Goal: Contribute content: Contribute content

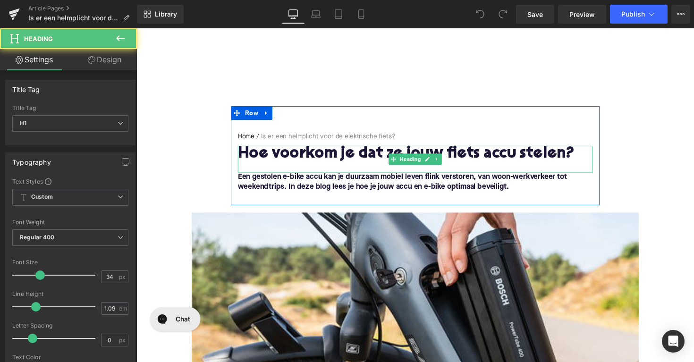
click at [357, 159] on h1 "Hoe voorkom je dat ze jouw fiets accu stelen?" at bounding box center [422, 157] width 364 height 17
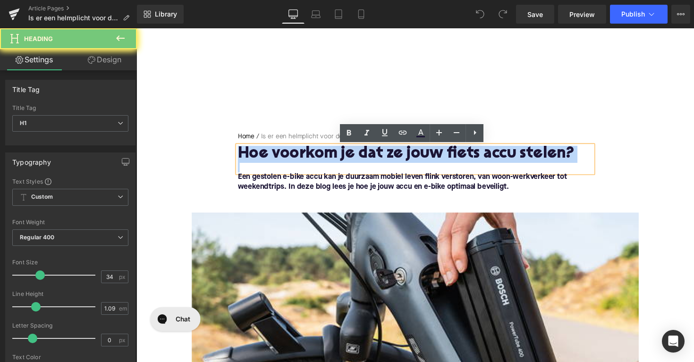
click at [357, 159] on h1 "Hoe voorkom je dat ze jouw fiets accu stelen?" at bounding box center [422, 157] width 364 height 17
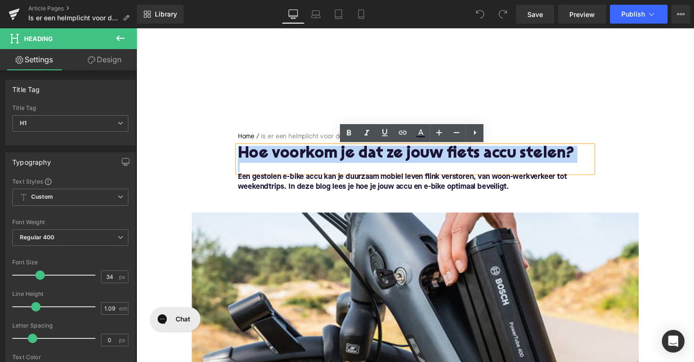
paste div
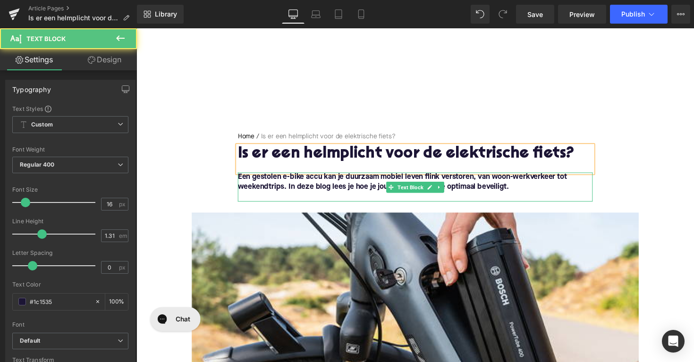
click at [445, 184] on font "Een gestolen e-bike accu kan je duurzaam mobiel leven flink verstoren, van woon…" at bounding box center [408, 185] width 337 height 17
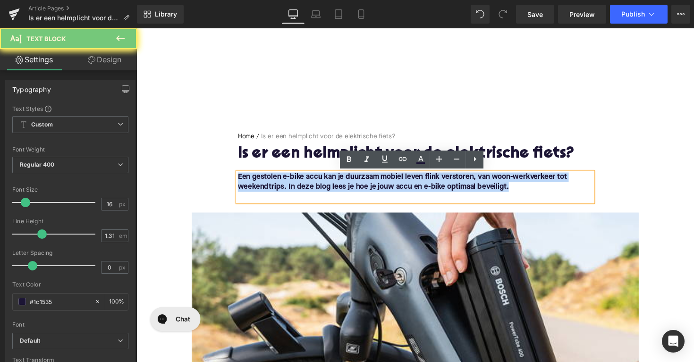
click at [445, 184] on font "Een gestolen e-bike accu kan je duurzaam mobiel leven flink verstoren, van woon…" at bounding box center [408, 185] width 337 height 17
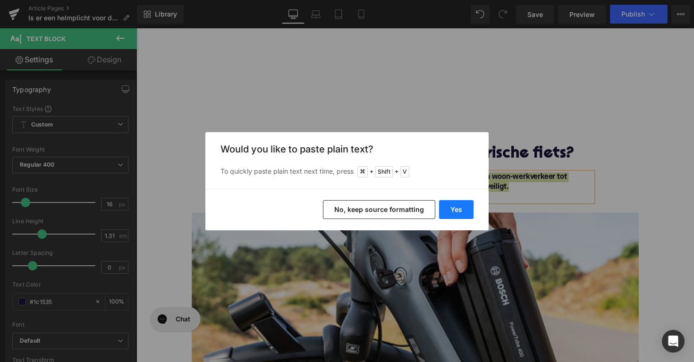
click at [470, 210] on button "Yes" at bounding box center [456, 209] width 34 height 19
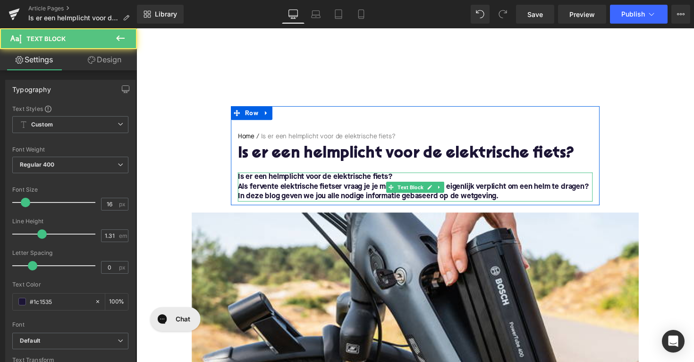
click at [302, 184] on font "Is er een helmplicht voor de elektrische fiets?" at bounding box center [319, 181] width 159 height 8
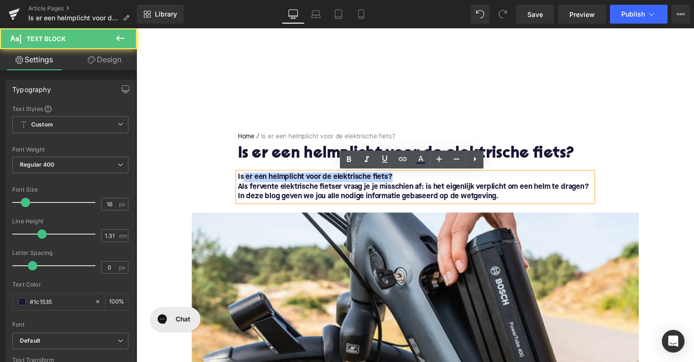
drag, startPoint x: 405, startPoint y: 182, endPoint x: 245, endPoint y: 182, distance: 159.7
click at [245, 182] on p "Is er een helmplicht voor de elektrische fiets?" at bounding box center [422, 181] width 364 height 10
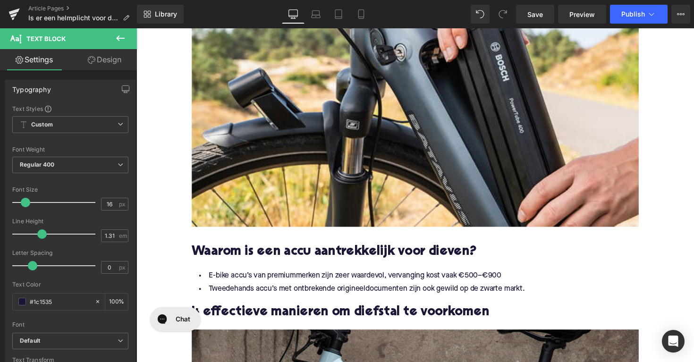
scroll to position [280, 0]
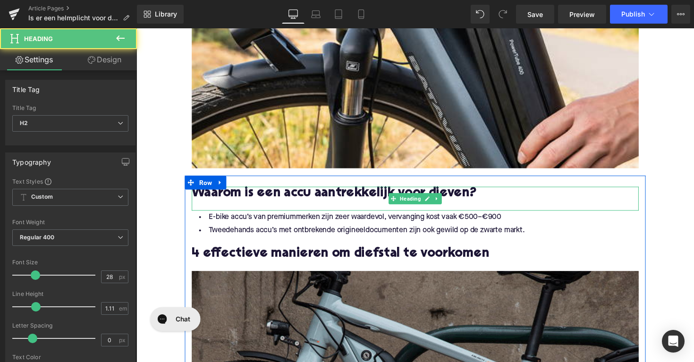
click at [357, 199] on h2 "Waarom is een accu aantrekkelijk voor dieven?" at bounding box center [422, 198] width 458 height 15
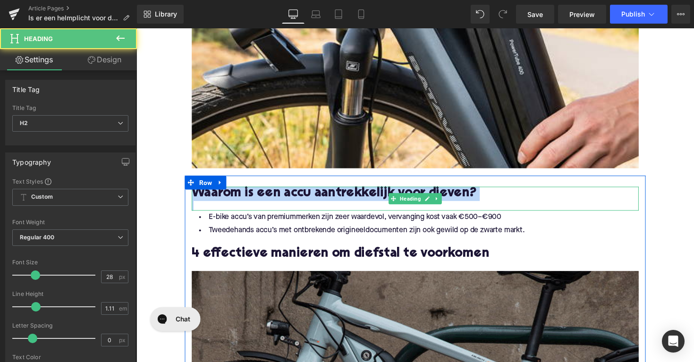
click at [357, 199] on h2 "Waarom is een accu aantrekkelijk voor dieven?" at bounding box center [422, 198] width 458 height 15
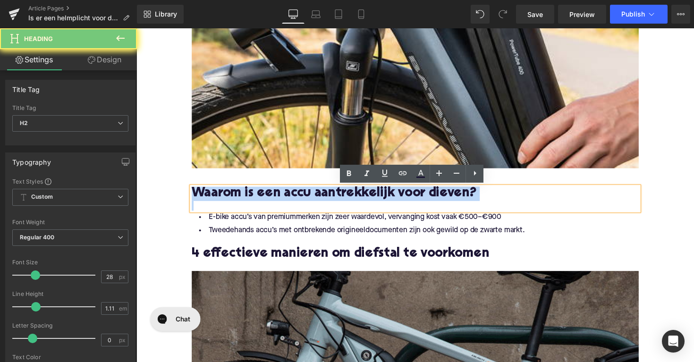
paste div
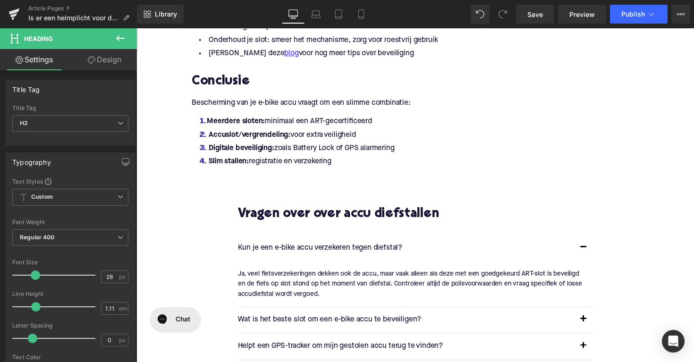
scroll to position [1111, 0]
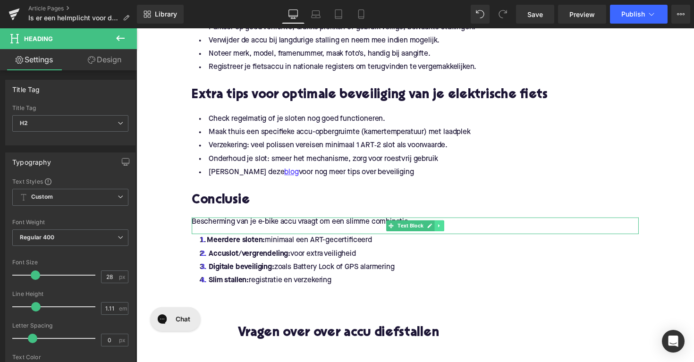
click at [447, 229] on icon at bounding box center [447, 231] width 5 height 6
click at [439, 231] on icon at bounding box center [441, 230] width 5 height 5
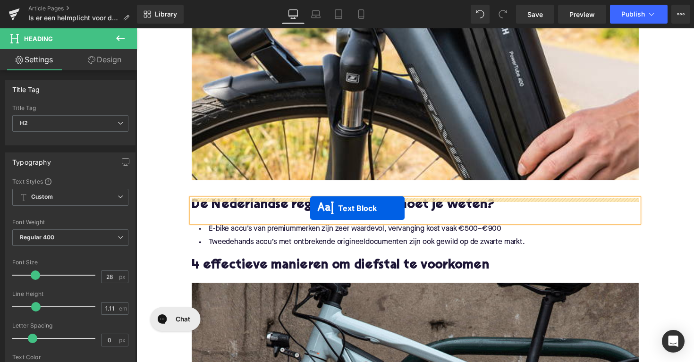
scroll to position [267, 0]
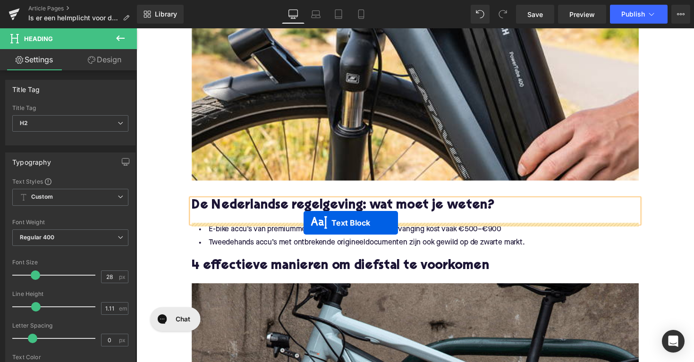
drag, startPoint x: 380, startPoint y: 233, endPoint x: 308, endPoint y: 228, distance: 72.0
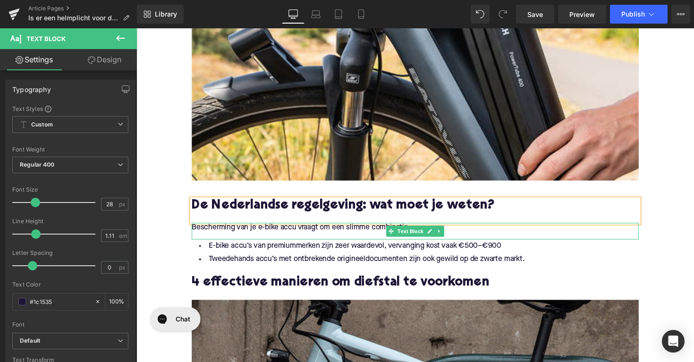
click at [331, 233] on p "Bescherming van je e-bike accu vraagt om een slimme combinatie:" at bounding box center [422, 233] width 458 height 10
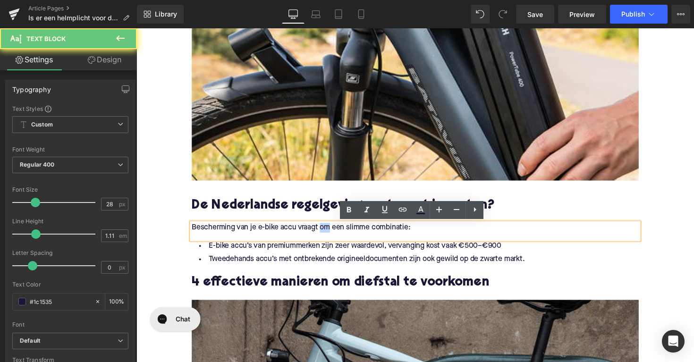
click at [331, 233] on p "Bescherming van je e-bike accu vraagt om een slimme combinatie:" at bounding box center [422, 233] width 458 height 10
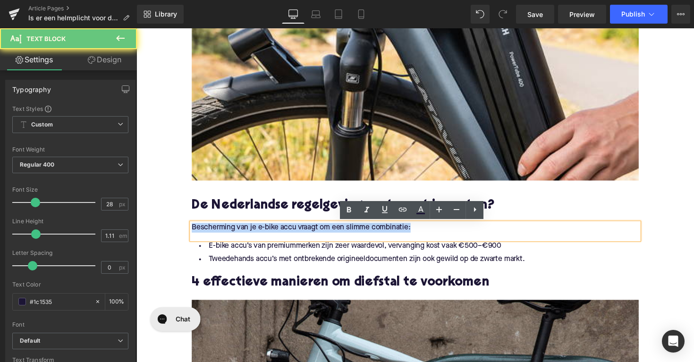
click at [331, 233] on p "Bescherming van je e-bike accu vraagt om een slimme combinatie:" at bounding box center [422, 233] width 458 height 10
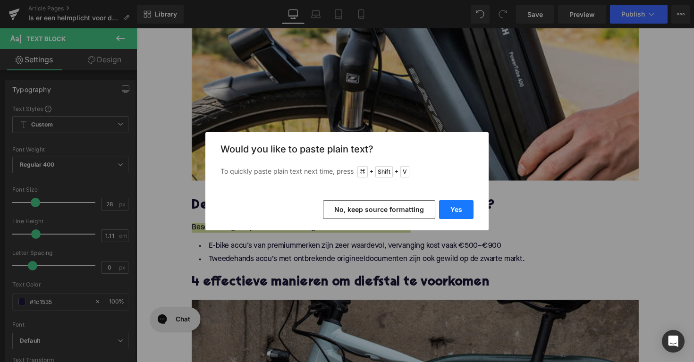
drag, startPoint x: 444, startPoint y: 212, endPoint x: 297, endPoint y: 188, distance: 148.4
click at [444, 212] on button "Yes" at bounding box center [456, 209] width 34 height 19
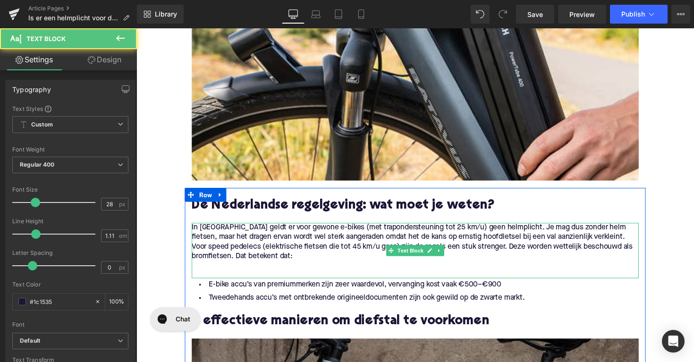
click at [194, 253] on p "Voor speed pedelecs (elektrische fietsen die tot 45 km/u gaan) zijn de regels e…" at bounding box center [422, 258] width 458 height 20
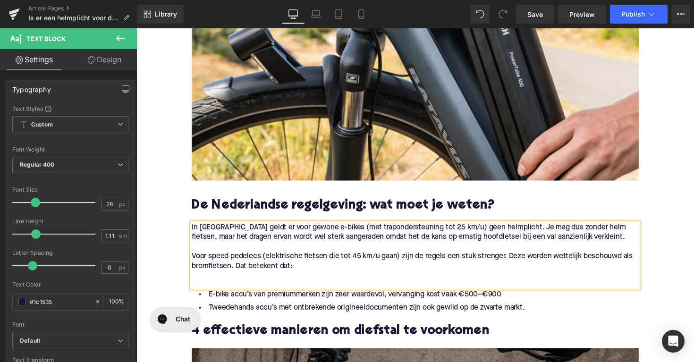
click at [208, 285] on p at bounding box center [422, 282] width 458 height 10
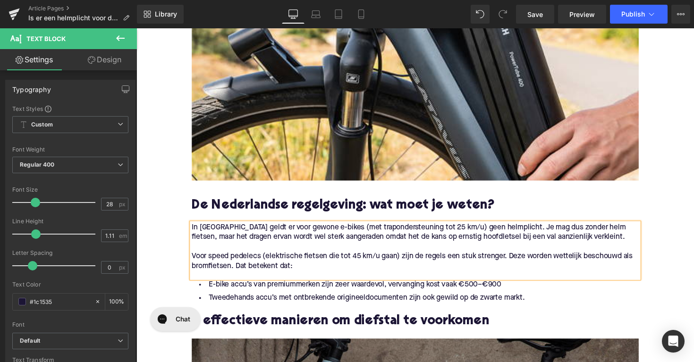
scroll to position [351, 0]
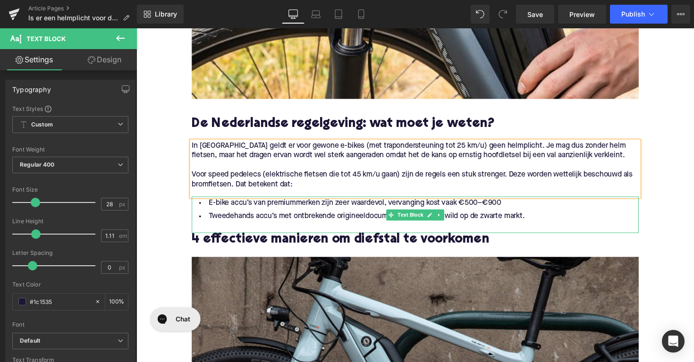
click at [360, 225] on li "Tweedehands accu’s met ontbrekende origineeldocumenten zijn ook gewild op de zw…" at bounding box center [422, 221] width 458 height 14
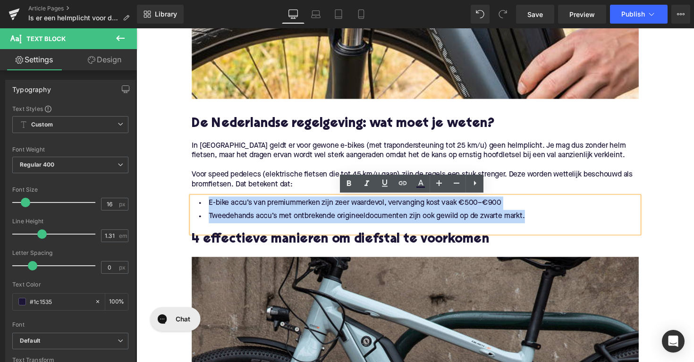
drag, startPoint x: 547, startPoint y: 221, endPoint x: 247, endPoint y: 193, distance: 301.3
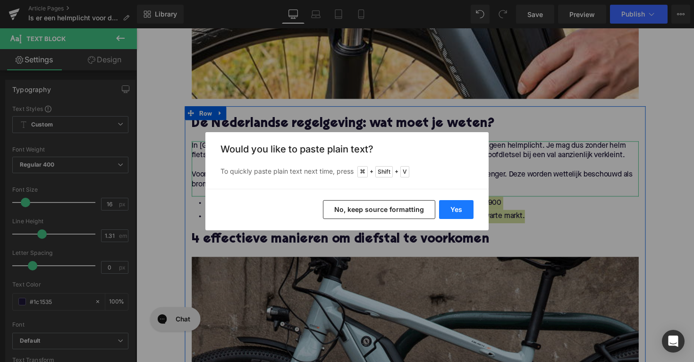
click at [447, 203] on button "Yes" at bounding box center [456, 209] width 34 height 19
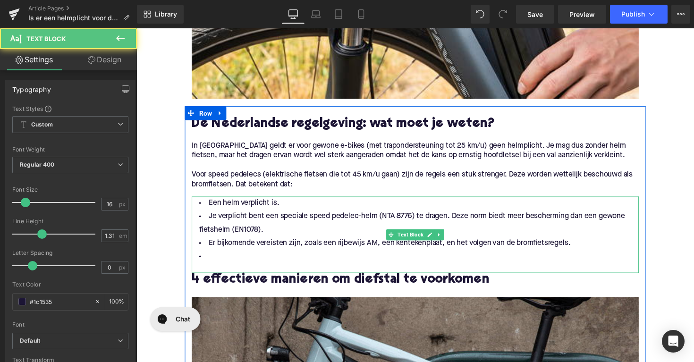
click at [275, 258] on li at bounding box center [422, 263] width 458 height 14
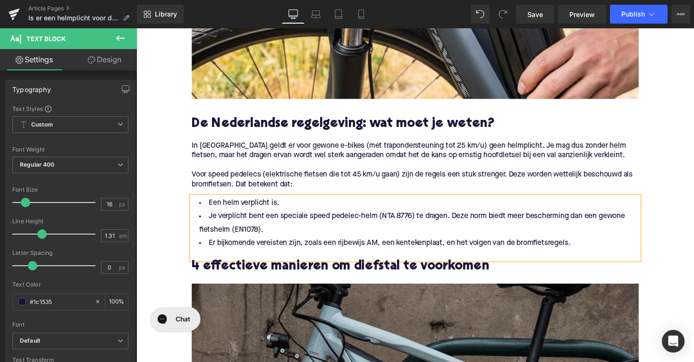
click at [276, 273] on h2 "4 effectieve manieren om diefstal te voorkomen" at bounding box center [422, 273] width 458 height 15
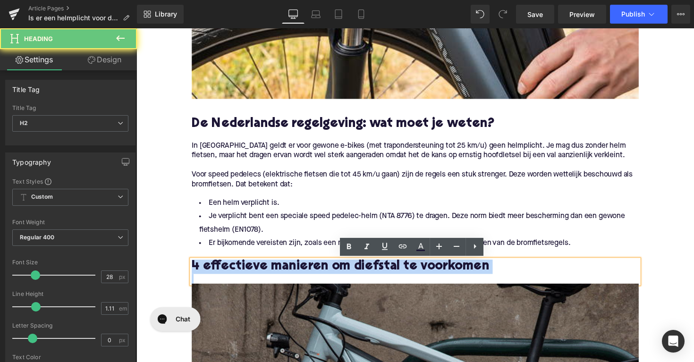
click at [276, 273] on h2 "4 effectieve manieren om diefstal te voorkomen" at bounding box center [422, 273] width 458 height 15
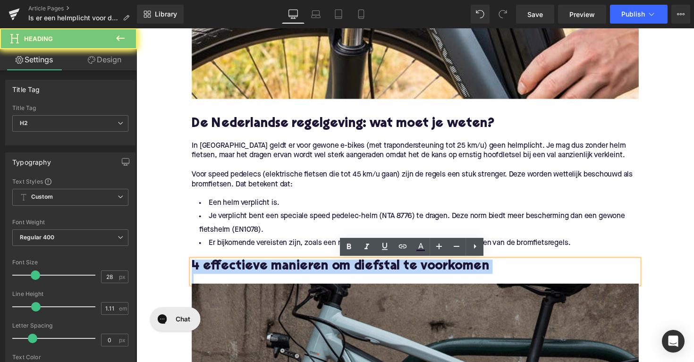
paste div
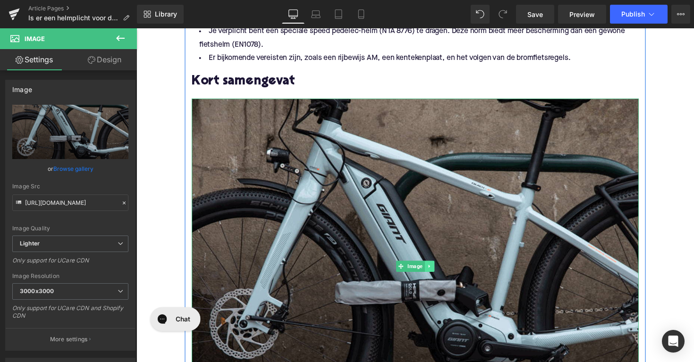
click at [435, 275] on icon at bounding box center [436, 273] width 5 height 6
click at [440, 273] on icon at bounding box center [441, 272] width 5 height 5
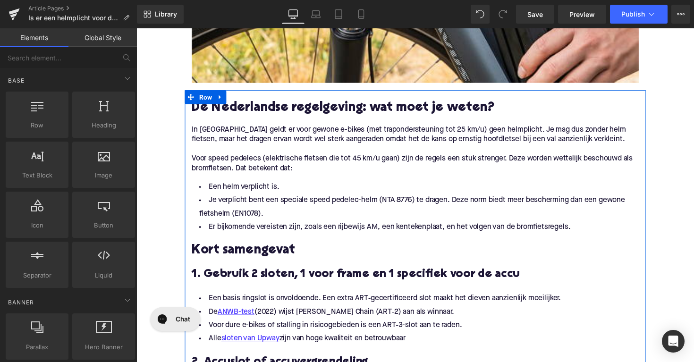
scroll to position [360, 0]
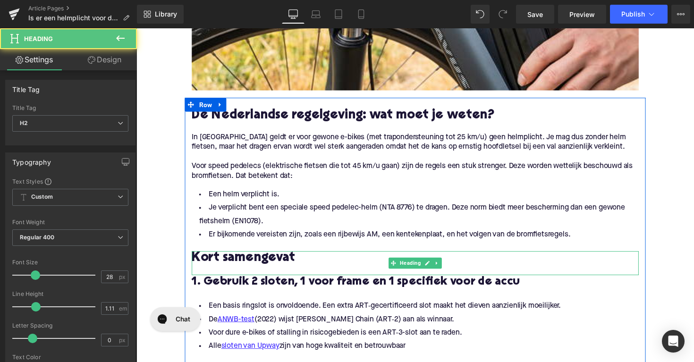
click at [344, 269] on h2 "Kort samengevat" at bounding box center [422, 264] width 458 height 15
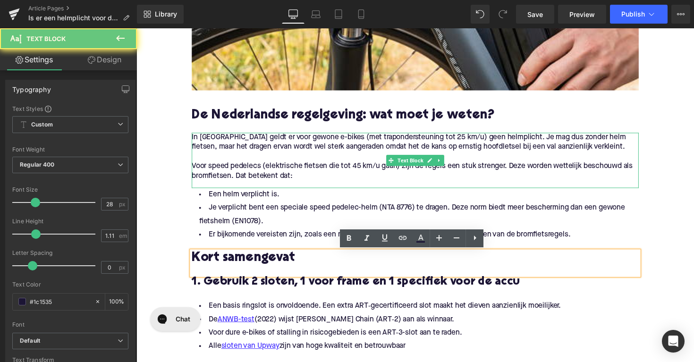
click at [365, 162] on p at bounding box center [422, 160] width 458 height 10
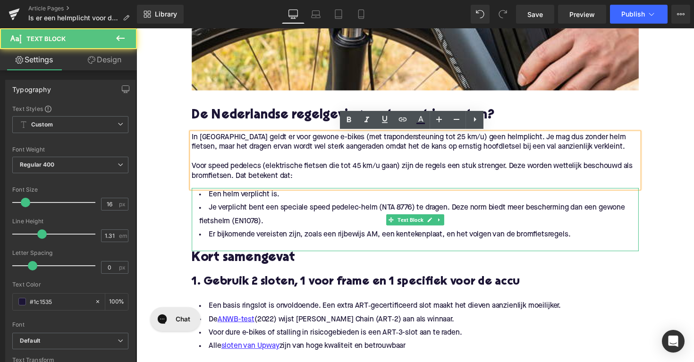
click at [384, 200] on li "Een helm verplicht is." at bounding box center [422, 199] width 458 height 14
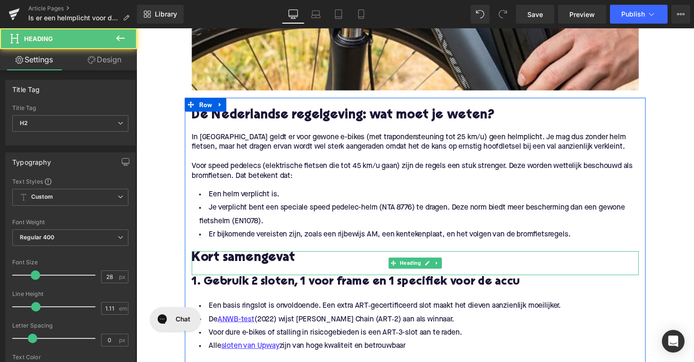
click at [313, 277] on div at bounding box center [422, 277] width 458 height 10
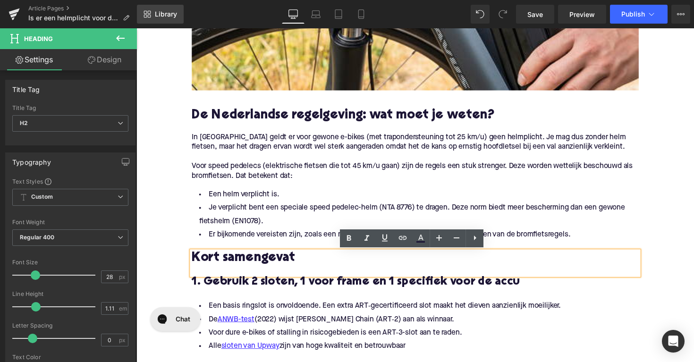
click at [169, 17] on span "Library" at bounding box center [166, 14] width 22 height 9
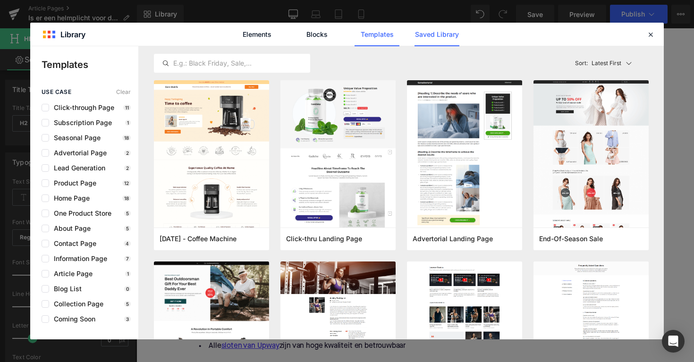
click at [442, 38] on link "Saved Library" at bounding box center [437, 35] width 45 height 24
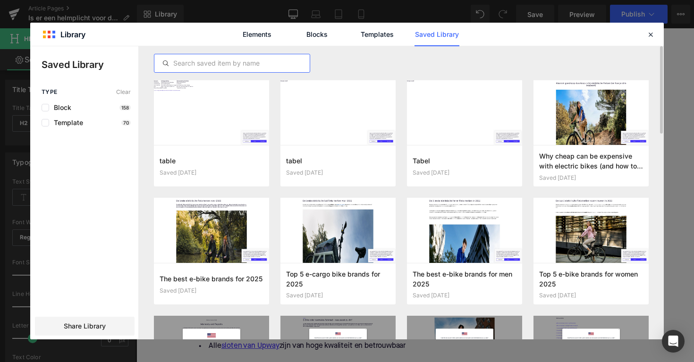
click at [244, 66] on input "text" at bounding box center [231, 63] width 155 height 11
click at [222, 171] on button "Add to page" at bounding box center [202, 166] width 85 height 15
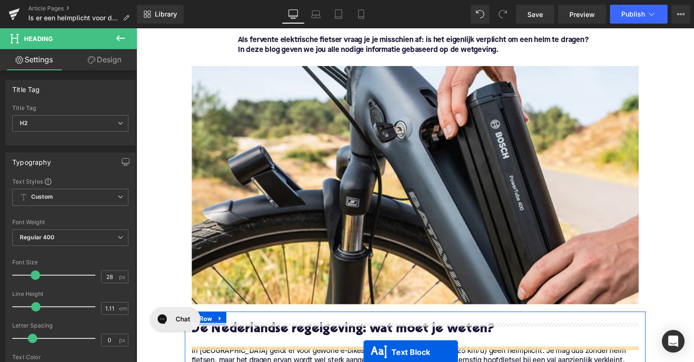
scroll to position [206, 0]
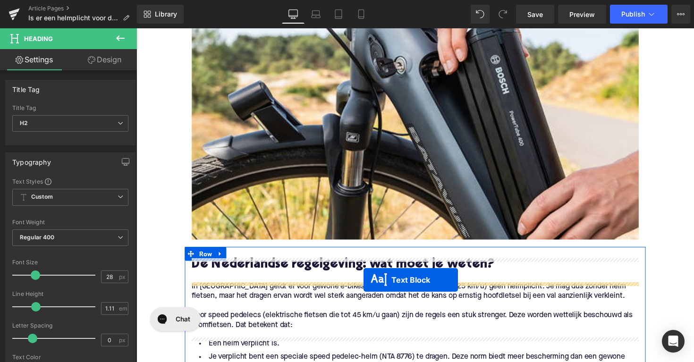
drag, startPoint x: 394, startPoint y: 161, endPoint x: 369, endPoint y: 286, distance: 127.7
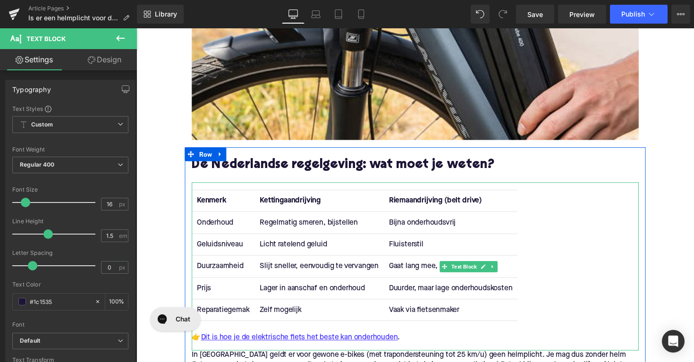
scroll to position [317, 0]
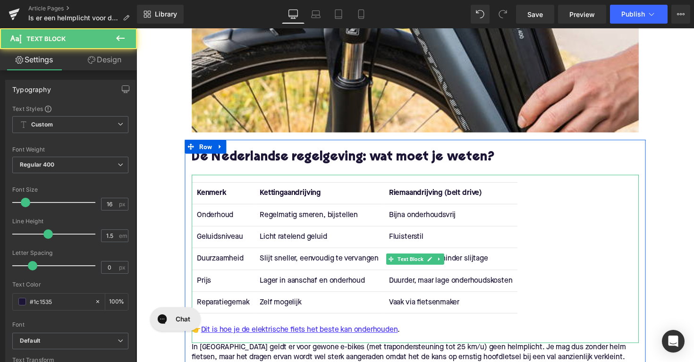
click at [419, 333] on div "👉 Dit is hoe je de elektrische fiets het beste kan onderhouden ." at bounding box center [422, 337] width 458 height 11
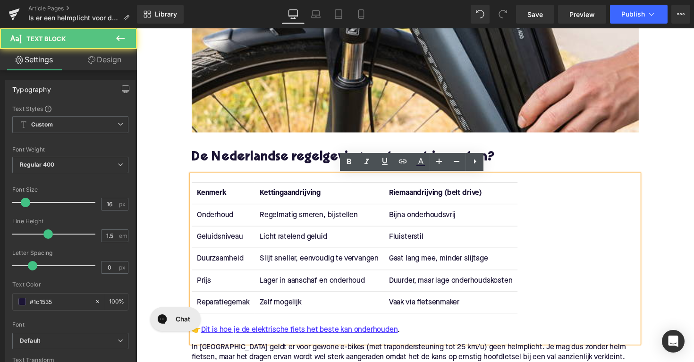
click at [414, 337] on div "👉 Dit is hoe je de elektrische fiets het beste kan onderhouden ." at bounding box center [422, 337] width 458 height 11
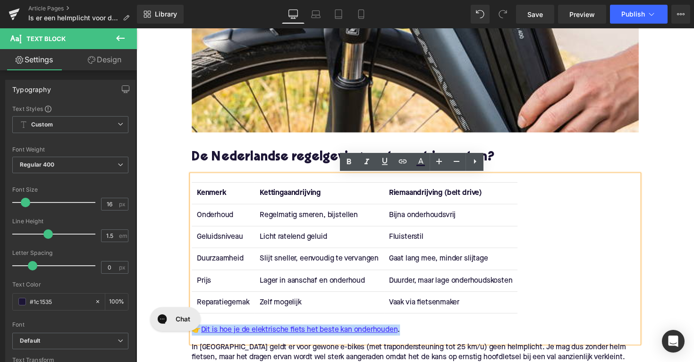
drag, startPoint x: 429, startPoint y: 612, endPoint x: 187, endPoint y: 334, distance: 368.0
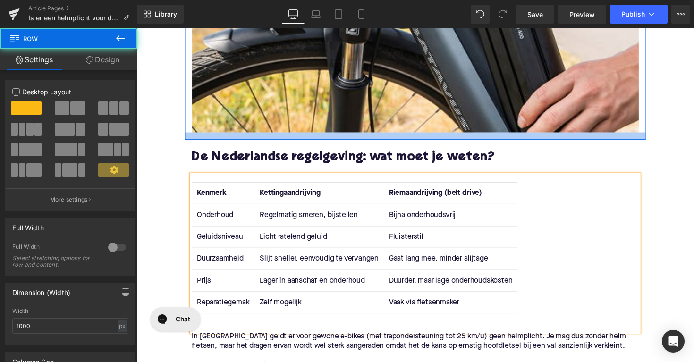
drag, startPoint x: 567, startPoint y: 140, endPoint x: 569, endPoint y: 158, distance: 18.1
click at [569, 143] on div at bounding box center [422, 139] width 472 height 8
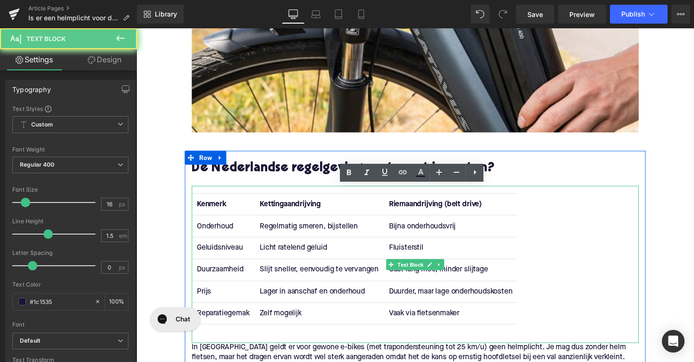
click at [561, 207] on div "Kenmerk Kettingaandrijving Riemaandrijving (belt drive) Onderhoud Regelmatig sm…" at bounding box center [422, 270] width 458 height 161
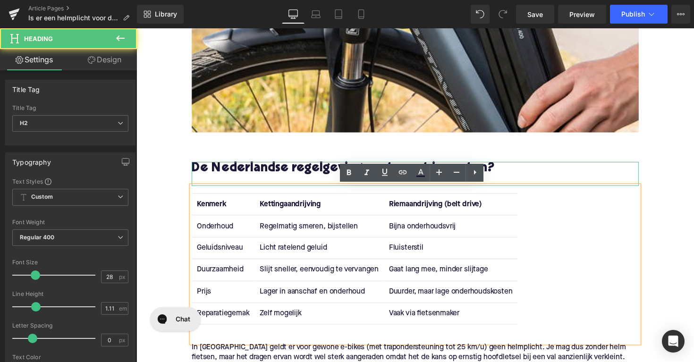
click at [556, 175] on h2 "De Nederlandse regelgeving: wat moet je weten?" at bounding box center [422, 172] width 458 height 15
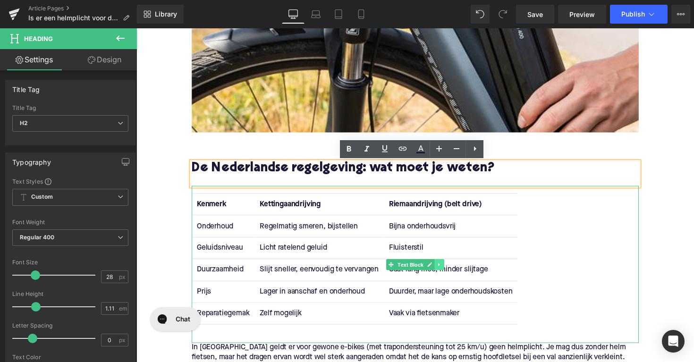
click at [445, 269] on icon at bounding box center [447, 271] width 5 height 6
click at [449, 273] on icon at bounding box center [451, 271] width 5 height 6
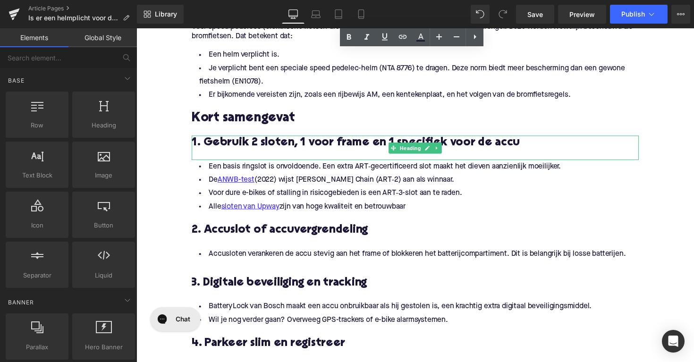
scroll to position [526, 0]
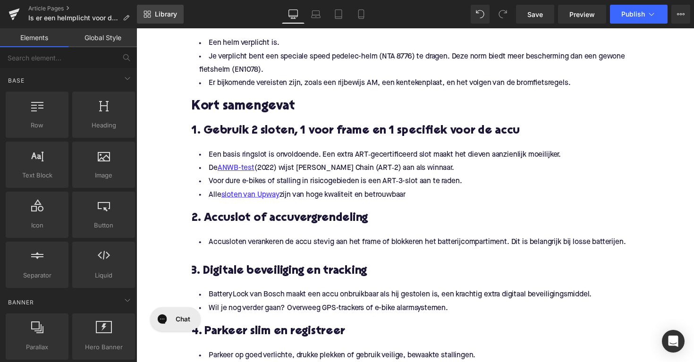
click at [155, 15] on span "Library" at bounding box center [166, 14] width 22 height 9
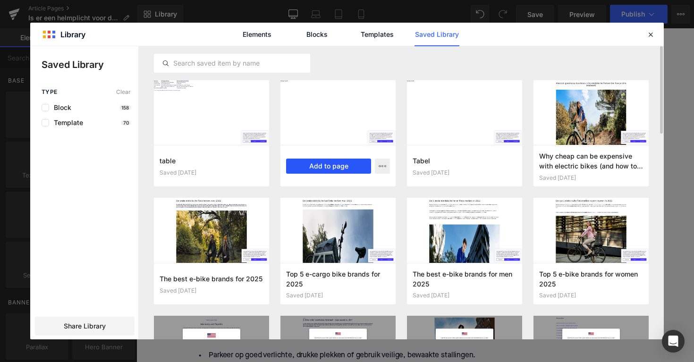
click at [325, 166] on button "Add to page" at bounding box center [328, 166] width 85 height 15
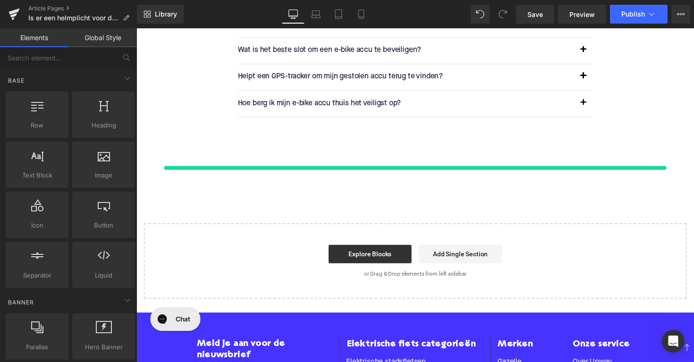
scroll to position [1318, 0]
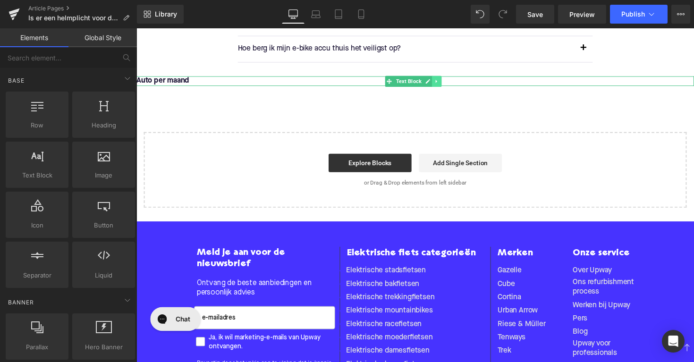
click at [444, 82] on icon at bounding box center [444, 83] width 5 height 6
click at [452, 83] on icon at bounding box center [449, 83] width 5 height 6
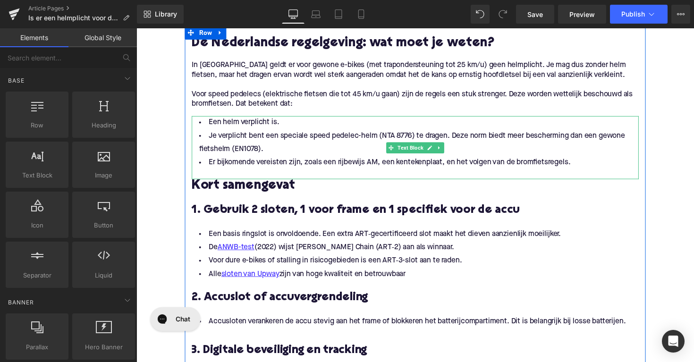
scroll to position [582, 0]
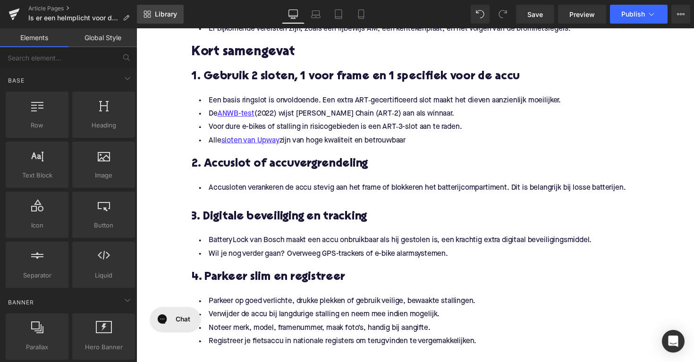
click at [156, 22] on link "Library" at bounding box center [160, 14] width 47 height 19
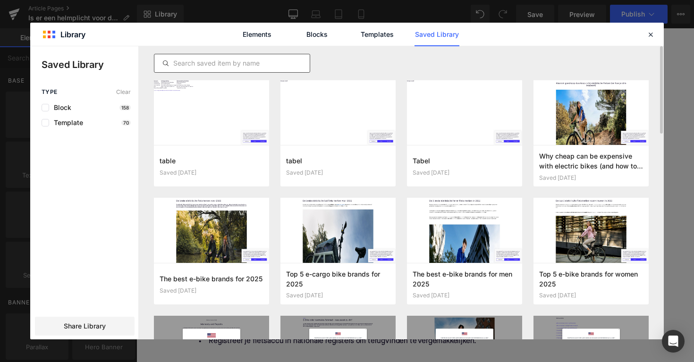
click at [225, 63] on input "text" at bounding box center [231, 63] width 155 height 11
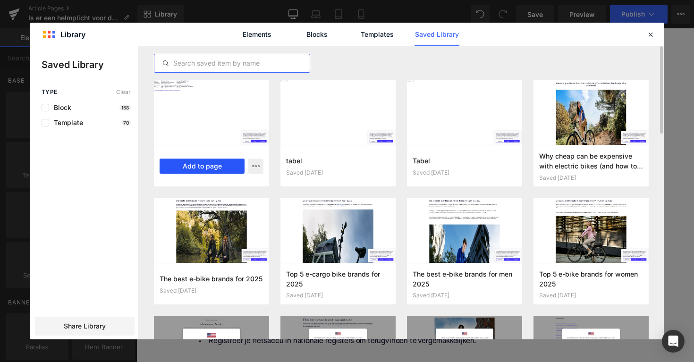
click at [215, 166] on button "Add to page" at bounding box center [202, 166] width 85 height 15
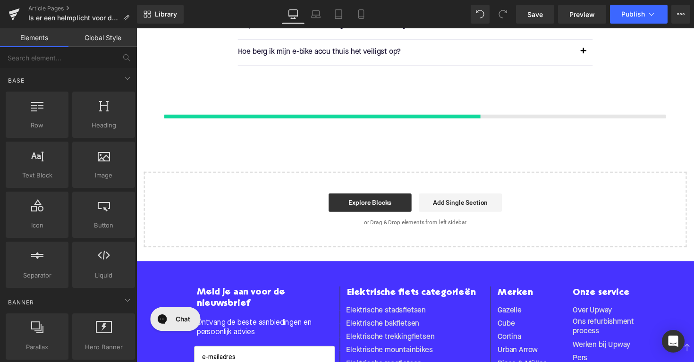
scroll to position [1318, 0]
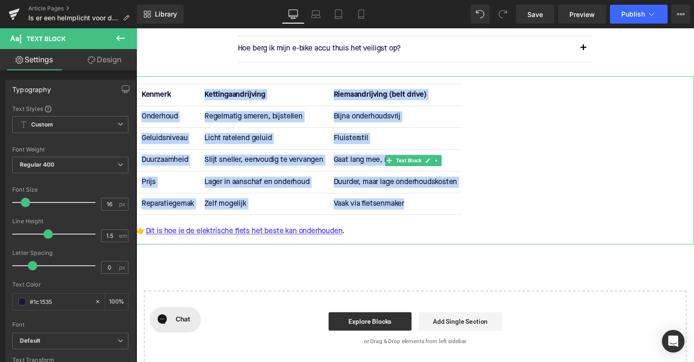
drag, startPoint x: 423, startPoint y: 211, endPoint x: 299, endPoint y: 86, distance: 175.4
click at [299, 86] on table "Kenmerk Kettingaandrijving Riemaandrijving (belt drive) Onderhoud Regelmatig sm…" at bounding box center [304, 152] width 334 height 135
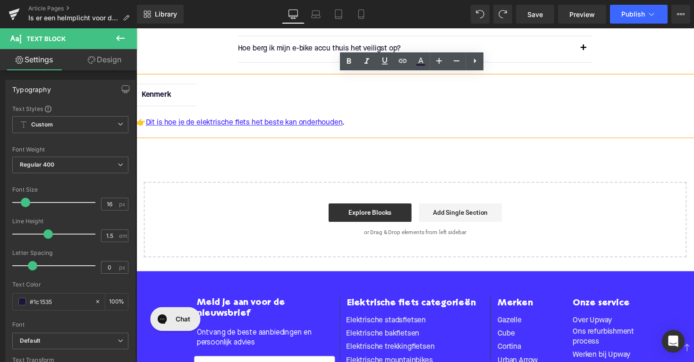
click at [474, 125] on div "👉 Dit is hoe je de elektrische fiets het beste kan onderhouden ." at bounding box center [423, 125] width 572 height 11
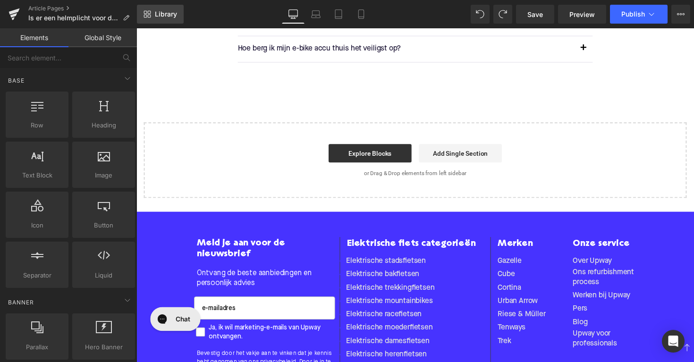
click at [164, 10] on span "Library" at bounding box center [166, 14] width 22 height 9
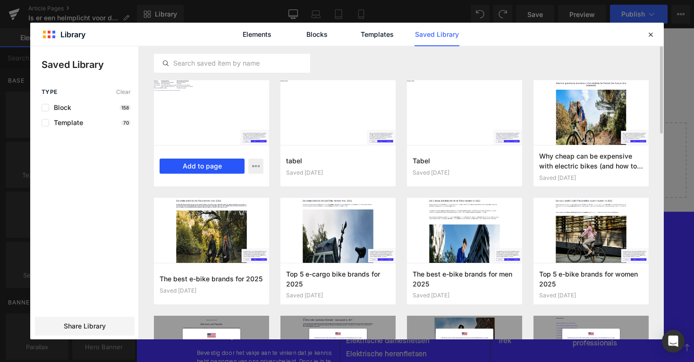
click at [207, 163] on button "Add to page" at bounding box center [202, 166] width 85 height 15
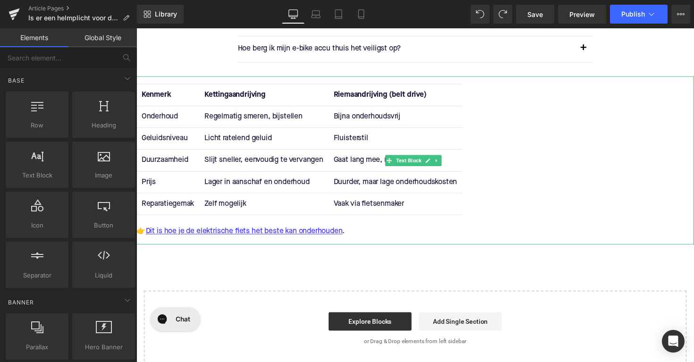
click at [420, 201] on td "Vaak via fietsenmaker" at bounding box center [402, 208] width 137 height 22
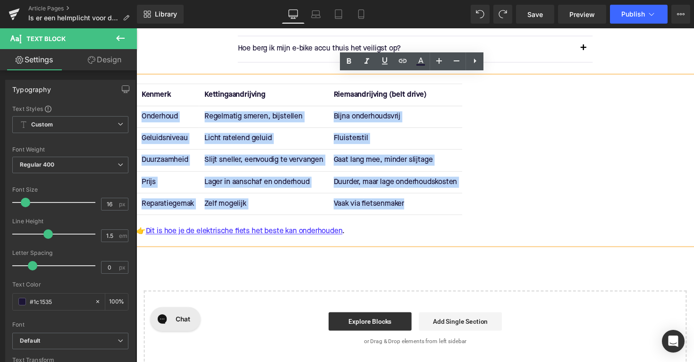
drag, startPoint x: 415, startPoint y: 211, endPoint x: 339, endPoint y: 100, distance: 134.5
click at [339, 100] on table "Kenmerk Kettingaandrijving Riemaandrijving (belt drive) Onderhoud Regelmatig sm…" at bounding box center [304, 152] width 334 height 135
drag, startPoint x: 335, startPoint y: 92, endPoint x: 418, endPoint y: 208, distance: 142.9
click at [418, 208] on table "Kenmerk Kettingaandrijving Riemaandrijving (belt drive) Onderhoud Regelmatig sm…" at bounding box center [304, 152] width 334 height 135
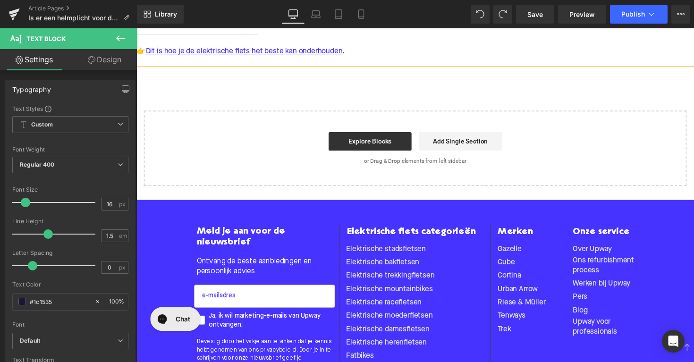
scroll to position [1197, 0]
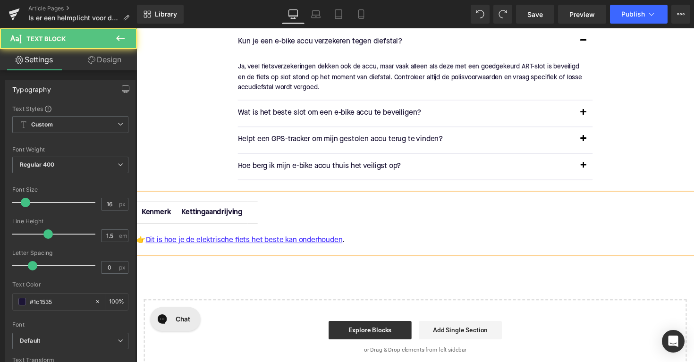
click at [254, 214] on th at bounding box center [255, 217] width 10 height 22
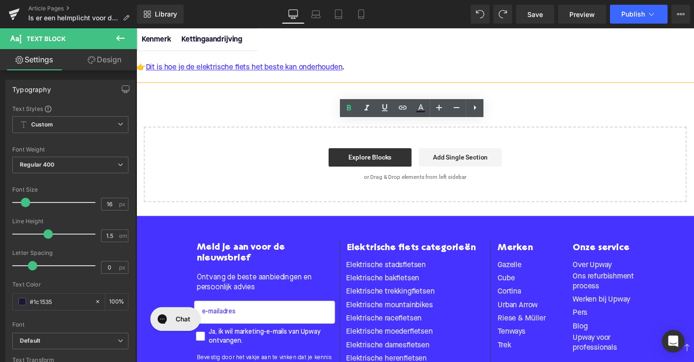
scroll to position [1224, 0]
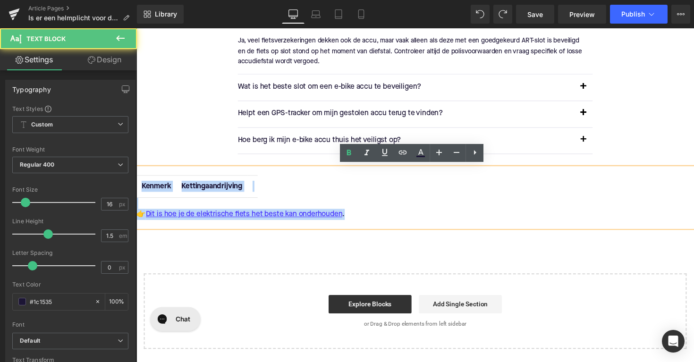
drag, startPoint x: 368, startPoint y: 217, endPoint x: 143, endPoint y: 184, distance: 227.7
click at [143, 184] on div "Kenmerk Kettingaandrijving 👉 Dit is hoe je de elektrische fiets het beste kan o…" at bounding box center [423, 201] width 572 height 60
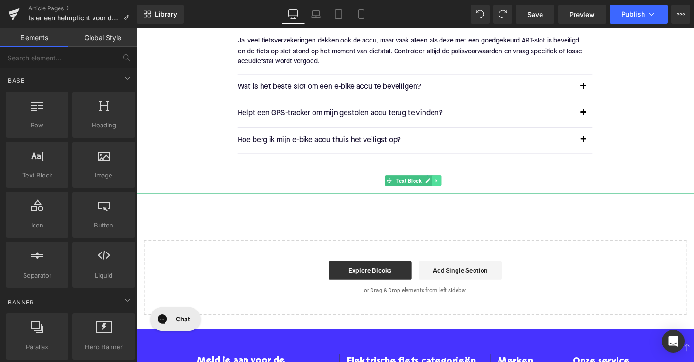
click at [443, 182] on icon at bounding box center [444, 185] width 5 height 6
click at [447, 182] on link at bounding box center [450, 184] width 10 height 11
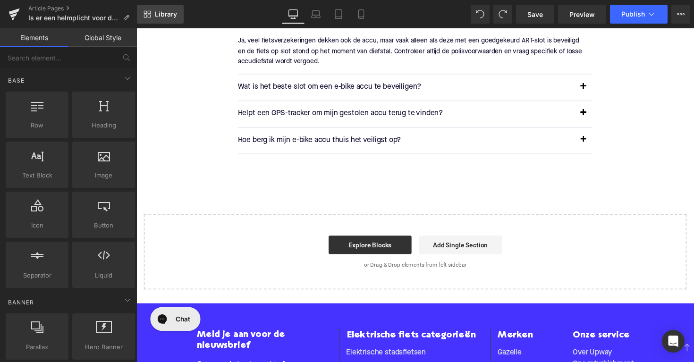
click at [156, 22] on link "Library" at bounding box center [160, 14] width 47 height 19
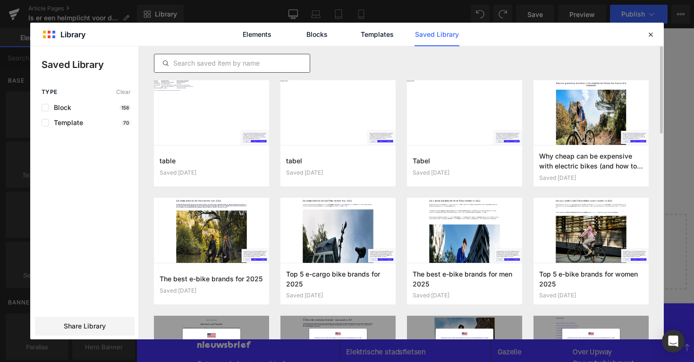
click at [219, 65] on input "text" at bounding box center [231, 63] width 155 height 11
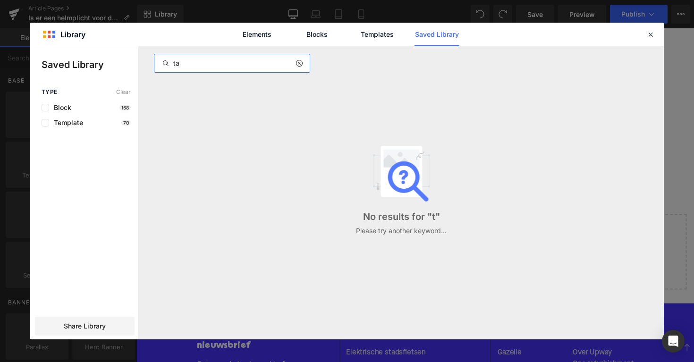
scroll to position [0, 0]
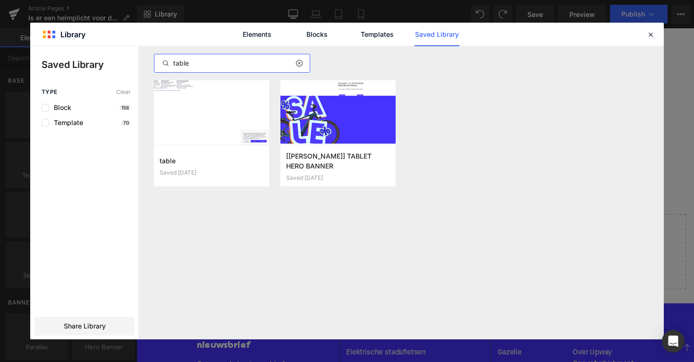
type input "table"
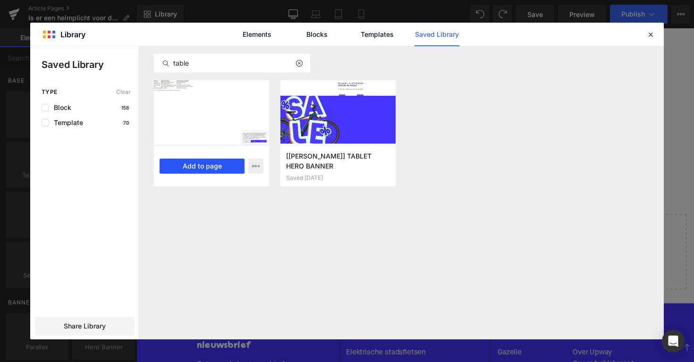
click at [199, 160] on button "Add to page" at bounding box center [202, 166] width 85 height 15
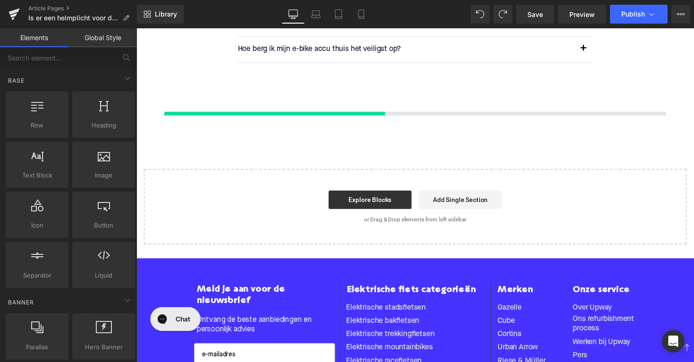
scroll to position [1318, 0]
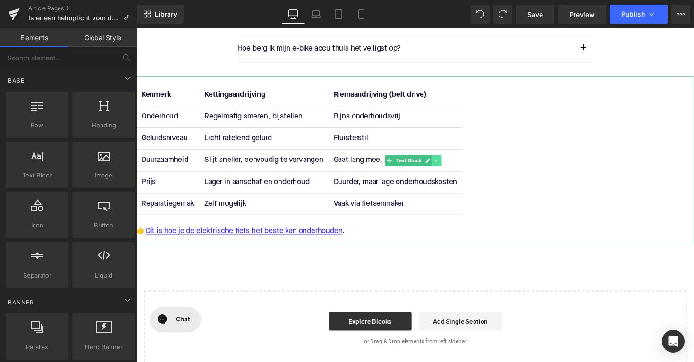
click at [447, 161] on link at bounding box center [444, 163] width 10 height 11
click at [403, 180] on td "Duurder, maar lage onderhoudskosten" at bounding box center [402, 186] width 137 height 22
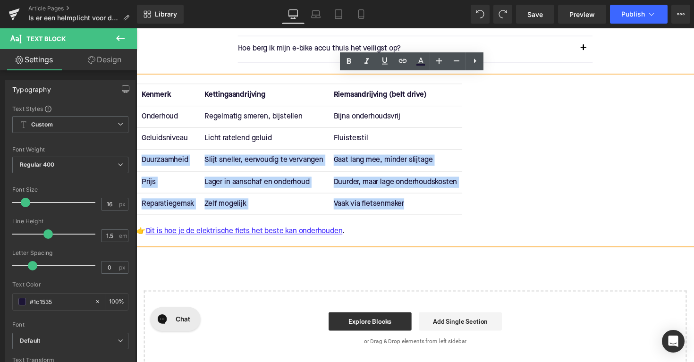
drag, startPoint x: 420, startPoint y: 204, endPoint x: 141, endPoint y: 160, distance: 283.1
click at [141, 160] on tbody "Onderhoud Regelmatig smeren, bijstellen Bijna onderhoudsvrij Geluidsniveau Lich…" at bounding box center [304, 164] width 334 height 112
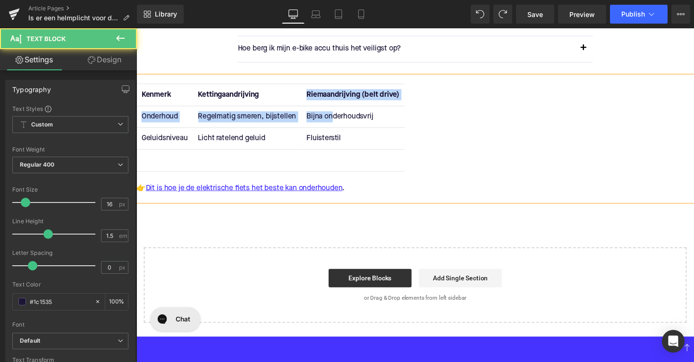
drag, startPoint x: 306, startPoint y: 87, endPoint x: 358, endPoint y: 93, distance: 51.8
click at [336, 111] on table "Kenmerk Kettingaandrijving Riemaandrijving (belt drive) Onderhoud Regelmatig sm…" at bounding box center [274, 130] width 275 height 90
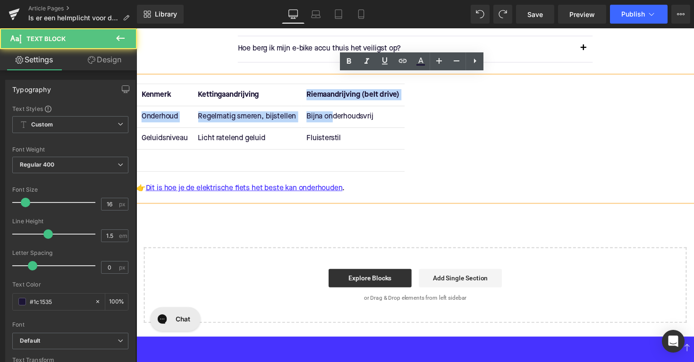
click at [379, 95] on strong "Riemaandrijving (belt drive)" at bounding box center [358, 97] width 95 height 8
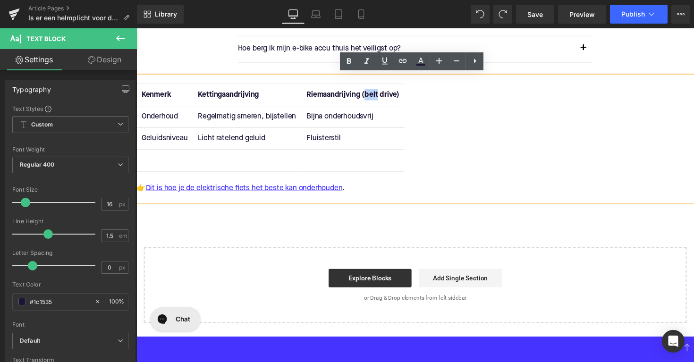
click at [379, 95] on strong "Riemaandrijving (belt drive)" at bounding box center [358, 97] width 95 height 8
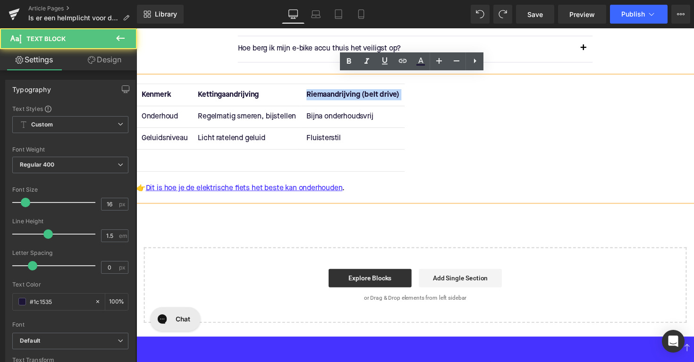
click at [379, 95] on strong "Riemaandrijving (belt drive)" at bounding box center [358, 97] width 95 height 8
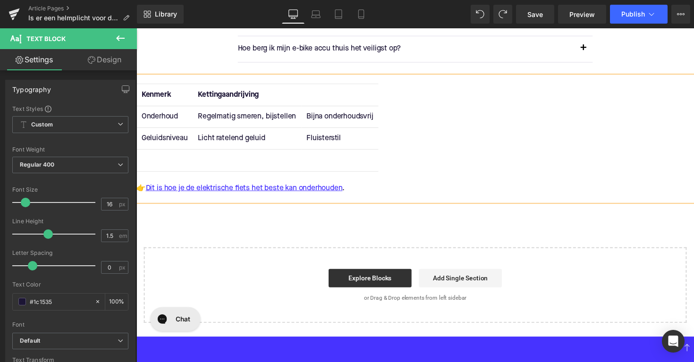
click at [362, 116] on td "Bijna onderhoudsvrij" at bounding box center [345, 119] width 79 height 22
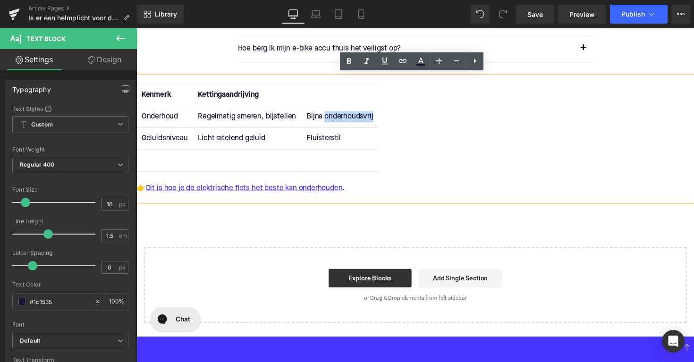
click at [362, 116] on td "Bijna onderhoudsvrij" at bounding box center [345, 119] width 79 height 22
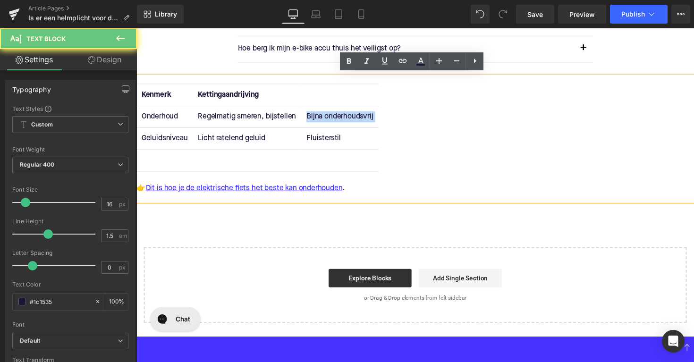
click at [362, 116] on td "Bijna onderhoudsvrij" at bounding box center [345, 119] width 79 height 22
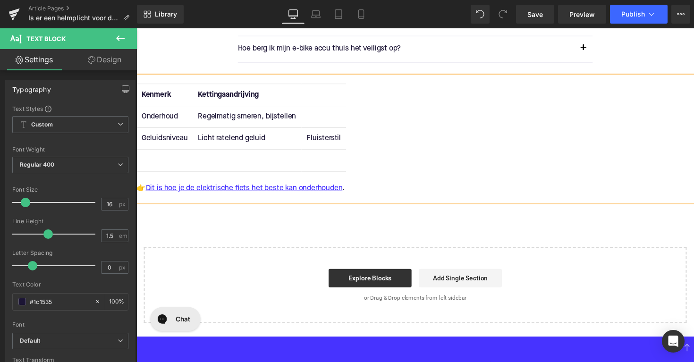
click at [330, 142] on td "Fluisterstil" at bounding box center [329, 141] width 46 height 22
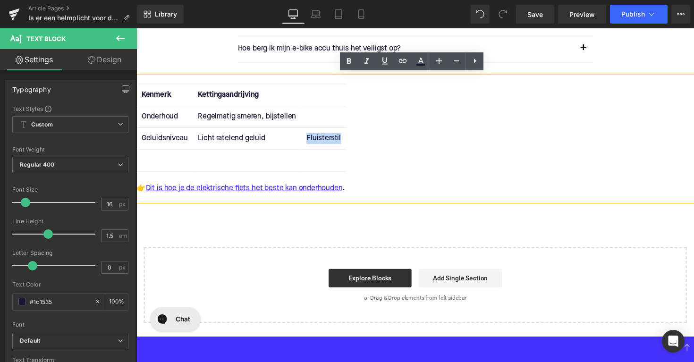
click at [330, 142] on td "Fluisterstil" at bounding box center [329, 141] width 46 height 22
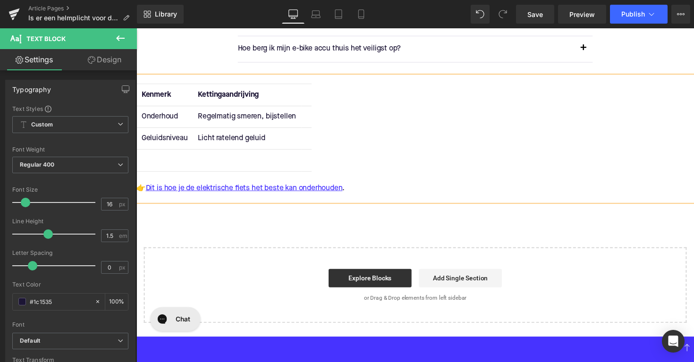
click at [154, 93] on strong "Kenmerk" at bounding box center [157, 97] width 30 height 8
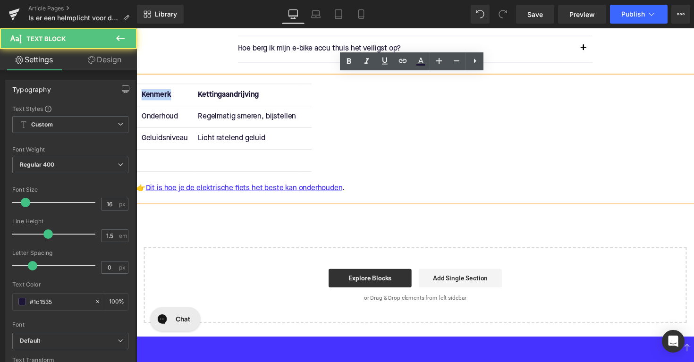
click at [154, 93] on strong "Kenmerk" at bounding box center [157, 97] width 30 height 8
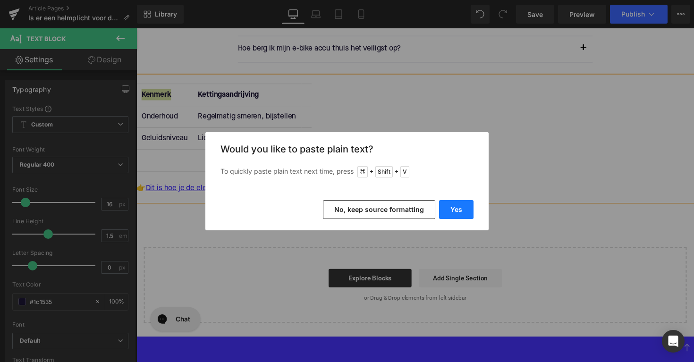
click at [460, 207] on button "Yes" at bounding box center [456, 209] width 34 height 19
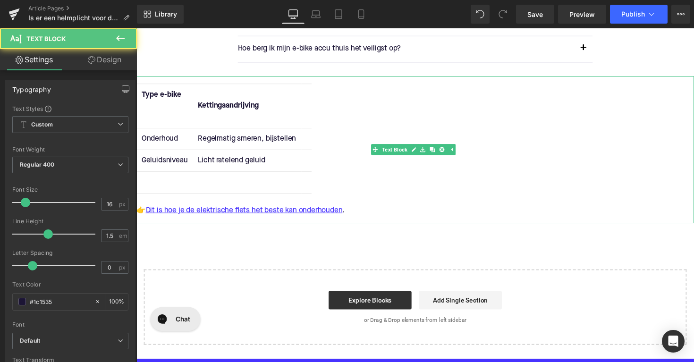
click at [174, 119] on th "Type e-bike" at bounding box center [166, 108] width 58 height 45
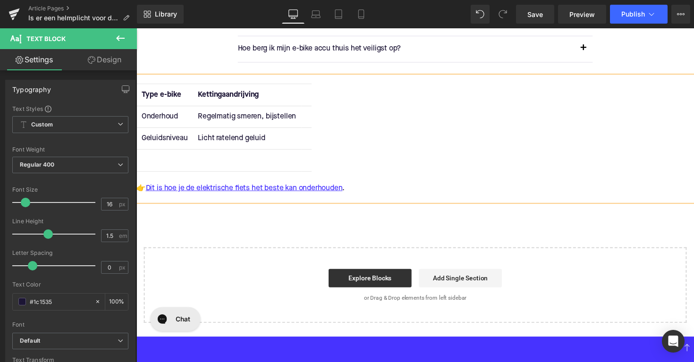
drag, startPoint x: 316, startPoint y: 49, endPoint x: 306, endPoint y: 57, distance: 13.1
click at [316, 49] on p "Hoe berg ik mijn e-bike accu thuis het veiligst op?" at bounding box center [412, 49] width 345 height 12
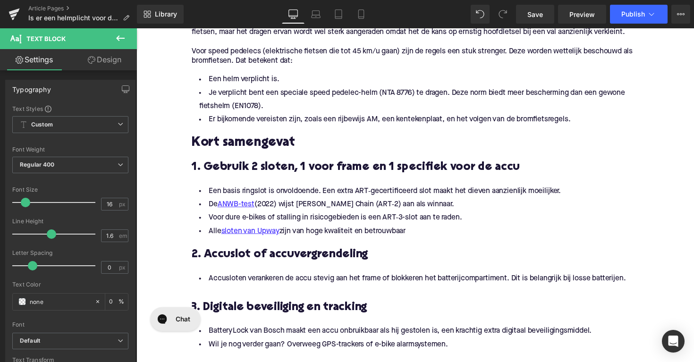
scroll to position [487, 0]
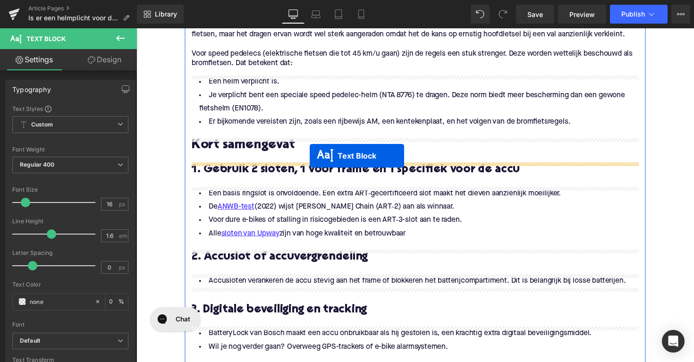
drag, startPoint x: 383, startPoint y: 140, endPoint x: 314, endPoint y: 159, distance: 71.2
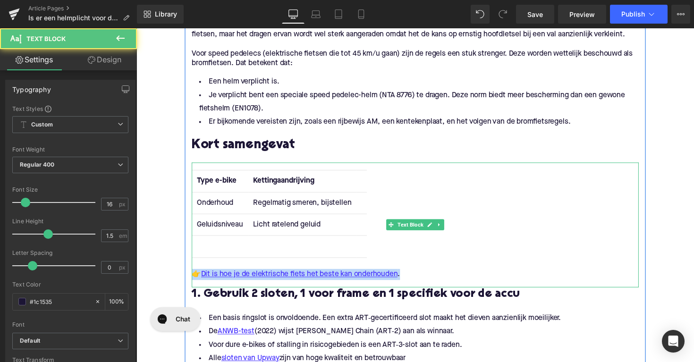
drag, startPoint x: 421, startPoint y: 281, endPoint x: 195, endPoint y: 284, distance: 226.3
click at [195, 284] on div "👉 Dit is hoe je de elektrische fiets het beste kan onderhouden ." at bounding box center [422, 280] width 458 height 11
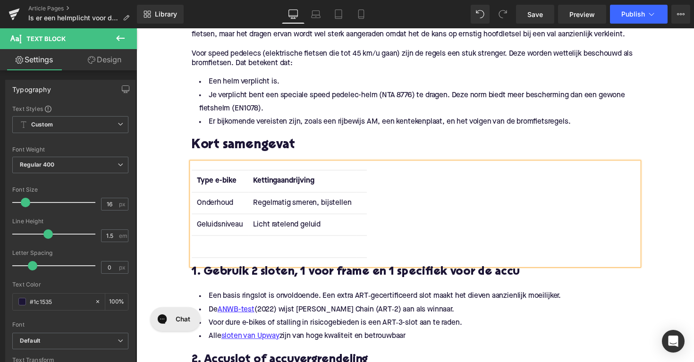
click at [281, 178] on th "Kettingaandrijving" at bounding box center [306, 185] width 111 height 22
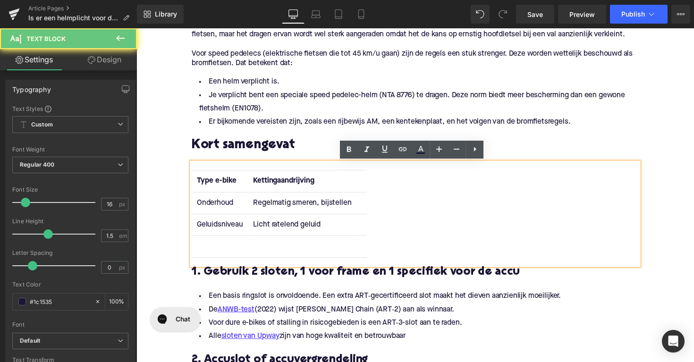
click at [280, 182] on strong "Kettingaandrijving" at bounding box center [288, 185] width 62 height 8
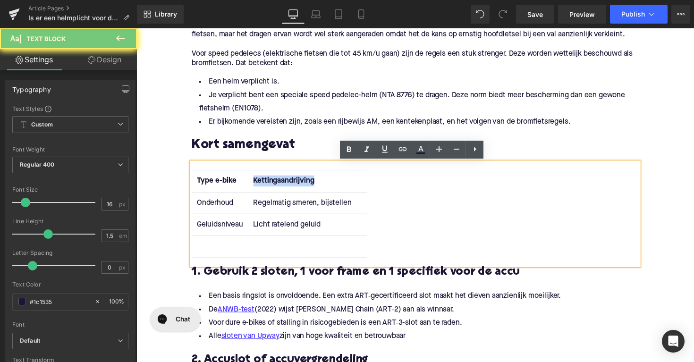
click at [280, 182] on strong "Kettingaandrijving" at bounding box center [288, 185] width 62 height 8
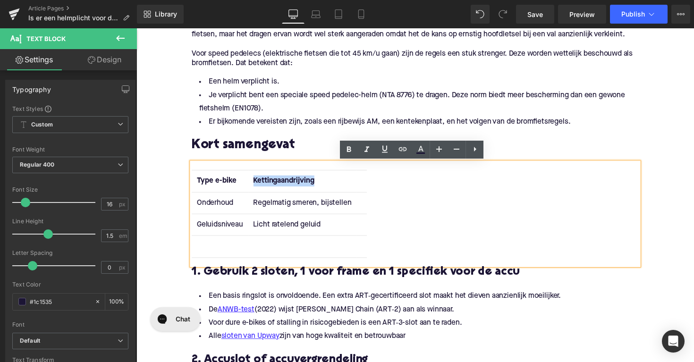
click at [307, 184] on strong "Kettingaandrijving" at bounding box center [288, 185] width 62 height 8
drag, startPoint x: 318, startPoint y: 184, endPoint x: 253, endPoint y: 184, distance: 65.7
click at [253, 184] on th "Kettingaandrijving" at bounding box center [306, 185] width 111 height 22
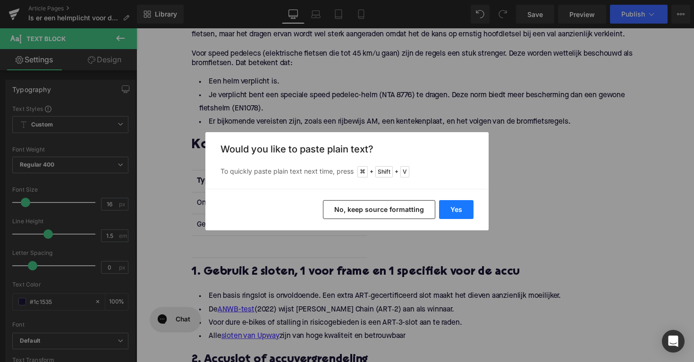
click at [446, 207] on button "Yes" at bounding box center [456, 209] width 34 height 19
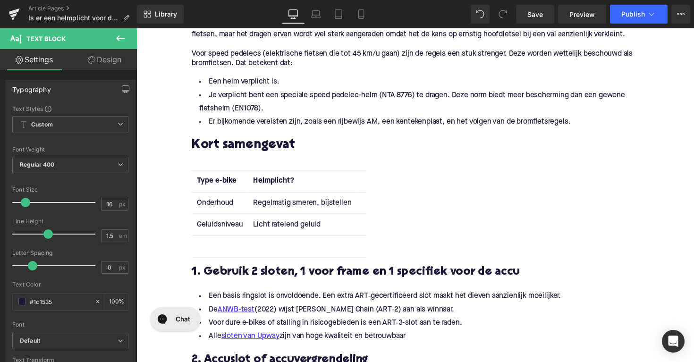
click at [217, 206] on td "Onderhoud" at bounding box center [222, 207] width 58 height 22
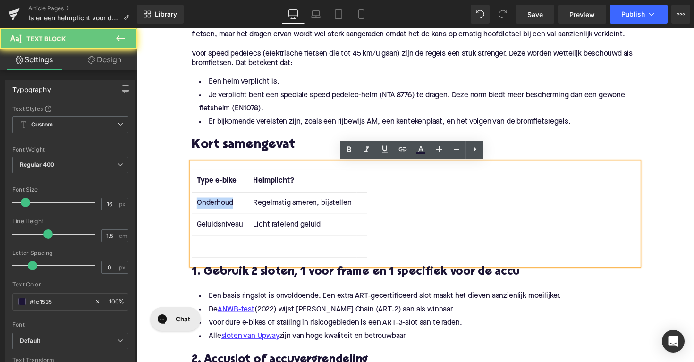
click at [217, 206] on td "Onderhoud" at bounding box center [222, 207] width 58 height 22
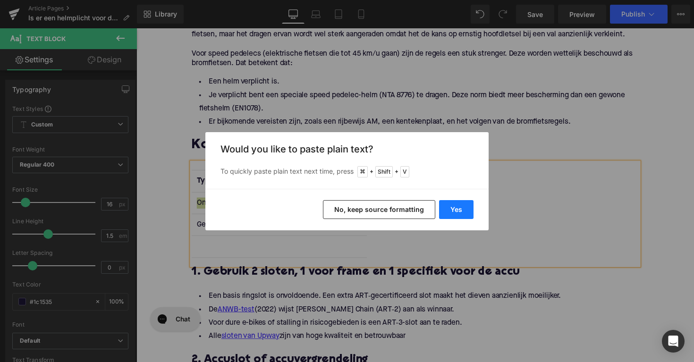
click at [449, 212] on button "Yes" at bounding box center [456, 209] width 34 height 19
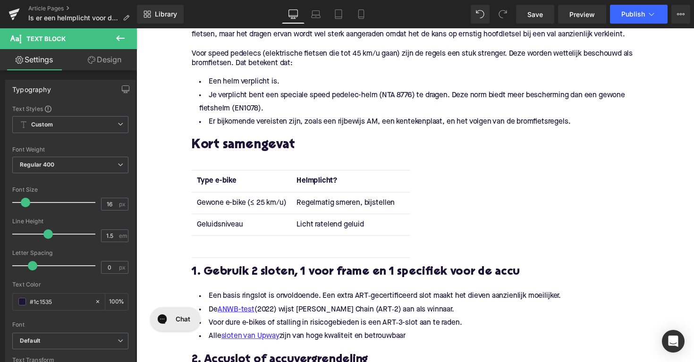
click at [342, 204] on td "Regelmatig smeren, bijstellen" at bounding box center [350, 207] width 111 height 22
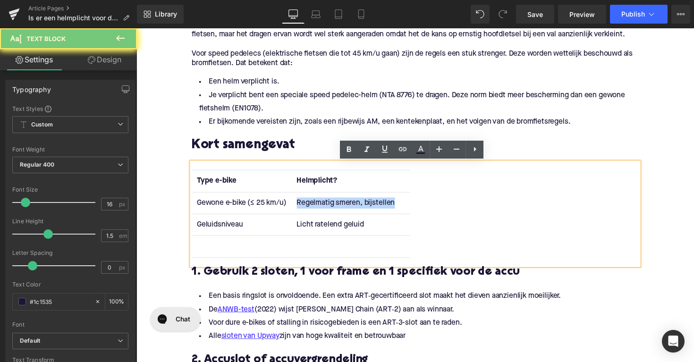
click at [342, 204] on td "Regelmatig smeren, bijstellen" at bounding box center [350, 207] width 111 height 22
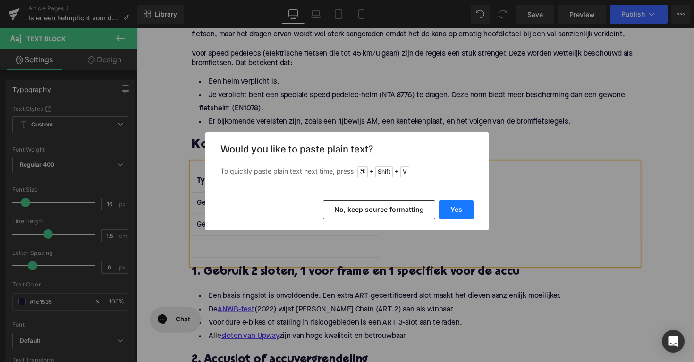
click at [460, 205] on button "Yes" at bounding box center [456, 209] width 34 height 19
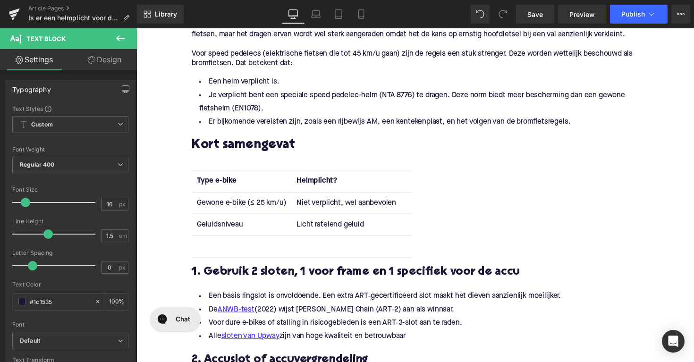
click at [231, 228] on td "Geluidsniveau" at bounding box center [244, 229] width 102 height 22
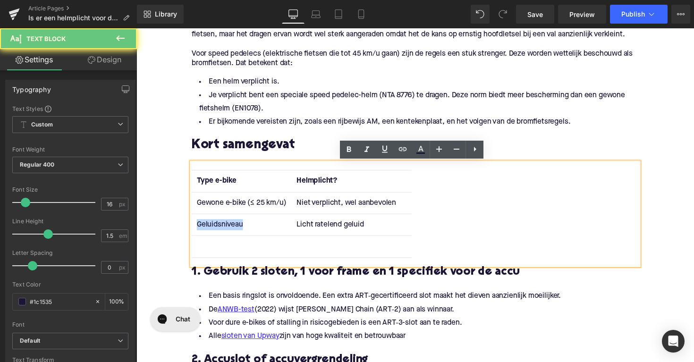
click at [231, 228] on td "Geluidsniveau" at bounding box center [244, 229] width 102 height 22
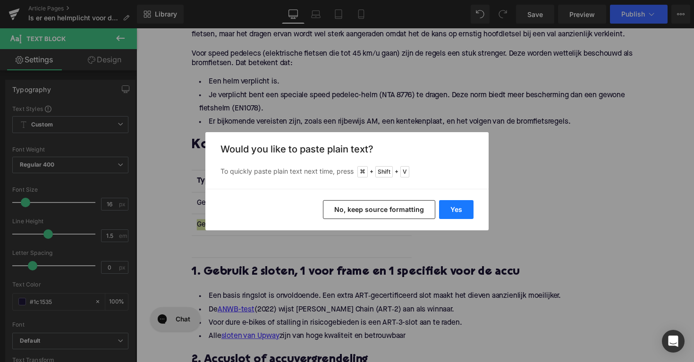
drag, startPoint x: 448, startPoint y: 206, endPoint x: 311, endPoint y: 184, distance: 139.2
click at [448, 206] on button "Yes" at bounding box center [456, 209] width 34 height 19
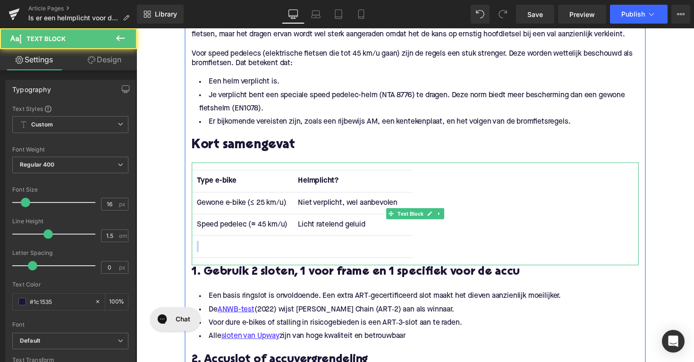
drag, startPoint x: 367, startPoint y: 247, endPoint x: 197, endPoint y: 247, distance: 170.6
click at [197, 247] on tr at bounding box center [306, 252] width 227 height 22
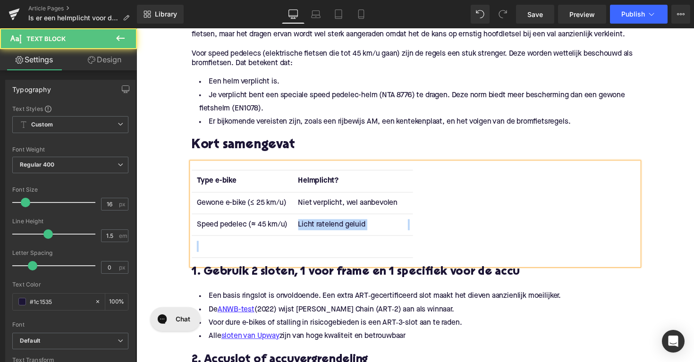
drag, startPoint x: 378, startPoint y: 263, endPoint x: 300, endPoint y: 228, distance: 85.4
click at [300, 228] on table "Type e-bike Helmplicht? Gewone e-bike (≤ 25 km/u) Niet verplicht, wel aanbevole…" at bounding box center [306, 218] width 227 height 90
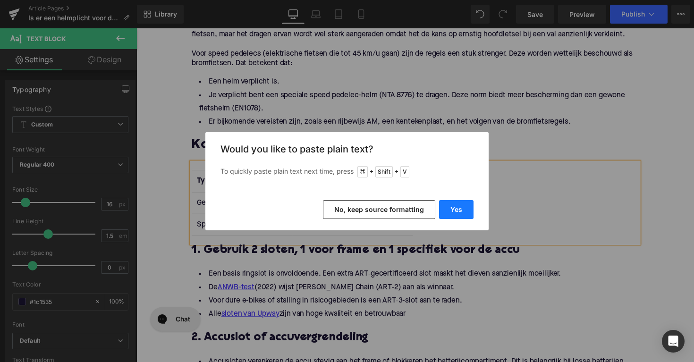
click at [454, 212] on button "Yes" at bounding box center [456, 209] width 34 height 19
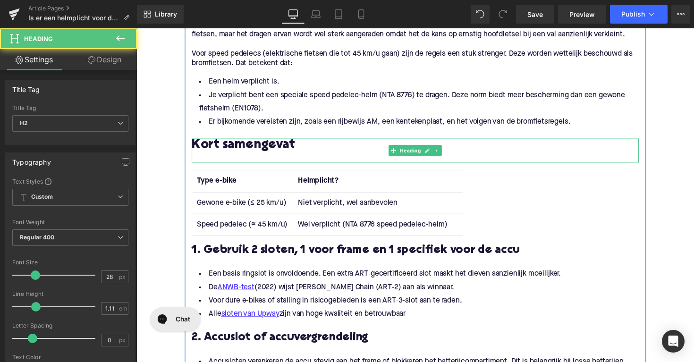
click at [334, 162] on div at bounding box center [422, 161] width 458 height 10
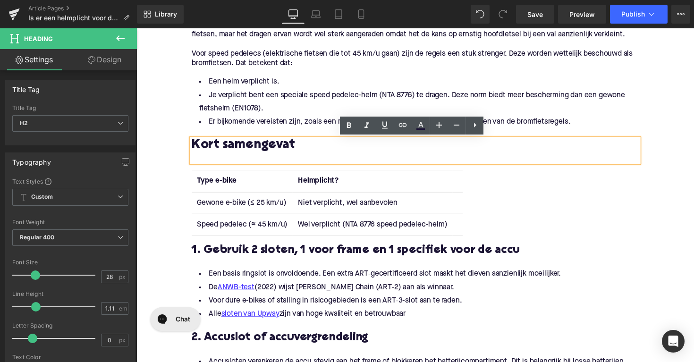
click at [337, 254] on h3 "1. Gebruik 2 sloten, 1 voor frame en 1 specifiek voor de accu" at bounding box center [422, 256] width 458 height 15
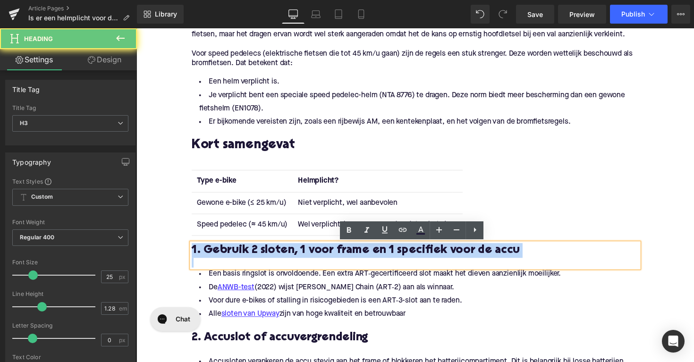
click at [337, 254] on h3 "1. Gebruik 2 sloten, 1 voor frame en 1 specifiek voor de accu" at bounding box center [422, 256] width 458 height 15
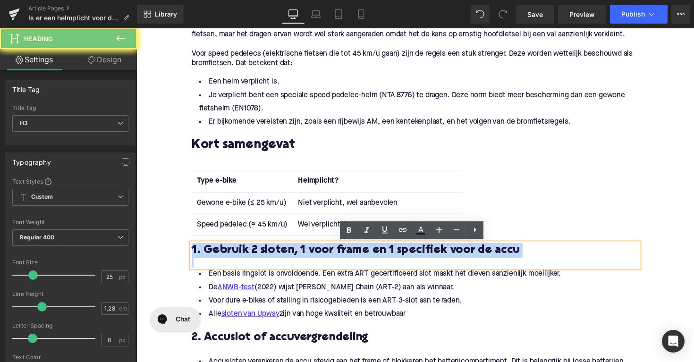
paste div
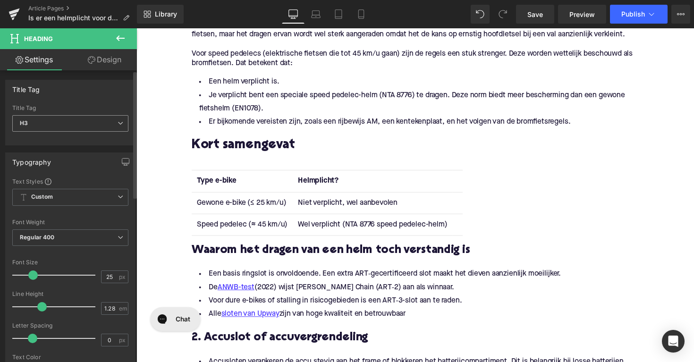
click at [82, 120] on span "H3" at bounding box center [70, 123] width 116 height 17
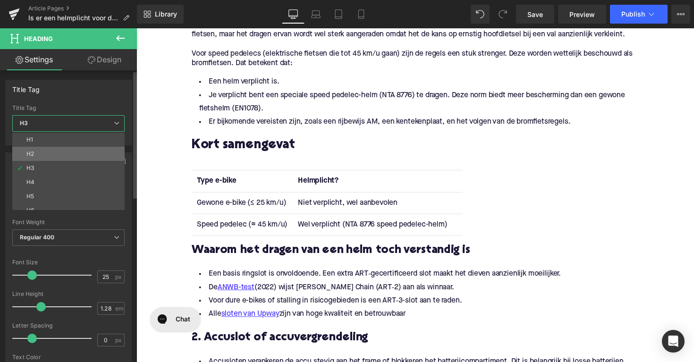
click at [73, 154] on li "H2" at bounding box center [70, 154] width 117 height 14
type input "28"
type input "1.11"
type input "100"
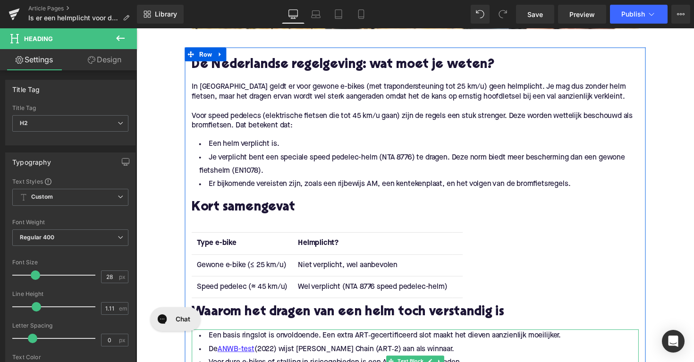
scroll to position [411, 0]
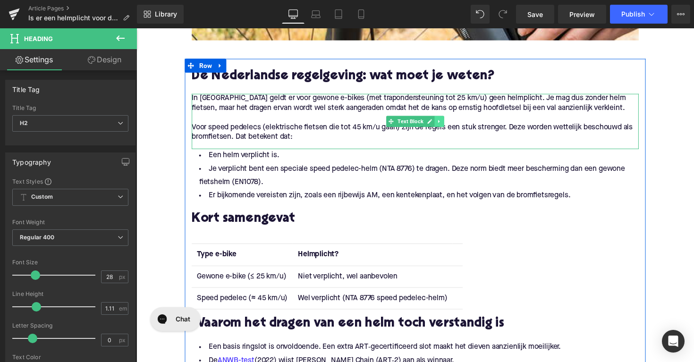
click at [445, 126] on icon at bounding box center [447, 124] width 5 height 6
click at [440, 126] on icon at bounding box center [441, 123] width 5 height 5
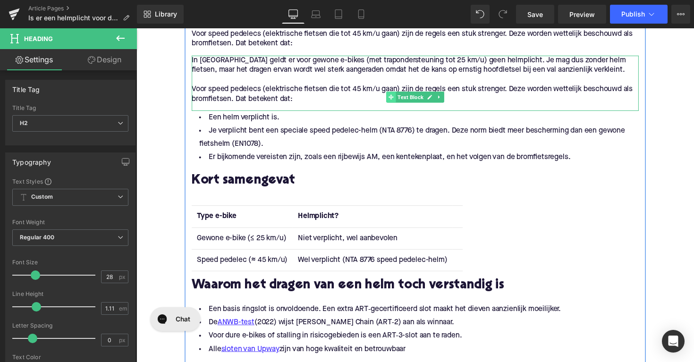
scroll to position [585, 0]
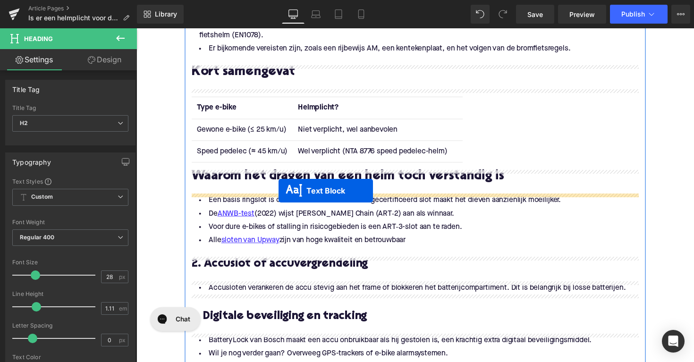
drag, startPoint x: 395, startPoint y: 180, endPoint x: 282, endPoint y: 195, distance: 113.9
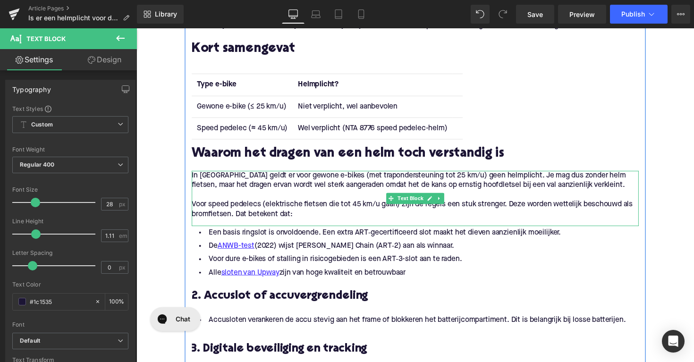
click at [333, 206] on p "Voor speed pedelecs (elektrische fietsen die tot 45 km/u gaan) zijn de regels e…" at bounding box center [422, 214] width 458 height 20
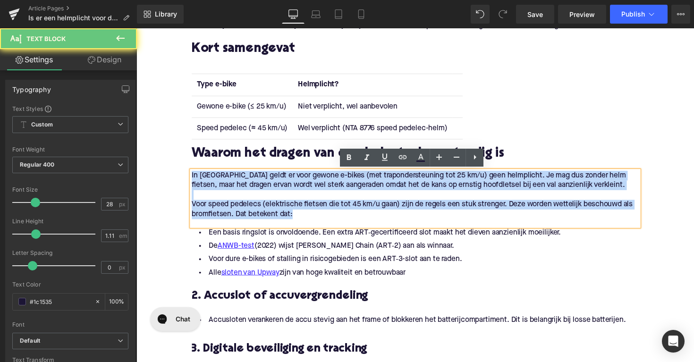
drag, startPoint x: 309, startPoint y: 219, endPoint x: 149, endPoint y: 178, distance: 165.8
click at [149, 178] on div "Home / Is er een helmplicht voor de elektrische fiets? Breadcrumbs Is er een he…" at bounding box center [423, 298] width 572 height 1551
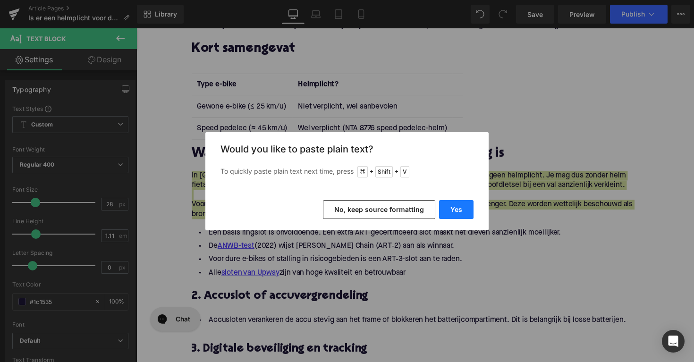
click at [443, 205] on button "Yes" at bounding box center [456, 209] width 34 height 19
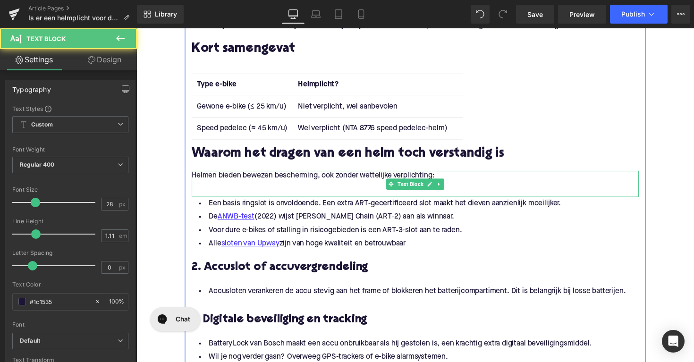
click at [288, 193] on p at bounding box center [422, 189] width 458 height 10
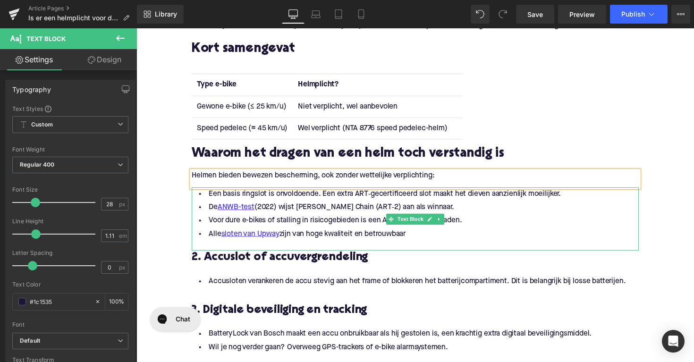
click at [424, 234] on li "Alle sloten van Upway zijn van hoge kwaliteit en betrouwbaar" at bounding box center [422, 239] width 458 height 14
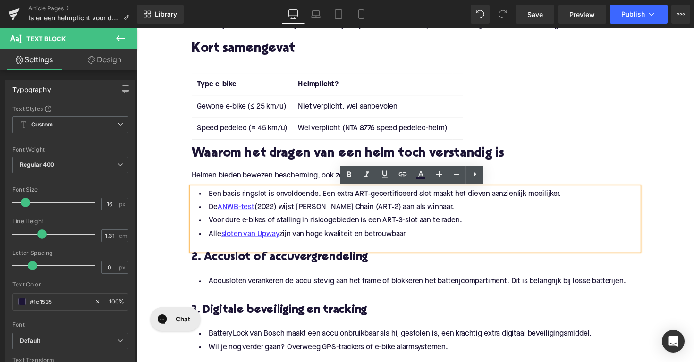
drag, startPoint x: 431, startPoint y: 239, endPoint x: 191, endPoint y: 198, distance: 243.9
click at [193, 198] on div "Een basis ringslot is onvoldoende. Een extra ART‑gecertificeerd slot maakt het …" at bounding box center [422, 223] width 458 height 65
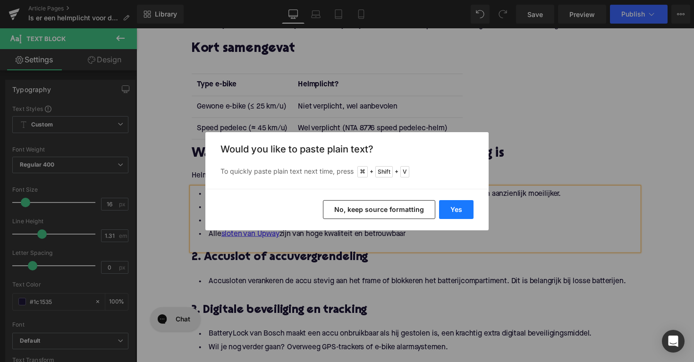
click at [456, 209] on button "Yes" at bounding box center [456, 209] width 34 height 19
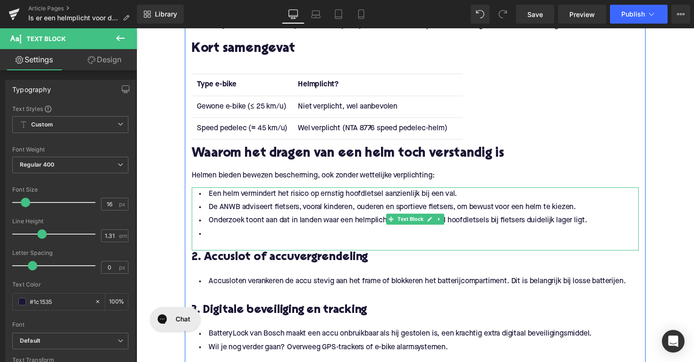
click at [234, 245] on li at bounding box center [422, 239] width 458 height 14
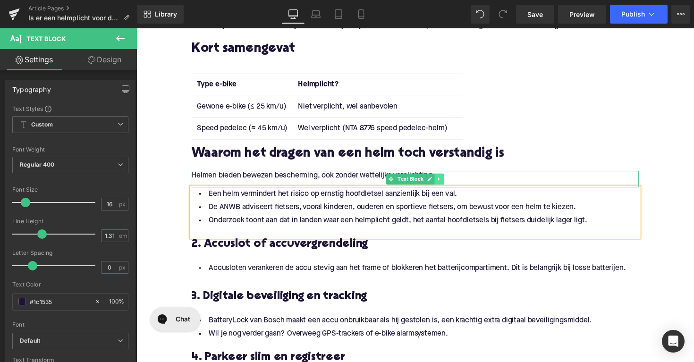
click at [448, 183] on icon at bounding box center [447, 183] width 5 height 6
click at [440, 184] on icon at bounding box center [441, 182] width 5 height 5
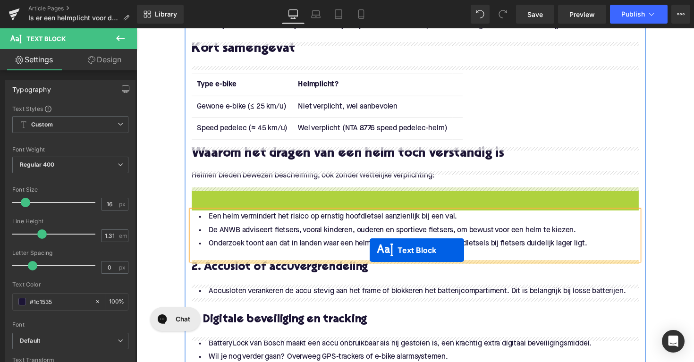
drag, startPoint x: 394, startPoint y: 200, endPoint x: 376, endPoint y: 256, distance: 59.3
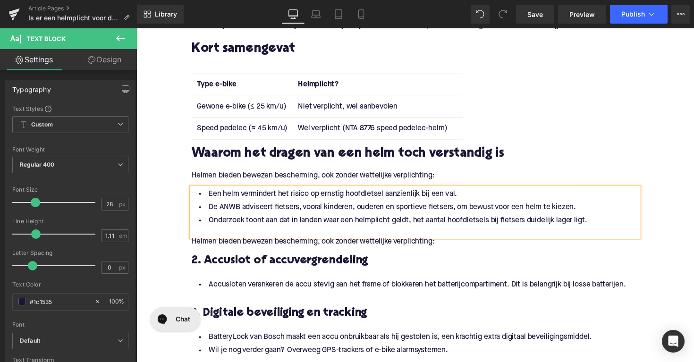
click at [325, 249] on p "Helmen bieden bewezen bescherming, ook zonder wettelijke verplichting:" at bounding box center [422, 247] width 458 height 10
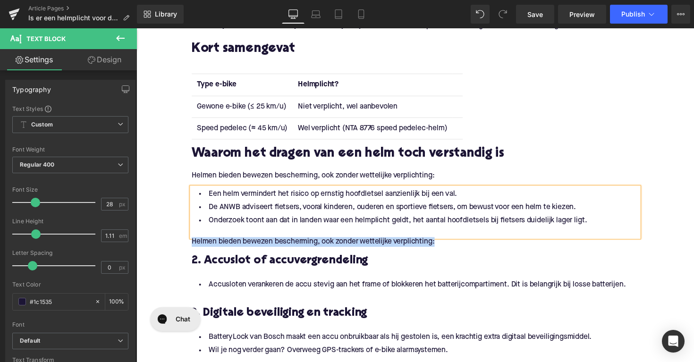
click at [325, 249] on p "Helmen bieden bewezen bescherming, ook zonder wettelijke verplichting:" at bounding box center [422, 247] width 458 height 10
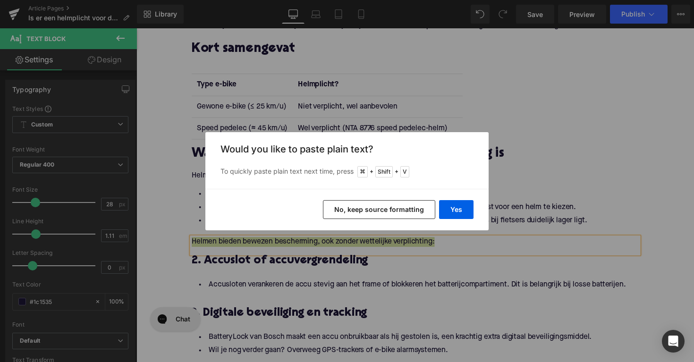
click at [464, 199] on div "Yes No, keep source formatting" at bounding box center [347, 210] width 283 height 42
click at [462, 214] on button "Yes" at bounding box center [456, 209] width 34 height 19
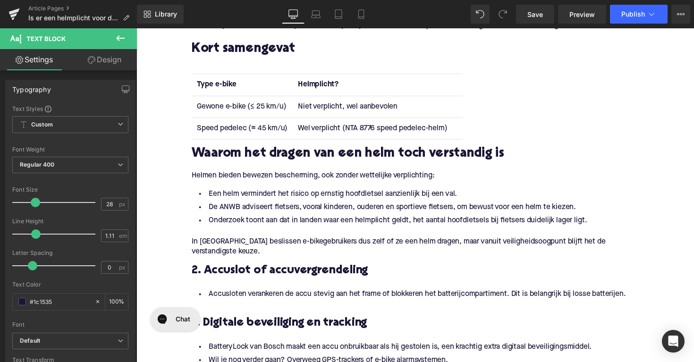
click at [331, 276] on h3 "2. Accuslot of accuvergrendeling" at bounding box center [422, 276] width 458 height 15
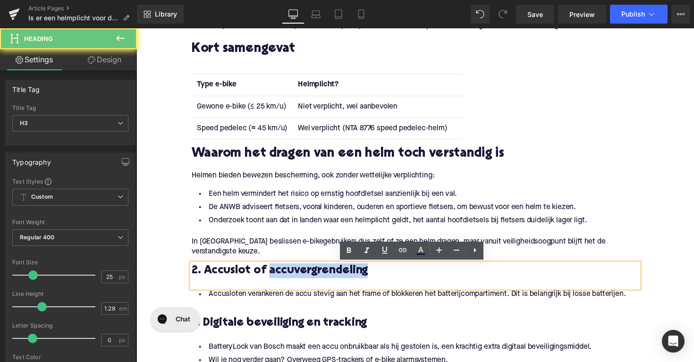
paste div
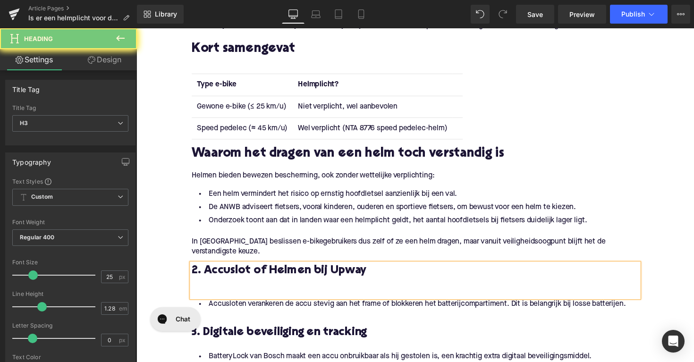
click at [331, 276] on h3 "2. Accuslot of Helmen bij Upway" at bounding box center [422, 276] width 458 height 15
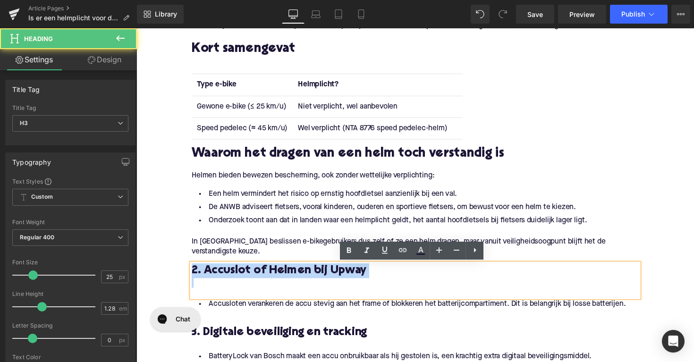
click at [331, 276] on h3 "2. Accuslot of Helmen bij Upway" at bounding box center [422, 276] width 458 height 15
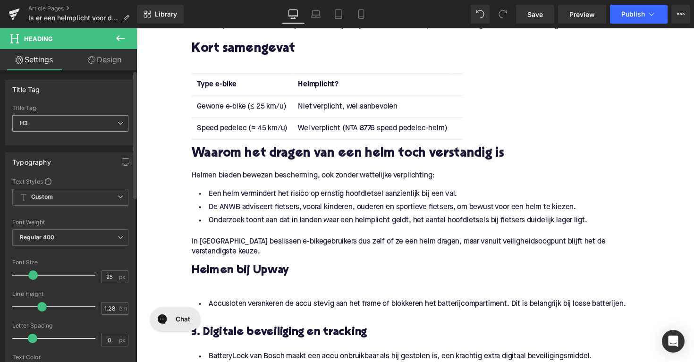
click at [97, 120] on span "H3" at bounding box center [70, 123] width 116 height 17
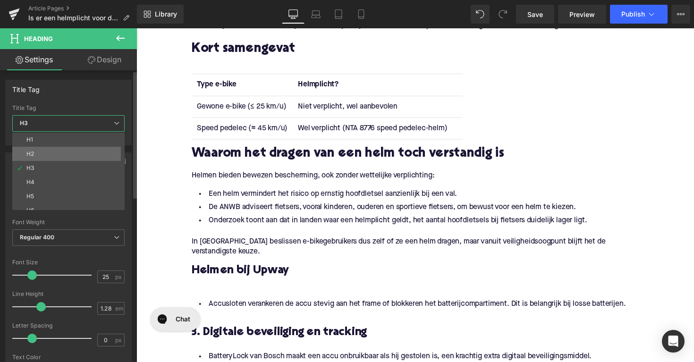
click at [78, 150] on li "H2" at bounding box center [70, 154] width 117 height 14
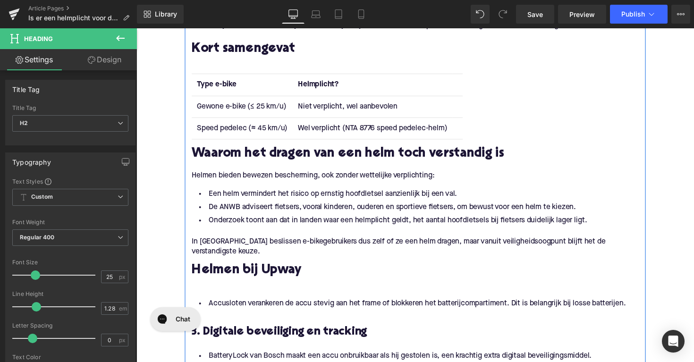
click at [214, 297] on div at bounding box center [422, 299] width 458 height 10
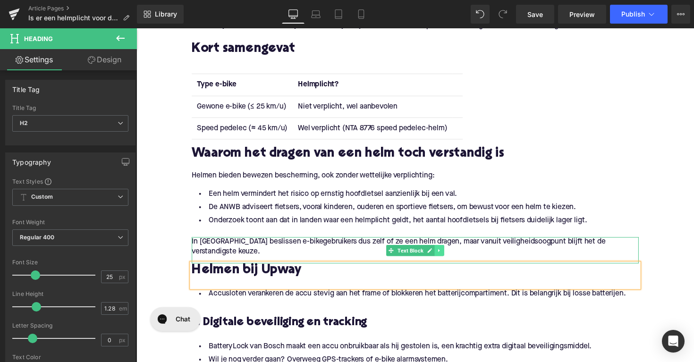
click at [445, 257] on icon at bounding box center [447, 256] width 5 height 6
click at [440, 257] on icon at bounding box center [441, 255] width 5 height 5
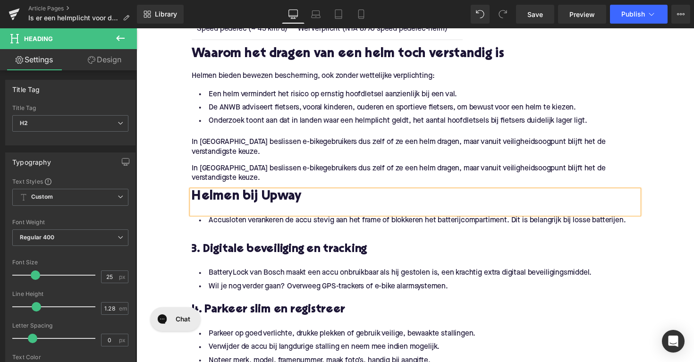
scroll to position [665, 0]
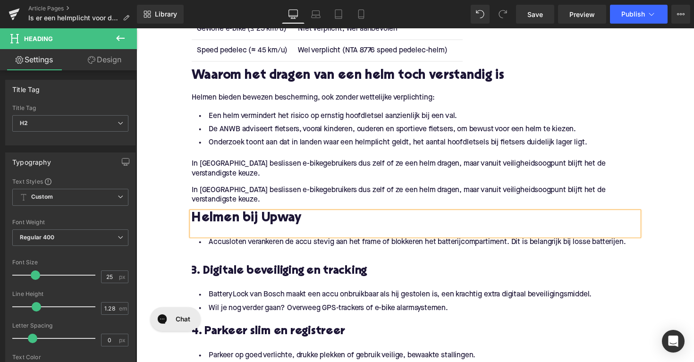
click at [382, 191] on div "In Nederland beslissen e-bikegebruikers dus zelf of ze een helm dragen, maar va…" at bounding box center [422, 202] width 458 height 27
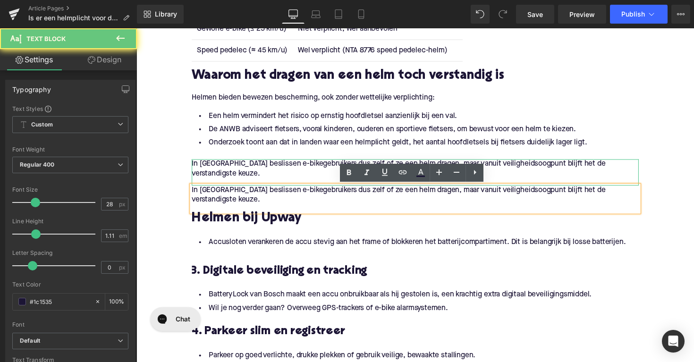
click at [296, 167] on p "In [GEOGRAPHIC_DATA] beslissen e-bikegebruikers dus zelf of ze een helm dragen,…" at bounding box center [422, 173] width 458 height 20
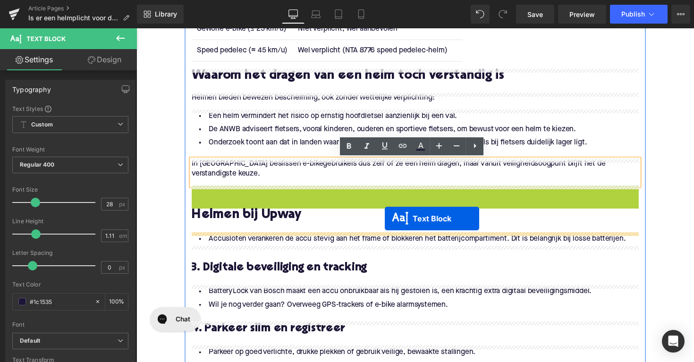
drag, startPoint x: 395, startPoint y: 205, endPoint x: 391, endPoint y: 223, distance: 19.4
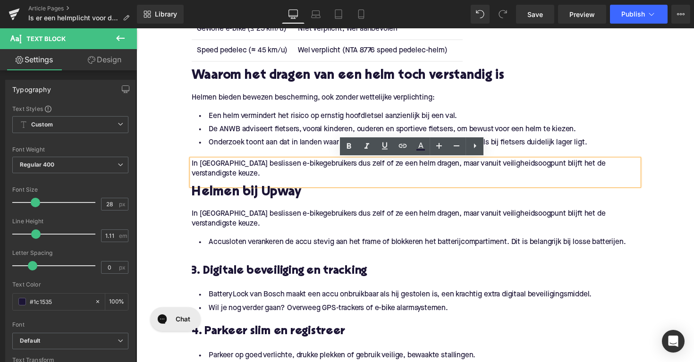
click at [218, 225] on p "In [GEOGRAPHIC_DATA] beslissen e-bikegebruikers dus zelf of ze een helm dragen,…" at bounding box center [422, 224] width 458 height 20
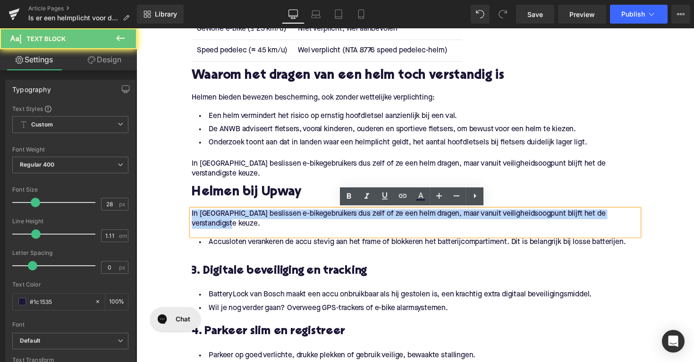
drag, startPoint x: 223, startPoint y: 231, endPoint x: 158, endPoint y: 208, distance: 69.2
click at [158, 208] on div "Home / Is er een helmplicht voor de elektrische fiets? Breadcrumbs Is er een he…" at bounding box center [423, 218] width 572 height 1551
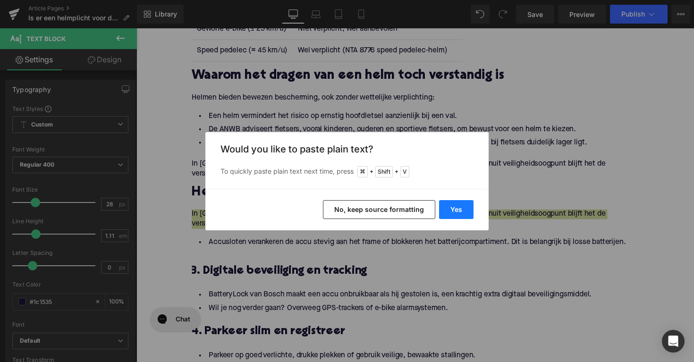
click at [451, 210] on button "Yes" at bounding box center [456, 209] width 34 height 19
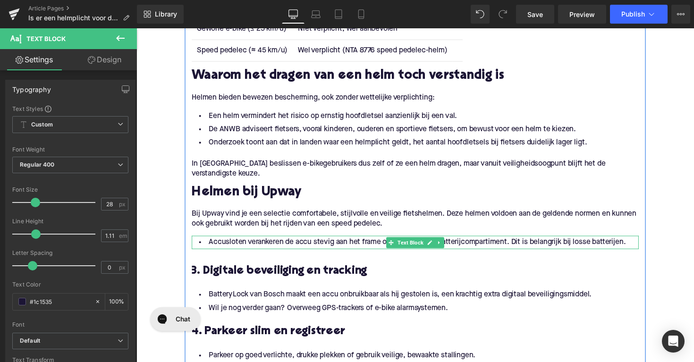
click at [384, 245] on li "Accusloten verankeren de accu stevig aan het frame of blokkeren het batterijcom…" at bounding box center [422, 248] width 458 height 14
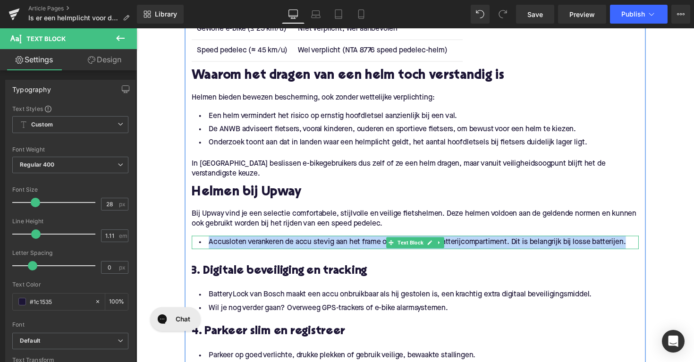
click at [384, 245] on li "Accusloten verankeren de accu stevig aan het frame of blokkeren het batterijcom…" at bounding box center [422, 248] width 458 height 14
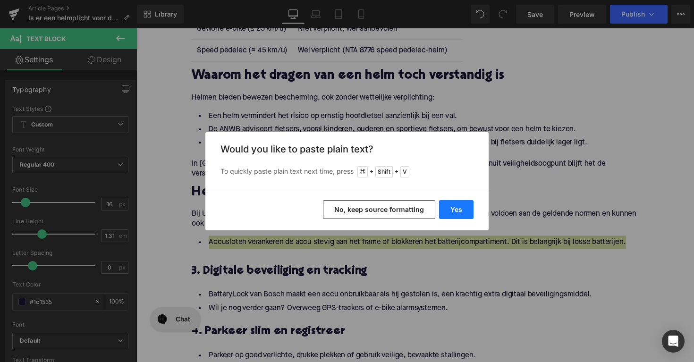
click at [462, 212] on button "Yes" at bounding box center [456, 209] width 34 height 19
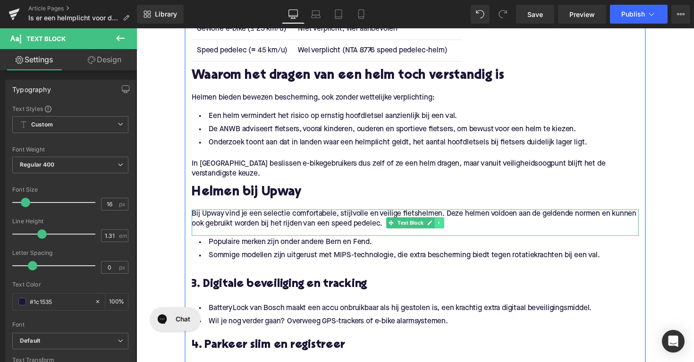
click at [443, 228] on link at bounding box center [447, 227] width 10 height 11
click at [441, 231] on link at bounding box center [442, 227] width 10 height 11
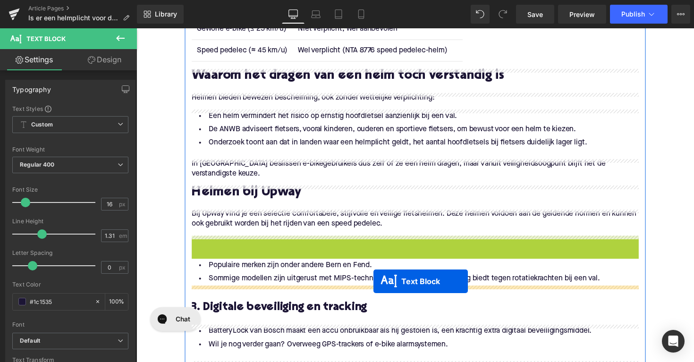
drag, startPoint x: 394, startPoint y: 252, endPoint x: 379, endPoint y: 288, distance: 38.2
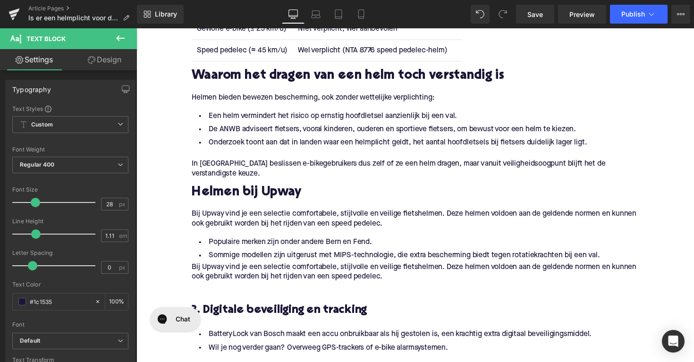
click at [323, 282] on p "Bij Upway vind je een selectie comfortabele, stijlvolle en veilige fietshelmen.…" at bounding box center [422, 278] width 458 height 20
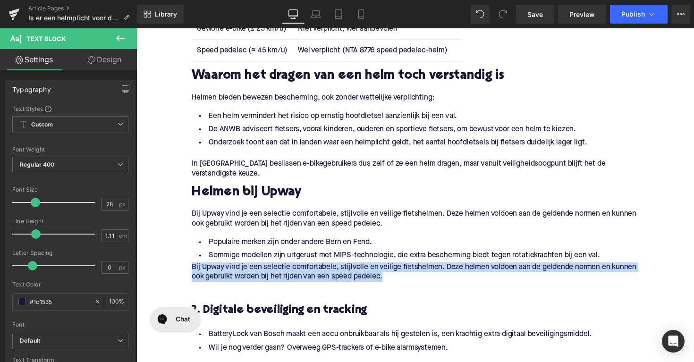
click at [323, 282] on p "Bij Upway vind je een selectie comfortabele, stijlvolle en veilige fietshelmen.…" at bounding box center [422, 278] width 458 height 20
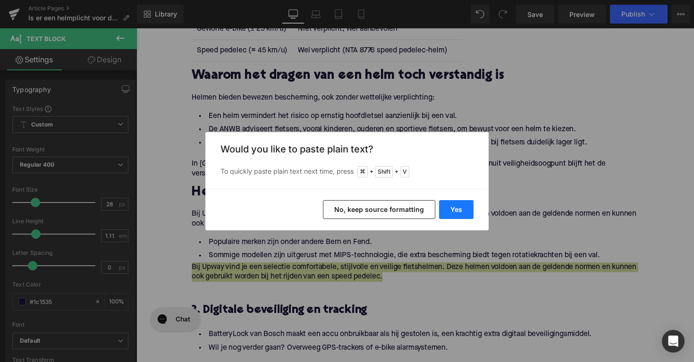
drag, startPoint x: 450, startPoint y: 205, endPoint x: 300, endPoint y: 184, distance: 151.3
click at [450, 205] on button "Yes" at bounding box center [456, 209] width 34 height 19
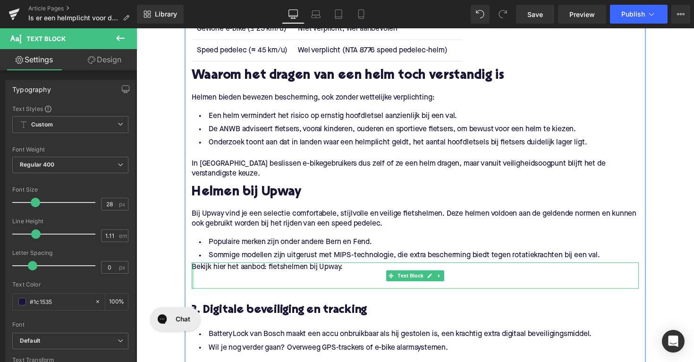
click at [193, 274] on div at bounding box center [194, 281] width 2 height 27
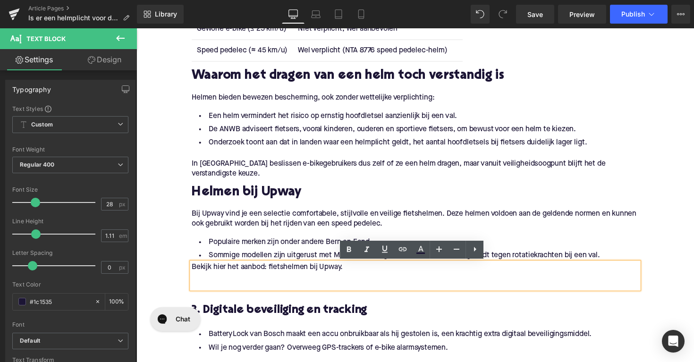
click at [193, 274] on p "Bekijk hier het aanbod: fietshelmen bij Upway." at bounding box center [422, 273] width 458 height 10
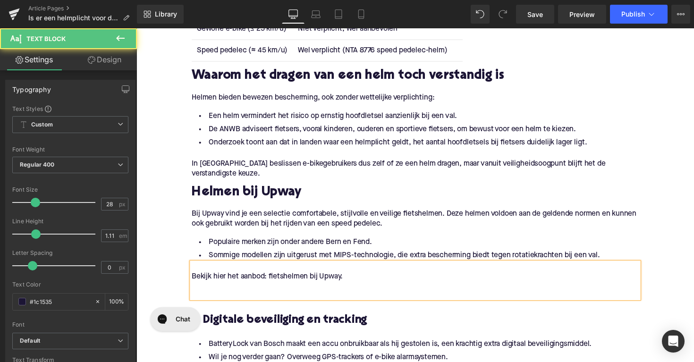
click at [193, 299] on div "Bekijk hier het aanbod: fietshelmen bij Upway." at bounding box center [422, 286] width 458 height 37
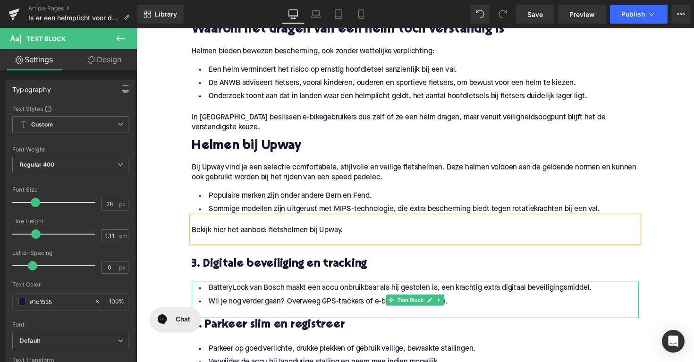
scroll to position [772, 0]
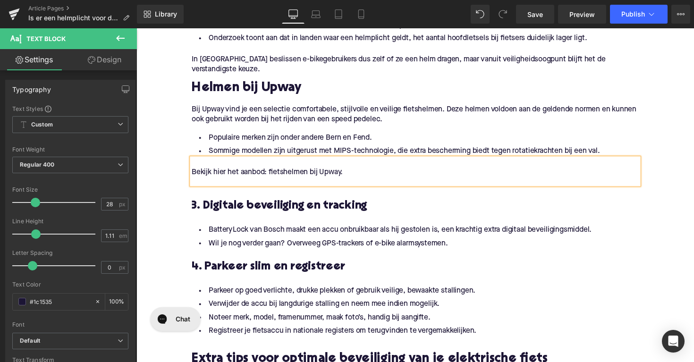
click at [262, 209] on h3 "3. Digitale beveiliging en tracking" at bounding box center [422, 211] width 458 height 15
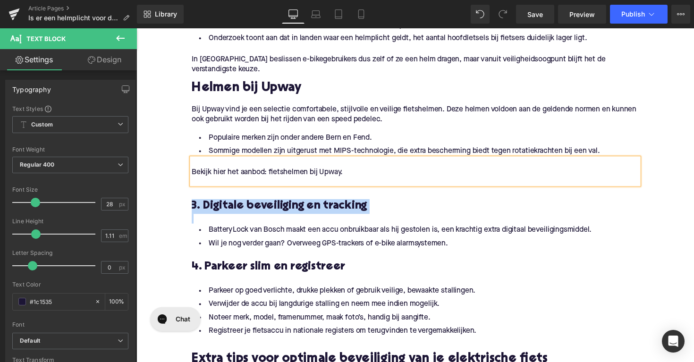
click at [262, 209] on h3 "3. Digitale beveiliging en tracking" at bounding box center [422, 211] width 458 height 15
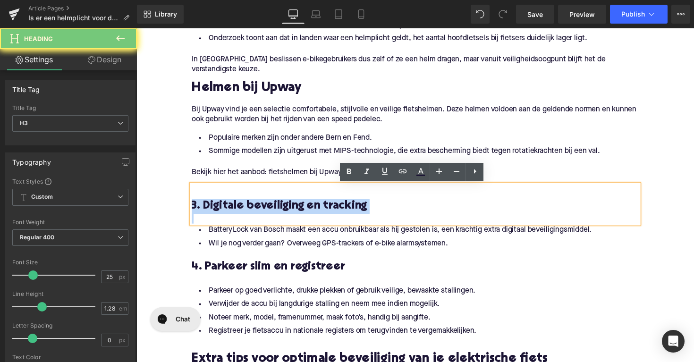
paste div
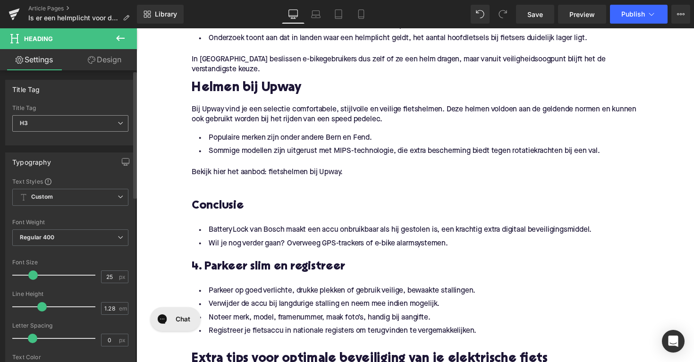
click at [106, 119] on span "H3" at bounding box center [70, 123] width 116 height 17
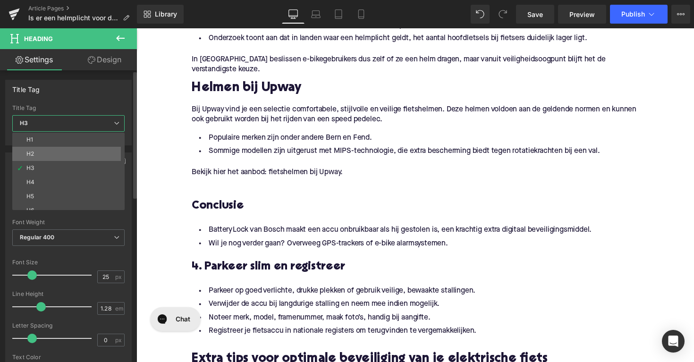
click at [93, 158] on li "H2" at bounding box center [70, 154] width 117 height 14
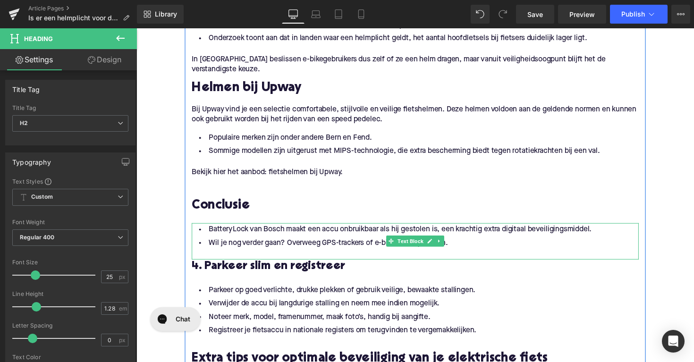
click at [347, 247] on li "Wil je nog verder gaan? Overweeg GPS-trackers of e-bike alarmsystemen." at bounding box center [422, 249] width 458 height 14
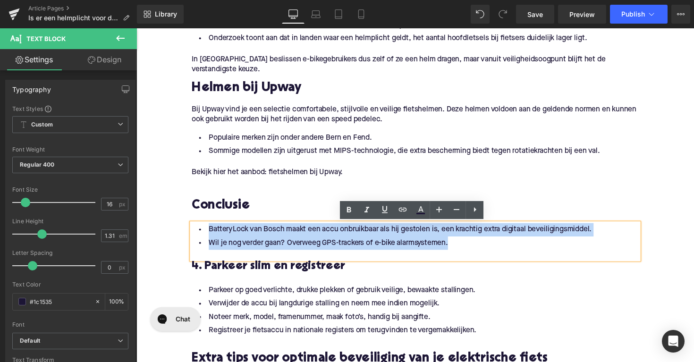
drag, startPoint x: 478, startPoint y: 249, endPoint x: 200, endPoint y: 229, distance: 278.0
click at [200, 229] on ul "Battery Lock van Bosch maakt een accu onbruikbaar als hij gestolen is, een krac…" at bounding box center [422, 241] width 458 height 27
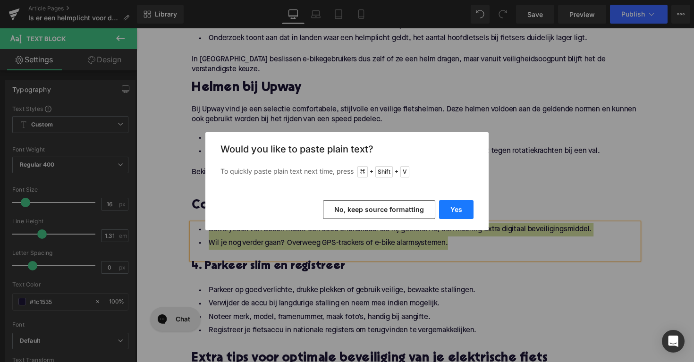
click at [452, 215] on button "Yes" at bounding box center [456, 209] width 34 height 19
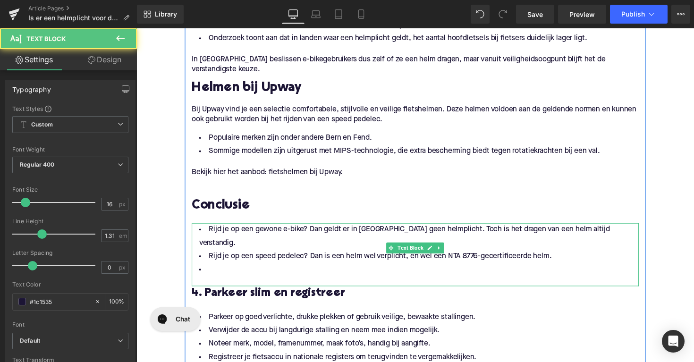
click at [238, 269] on li at bounding box center [422, 276] width 458 height 14
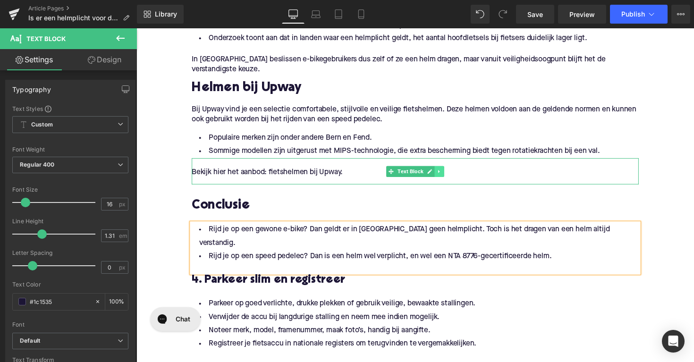
click at [446, 180] on link at bounding box center [447, 175] width 10 height 11
click at [439, 180] on link at bounding box center [442, 175] width 10 height 11
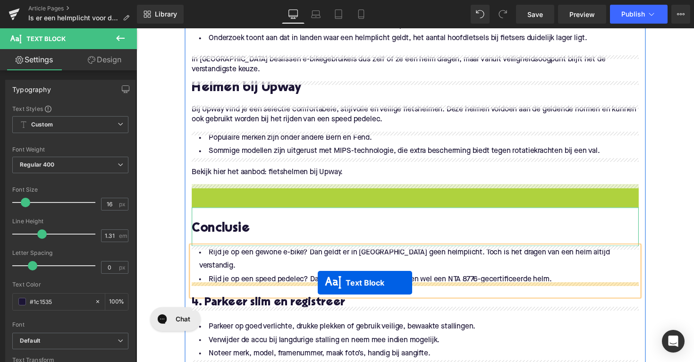
drag, startPoint x: 396, startPoint y: 206, endPoint x: 322, endPoint y: 289, distance: 111.5
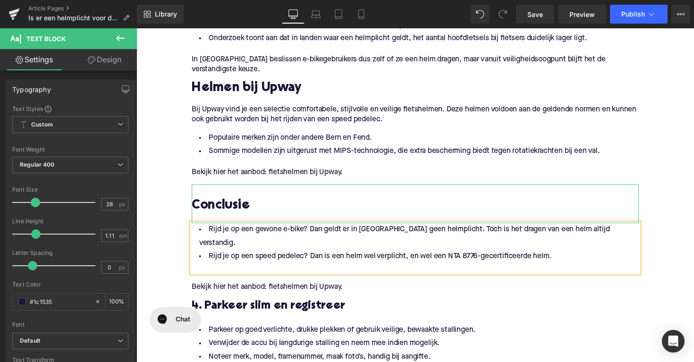
click at [277, 289] on p "Bekijk hier het aanbod: fietshelmen bij Upway." at bounding box center [422, 294] width 458 height 10
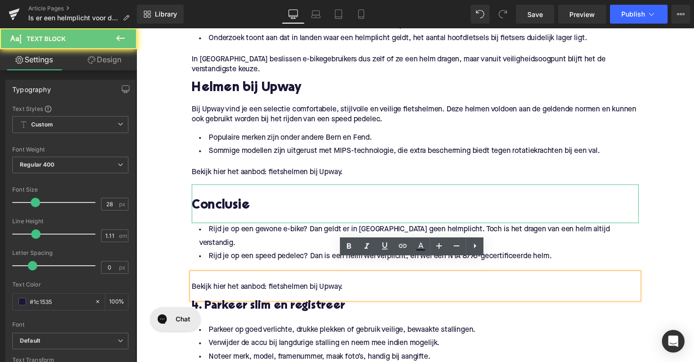
click at [277, 289] on p "Bekijk hier het aanbod: fietshelmen bij Upway." at bounding box center [422, 294] width 458 height 10
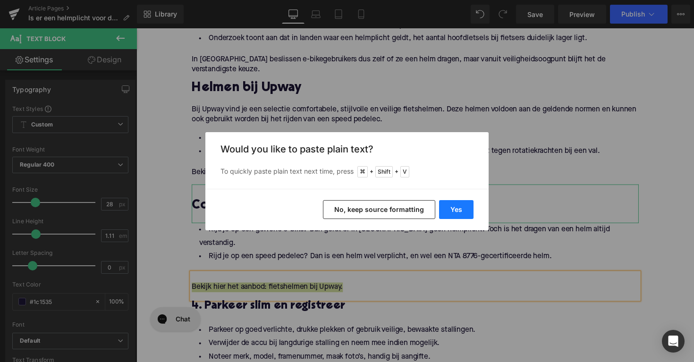
click at [444, 206] on button "Yes" at bounding box center [456, 209] width 34 height 19
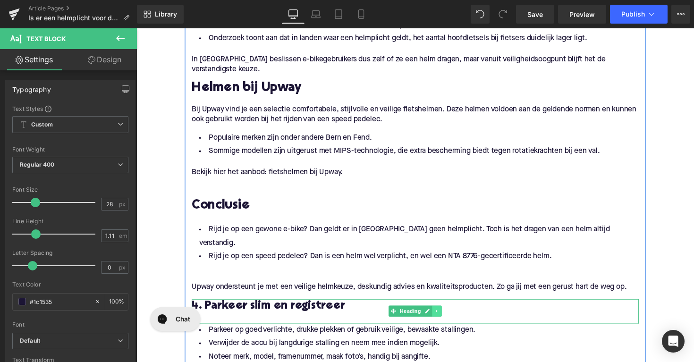
click at [444, 316] on icon at bounding box center [444, 319] width 5 height 6
click at [449, 316] on icon at bounding box center [449, 318] width 5 height 5
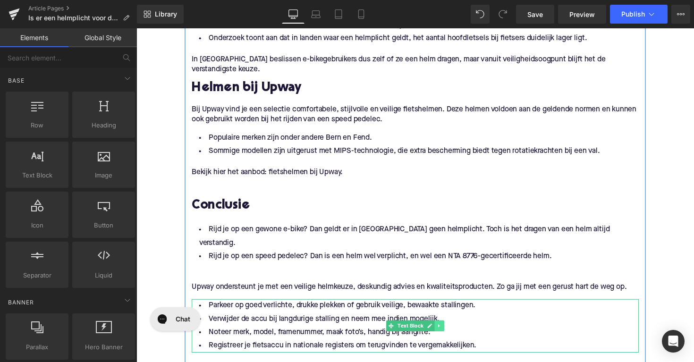
click at [448, 331] on icon at bounding box center [447, 334] width 5 height 6
click at [449, 331] on icon at bounding box center [451, 333] width 5 height 5
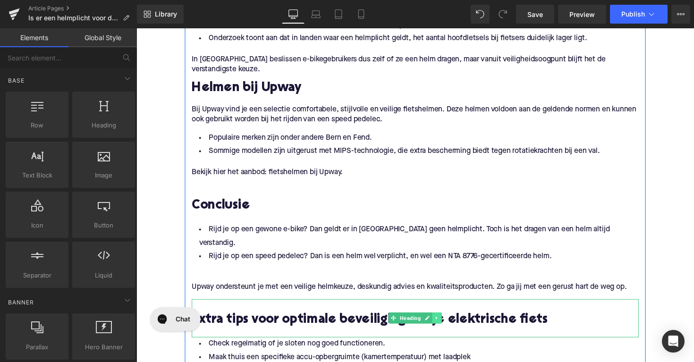
click at [444, 323] on icon at bounding box center [444, 326] width 5 height 6
click at [445, 320] on link at bounding box center [450, 325] width 10 height 11
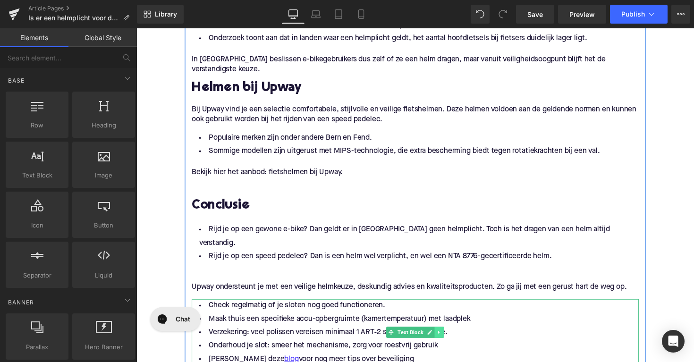
click at [446, 339] on icon at bounding box center [446, 340] width 1 height 3
click at [449, 337] on icon at bounding box center [451, 339] width 5 height 5
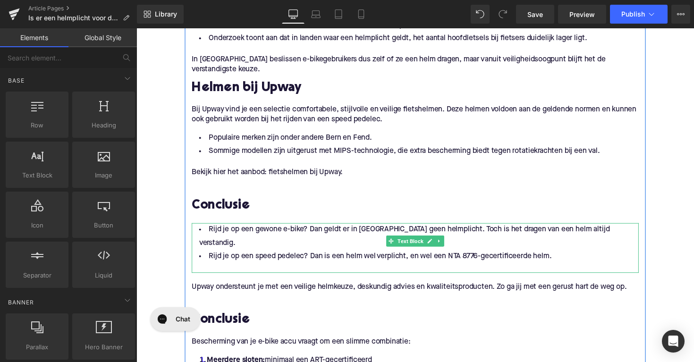
click at [297, 264] on div "Rijd je op een gewone e-bike? Dan geldt er in Nederland geen helmplicht. Toch i…" at bounding box center [422, 253] width 458 height 51
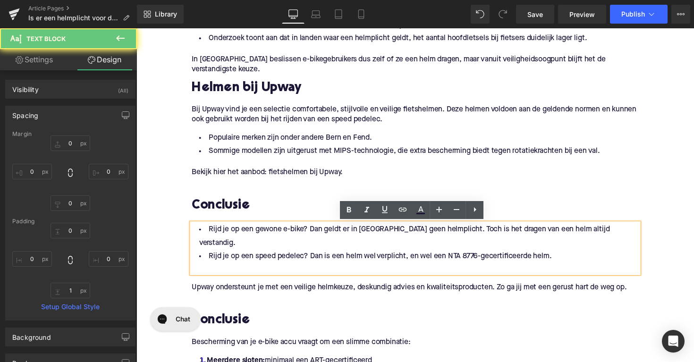
click at [277, 269] on div at bounding box center [422, 274] width 458 height 10
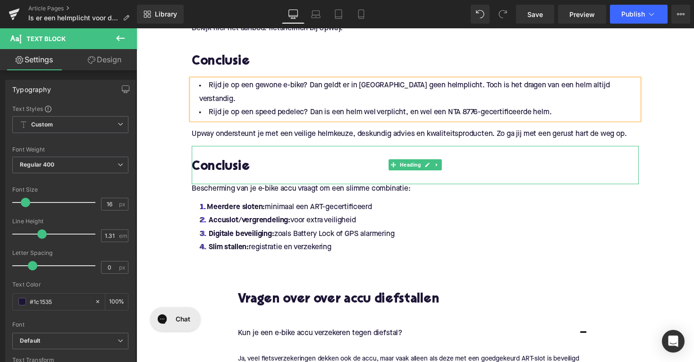
scroll to position [929, 0]
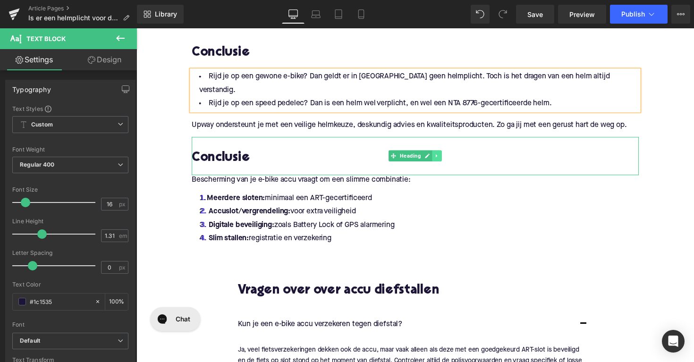
click at [443, 156] on icon at bounding box center [444, 159] width 5 height 6
click at [447, 156] on icon at bounding box center [449, 159] width 5 height 6
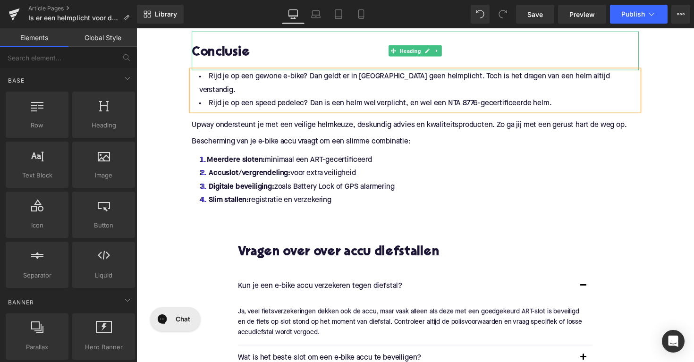
click at [214, 57] on h2 "Conclusie" at bounding box center [422, 54] width 458 height 15
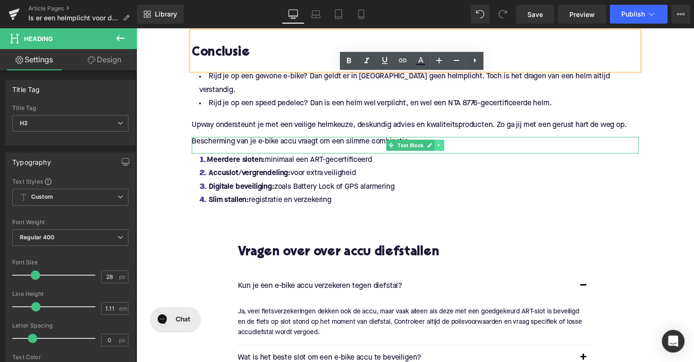
click at [447, 146] on icon at bounding box center [447, 149] width 5 height 6
click at [447, 143] on link at bounding box center [452, 148] width 10 height 11
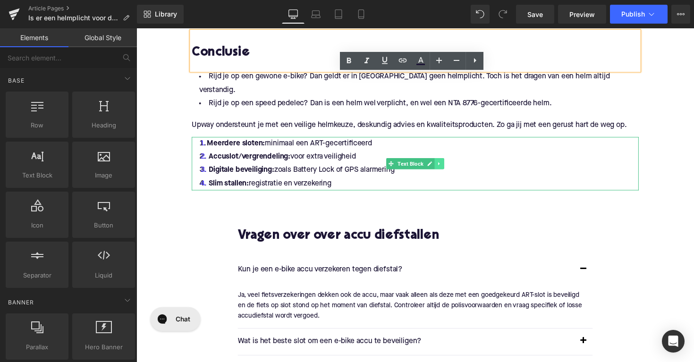
click at [446, 165] on icon at bounding box center [446, 166] width 1 height 3
click at [452, 162] on link at bounding box center [452, 167] width 10 height 11
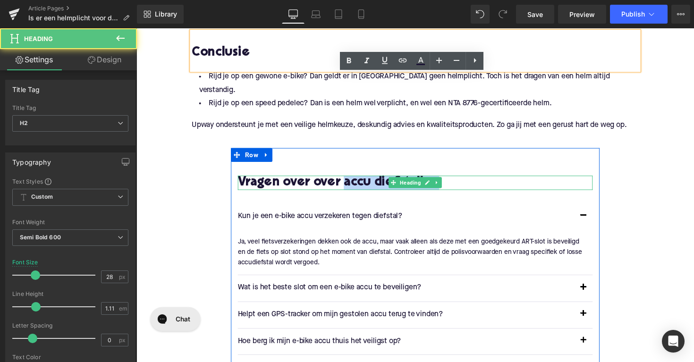
drag, startPoint x: 352, startPoint y: 174, endPoint x: 450, endPoint y: 174, distance: 97.8
click at [450, 180] on h2 "Vragen over over accu diefstallen" at bounding box center [422, 187] width 364 height 15
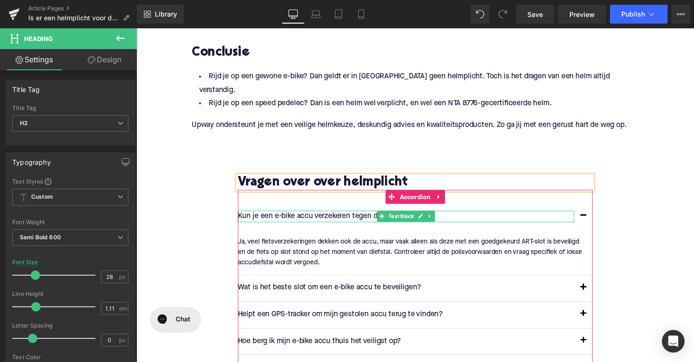
click at [377, 215] on p "Kun je een e-bike accu verzekeren tegen diefstal?" at bounding box center [412, 221] width 345 height 12
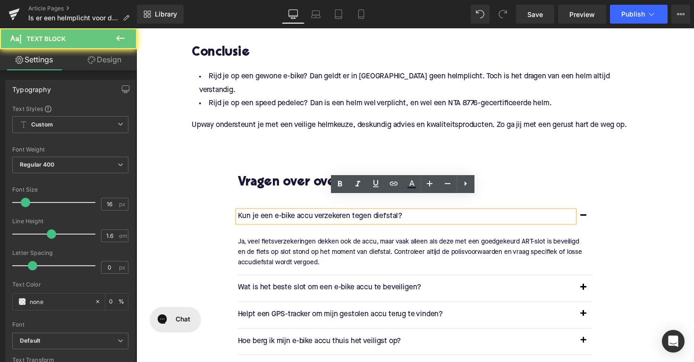
click at [377, 215] on p "Kun je een e-bike accu verzekeren tegen diefstal?" at bounding box center [412, 221] width 345 height 12
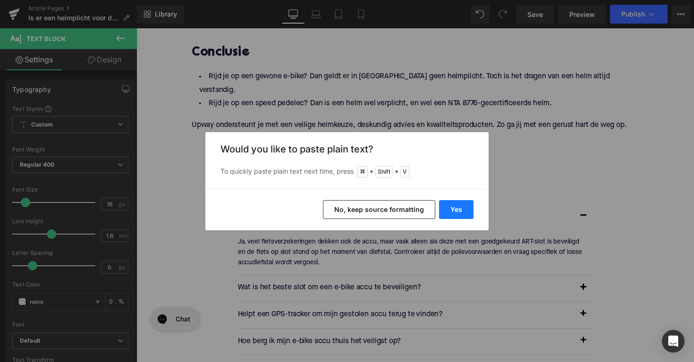
click at [448, 213] on button "Yes" at bounding box center [456, 209] width 34 height 19
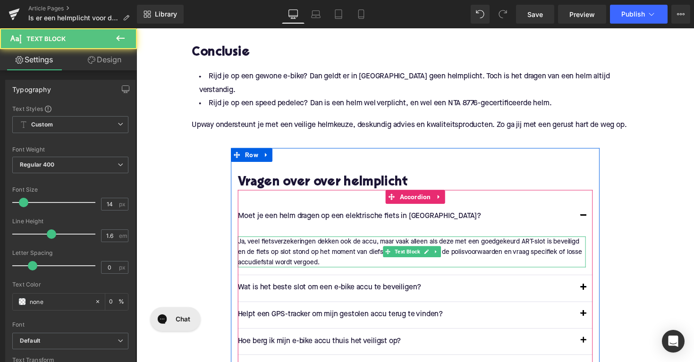
click at [320, 250] on p "Ja, veel fietsverzekeringen dekken ook de accu, maar vaak alleen als deze met e…" at bounding box center [418, 258] width 357 height 32
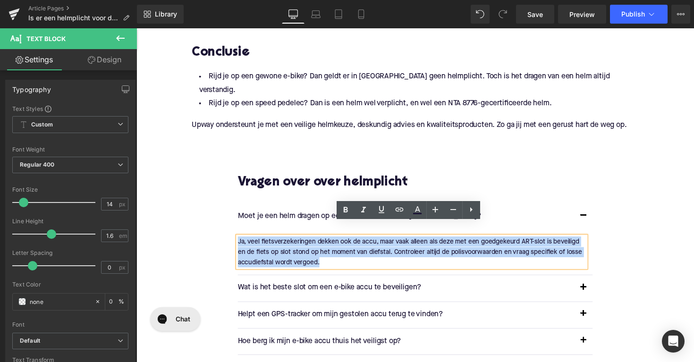
drag, startPoint x: 324, startPoint y: 252, endPoint x: 237, endPoint y: 231, distance: 89.3
click at [240, 242] on div "Ja, veel fietsverzekeringen dekken ook de accu, maar vaak alleen als deze met e…" at bounding box center [418, 258] width 357 height 32
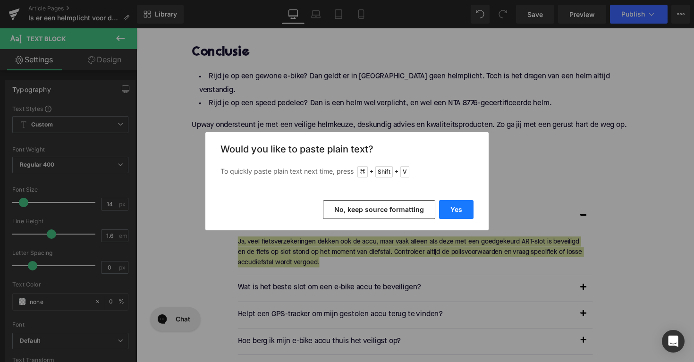
click at [451, 214] on button "Yes" at bounding box center [456, 209] width 34 height 19
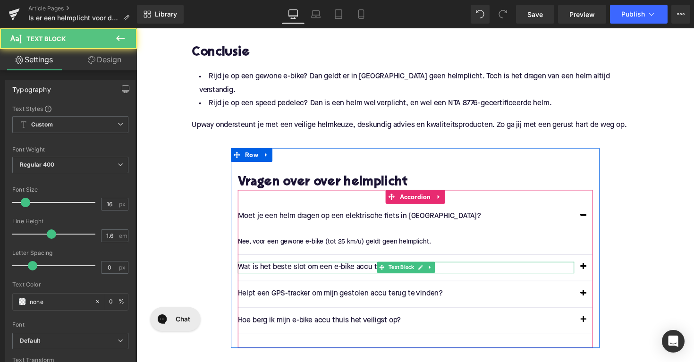
click at [360, 268] on p "Wat is het beste slot om een e-bike accu te beveiligen?" at bounding box center [412, 274] width 345 height 12
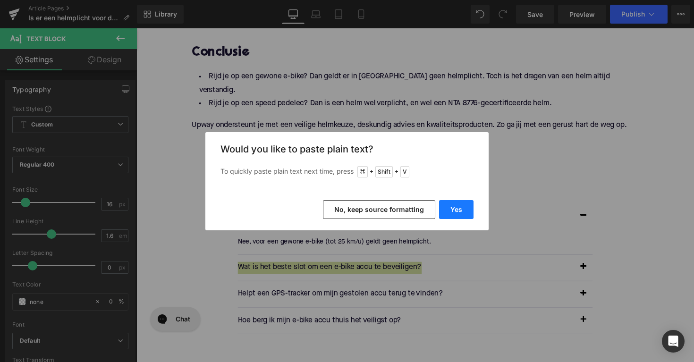
drag, startPoint x: 448, startPoint y: 213, endPoint x: 319, endPoint y: 193, distance: 130.5
click at [448, 213] on button "Yes" at bounding box center [456, 209] width 34 height 19
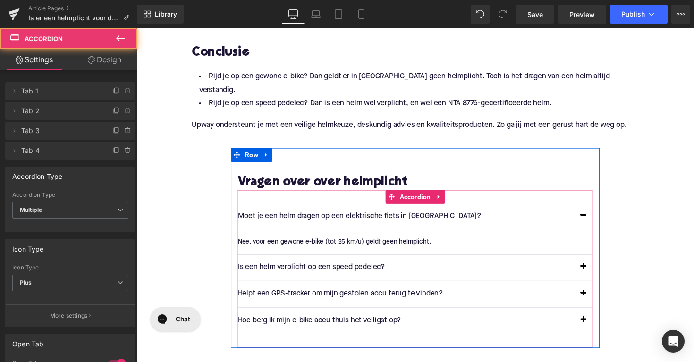
click at [595, 275] on span "button" at bounding box center [595, 275] width 0 height 0
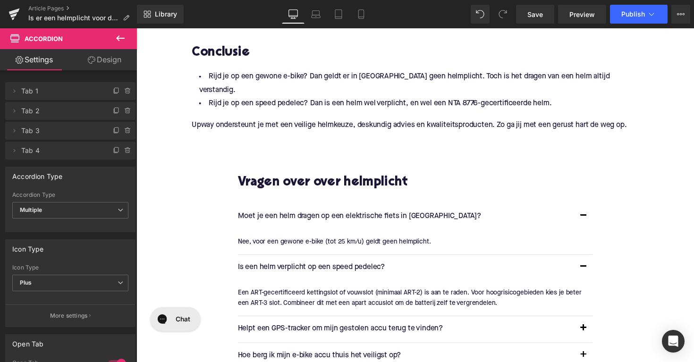
click at [349, 294] on div "Een ART-gecertificeerd kettingslot of vouwslot (minimaal ART-2) is aan te raden…" at bounding box center [418, 304] width 357 height 21
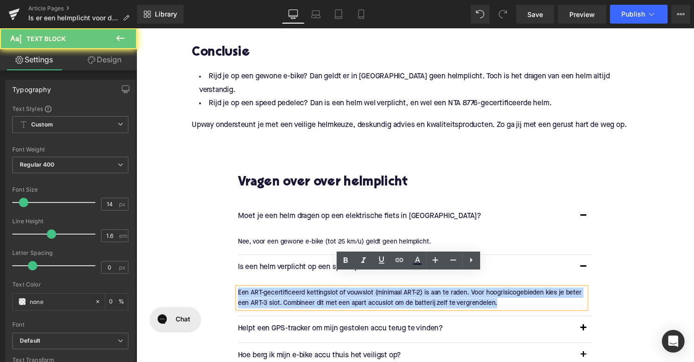
click at [349, 294] on div "Een ART-gecertificeerd kettingslot of vouwslot (minimaal ART-2) is aan te raden…" at bounding box center [418, 304] width 357 height 21
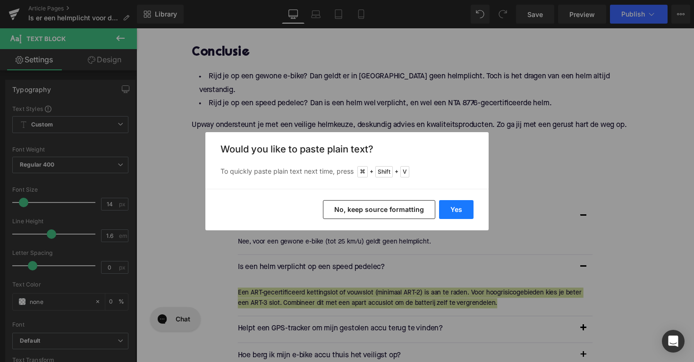
drag, startPoint x: 449, startPoint y: 214, endPoint x: 320, endPoint y: 192, distance: 131.0
click at [449, 214] on button "Yes" at bounding box center [456, 209] width 34 height 19
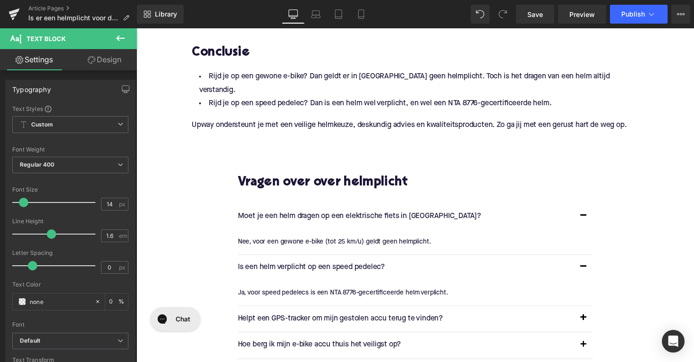
click at [380, 320] on p "Helpt een GPS-tracker om mijn gestolen accu terug te vinden?" at bounding box center [412, 326] width 345 height 12
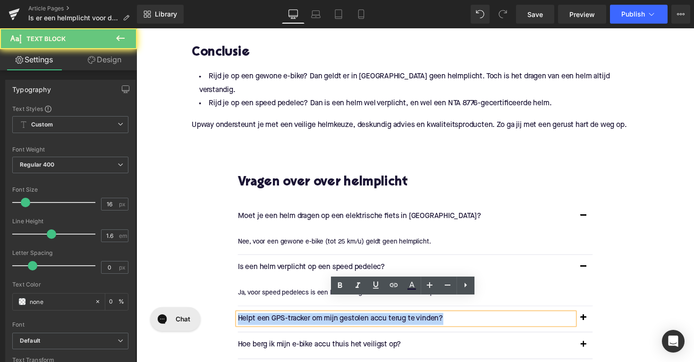
click at [380, 320] on p "Helpt een GPS-tracker om mijn gestolen accu terug te vinden?" at bounding box center [412, 326] width 345 height 12
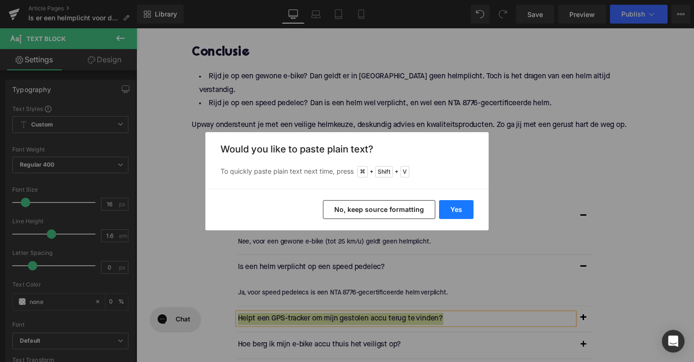
click at [452, 207] on button "Yes" at bounding box center [456, 209] width 34 height 19
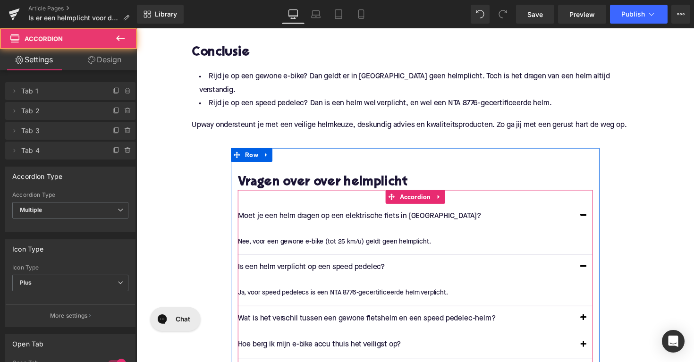
click at [596, 313] on button "button" at bounding box center [594, 326] width 19 height 26
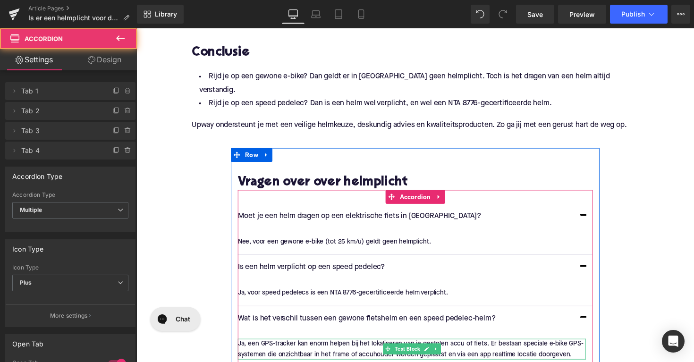
click at [409, 347] on div at bounding box center [418, 348] width 357 height 2
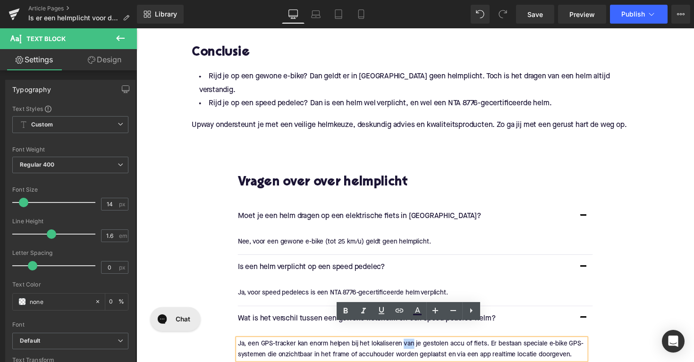
click at [409, 347] on p "Ja, een GPS-tracker kan enorm helpen bij het lokaliseren van je gestolen accu o…" at bounding box center [418, 357] width 357 height 21
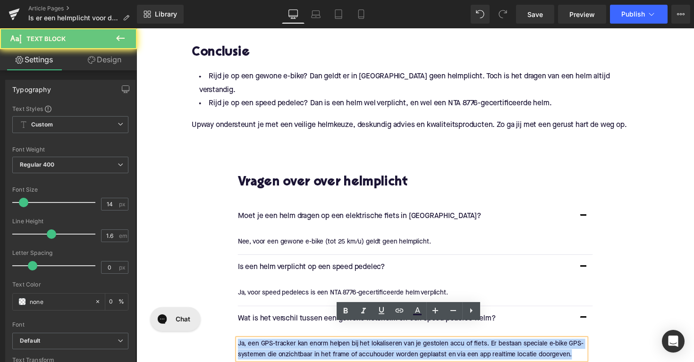
click at [409, 347] on p "Ja, een GPS-tracker kan enorm helpen bij het lokaliseren van je gestolen accu o…" at bounding box center [418, 357] width 357 height 21
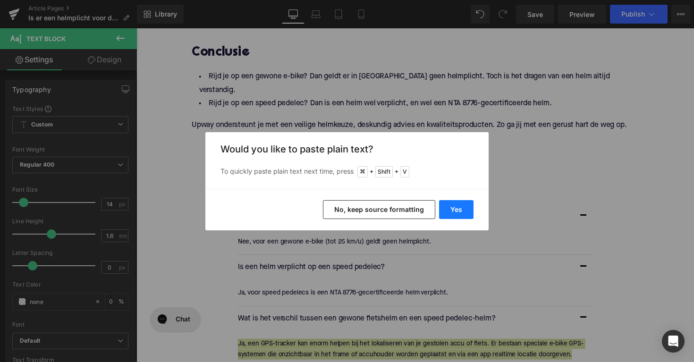
drag, startPoint x: 453, startPoint y: 206, endPoint x: 323, endPoint y: 217, distance: 130.4
click at [453, 206] on button "Yes" at bounding box center [456, 209] width 34 height 19
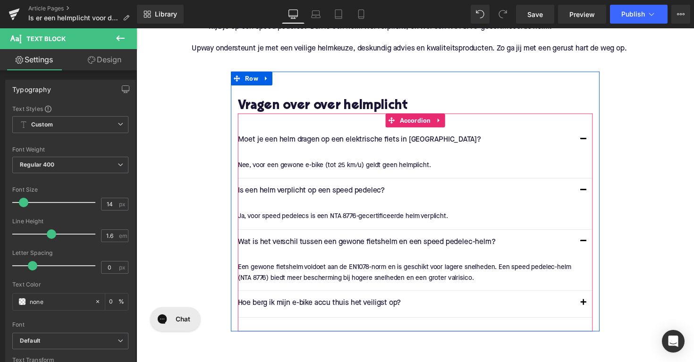
scroll to position [1028, 0]
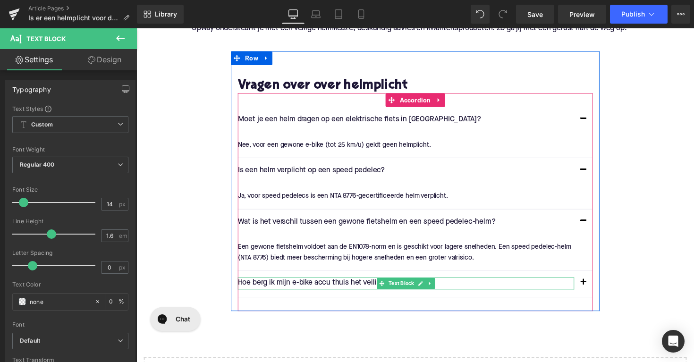
click at [360, 284] on p "Hoe berg ik mijn e-bike accu thuis het veiligst op?" at bounding box center [412, 290] width 345 height 12
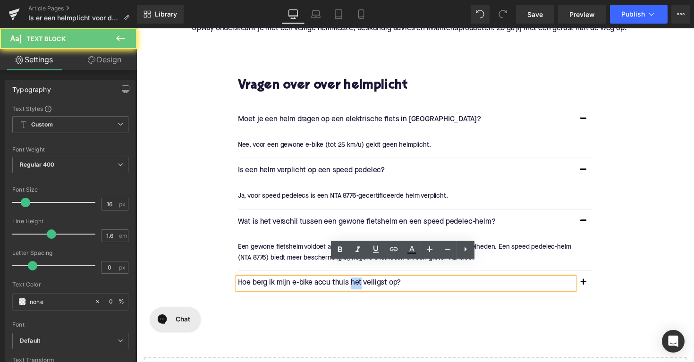
click at [360, 284] on p "Hoe berg ik mijn e-bike accu thuis het veiligst op?" at bounding box center [412, 290] width 345 height 12
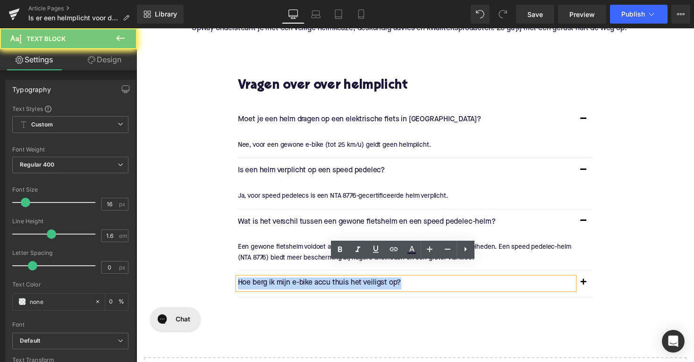
click at [360, 284] on p "Hoe berg ik mijn e-bike accu thuis het veiligst op?" at bounding box center [412, 290] width 345 height 12
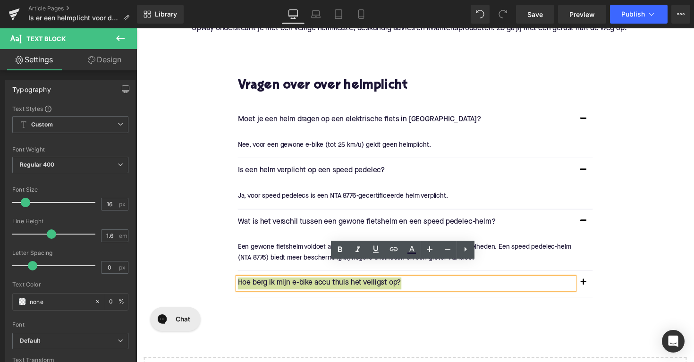
click at [315, 284] on p "Hoe berg ik mijn e-bike accu thuis het veiligst op?" at bounding box center [412, 290] width 345 height 12
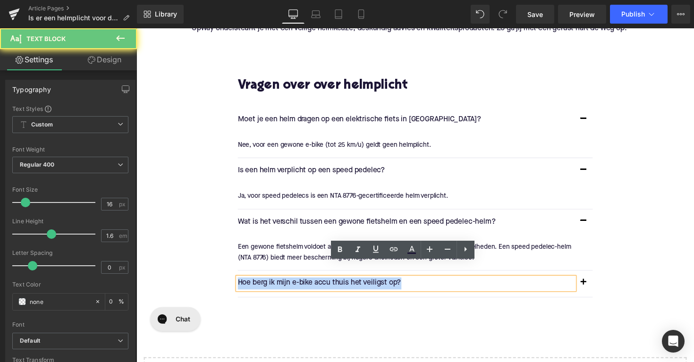
click at [315, 284] on p "Hoe berg ik mijn e-bike accu thuis het veiligst op?" at bounding box center [412, 290] width 345 height 12
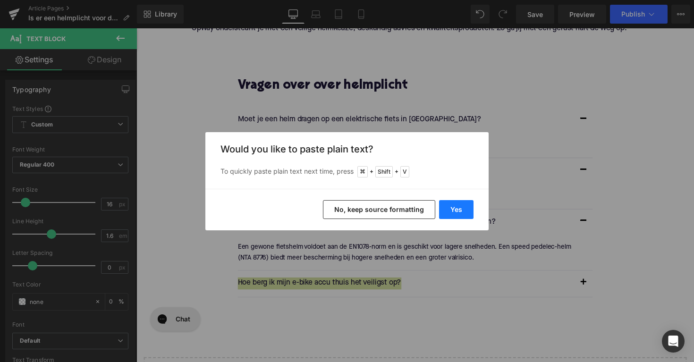
drag, startPoint x: 448, startPoint y: 204, endPoint x: 369, endPoint y: 212, distance: 78.8
click at [448, 204] on button "Yes" at bounding box center [456, 209] width 34 height 19
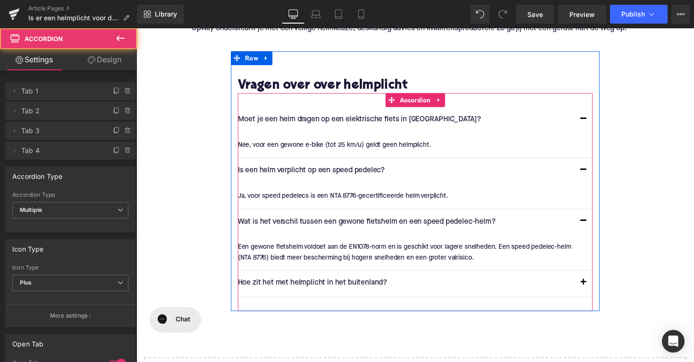
click at [596, 277] on button "button" at bounding box center [594, 290] width 19 height 26
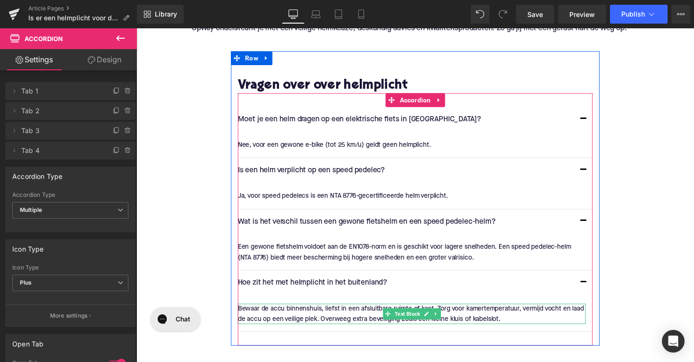
click at [403, 316] on span "Text Block" at bounding box center [414, 321] width 30 height 11
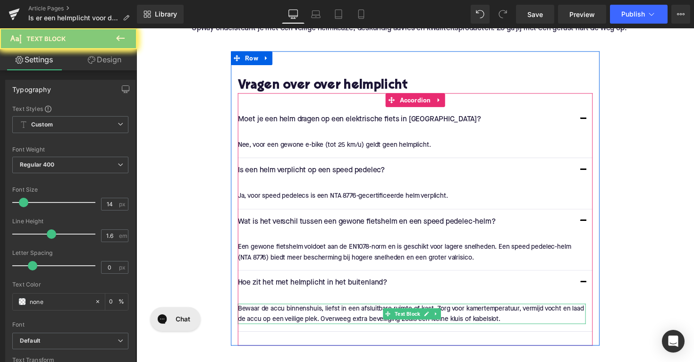
click at [357, 311] on p "Bewaar de accu binnenshuis, liefst in een afsluitbare ruimte of kast. Zorg voor…" at bounding box center [418, 321] width 357 height 21
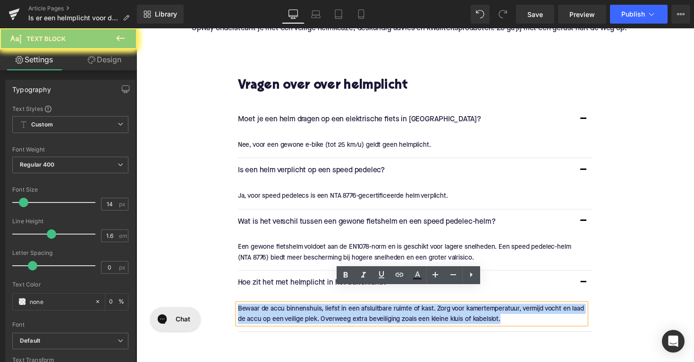
click at [357, 311] on p "Bewaar de accu binnenshuis, liefst in een afsluitbare ruimte of kast. Zorg voor…" at bounding box center [418, 321] width 357 height 21
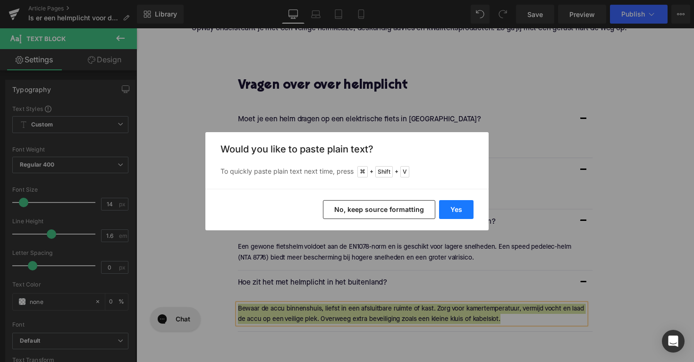
click at [460, 211] on button "Yes" at bounding box center [456, 209] width 34 height 19
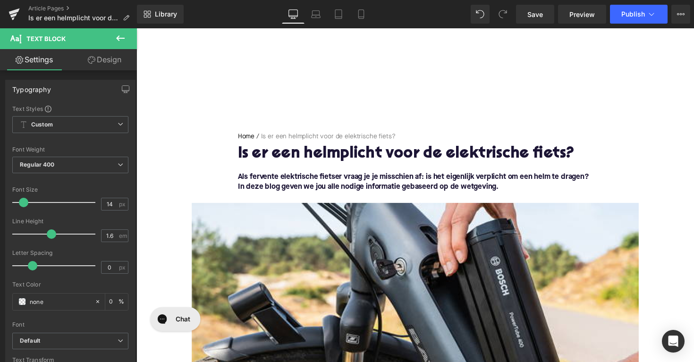
scroll to position [0, 0]
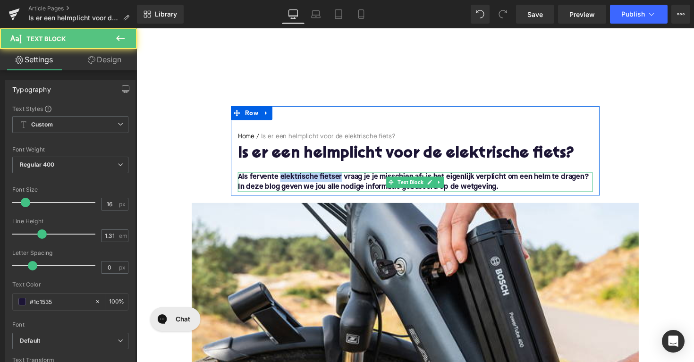
drag, startPoint x: 282, startPoint y: 182, endPoint x: 345, endPoint y: 182, distance: 62.8
click at [345, 182] on span "Als fervente elektrische fietser vraag je je misschien af: is het eigenlijk ver…" at bounding box center [420, 185] width 360 height 17
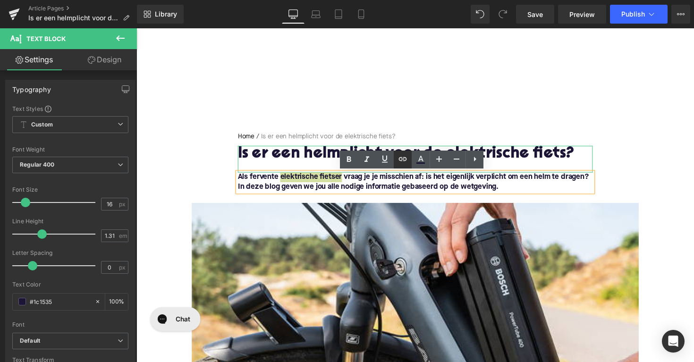
click at [408, 162] on icon at bounding box center [402, 159] width 11 height 11
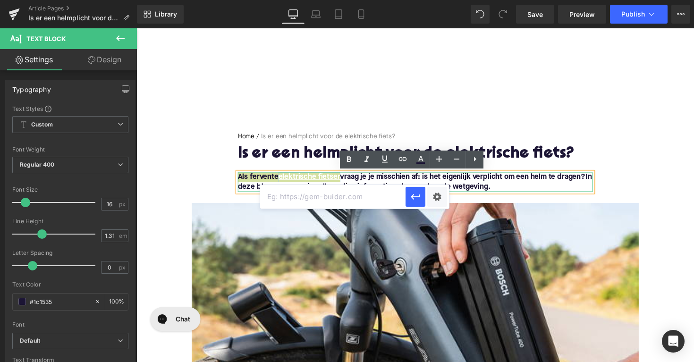
click at [369, 206] on input "text" at bounding box center [333, 197] width 146 height 24
paste input "https://upway.nl/collections/tweedehands-elektrische-fiets"
type input "https://upway.nl/collections/tweedehands-elektrische-fiets"
click at [411, 197] on icon "button" at bounding box center [415, 198] width 9 height 6
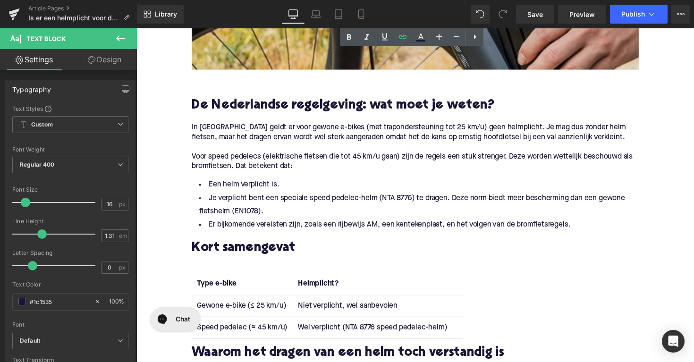
scroll to position [587, 0]
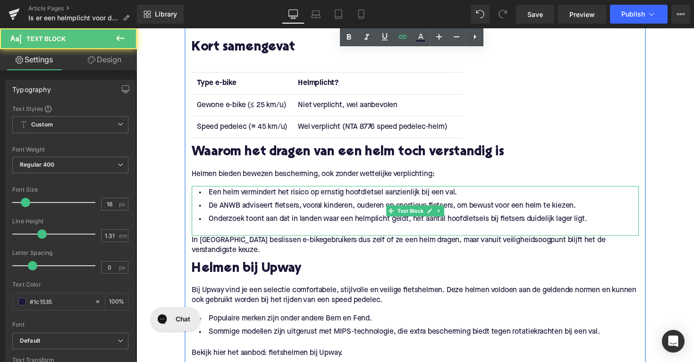
click at [237, 209] on li "De ANWB adviseert fietsers, vooral kinderen, ouderen en sportieve fietsers, om …" at bounding box center [422, 211] width 458 height 14
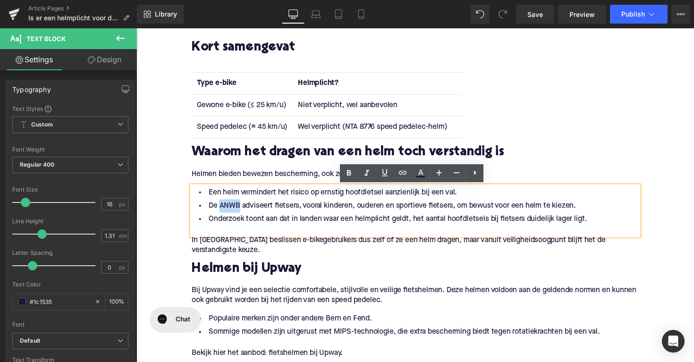
drag, startPoint x: 238, startPoint y: 209, endPoint x: 220, endPoint y: 209, distance: 18.4
click at [220, 209] on li "De ANWB adviseert fietsers, vooral kinderen, ouderen en sportieve fietsers, om …" at bounding box center [422, 211] width 458 height 14
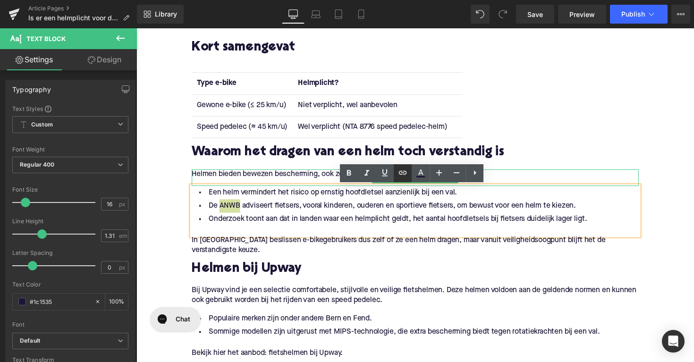
click at [405, 172] on icon at bounding box center [402, 172] width 11 height 11
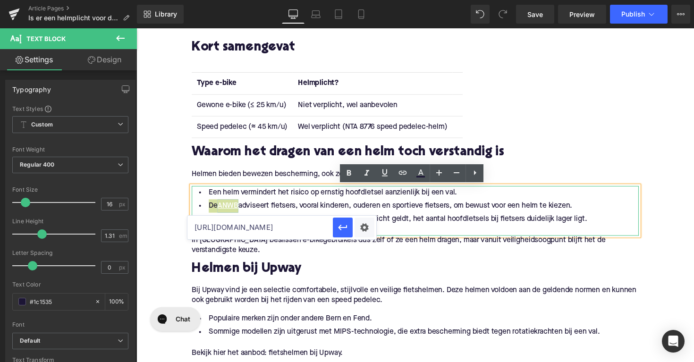
click at [286, 236] on input "https://upway.nl/collections/tweedehands-elektrische-fiets" at bounding box center [261, 228] width 146 height 24
paste input "https://www.anwb.nl/fiets/accessoires-uitrusting/fietshelm/fietshelm-verplicht"
type input "https://www.anwb.nl/fiets/accessoires-uitrusting/fietshelm/fietshelm-verplicht"
click at [344, 224] on icon "button" at bounding box center [342, 227] width 11 height 11
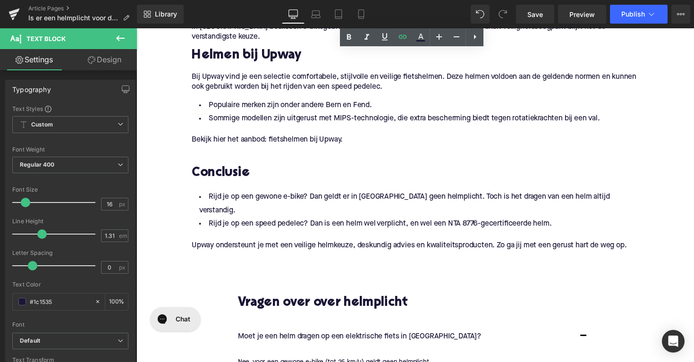
scroll to position [782, 0]
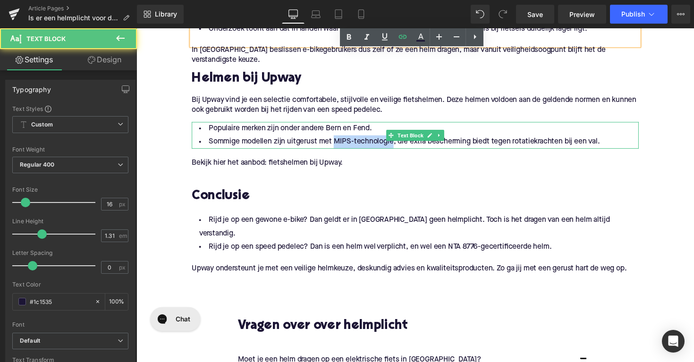
drag, startPoint x: 334, startPoint y: 143, endPoint x: 394, endPoint y: 145, distance: 60.0
click at [394, 145] on li "Sommige modellen zijn uitgerust met MIPS-technologie, die extra bescherming bie…" at bounding box center [422, 145] width 458 height 14
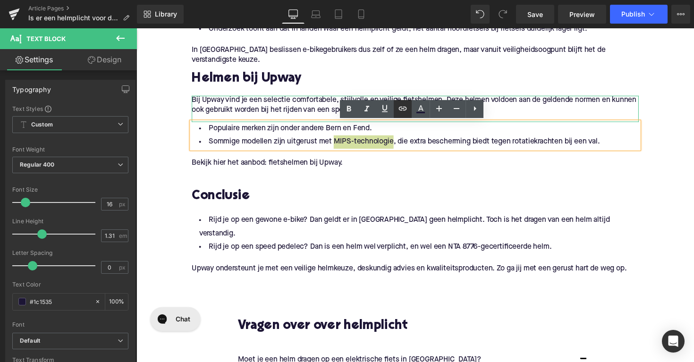
drag, startPoint x: 404, startPoint y: 107, endPoint x: 272, endPoint y: 92, distance: 133.1
click at [404, 107] on icon at bounding box center [403, 109] width 8 height 4
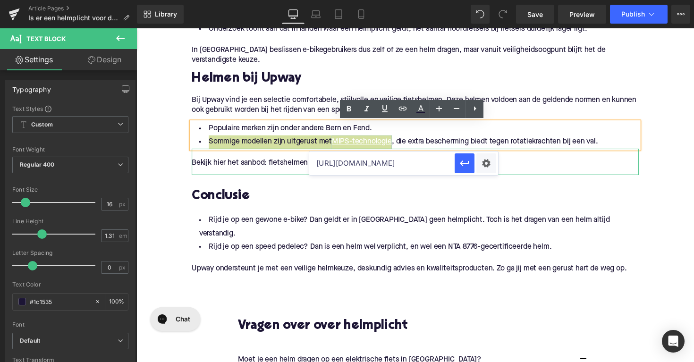
click at [373, 159] on input "https://www.anwb.nl/fiets/accessoires-uitrusting/fietshelm/fietshelm-verplicht" at bounding box center [382, 164] width 146 height 24
paste input "https://upway.nl/blogs/news/mips-helmen"
type input "https://upway.nl/blogs/news/mips-helmen"
click at [465, 158] on icon "button" at bounding box center [464, 163] width 11 height 11
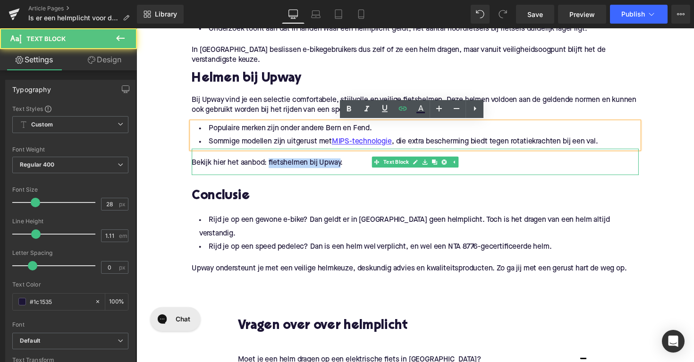
drag, startPoint x: 271, startPoint y: 168, endPoint x: 345, endPoint y: 167, distance: 74.2
click at [345, 167] on p "Bekijk hier het aanbod: fietshelmen bij Upway." at bounding box center [422, 167] width 458 height 10
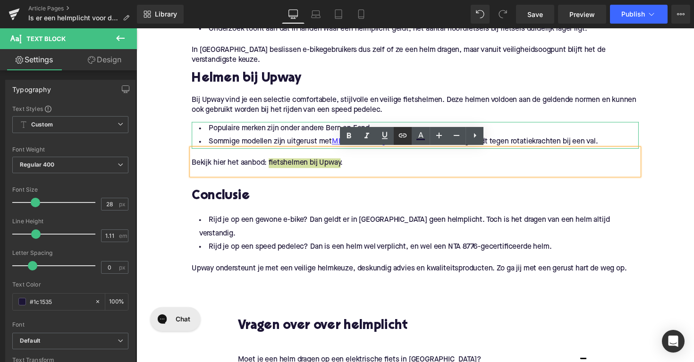
drag, startPoint x: 405, startPoint y: 136, endPoint x: 252, endPoint y: 143, distance: 153.7
click at [405, 136] on icon at bounding box center [402, 135] width 11 height 11
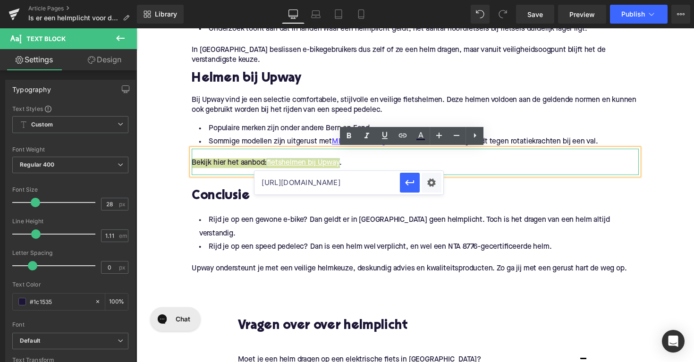
click at [370, 177] on input "https://upway.nl/blogs/news/mips-helmen" at bounding box center [328, 183] width 146 height 24
paste input "https://upway.nl/collections/fietshelmen"
type input "https://upway.nl/collections/fietshelmen"
drag, startPoint x: 414, startPoint y: 185, endPoint x: 276, endPoint y: 300, distance: 179.8
click at [414, 185] on icon "button" at bounding box center [409, 182] width 11 height 11
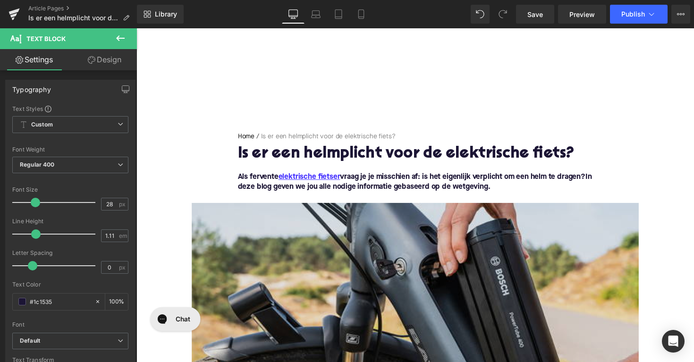
scroll to position [0, 0]
click at [412, 259] on img at bounding box center [422, 329] width 458 height 244
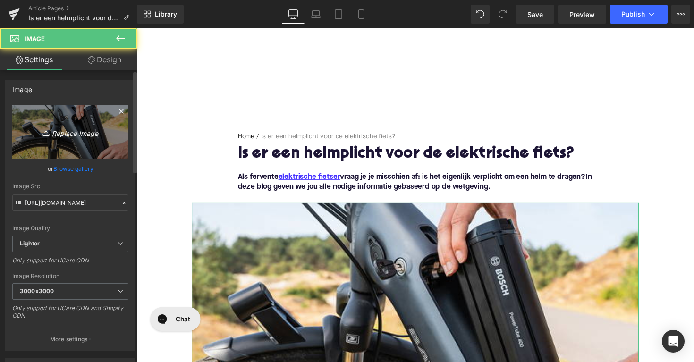
click at [78, 136] on icon "Replace Image" at bounding box center [71, 132] width 76 height 12
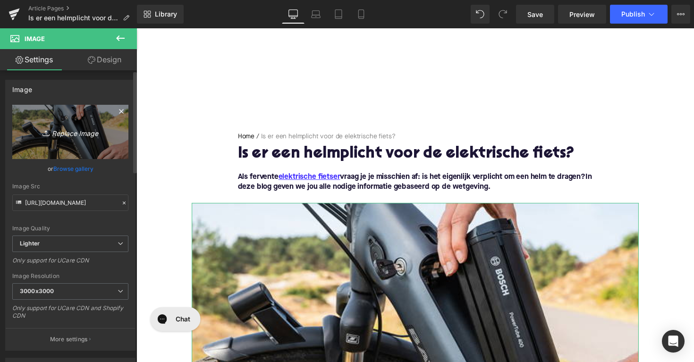
type input "C:\fakepath\CDR02099-Enhanced-NR.jpg.webp"
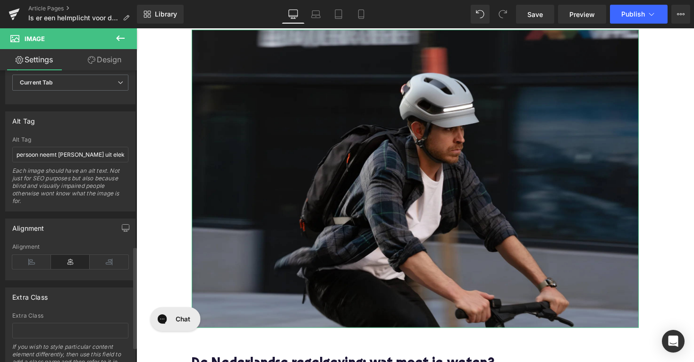
scroll to position [466, 0]
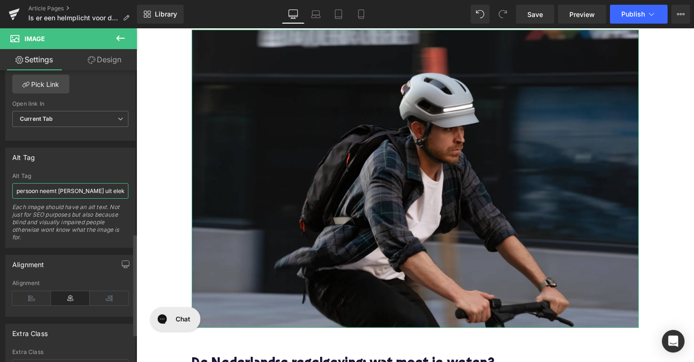
click at [53, 194] on input "persoon neemt batterij uit elektrische fiets" at bounding box center [70, 191] width 116 height 16
type input "man op elektrische fiets met helm"
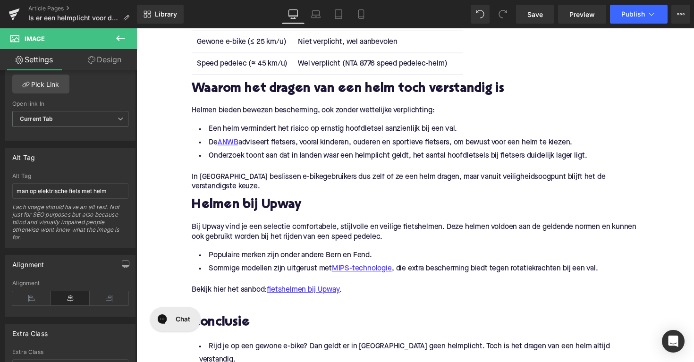
scroll to position [698, 0]
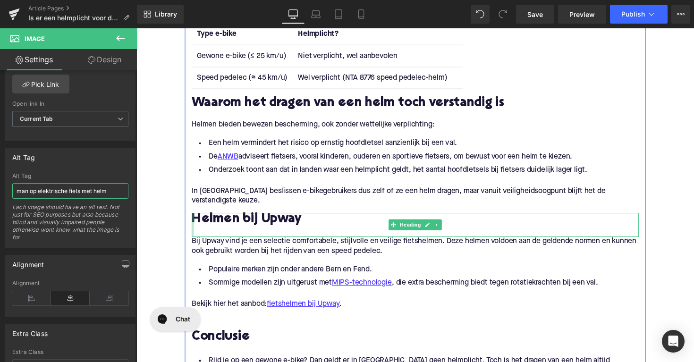
click at [193, 222] on div at bounding box center [194, 230] width 2 height 25
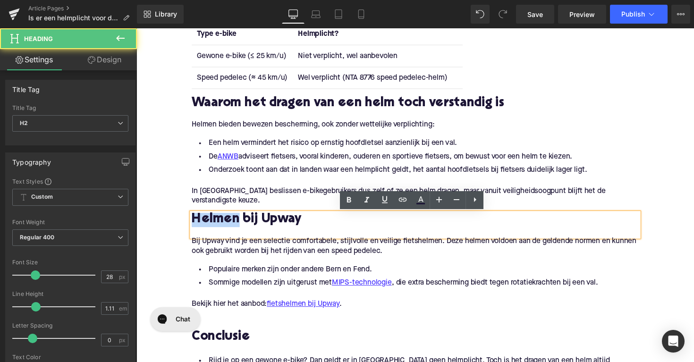
click at [193, 222] on h2 "Helmen bij Upway" at bounding box center [422, 225] width 458 height 15
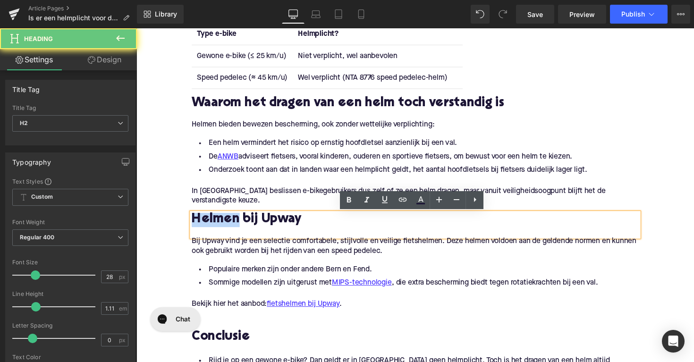
click at [193, 222] on h2 "Helmen bij Upway" at bounding box center [422, 225] width 458 height 15
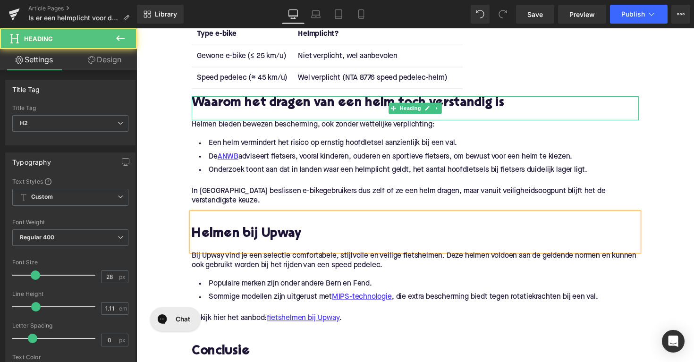
click at [194, 105] on h2 "Waarom het dragen van een helm toch verstandig is" at bounding box center [422, 105] width 458 height 15
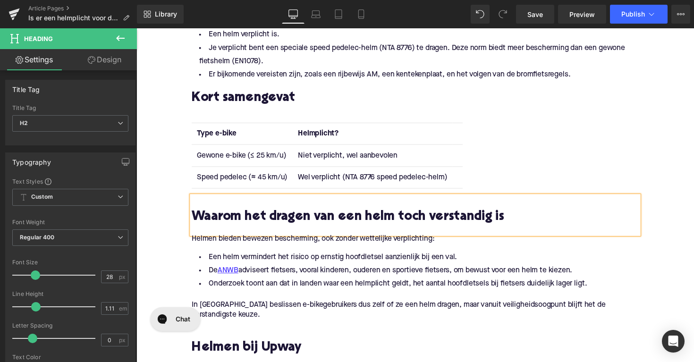
scroll to position [451, 0]
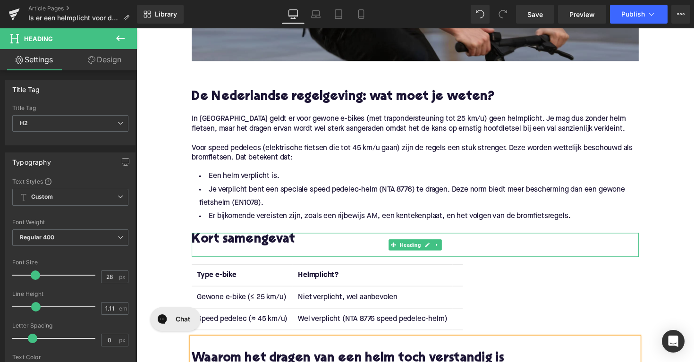
click at [194, 241] on h2 "Kort samengevat" at bounding box center [422, 245] width 458 height 15
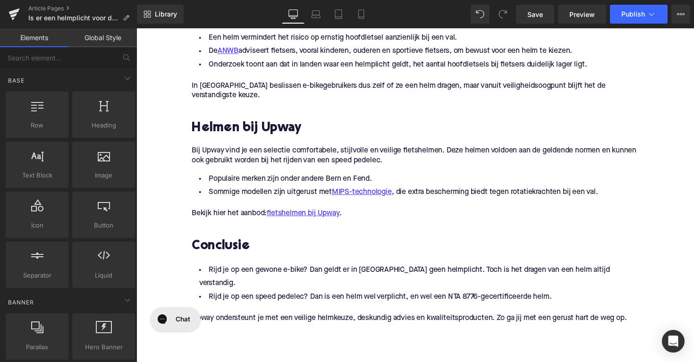
scroll to position [880, 0]
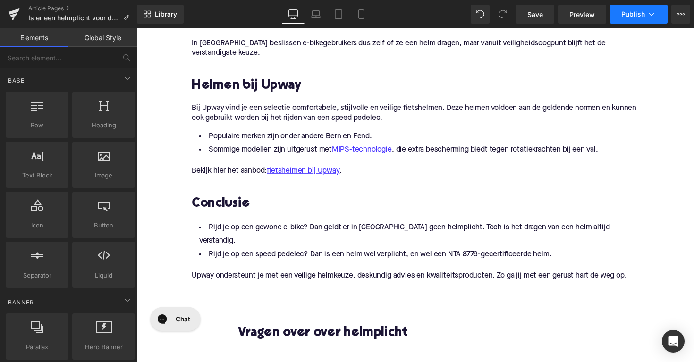
click at [642, 12] on span "Publish" at bounding box center [634, 14] width 24 height 8
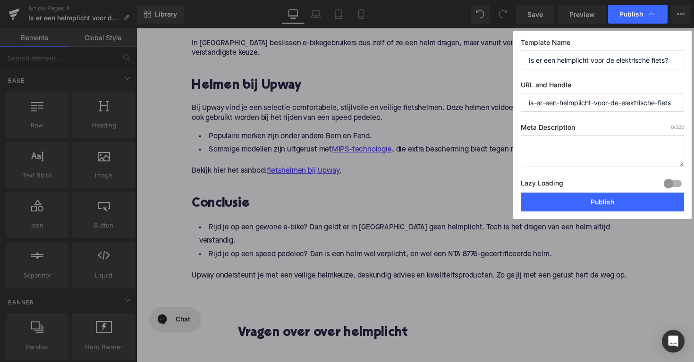
click at [603, 158] on textarea at bounding box center [602, 152] width 163 height 32
paste textarea "Ontdek of er in Nederland een helmplicht geldt voor e-bikes en speed pedelecs. …"
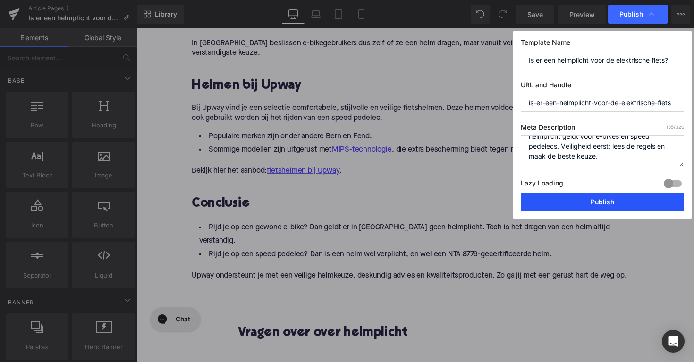
scroll to position [20, 0]
type textarea "Ontdek of er in Nederland een helmplicht geldt voor e-bikes en speed pedelecs. …"
click at [600, 208] on button "Publish" at bounding box center [602, 202] width 163 height 19
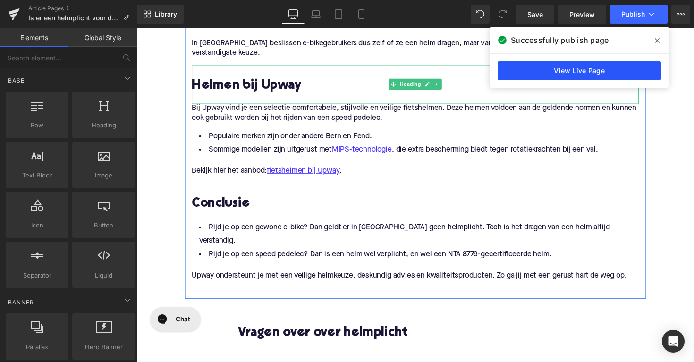
click at [583, 69] on link "View Live Page" at bounding box center [579, 70] width 163 height 19
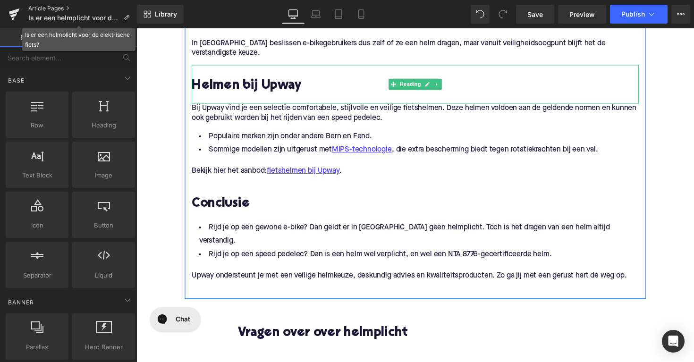
click at [57, 9] on link "Article Pages" at bounding box center [82, 9] width 109 height 8
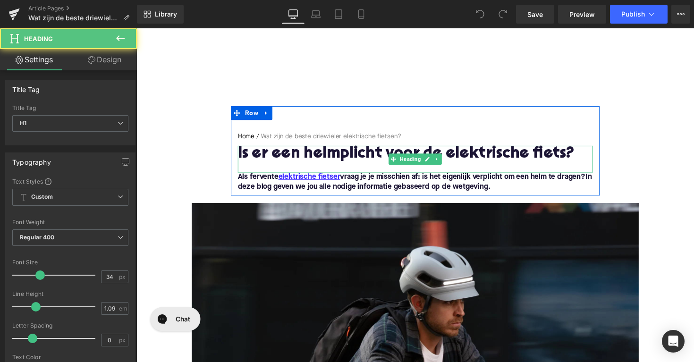
click at [365, 154] on h1 "Is er een helmplicht voor de elektrische fiets?" at bounding box center [422, 157] width 364 height 17
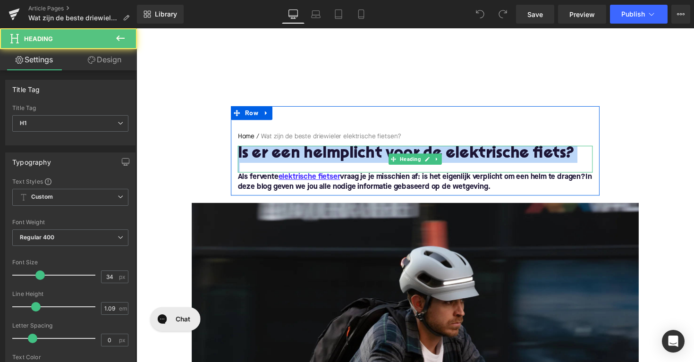
click at [365, 154] on h1 "Is er een helmplicht voor de elektrische fiets?" at bounding box center [422, 157] width 364 height 17
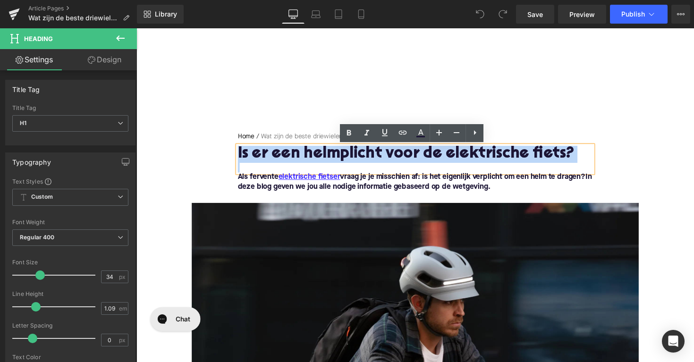
paste div
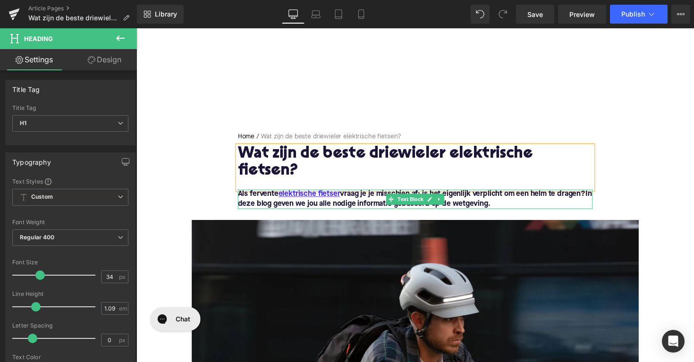
click at [476, 195] on span "Als fervente elektrische fietser vraag je je misschien af: is het eigenlijk ver…" at bounding box center [421, 203] width 363 height 17
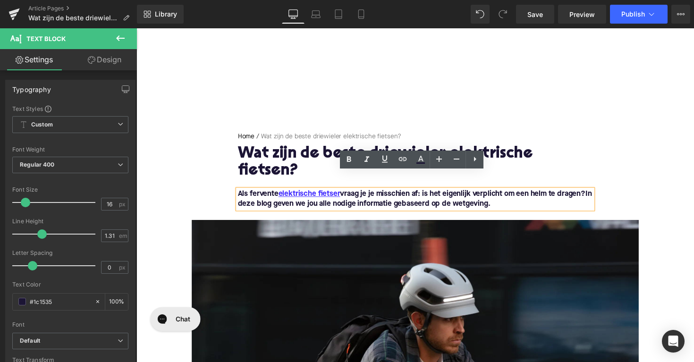
drag, startPoint x: 508, startPoint y: 193, endPoint x: 215, endPoint y: 182, distance: 292.6
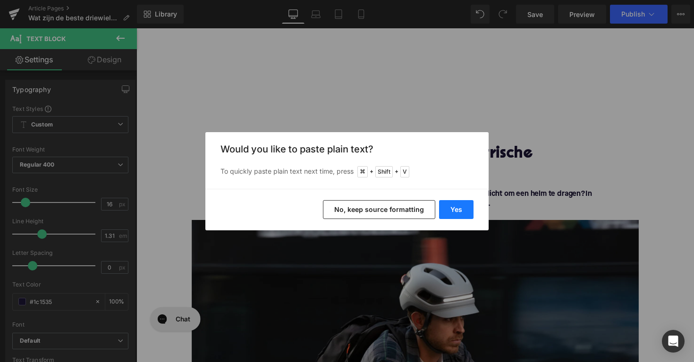
click at [461, 208] on button "Yes" at bounding box center [456, 209] width 34 height 19
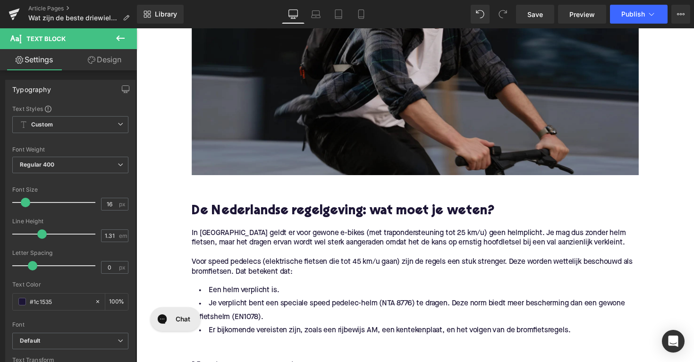
scroll to position [343, 0]
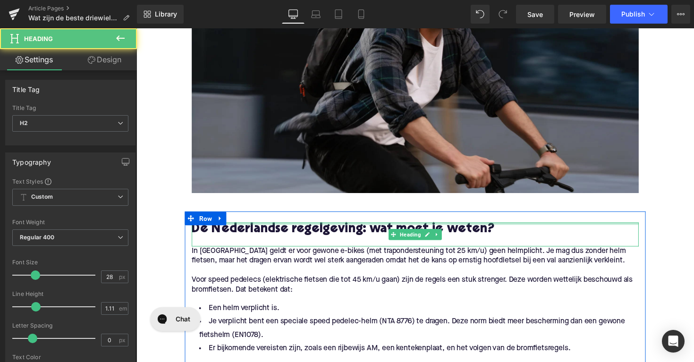
click at [374, 228] on div at bounding box center [422, 229] width 458 height 2
click at [374, 228] on h2 "De Nederlandse regelgeving: wat moet je weten?" at bounding box center [422, 235] width 458 height 15
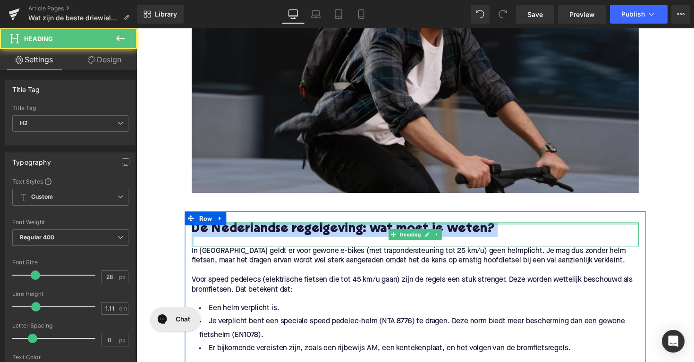
click at [374, 228] on h2 "De Nederlandse regelgeving: wat moet je weten?" at bounding box center [422, 235] width 458 height 15
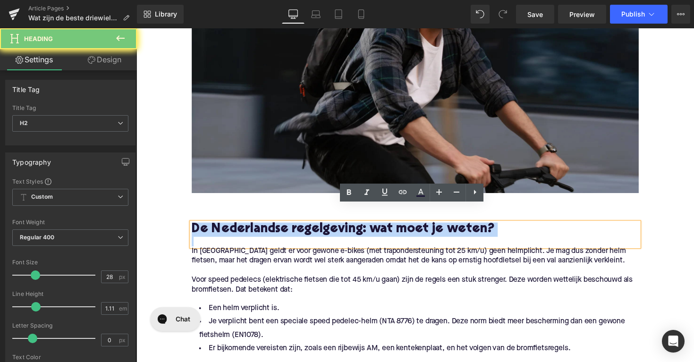
paste div
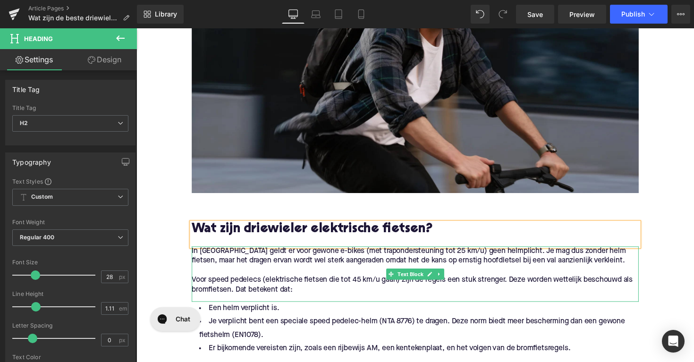
click at [321, 283] on p "Voor speed pedelecs (elektrische fietsen die tot 45 km/u gaan) zijn de regels e…" at bounding box center [422, 292] width 458 height 20
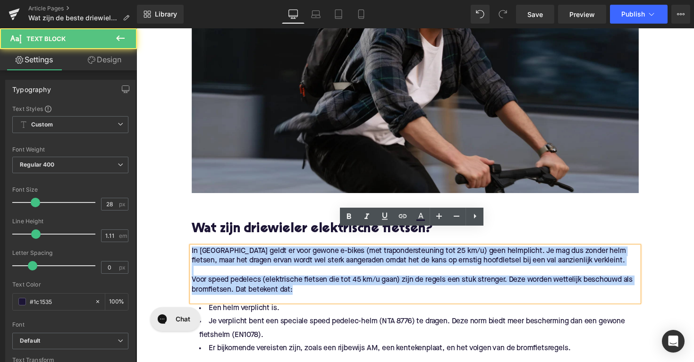
drag, startPoint x: 316, startPoint y: 281, endPoint x: 183, endPoint y: 232, distance: 141.8
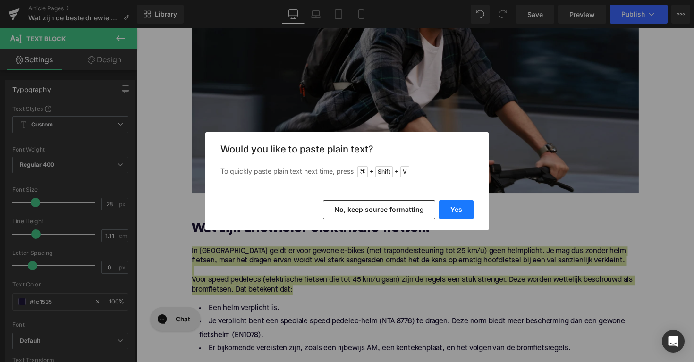
click at [454, 207] on button "Yes" at bounding box center [456, 209] width 34 height 19
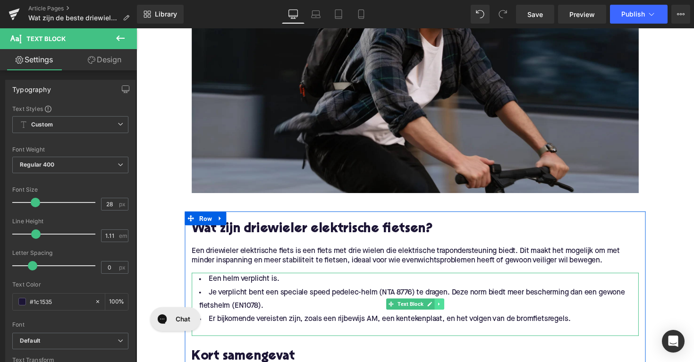
click at [446, 309] on icon at bounding box center [447, 312] width 5 height 6
click at [453, 306] on link at bounding box center [452, 311] width 10 height 11
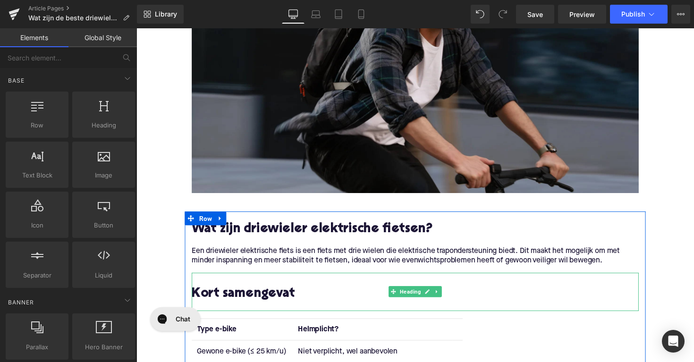
click at [281, 294] on h2 "Kort samengevat" at bounding box center [422, 301] width 458 height 15
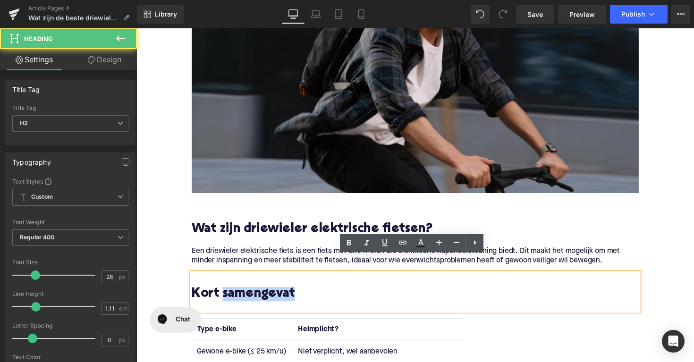
click at [281, 294] on h2 "Kort samengevat" at bounding box center [422, 301] width 458 height 15
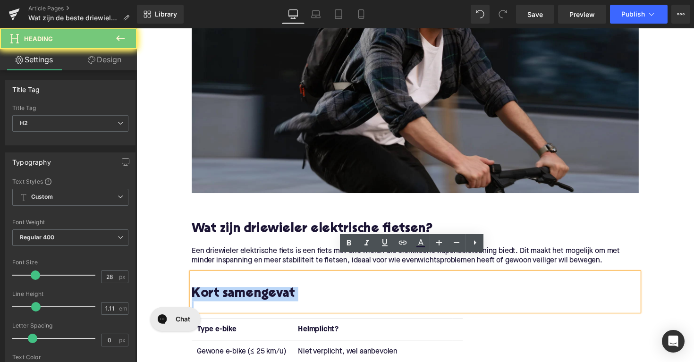
paste div
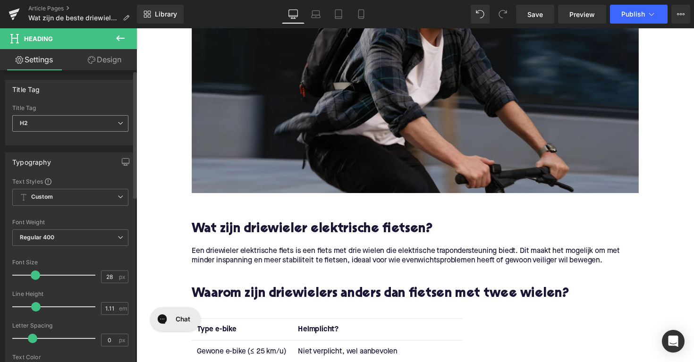
click at [91, 115] on span "H2" at bounding box center [70, 123] width 116 height 17
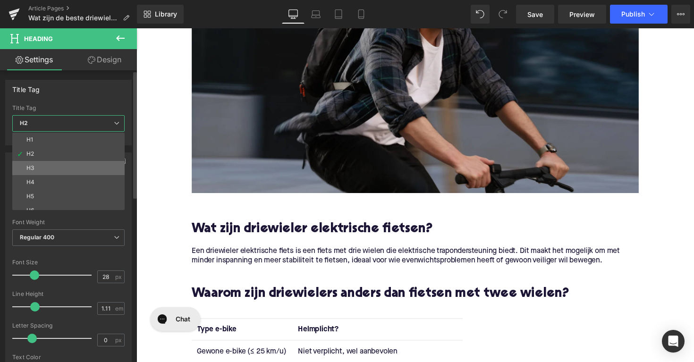
click at [72, 172] on li "H3" at bounding box center [70, 168] width 117 height 14
type input "25"
type input "1.28"
type input "100"
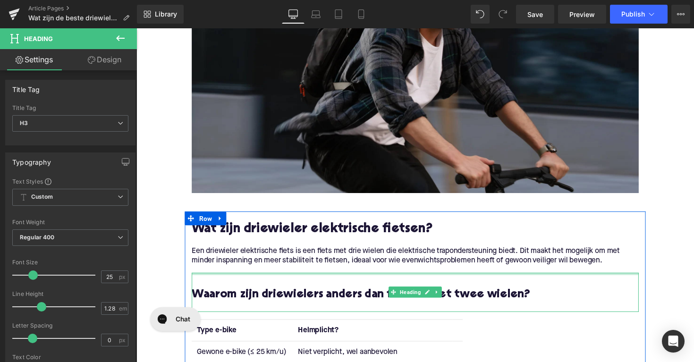
click at [240, 279] on div at bounding box center [422, 280] width 458 height 2
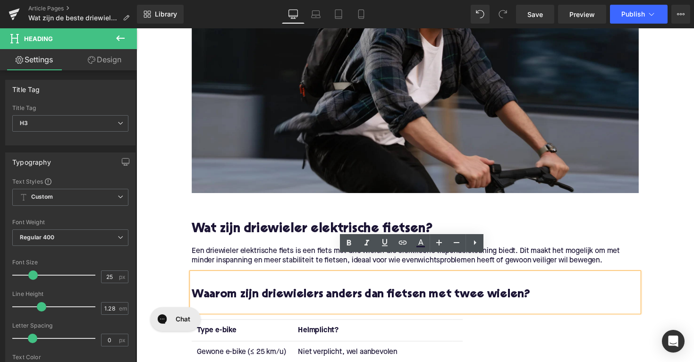
click at [193, 294] on h3 "Waarom zijn driewielers anders dan fietsen met twee wielen?" at bounding box center [422, 301] width 458 height 15
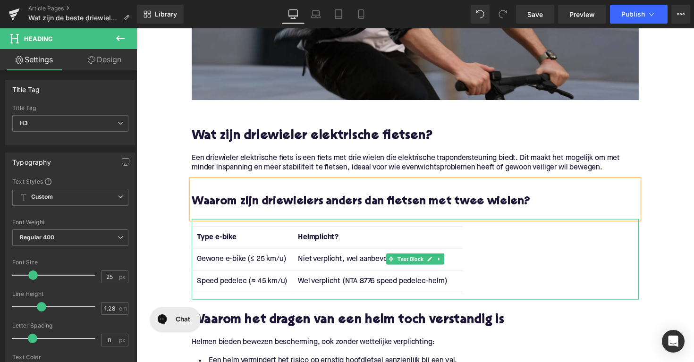
scroll to position [454, 0]
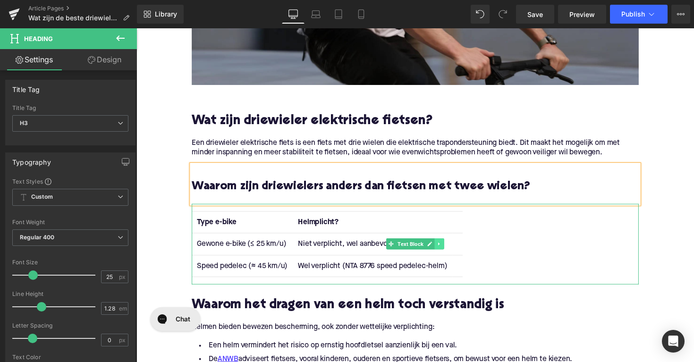
click at [446, 248] on icon at bounding box center [446, 249] width 1 height 3
click at [447, 244] on link at bounding box center [452, 249] width 10 height 11
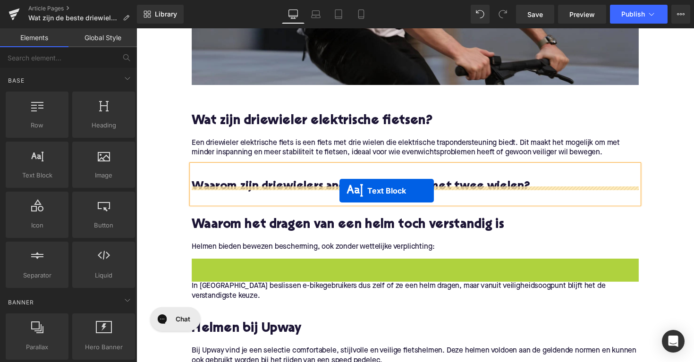
drag, startPoint x: 396, startPoint y: 274, endPoint x: 345, endPoint y: 194, distance: 95.0
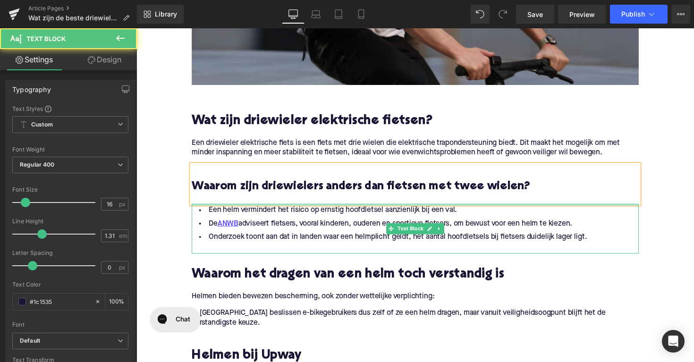
click at [376, 236] on li "Onderzoek toont aan dat in landen waar een helmplicht geldt, het aantal hoofdle…" at bounding box center [422, 243] width 458 height 14
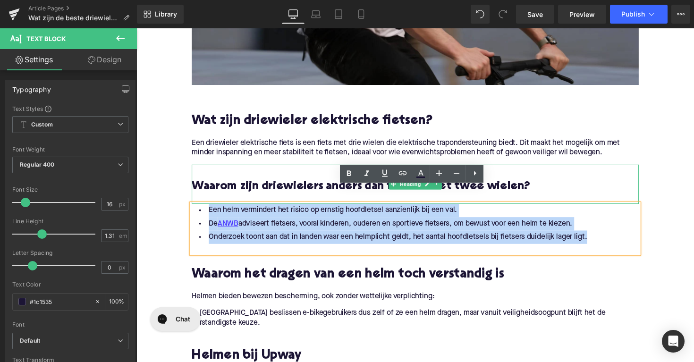
drag, startPoint x: 598, startPoint y: 223, endPoint x: 196, endPoint y: 184, distance: 404.0
click at [196, 184] on div "Wat zijn driewieler elektrische fietsen? Heading Een driewieler elektrische fie…" at bounding box center [422, 344] width 472 height 454
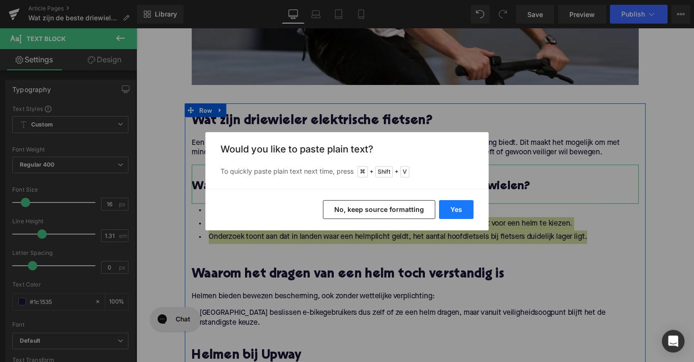
click at [444, 207] on button "Yes" at bounding box center [456, 209] width 34 height 19
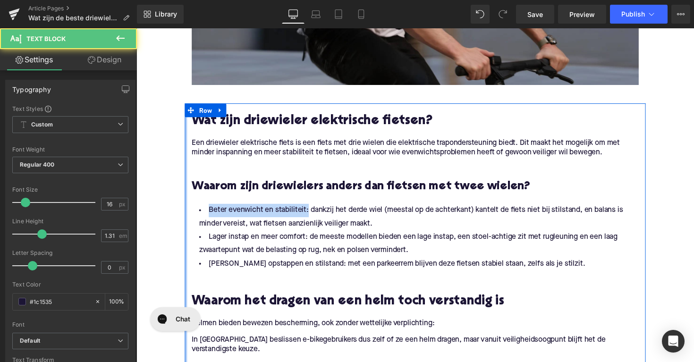
drag, startPoint x: 307, startPoint y: 199, endPoint x: 181, endPoint y: 194, distance: 126.2
click at [181, 194] on div "Home / Wat zijn de beste driewieler elektrische fietsen? Breadcrumbs Wat zijn d…" at bounding box center [423, 297] width 572 height 1286
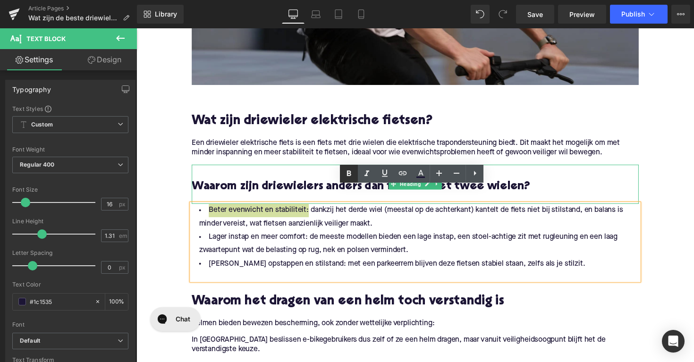
click at [350, 174] on icon at bounding box center [349, 174] width 4 height 6
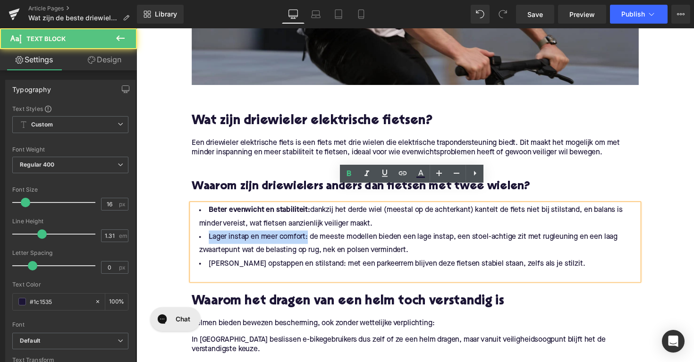
drag, startPoint x: 309, startPoint y: 223, endPoint x: 183, endPoint y: 223, distance: 126.6
click at [183, 223] on div "Home / Wat zijn de beste driewieler elektrische fietsen? Breadcrumbs Wat zijn d…" at bounding box center [423, 297] width 572 height 1286
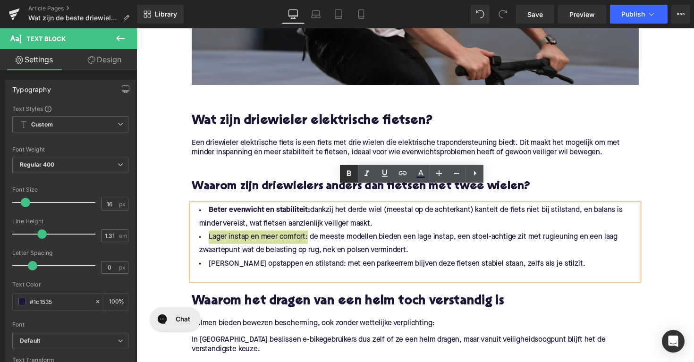
click at [347, 174] on icon at bounding box center [348, 173] width 11 height 11
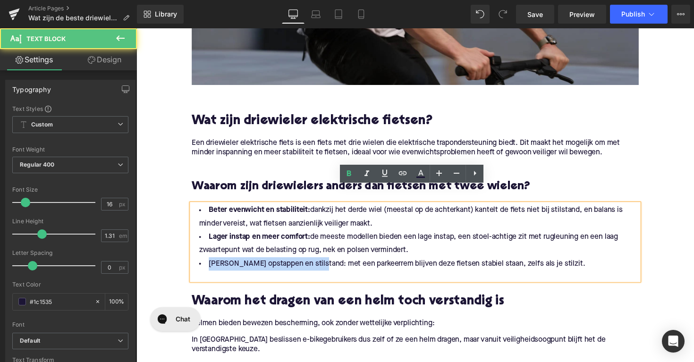
drag, startPoint x: 312, startPoint y: 253, endPoint x: 199, endPoint y: 251, distance: 113.4
click at [199, 263] on li "[PERSON_NAME] opstappen en stilstand: met een parkeerrem blijven deze fietsen s…" at bounding box center [422, 270] width 458 height 14
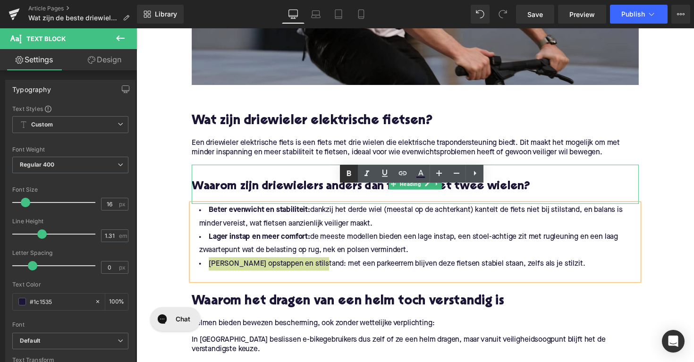
click at [347, 171] on icon at bounding box center [348, 173] width 11 height 11
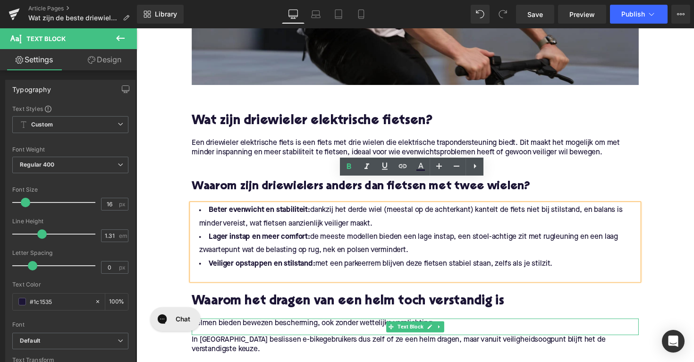
scroll to position [464, 0]
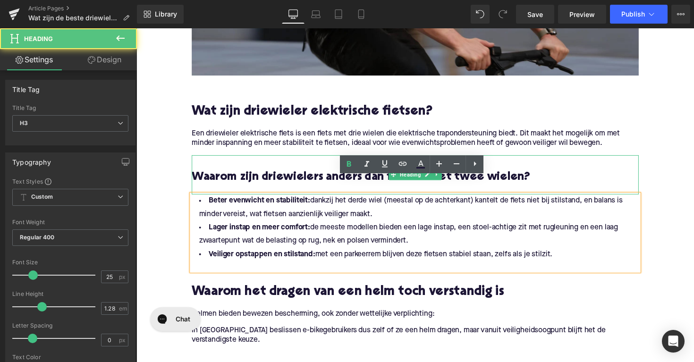
click at [291, 175] on span "Waarom zijn driewielers anders dan fietsen met twee wielen?" at bounding box center [366, 181] width 347 height 12
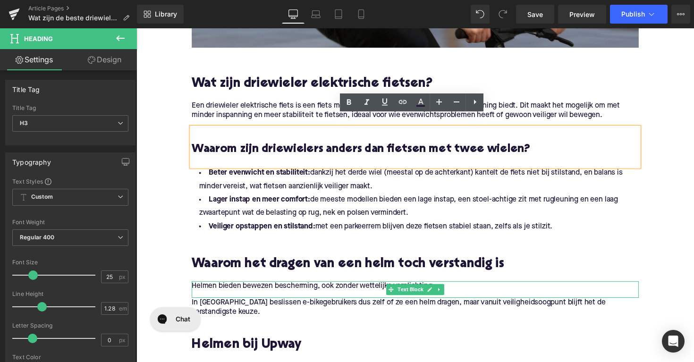
scroll to position [494, 0]
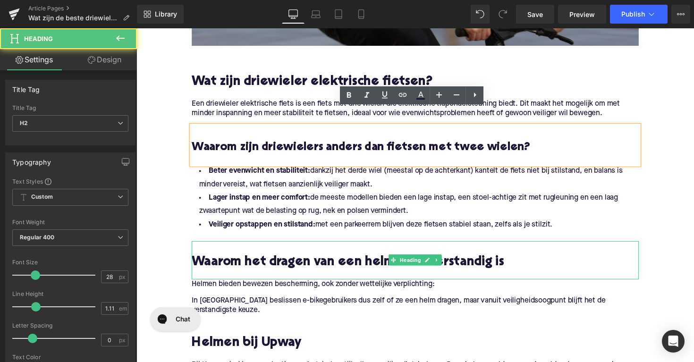
click at [314, 261] on h2 "Waarom het dragen van een helm toch verstandig is" at bounding box center [422, 268] width 458 height 15
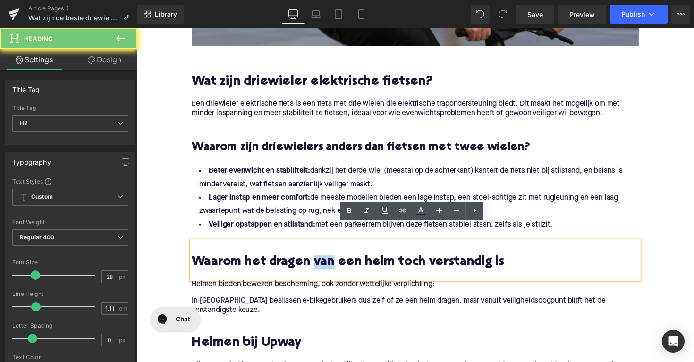
click at [314, 261] on h2 "Waarom het dragen van een helm toch verstandig is" at bounding box center [422, 268] width 458 height 15
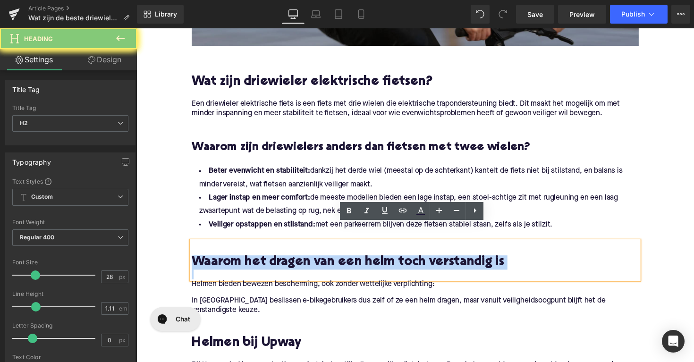
click at [314, 261] on h2 "Waarom het dragen van een helm toch verstandig is" at bounding box center [422, 268] width 458 height 15
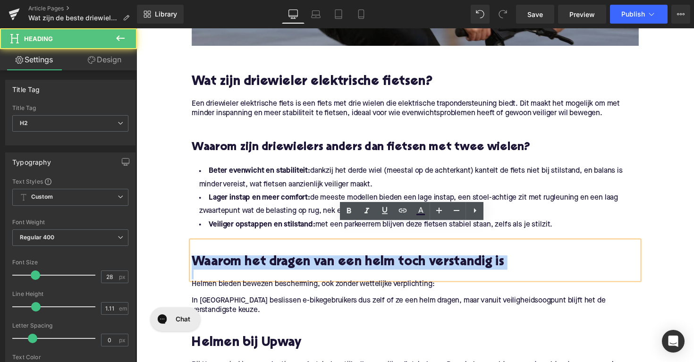
click at [314, 261] on h2 "Waarom het dragen van een helm toch verstandig is" at bounding box center [422, 268] width 458 height 15
paste div
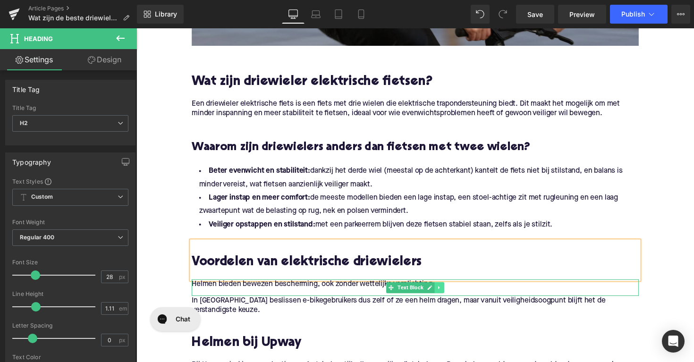
click at [445, 291] on icon at bounding box center [447, 294] width 5 height 6
click at [449, 291] on icon at bounding box center [451, 294] width 5 height 6
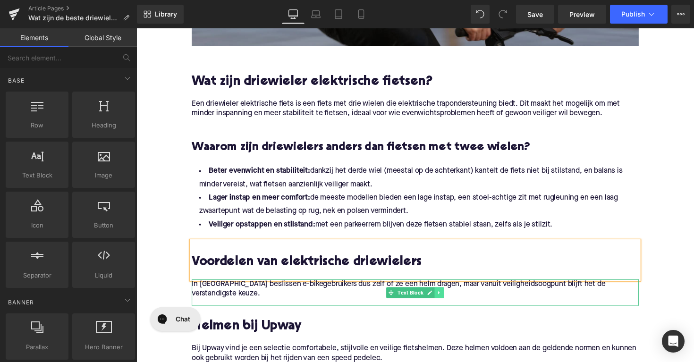
click at [446, 297] on icon at bounding box center [447, 300] width 5 height 6
click at [449, 297] on icon at bounding box center [451, 299] width 5 height 5
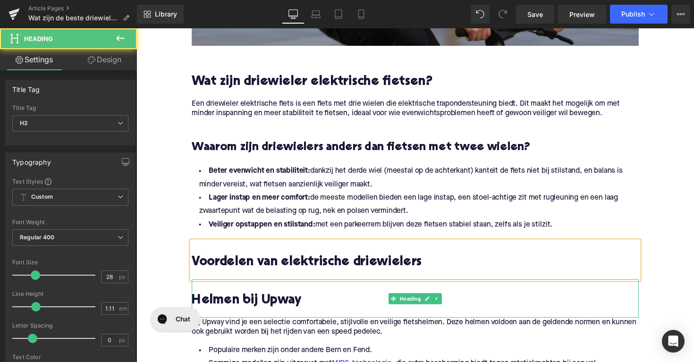
click at [266, 300] on h2 "Helmen bij Upway" at bounding box center [422, 307] width 458 height 15
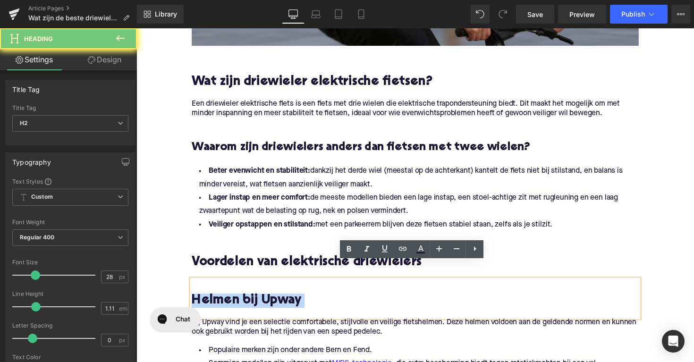
paste div
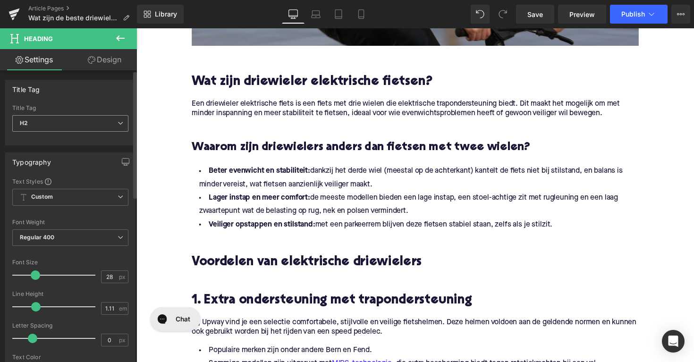
click at [62, 123] on span "H2" at bounding box center [70, 123] width 116 height 17
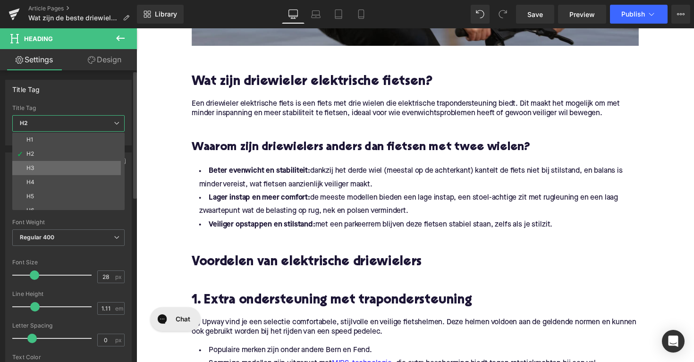
click at [50, 169] on li "H3" at bounding box center [70, 168] width 117 height 14
type input "25"
type input "1.28"
type input "100"
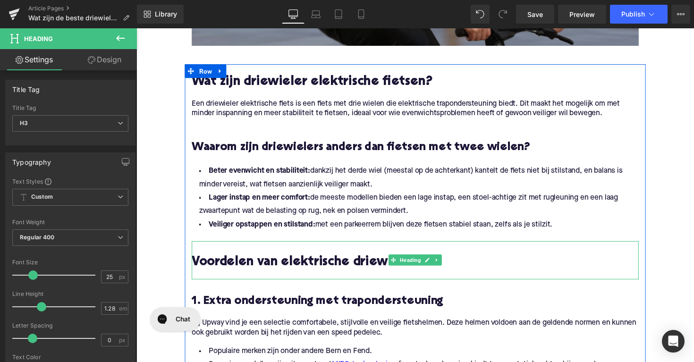
click at [249, 261] on h2 "Voordelen van elektrische driewielers" at bounding box center [422, 268] width 458 height 15
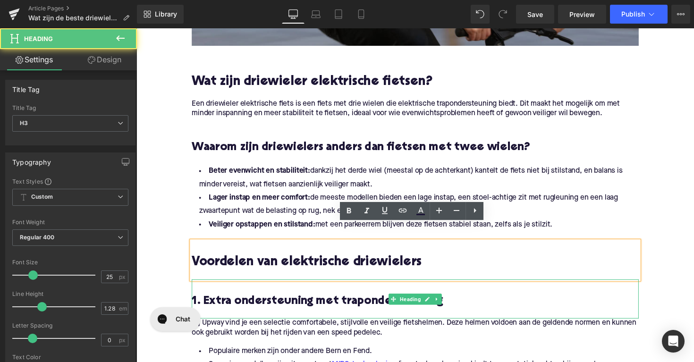
click at [195, 301] on h3 "1. Extra ondersteuning met trapondersteuning" at bounding box center [422, 308] width 458 height 15
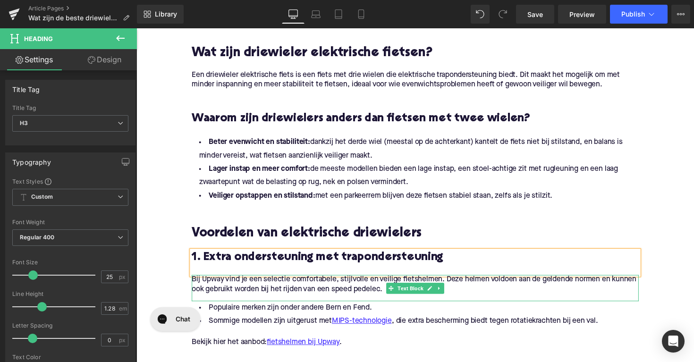
scroll to position [536, 0]
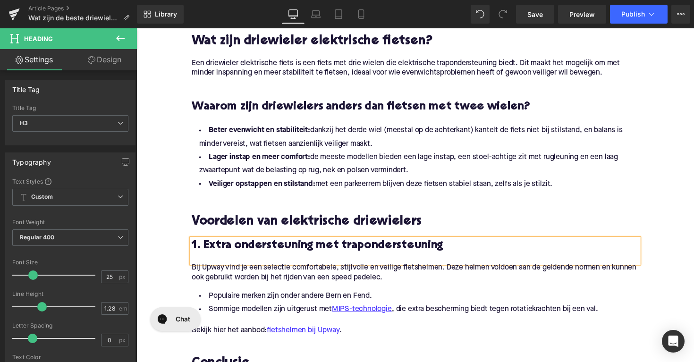
click at [317, 269] on p "Bij Upway vind je een selectie comfortabele, stijlvolle en veilige fietshelmen.…" at bounding box center [422, 279] width 458 height 20
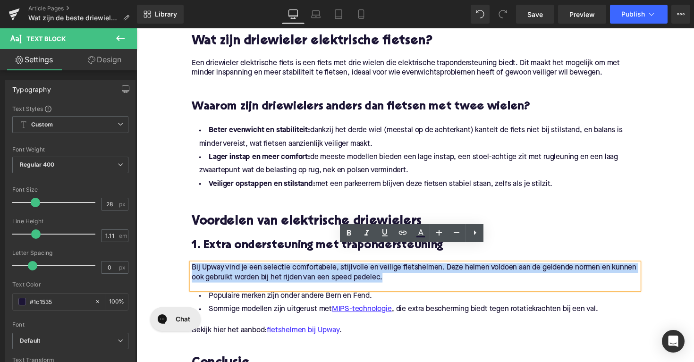
drag, startPoint x: 395, startPoint y: 265, endPoint x: 154, endPoint y: 260, distance: 241.5
click at [154, 260] on div "Home / Wat zijn de beste driewieler elektrische fietsen? Breadcrumbs Wat zijn d…" at bounding box center [423, 185] width 572 height 1227
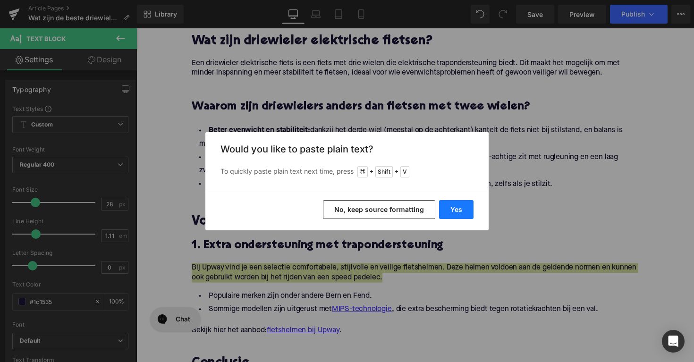
click at [457, 204] on button "Yes" at bounding box center [456, 209] width 34 height 19
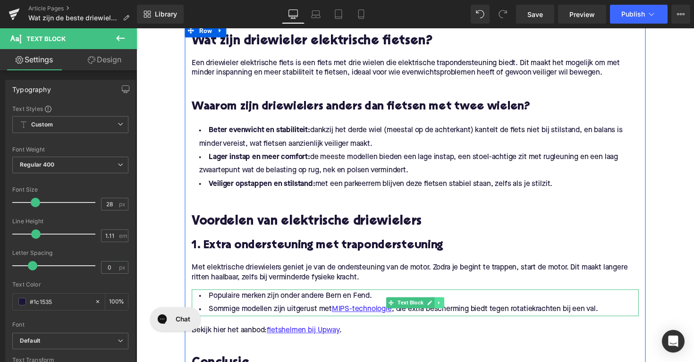
click at [446, 307] on icon at bounding box center [447, 310] width 5 height 6
click at [450, 307] on icon at bounding box center [451, 309] width 5 height 5
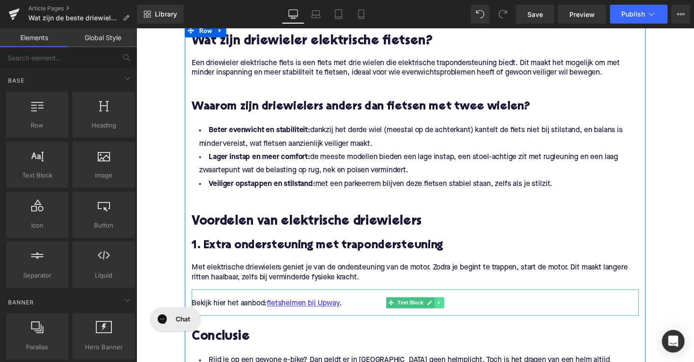
click at [445, 307] on icon at bounding box center [447, 310] width 5 height 6
click at [449, 304] on link at bounding box center [452, 309] width 10 height 11
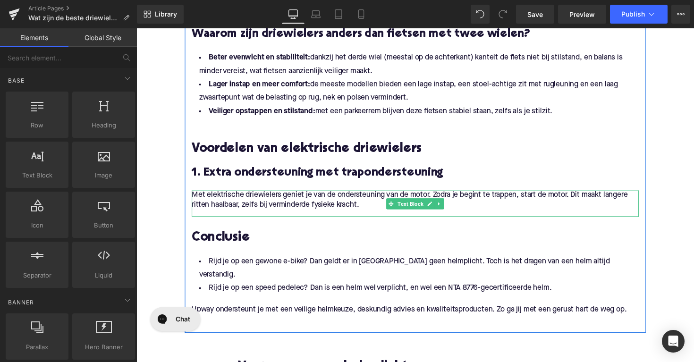
scroll to position [634, 0]
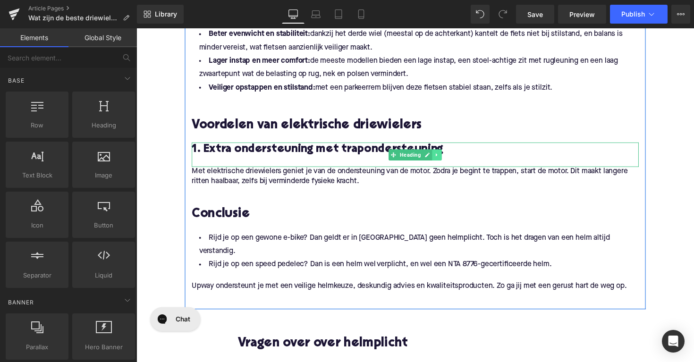
click at [446, 153] on link at bounding box center [445, 158] width 10 height 11
click at [441, 153] on link at bounding box center [440, 158] width 10 height 11
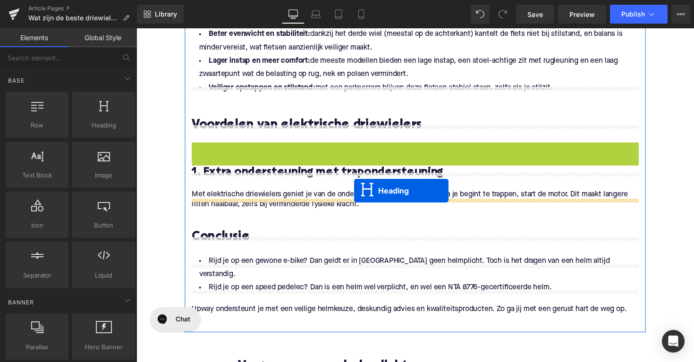
drag, startPoint x: 382, startPoint y: 139, endPoint x: 360, endPoint y: 195, distance: 60.0
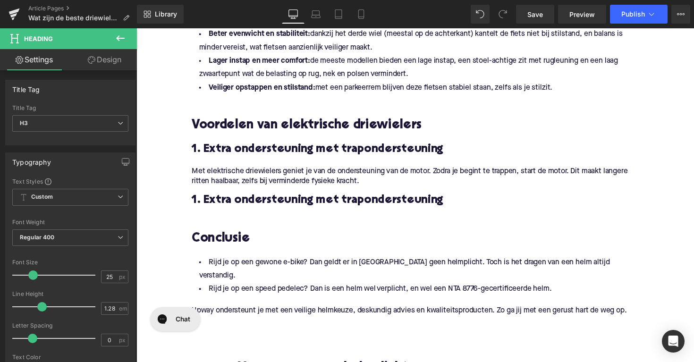
click at [292, 199] on span "1. Extra ondersteuning met trapondersteuning" at bounding box center [321, 205] width 257 height 12
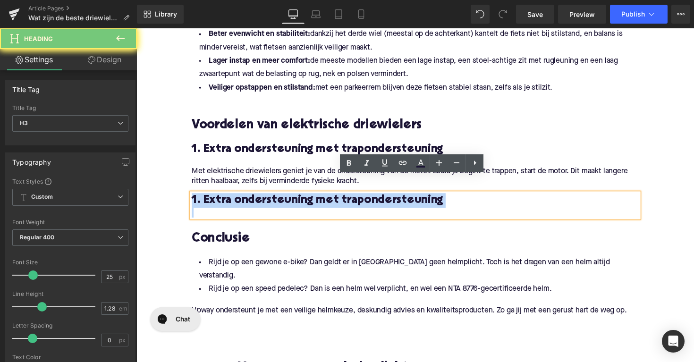
click at [292, 199] on span "1. Extra ondersteuning met trapondersteuning" at bounding box center [321, 205] width 257 height 12
paste div
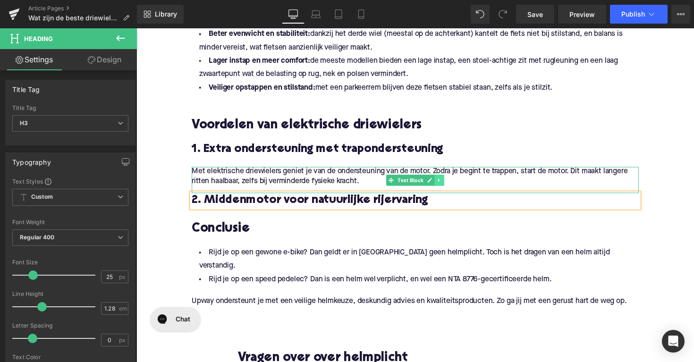
click at [447, 181] on icon at bounding box center [447, 184] width 5 height 6
click at [440, 181] on icon at bounding box center [441, 183] width 5 height 5
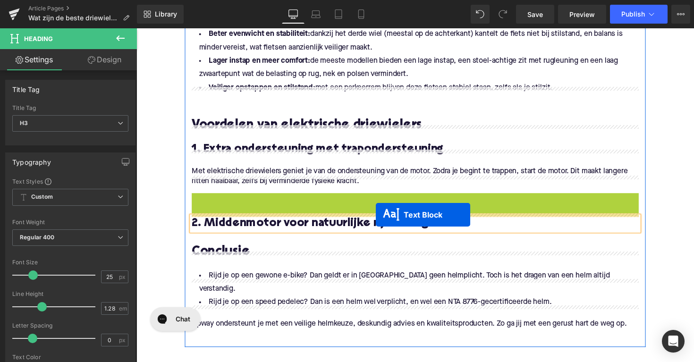
drag, startPoint x: 394, startPoint y: 191, endPoint x: 382, endPoint y: 220, distance: 30.9
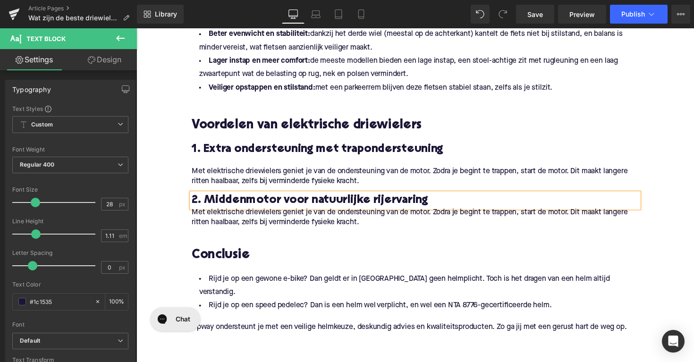
click at [331, 213] on p "Met elektrische driewielers geniet je van de ondersteuning van de motor. Zodra …" at bounding box center [422, 223] width 458 height 20
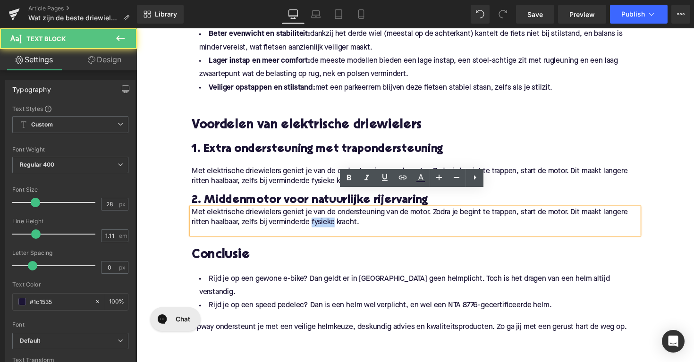
click at [331, 213] on p "Met elektrische driewielers geniet je van de ondersteuning van de motor. Zodra …" at bounding box center [422, 223] width 458 height 20
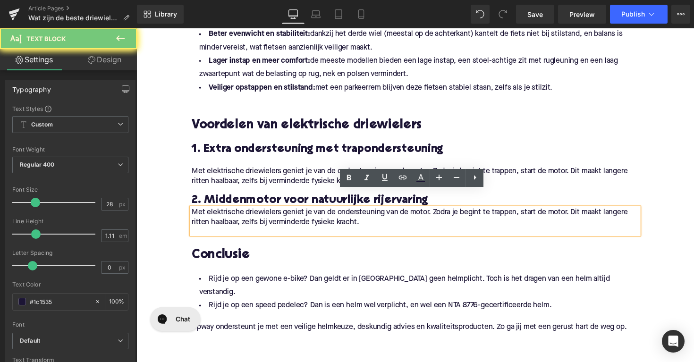
click at [351, 213] on p "Met elektrische driewielers geniet je van de ondersteuning van de motor. Zodra …" at bounding box center [422, 223] width 458 height 20
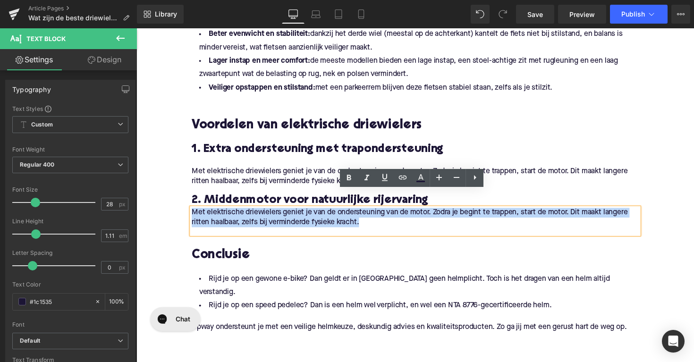
drag, startPoint x: 374, startPoint y: 209, endPoint x: 173, endPoint y: 205, distance: 200.8
click at [173, 205] on div "Home / Wat zijn de beste driewieler elektrische fietsen? Breadcrumbs Wat zijn d…" at bounding box center [423, 81] width 572 height 1215
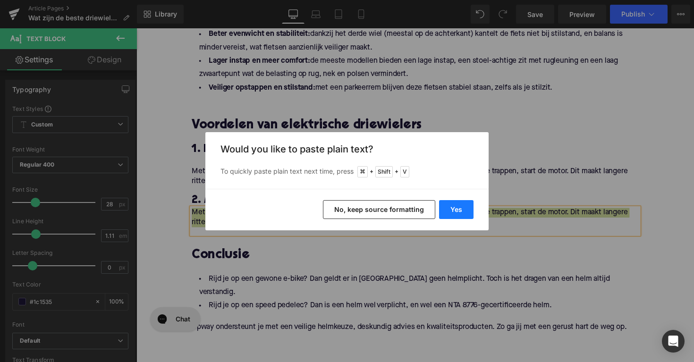
click at [453, 204] on button "Yes" at bounding box center [456, 209] width 34 height 19
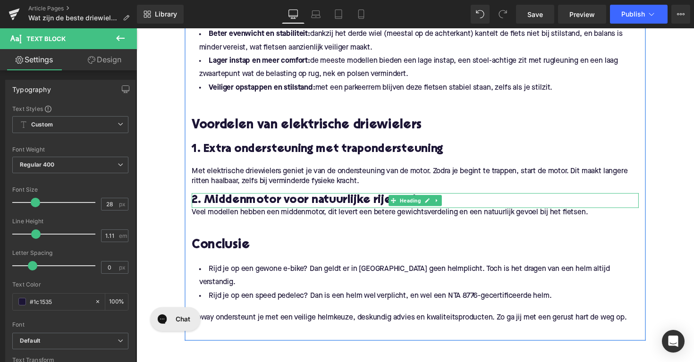
click at [195, 197] on h3 "2. Middenmotor voor natuurlijke rijervaring" at bounding box center [422, 204] width 458 height 15
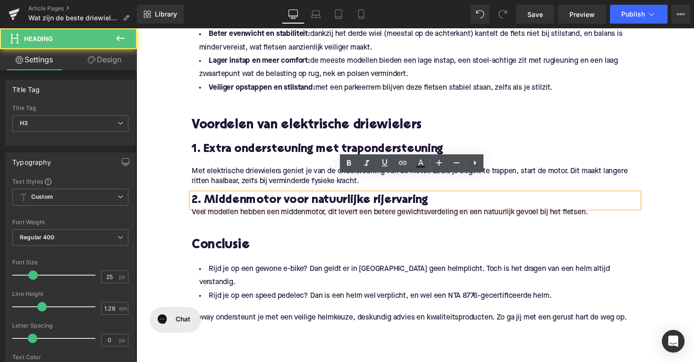
click at [193, 197] on h3 "2. Middenmotor voor natuurlijke rijervaring" at bounding box center [422, 204] width 458 height 15
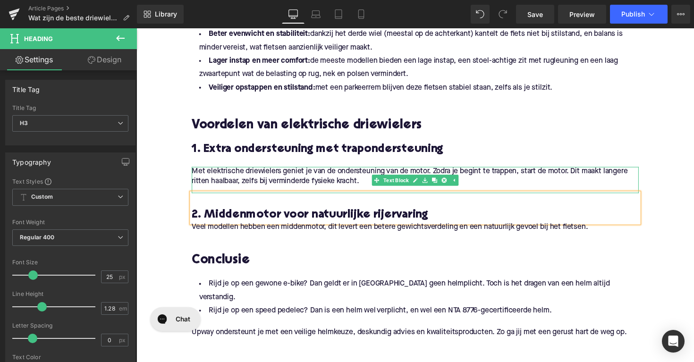
click at [310, 171] on div at bounding box center [422, 172] width 458 height 2
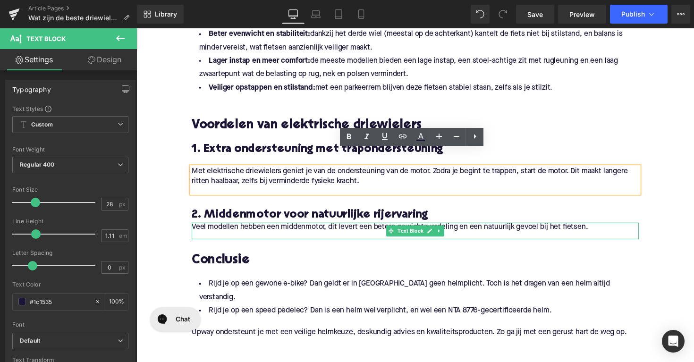
click at [200, 228] on p "Veel modellen hebben een middenmotor, dit levert een betere gewichtsverdeling e…" at bounding box center [422, 233] width 458 height 10
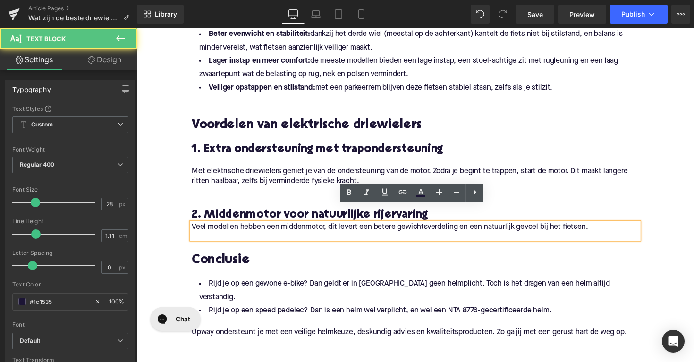
click at [193, 228] on div "Veel modellen hebben een middenmotor, dit levert een betere gewichtsverdeling e…" at bounding box center [422, 236] width 458 height 17
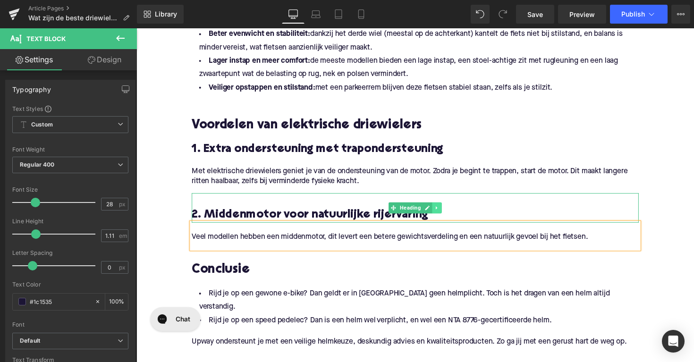
click at [442, 210] on icon at bounding box center [444, 213] width 5 height 6
click at [438, 210] on icon at bounding box center [439, 213] width 5 height 6
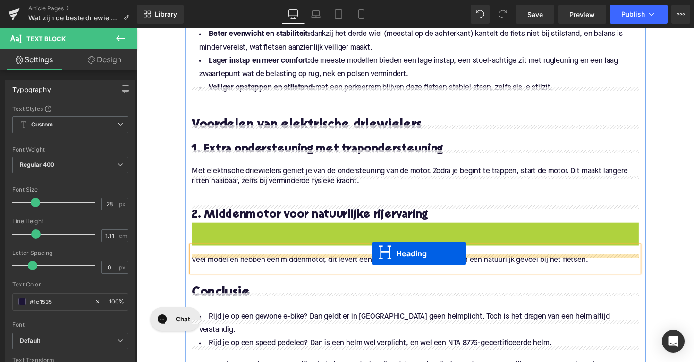
drag, startPoint x: 394, startPoint y: 223, endPoint x: 378, endPoint y: 259, distance: 40.4
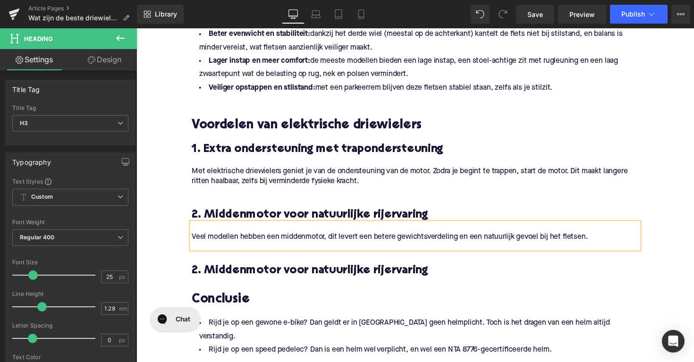
click at [306, 270] on h3 "2. Middenmotor voor natuurlijke rijervaring" at bounding box center [422, 277] width 458 height 15
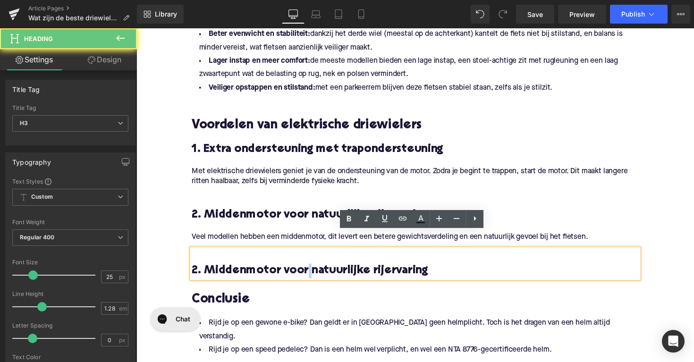
click at [306, 270] on h3 "2. Middenmotor voor natuurlijke rijervaring" at bounding box center [422, 277] width 458 height 15
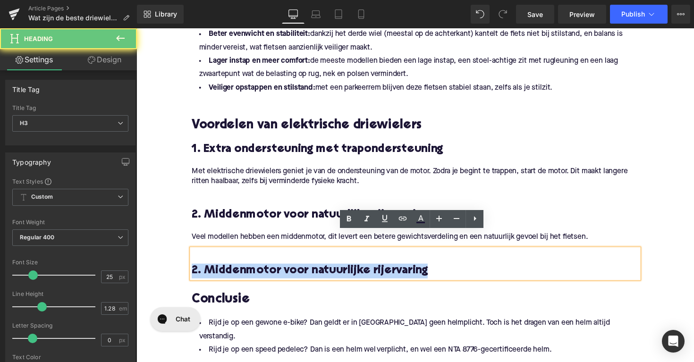
click at [306, 270] on h3 "2. Middenmotor voor natuurlijke rijervaring" at bounding box center [422, 277] width 458 height 15
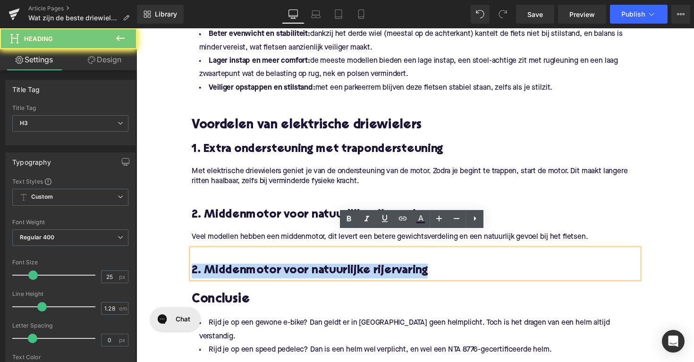
paste div
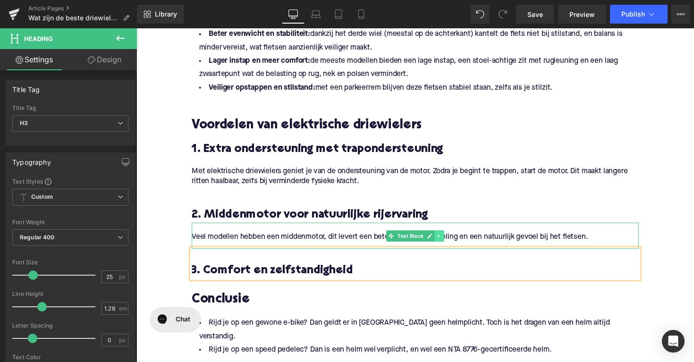
click at [446, 239] on icon at bounding box center [447, 242] width 5 height 6
click at [443, 239] on icon at bounding box center [441, 241] width 5 height 5
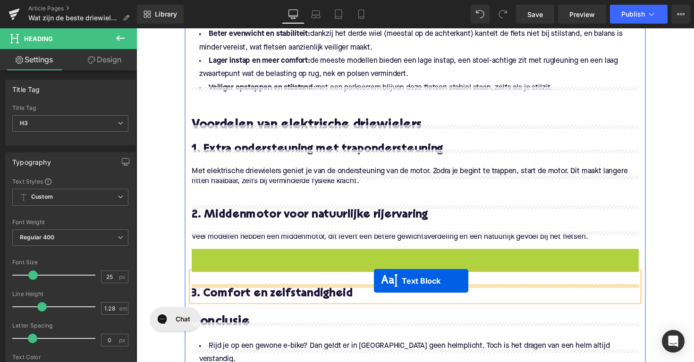
drag, startPoint x: 396, startPoint y: 250, endPoint x: 380, endPoint y: 287, distance: 40.8
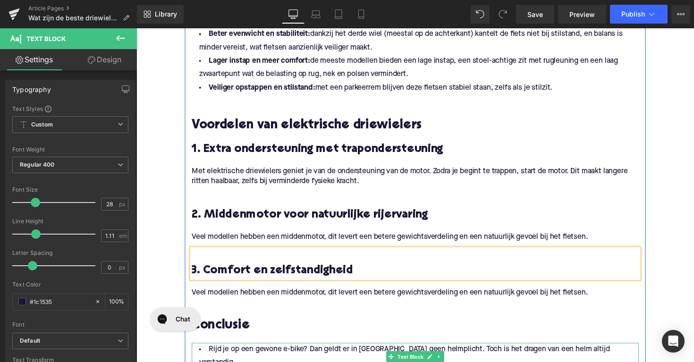
click at [293, 295] on p "Veel modellen hebben een middenmotor, dit levert een betere gewichtsverdeling e…" at bounding box center [422, 300] width 458 height 10
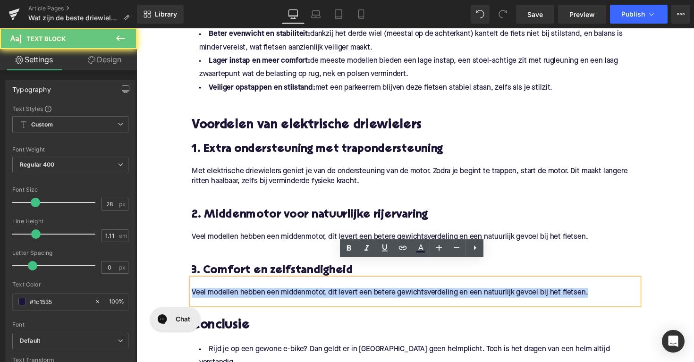
click at [293, 295] on p "Veel modellen hebben een middenmotor, dit levert een betere gewichtsverdeling e…" at bounding box center [422, 300] width 458 height 10
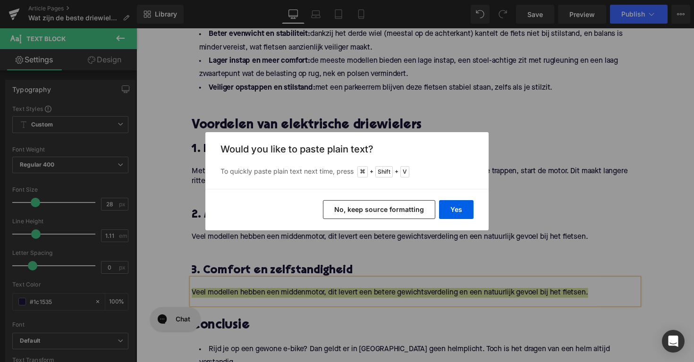
click at [461, 198] on div "Yes No, keep source formatting" at bounding box center [347, 210] width 283 height 42
click at [461, 206] on button "Yes" at bounding box center [456, 209] width 34 height 19
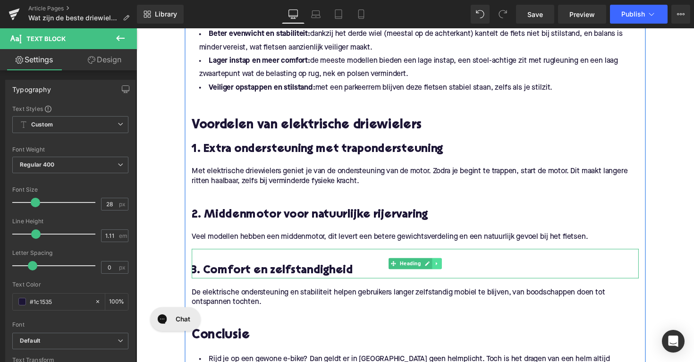
click at [445, 267] on icon at bounding box center [444, 270] width 5 height 6
click at [437, 267] on icon at bounding box center [439, 269] width 5 height 5
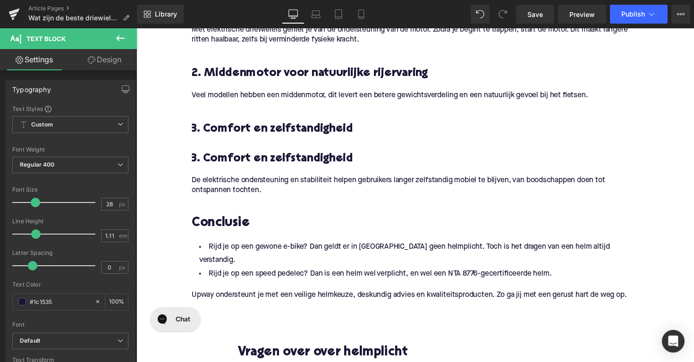
scroll to position [709, 0]
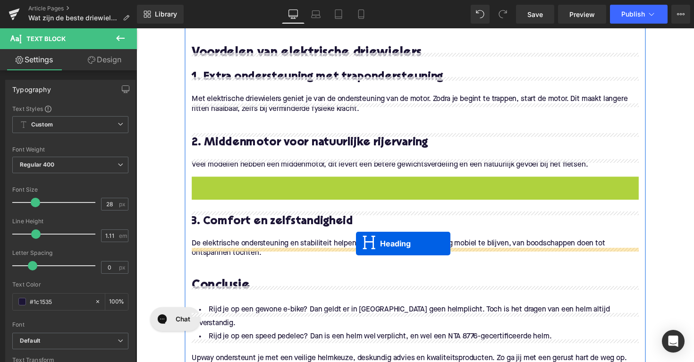
drag, startPoint x: 382, startPoint y: 176, endPoint x: 361, endPoint y: 249, distance: 76.0
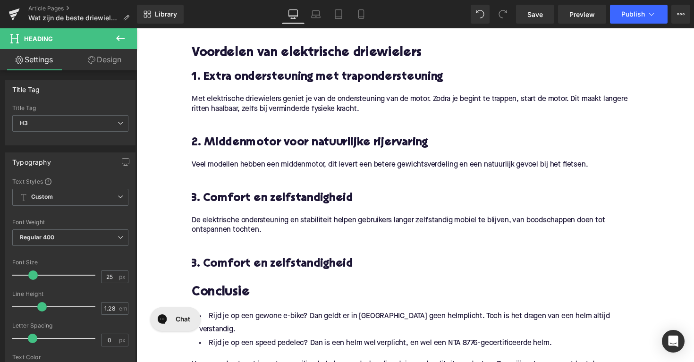
click at [278, 263] on h3 "3. Comfort en zelfstandigheid" at bounding box center [422, 270] width 458 height 15
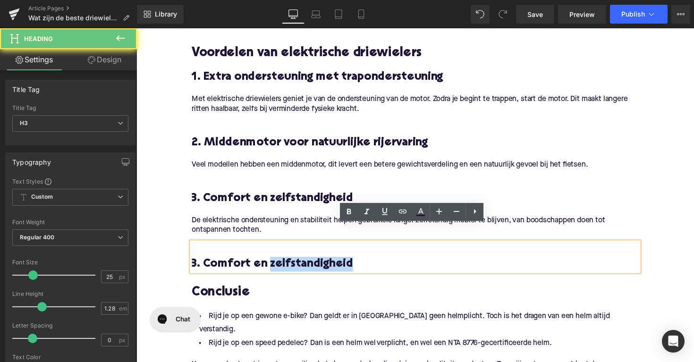
click at [278, 263] on h3 "3. Comfort en zelfstandigheid" at bounding box center [422, 270] width 458 height 15
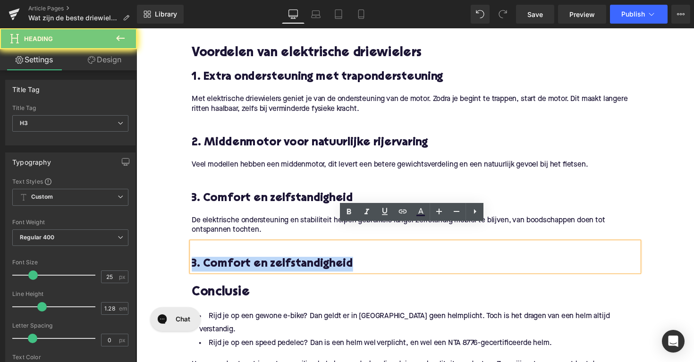
paste div
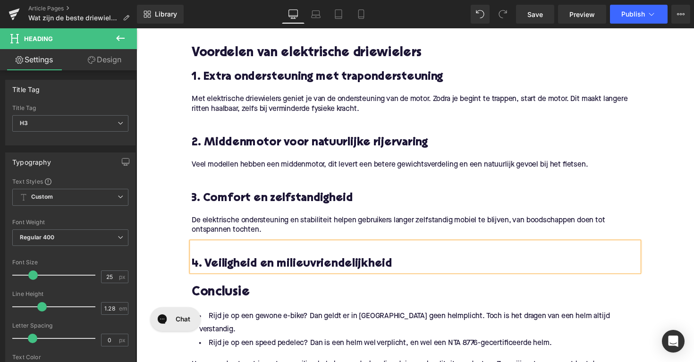
click at [196, 248] on h3 at bounding box center [422, 255] width 458 height 15
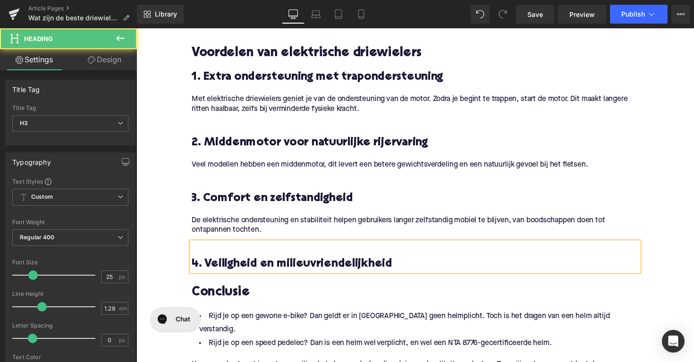
click at [196, 263] on h3 "4. Veiligheid en milieuvriendelijkheid" at bounding box center [422, 270] width 458 height 15
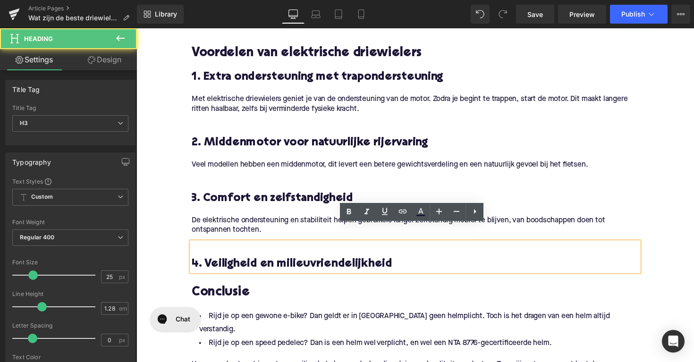
click at [193, 263] on h3 "4. Veiligheid en milieuvriendelijkheid" at bounding box center [422, 270] width 458 height 15
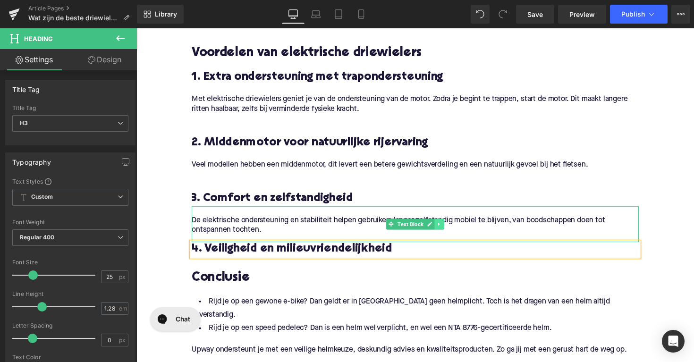
click at [446, 226] on icon at bounding box center [447, 229] width 5 height 6
click at [443, 223] on link at bounding box center [442, 228] width 10 height 11
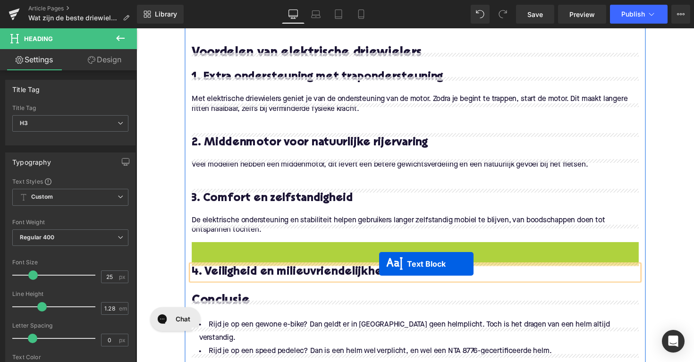
drag, startPoint x: 394, startPoint y: 248, endPoint x: 386, endPoint y: 270, distance: 23.6
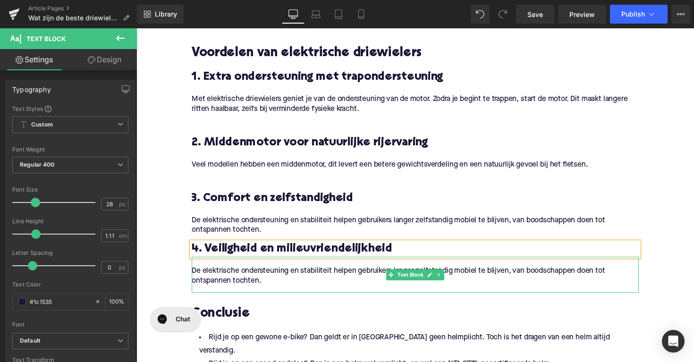
click at [263, 273] on p "De elektrische ondersteuning en stabiliteit helpen gebruikers langer zelfstandi…" at bounding box center [422, 283] width 458 height 20
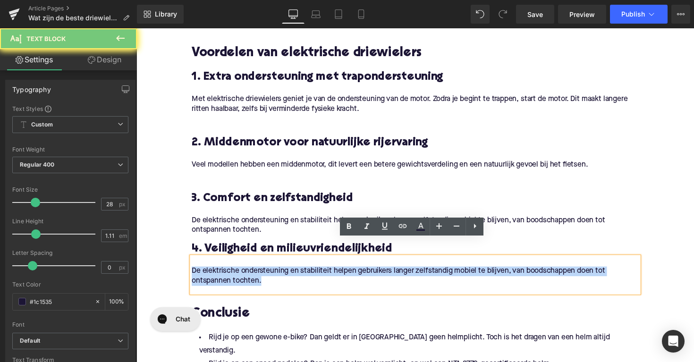
drag, startPoint x: 263, startPoint y: 273, endPoint x: 189, endPoint y: 267, distance: 73.4
click at [193, 267] on div "De elektrische ondersteuning en stabiliteit helpen gebruikers langer zelfstandi…" at bounding box center [422, 281] width 458 height 37
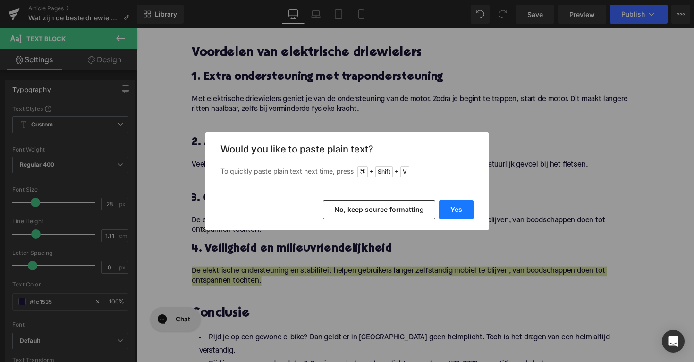
click at [457, 206] on button "Yes" at bounding box center [456, 209] width 34 height 19
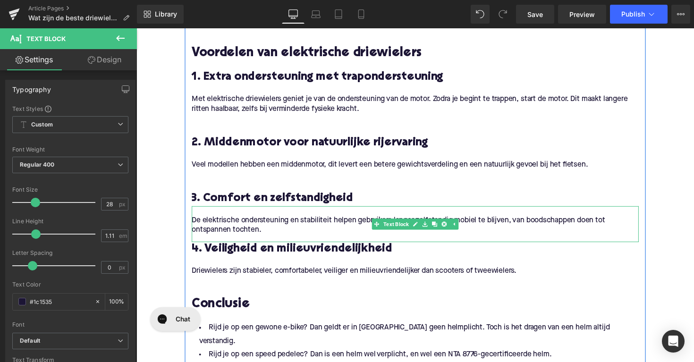
click at [266, 221] on p "De elektrische ondersteuning en stabiliteit helpen gebruikers langer zelfstandi…" at bounding box center [422, 231] width 458 height 20
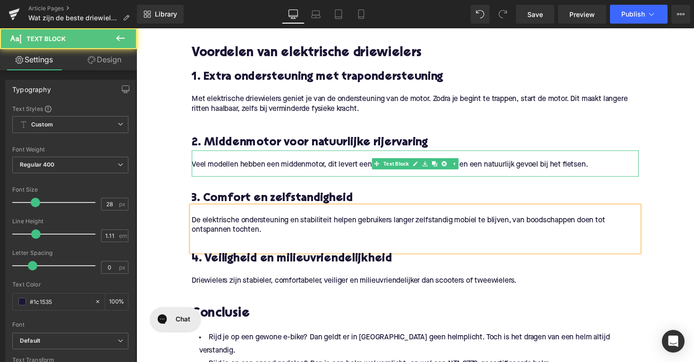
click at [208, 161] on div "Veel modellen hebben een middenmotor, dit levert een betere gewichtsverdeling e…" at bounding box center [422, 167] width 458 height 27
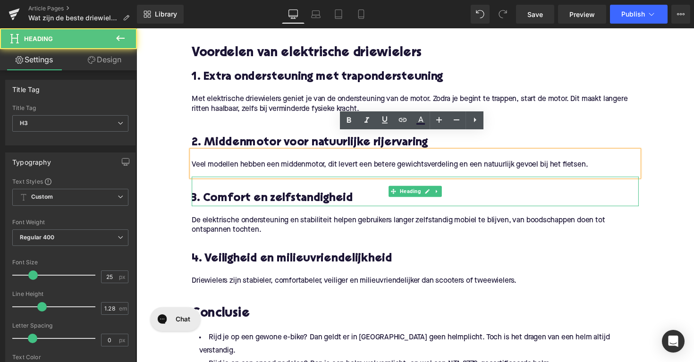
click at [196, 196] on h3 "3. Comfort en zelfstandigheid" at bounding box center [422, 203] width 458 height 15
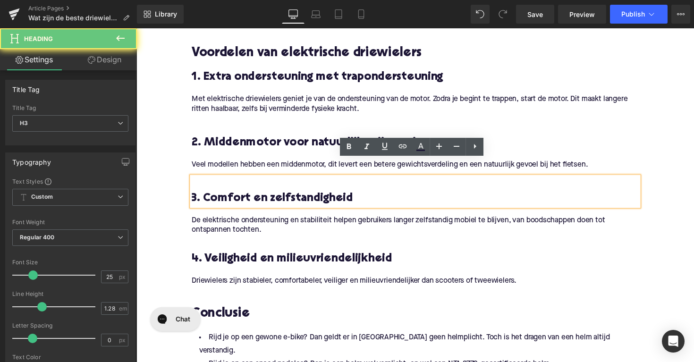
click at [193, 196] on h3 "3. Comfort en zelfstandigheid" at bounding box center [422, 203] width 458 height 15
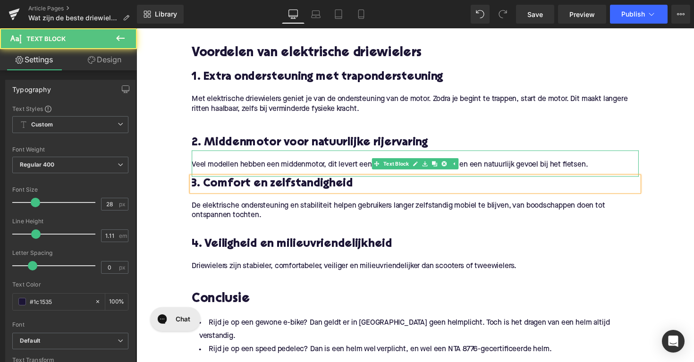
click at [595, 163] on p "Veel modellen hebben een middenmotor, dit levert een betere gewichtsverdeling e…" at bounding box center [422, 168] width 458 height 10
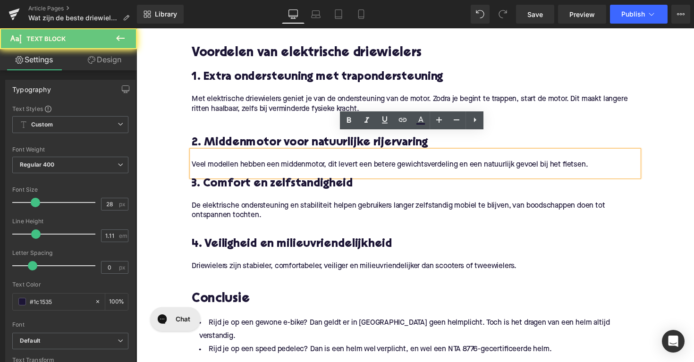
click at [606, 163] on p "Veel modellen hebben een middenmotor, dit levert een betere gewichtsverdeling e…" at bounding box center [422, 168] width 458 height 10
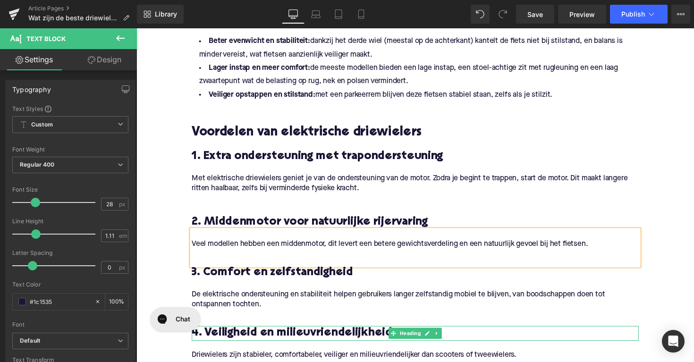
scroll to position [619, 0]
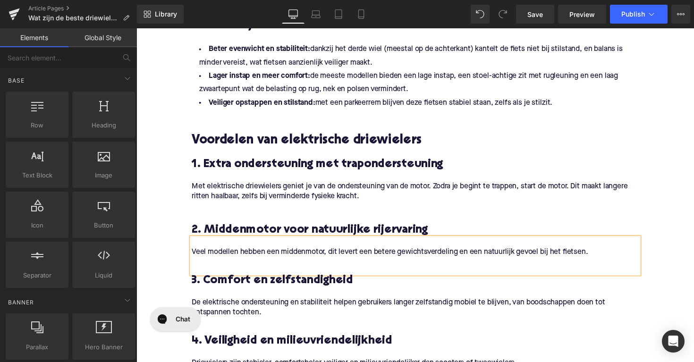
click at [170, 220] on div "Home / Wat zijn de beste driewieler elektrische fietsen? Breadcrumbs Wat zijn d…" at bounding box center [423, 161] width 572 height 1344
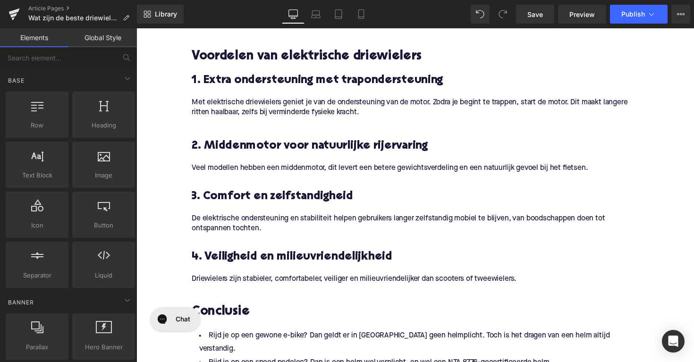
scroll to position [652, 0]
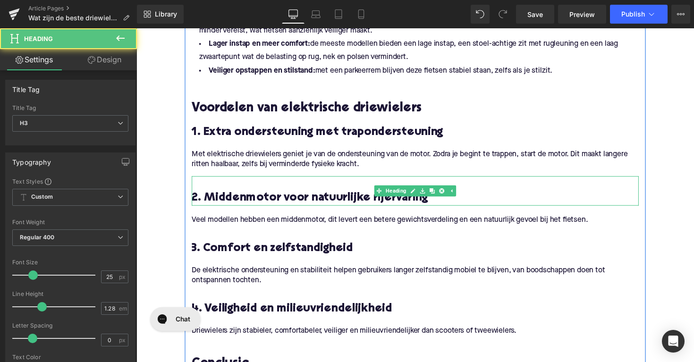
click at [198, 180] on h3 at bounding box center [422, 187] width 458 height 15
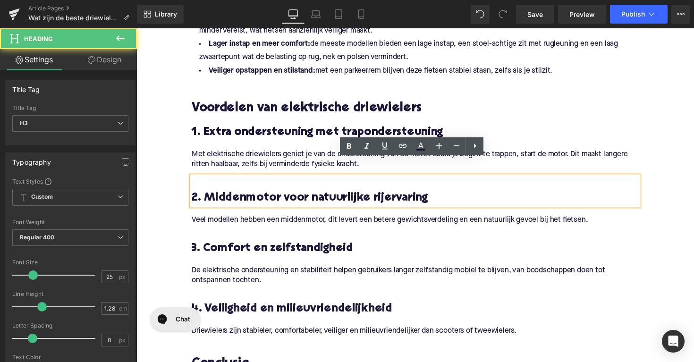
click at [196, 195] on h3 "2. Middenmotor voor natuurlijke rijervaring" at bounding box center [422, 202] width 458 height 15
click at [193, 184] on div "2. Middenmotor voor natuurlijke rijervaring" at bounding box center [422, 195] width 458 height 30
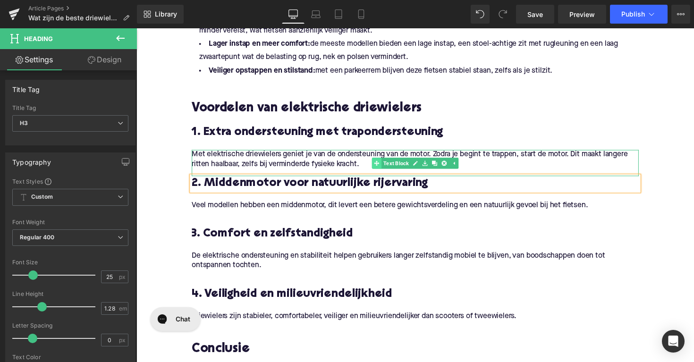
click at [385, 153] on div "Met elektrische driewielers geniet je van de ondersteuning van de motor. Zodra …" at bounding box center [422, 166] width 458 height 27
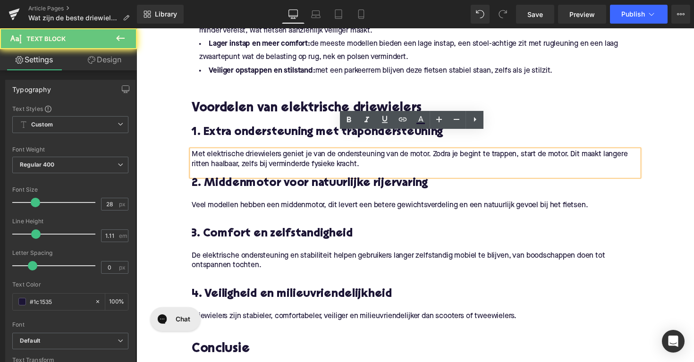
click at [376, 153] on p "Met elektrische driewielers geniet je van de ondersteuning van de motor. Zodra …" at bounding box center [422, 163] width 458 height 20
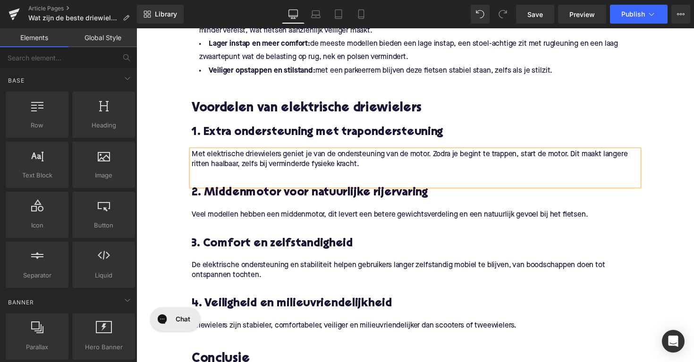
click at [171, 227] on div "Home / Wat zijn de beste driewieler elektrische fietsen? Breadcrumbs Wat zijn d…" at bounding box center [423, 125] width 572 height 1339
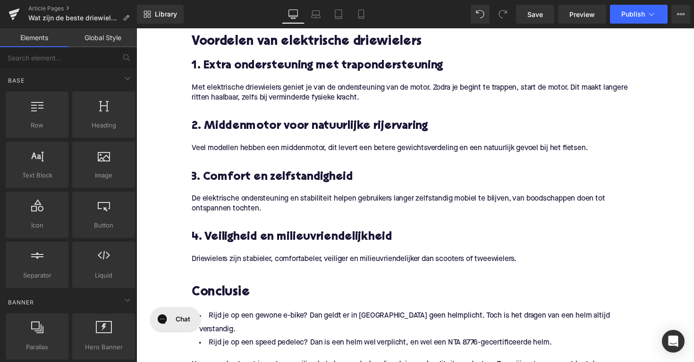
scroll to position [756, 0]
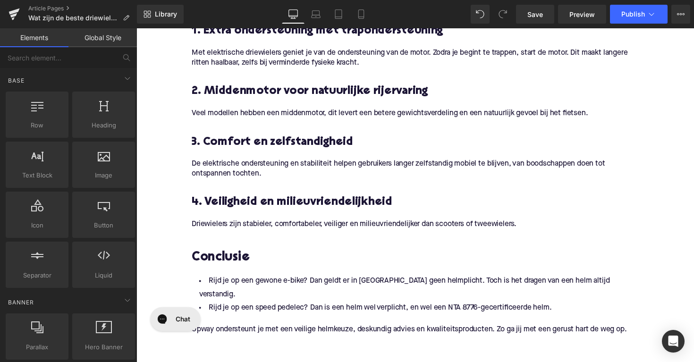
click at [228, 257] on h2 "Conclusie" at bounding box center [422, 264] width 458 height 15
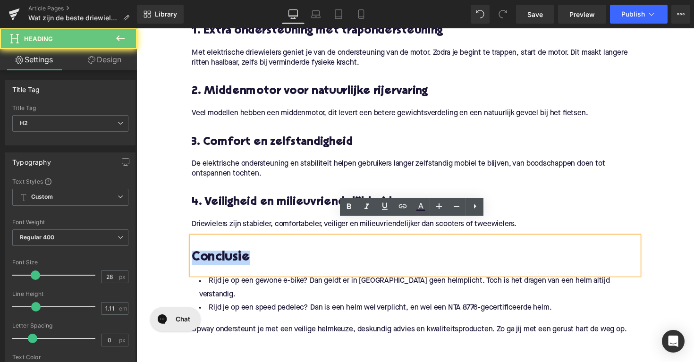
click at [228, 257] on h2 "Conclusie" at bounding box center [422, 264] width 458 height 15
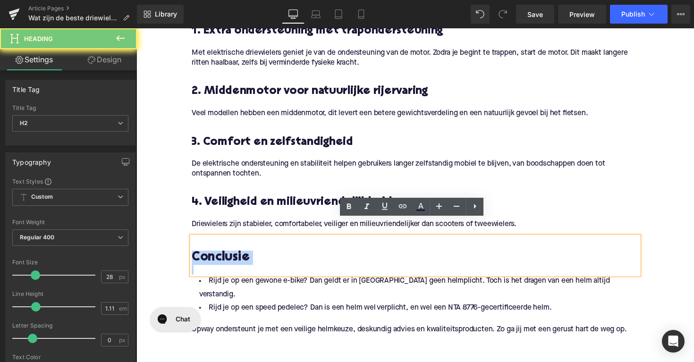
paste div
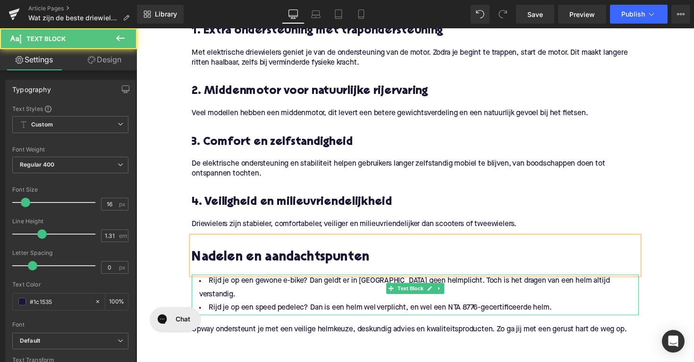
click at [377, 309] on li "Rijd je op een speed pedelec? Dan is een helm wel verplicht, en wel een NTA 877…" at bounding box center [422, 316] width 458 height 14
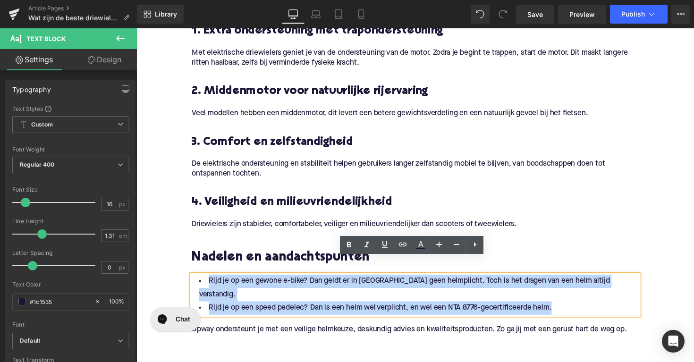
drag, startPoint x: 587, startPoint y: 284, endPoint x: 191, endPoint y: 267, distance: 396.3
click at [193, 281] on ul "Rijd je op een gewone e-bike? Dan geldt er in [GEOGRAPHIC_DATA] geen helmplicht…" at bounding box center [422, 301] width 458 height 41
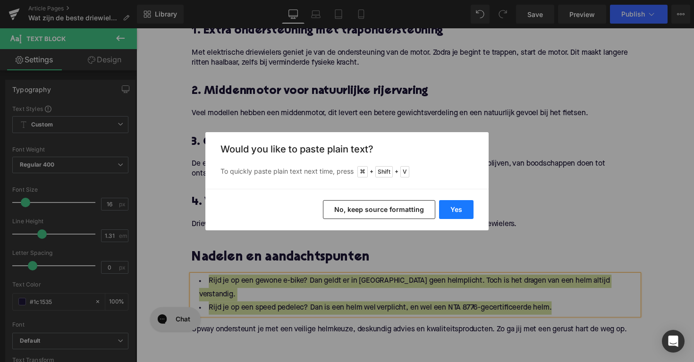
click at [459, 202] on button "Yes" at bounding box center [456, 209] width 34 height 19
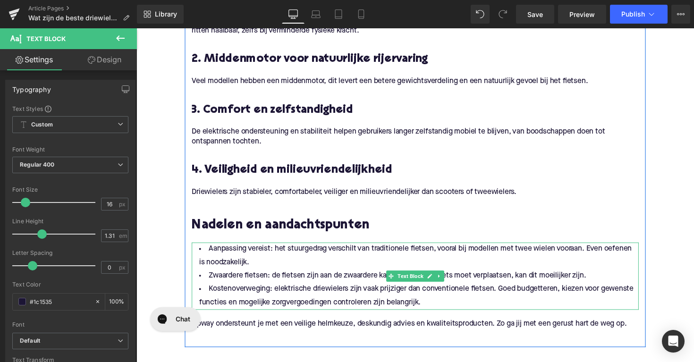
scroll to position [799, 0]
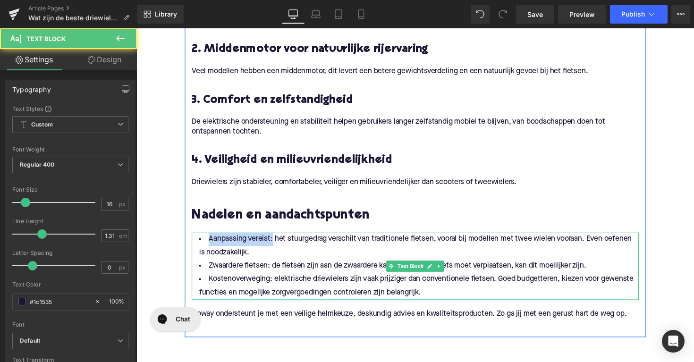
drag, startPoint x: 272, startPoint y: 229, endPoint x: 195, endPoint y: 226, distance: 77.0
click at [195, 238] on li "Aanpassing vereist: het stuurgedrag verschilt van traditionele fietsen, vooral …" at bounding box center [422, 251] width 458 height 27
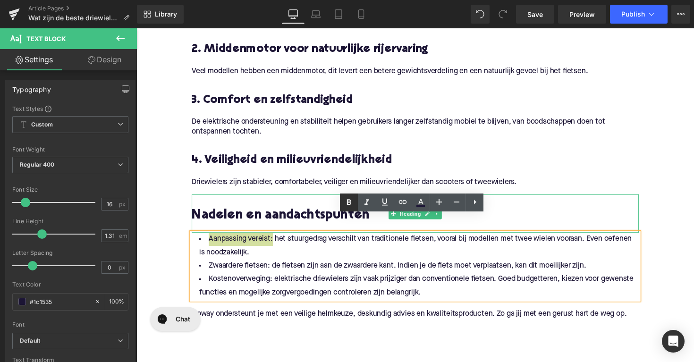
click at [354, 200] on icon at bounding box center [348, 202] width 11 height 11
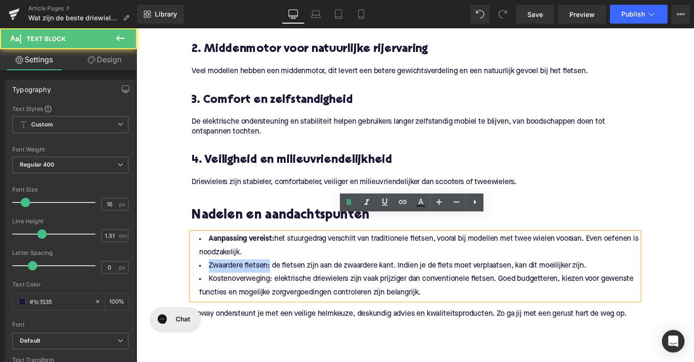
drag, startPoint x: 270, startPoint y: 256, endPoint x: 199, endPoint y: 249, distance: 70.8
click at [199, 265] on li "Zwaardere fietsen: de fietsen zijn aan de zwaardere kant. Indien je de fiets mo…" at bounding box center [422, 272] width 458 height 14
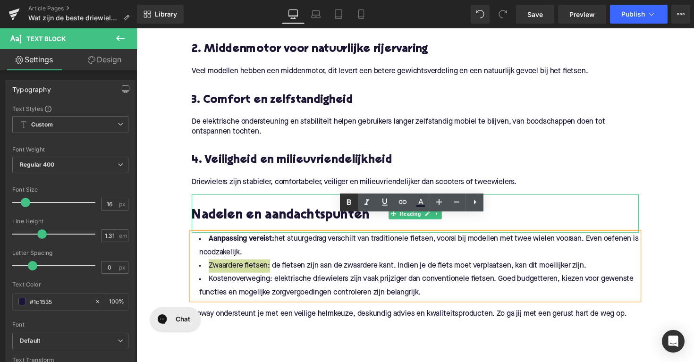
click at [349, 202] on icon at bounding box center [349, 202] width 4 height 6
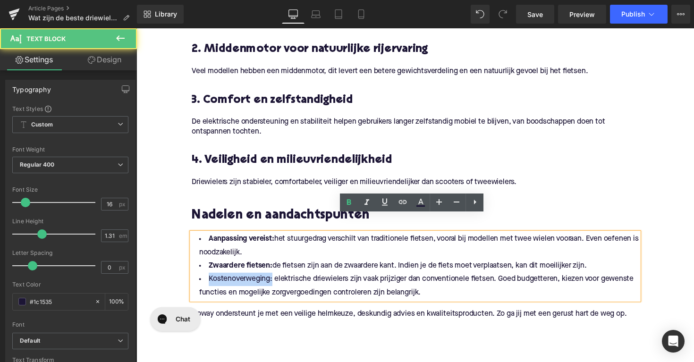
drag, startPoint x: 273, startPoint y: 265, endPoint x: 192, endPoint y: 267, distance: 80.3
click at [193, 279] on li "Kostenoverweging: elektrische driewielers zijn vaak prijziger dan conventionele…" at bounding box center [422, 292] width 458 height 27
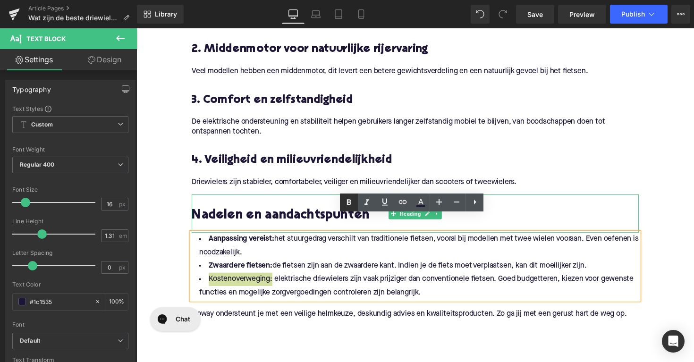
click at [347, 202] on icon at bounding box center [348, 202] width 11 height 11
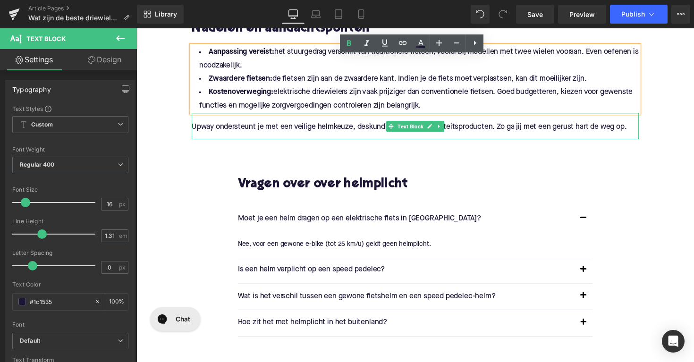
scroll to position [1003, 0]
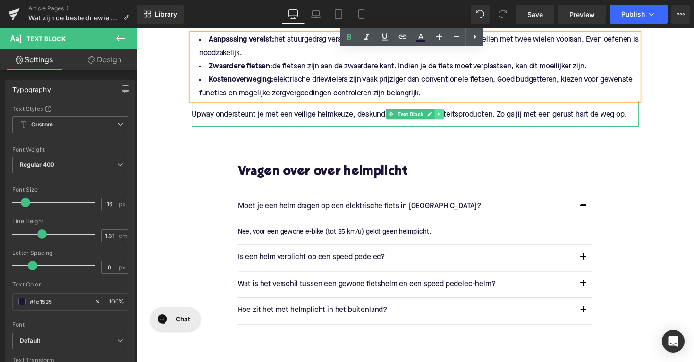
click at [448, 111] on link at bounding box center [447, 116] width 10 height 11
click at [452, 113] on icon at bounding box center [451, 115] width 5 height 5
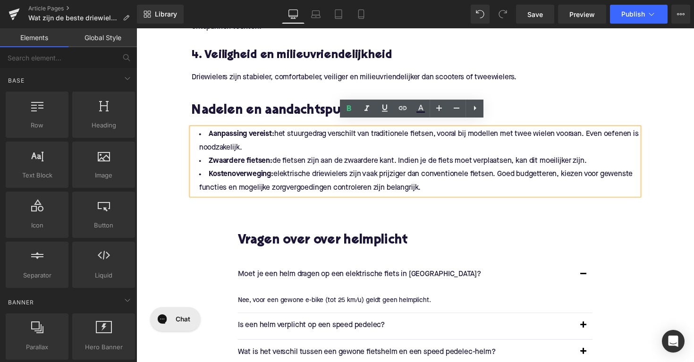
scroll to position [896, 0]
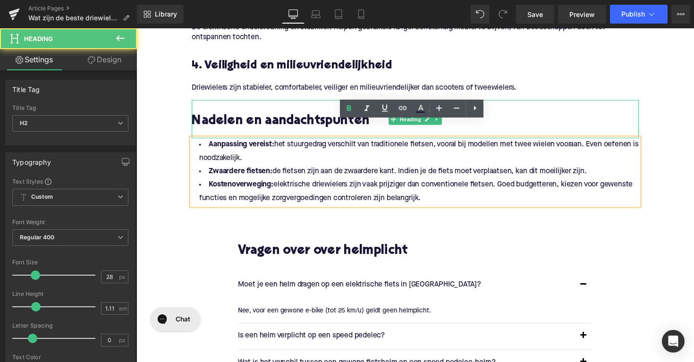
click at [317, 117] on h2 "Nadelen en aandachtspunten" at bounding box center [422, 124] width 458 height 15
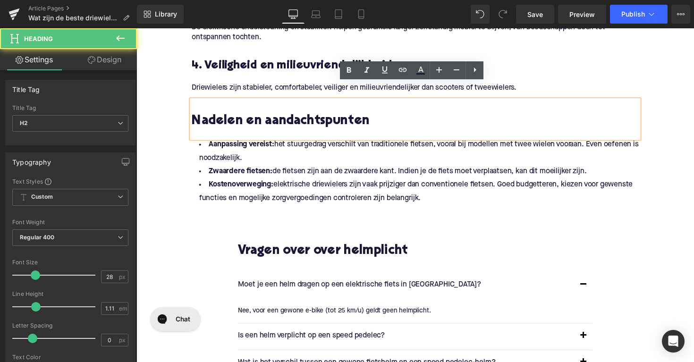
click at [300, 85] on p "Driewielers zijn stabieler, comfortabeler, veiliger en milieuvriendelijker dan …" at bounding box center [422, 90] width 458 height 10
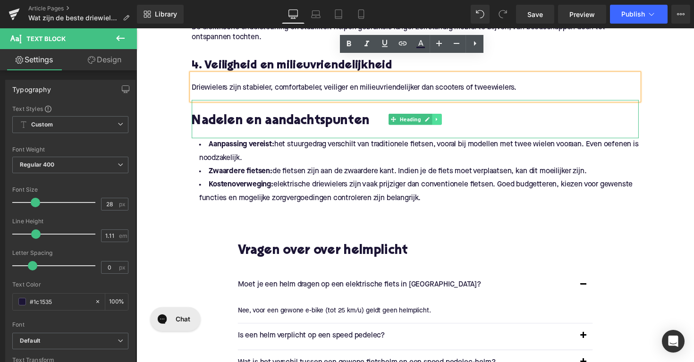
click at [444, 120] on icon at bounding box center [444, 121] width 1 height 3
click at [438, 119] on icon at bounding box center [439, 121] width 5 height 5
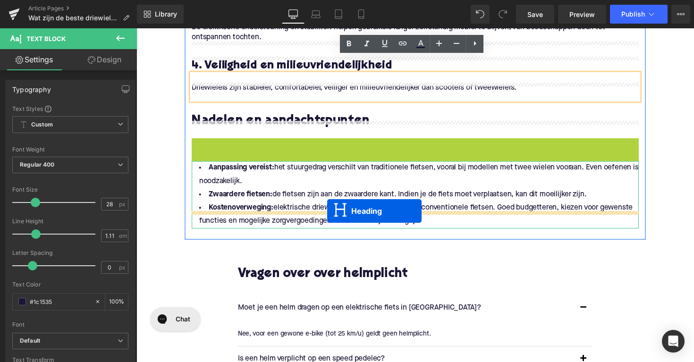
drag, startPoint x: 399, startPoint y: 140, endPoint x: 332, endPoint y: 216, distance: 101.1
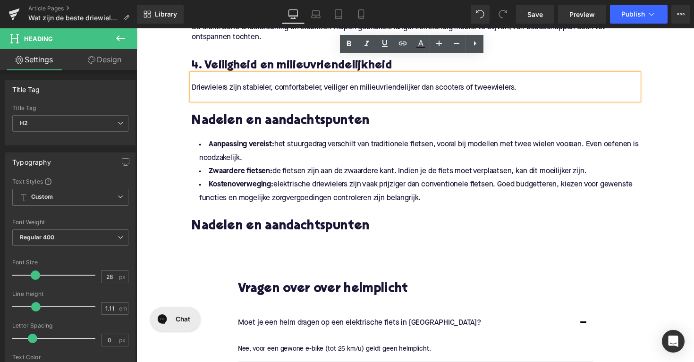
click at [300, 225] on h2 "Nadelen en aandachtspunten" at bounding box center [422, 232] width 458 height 15
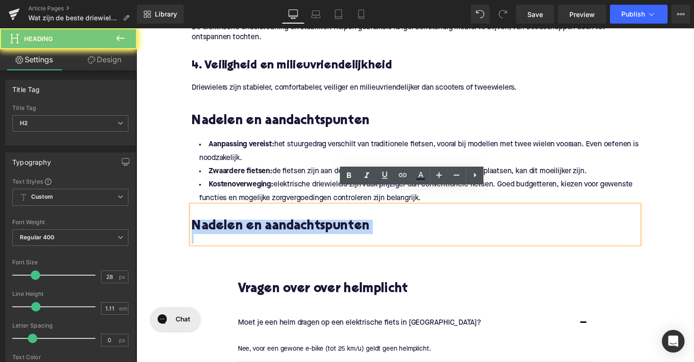
click at [300, 225] on h2 "Nadelen en aandachtspunten" at bounding box center [422, 232] width 458 height 15
paste div
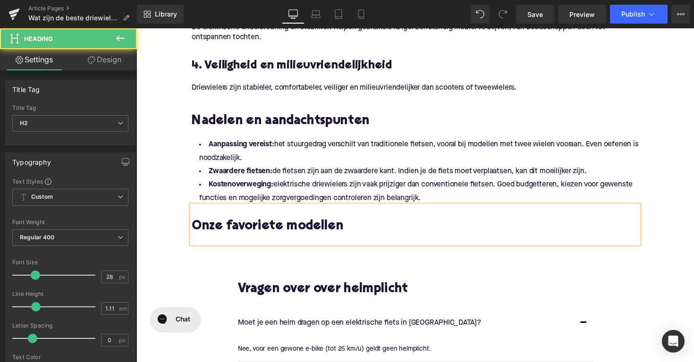
click at [425, 210] on h2 at bounding box center [422, 217] width 458 height 15
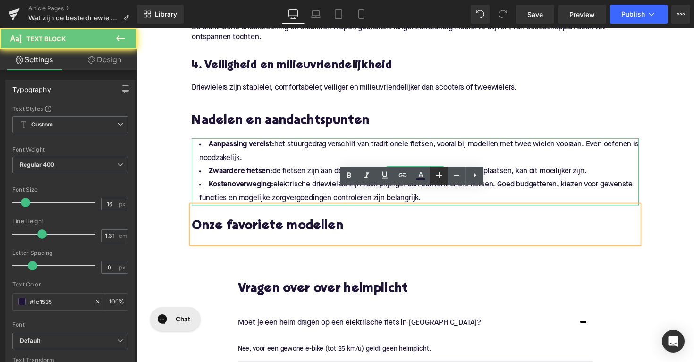
click at [453, 169] on li "Zwaardere fietsen: de fietsen zijn aan de zwaardere kant. Indien je de fiets mo…" at bounding box center [422, 176] width 458 height 14
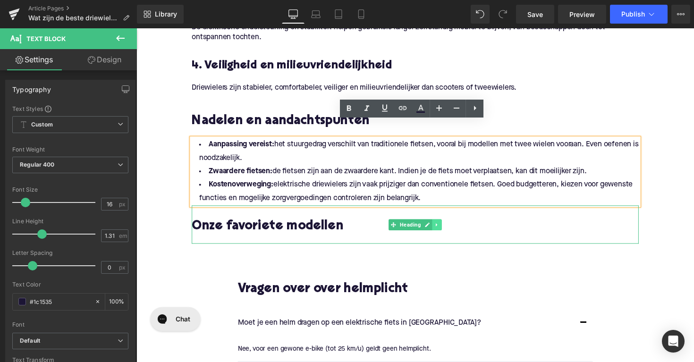
click at [444, 228] on icon at bounding box center [444, 229] width 1 height 3
click at [438, 227] on icon at bounding box center [439, 229] width 5 height 5
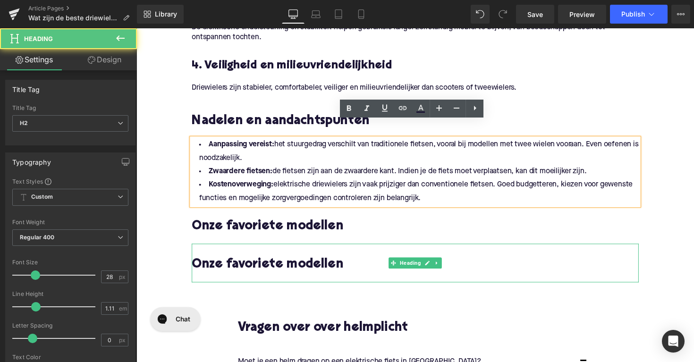
click at [319, 264] on h2 "Onze favoriete modellen" at bounding box center [422, 271] width 458 height 15
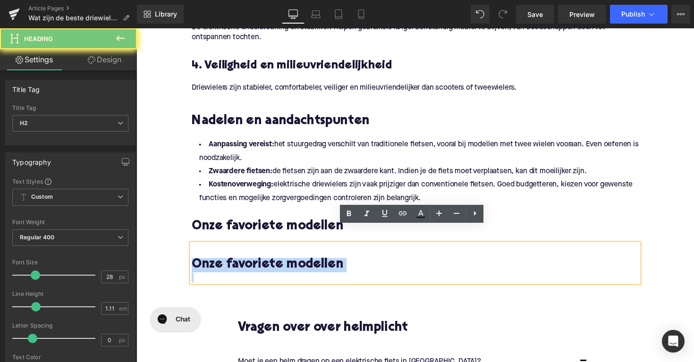
paste div
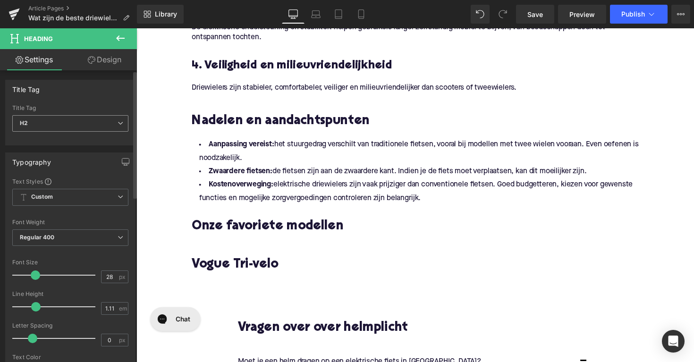
click at [75, 125] on span "H2" at bounding box center [70, 123] width 116 height 17
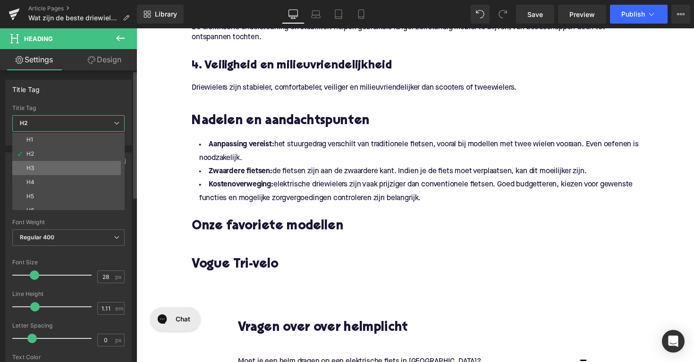
click at [75, 167] on li "H3" at bounding box center [70, 168] width 117 height 14
type input "25"
type input "1.28"
type input "100"
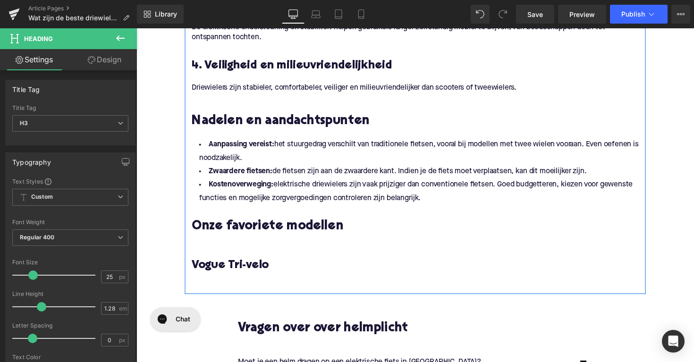
click at [195, 265] on h3 "Vogue Tri-velo" at bounding box center [422, 272] width 458 height 15
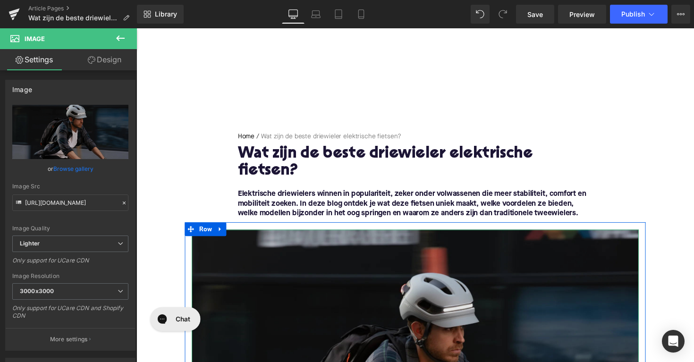
scroll to position [96, 0]
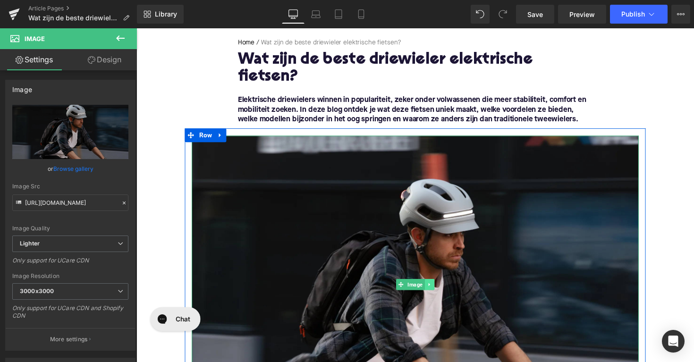
click at [437, 285] on link at bounding box center [437, 290] width 10 height 11
click at [430, 289] on icon at bounding box center [431, 291] width 5 height 5
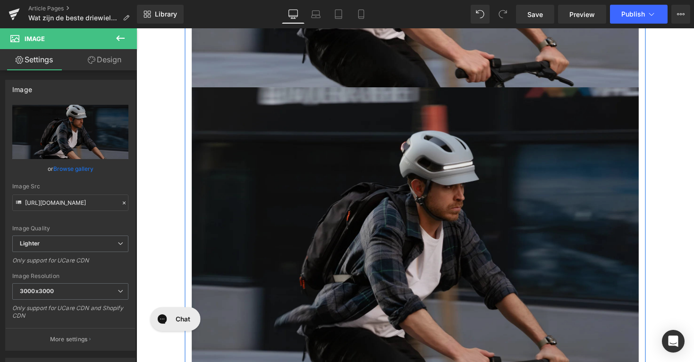
scroll to position [456, 0]
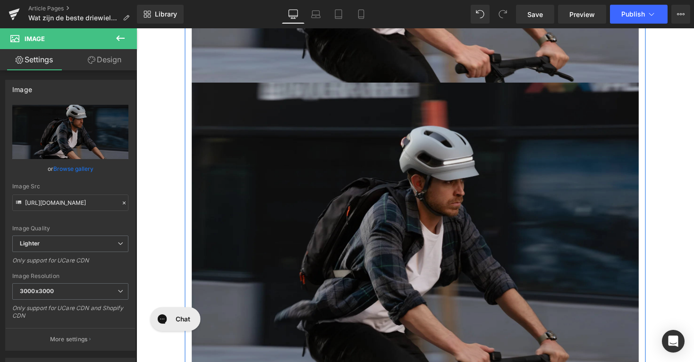
click at [386, 169] on img at bounding box center [422, 237] width 458 height 306
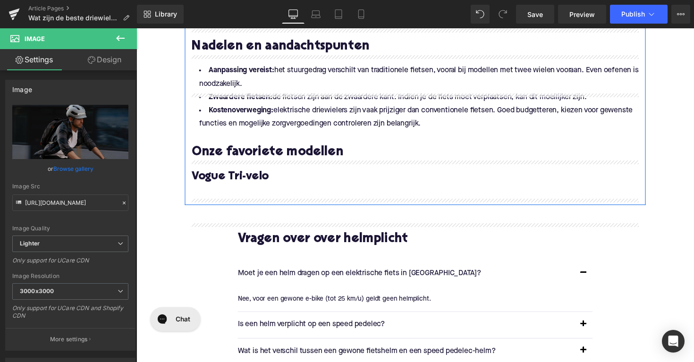
scroll to position [1046, 0]
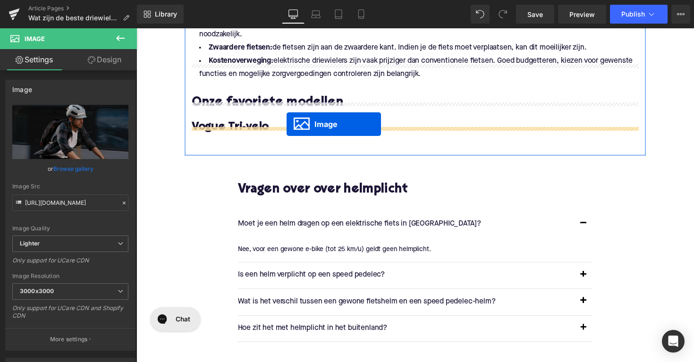
drag, startPoint x: 408, startPoint y: 220, endPoint x: 291, endPoint y: 127, distance: 149.2
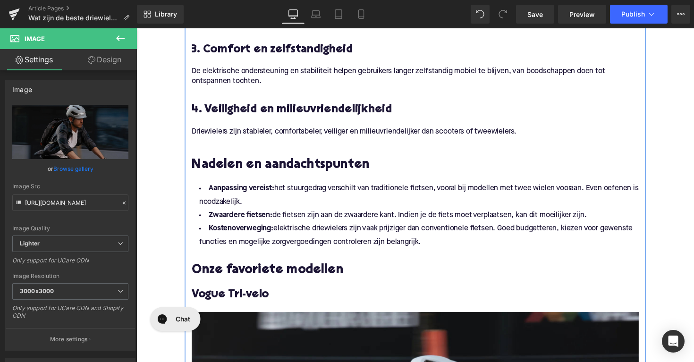
scroll to position [844, 0]
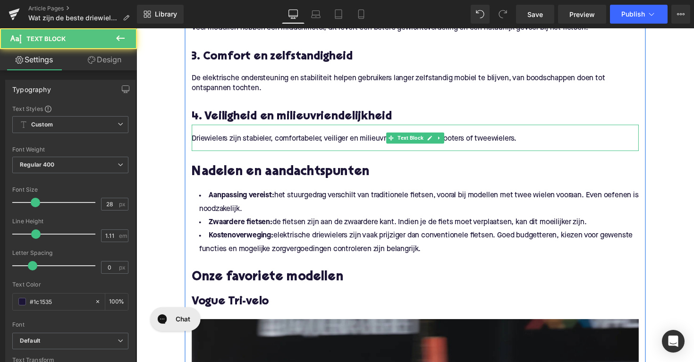
click at [323, 135] on div "Driewielers zijn stabieler, comfortabeler, veiliger en milieuvriendelijker dan …" at bounding box center [422, 140] width 458 height 27
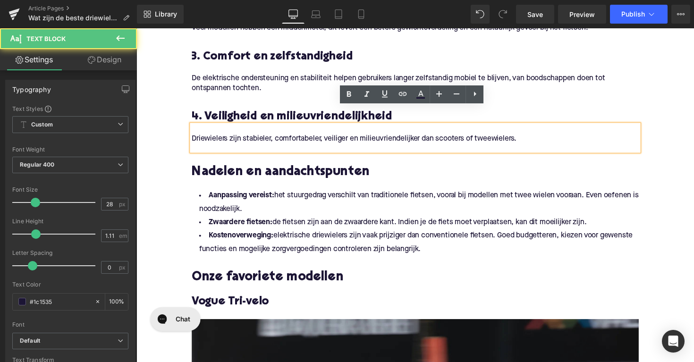
click at [341, 75] on p "De elektrische ondersteuning en stabiliteit helpen gebruikers langer zelfstandi…" at bounding box center [422, 85] width 458 height 20
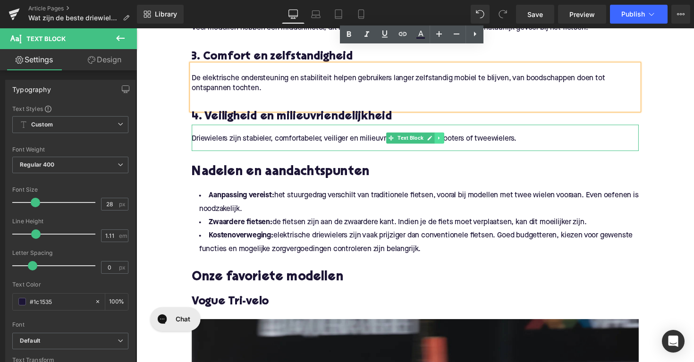
click at [445, 138] on icon at bounding box center [447, 141] width 5 height 6
click at [441, 138] on icon at bounding box center [441, 140] width 5 height 5
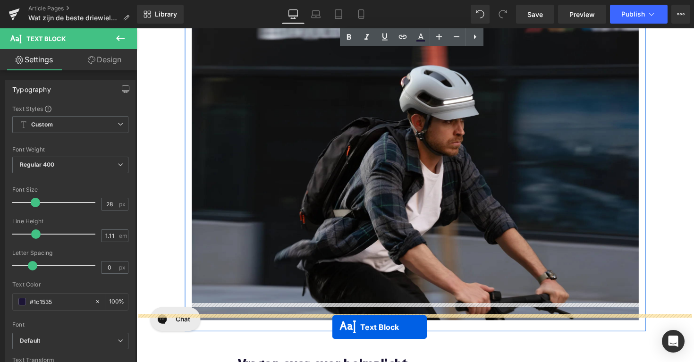
scroll to position [1209, 0]
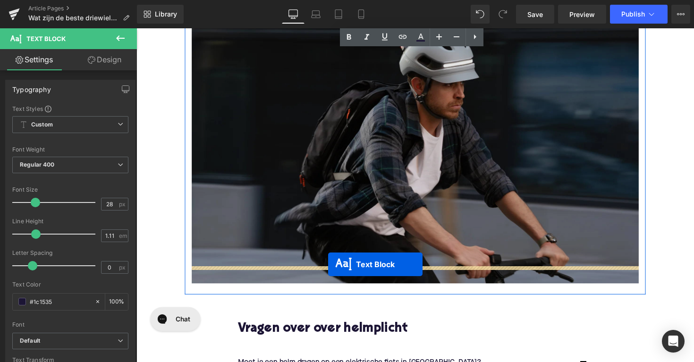
drag, startPoint x: 394, startPoint y: 151, endPoint x: 333, endPoint y: 271, distance: 134.8
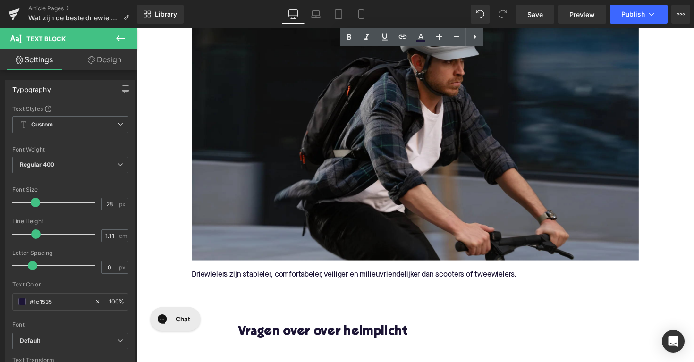
click at [298, 276] on p "Driewielers zijn stabieler, comfortabeler, veiliger en milieuvriendelijker dan …" at bounding box center [422, 281] width 458 height 10
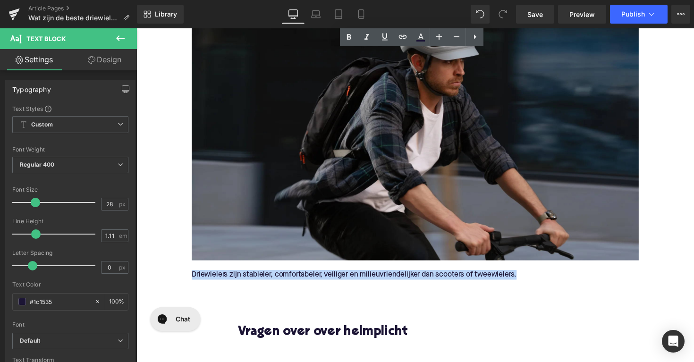
click at [298, 276] on p "Driewielers zijn stabieler, comfortabeler, veiliger en milieuvriendelijker dan …" at bounding box center [422, 281] width 458 height 10
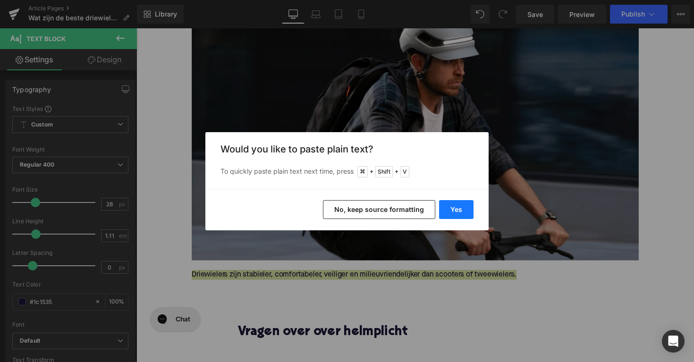
click at [460, 210] on button "Yes" at bounding box center [456, 209] width 34 height 19
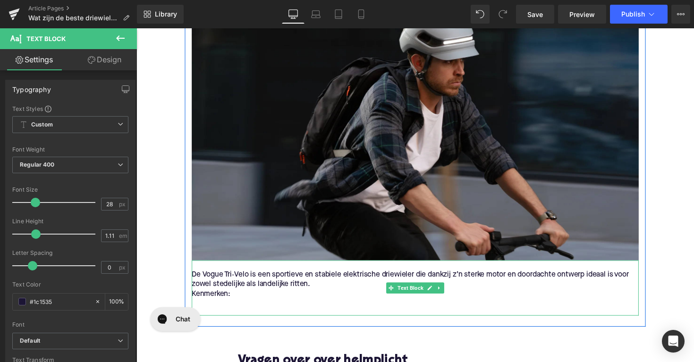
click at [195, 296] on p "Kenmerken:" at bounding box center [422, 301] width 458 height 10
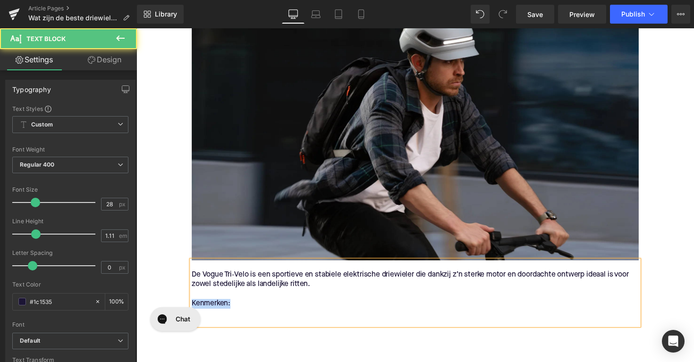
drag, startPoint x: 237, startPoint y: 291, endPoint x: 180, endPoint y: 291, distance: 56.2
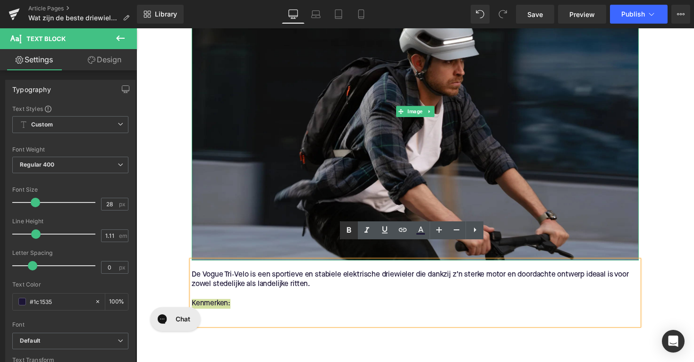
click at [345, 228] on icon at bounding box center [348, 230] width 11 height 11
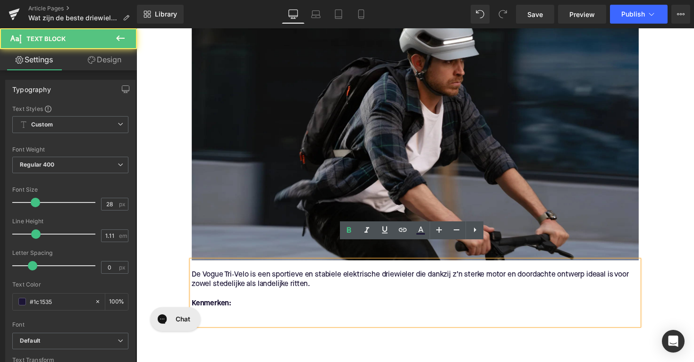
click at [219, 316] on p at bounding box center [422, 321] width 458 height 10
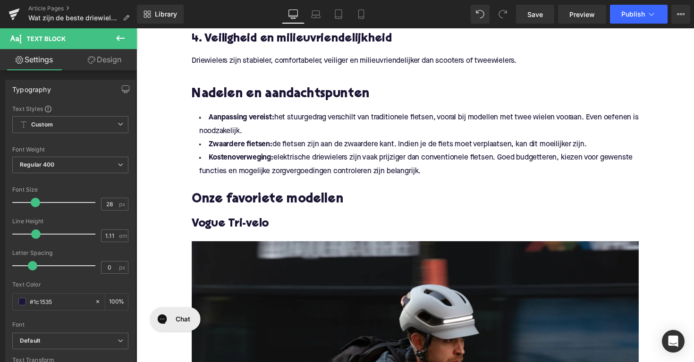
scroll to position [797, 0]
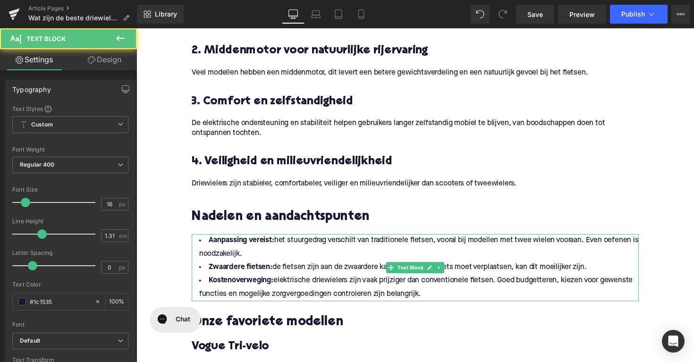
click at [284, 281] on li "Kostenoverweging: elektrische driewielers zijn vaak prijziger dan conventionele…" at bounding box center [422, 294] width 458 height 27
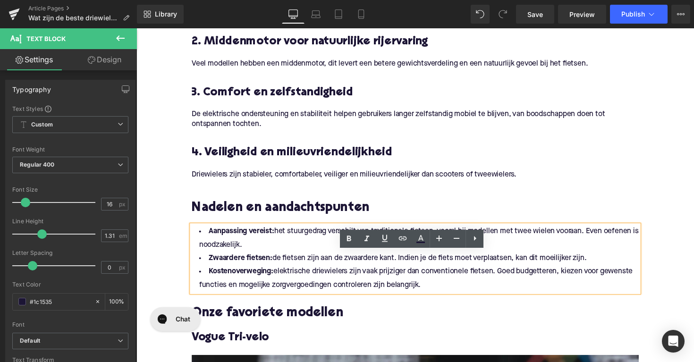
scroll to position [862, 0]
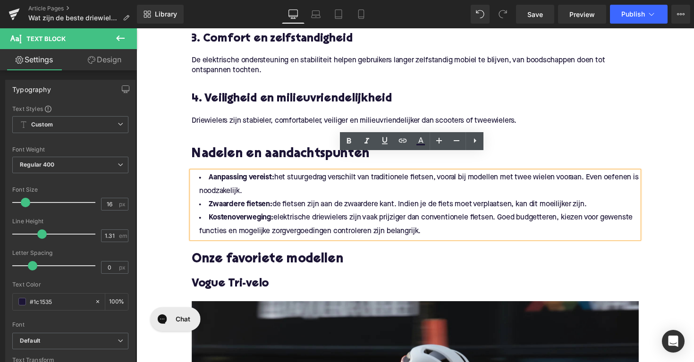
click at [344, 202] on li "Zwaardere fietsen: de fietsen zijn aan de zwaardere kant. Indien je de fiets mo…" at bounding box center [422, 209] width 458 height 14
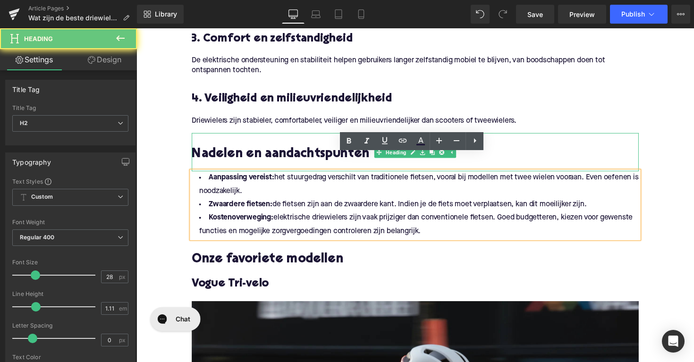
click at [320, 136] on h2 at bounding box center [422, 143] width 458 height 15
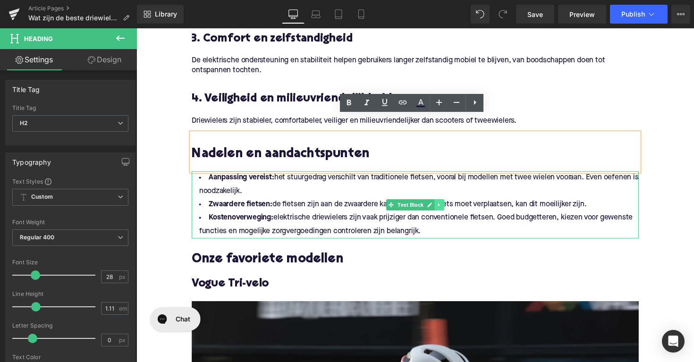
click at [446, 206] on icon at bounding box center [447, 209] width 5 height 6
click at [443, 207] on icon at bounding box center [441, 209] width 5 height 5
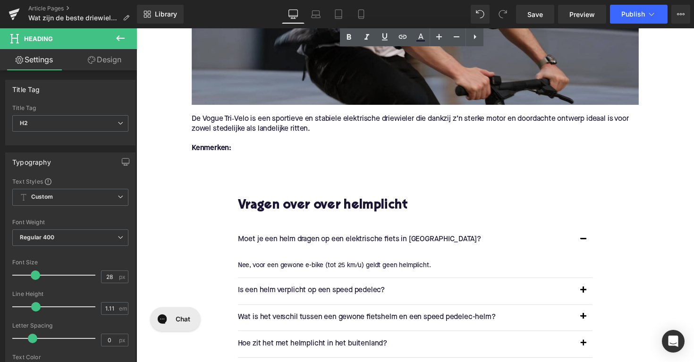
scroll to position [1439, 0]
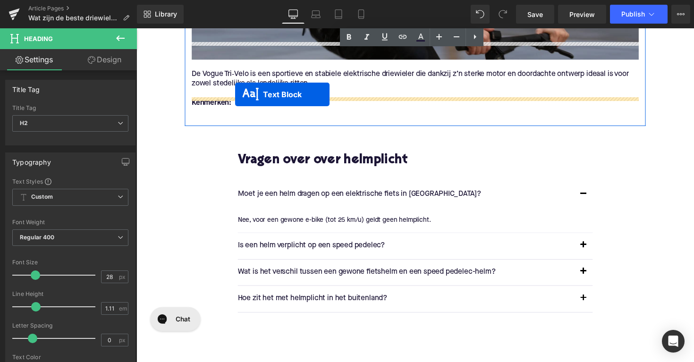
drag, startPoint x: 393, startPoint y: 261, endPoint x: 238, endPoint y: 96, distance: 226.9
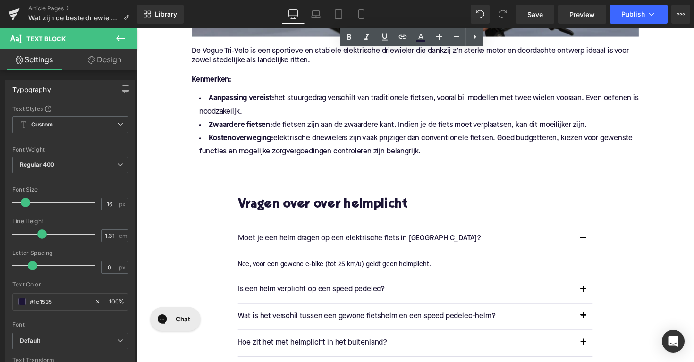
click at [432, 138] on li "Kostenoverweging: elektrische driewielers zijn vaak prijziger dan conventionele…" at bounding box center [422, 148] width 458 height 27
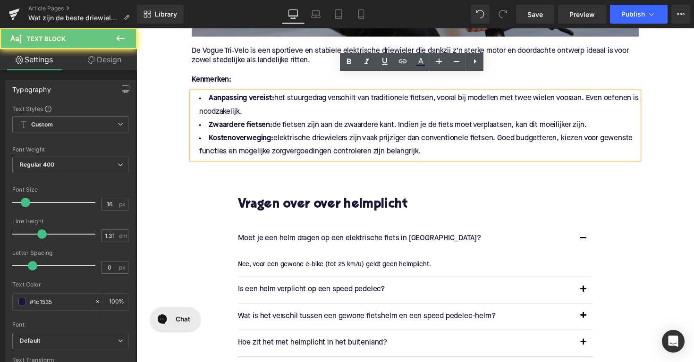
click at [427, 138] on li "Kostenoverweging: elektrische driewielers zijn vaak prijziger dan conventionele…" at bounding box center [422, 148] width 458 height 27
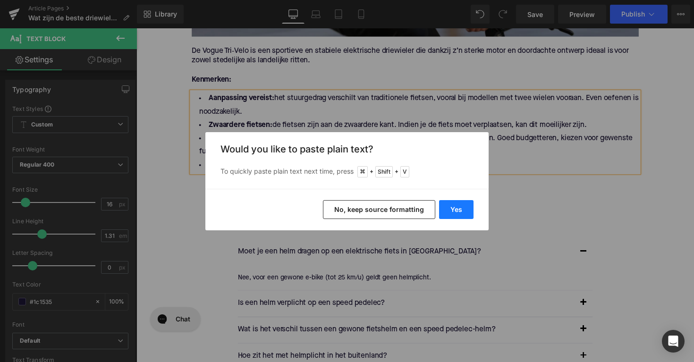
click at [453, 210] on button "Yes" at bounding box center [456, 209] width 34 height 19
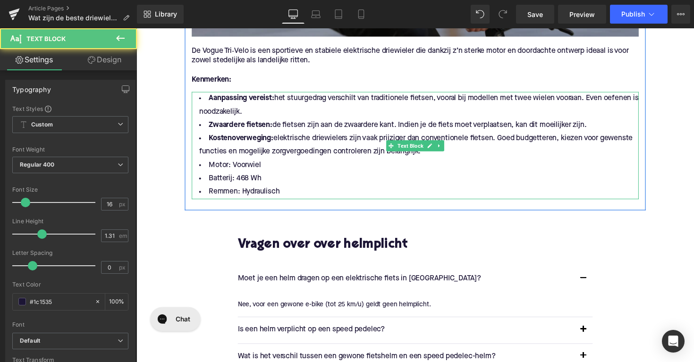
drag, startPoint x: 437, startPoint y: 140, endPoint x: 195, endPoint y: 83, distance: 249.1
click at [195, 94] on ul "Aanpassing vereist: het stuurgedrag verschilt van traditionele fietsen, vooral …" at bounding box center [422, 149] width 458 height 110
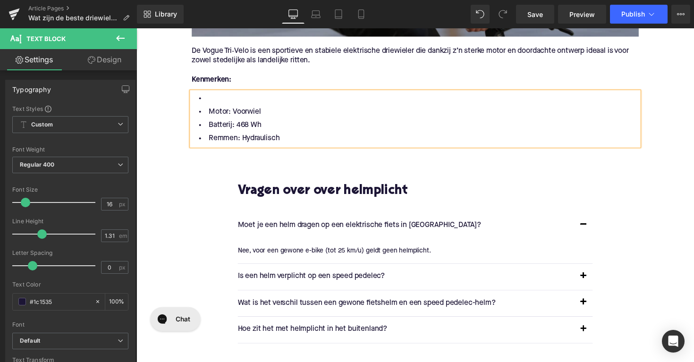
click at [206, 107] on li "Motor: Voorwiel" at bounding box center [422, 114] width 458 height 14
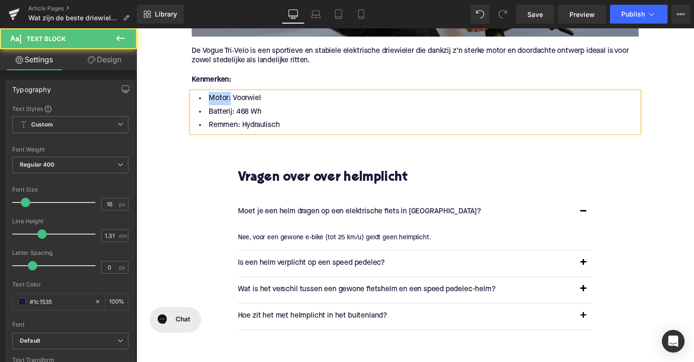
drag, startPoint x: 230, startPoint y: 84, endPoint x: 189, endPoint y: 83, distance: 40.2
click at [193, 94] on div "Motor: Voorwiel Batterij: 468 Wh Remmen: Hydraulisch" at bounding box center [422, 115] width 458 height 42
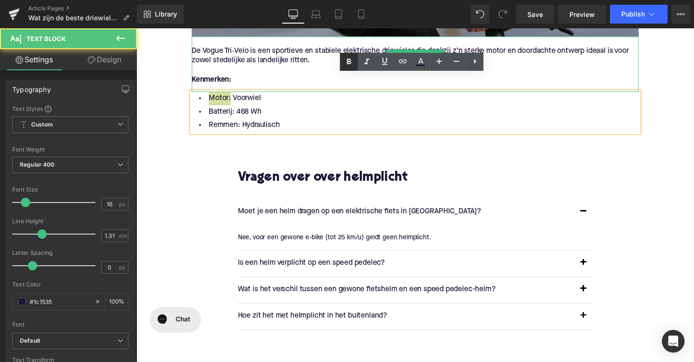
click at [347, 64] on icon at bounding box center [348, 61] width 11 height 11
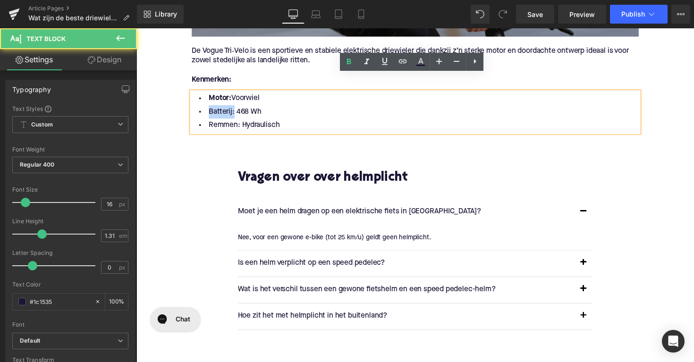
drag, startPoint x: 232, startPoint y: 97, endPoint x: 205, endPoint y: 97, distance: 27.4
click at [205, 107] on li "Batterij: 468 Wh" at bounding box center [422, 114] width 458 height 14
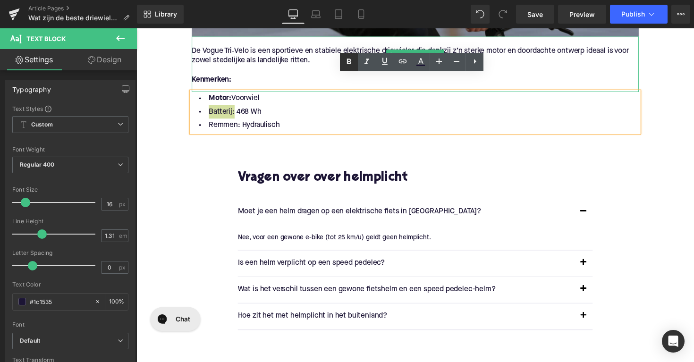
click at [348, 61] on icon at bounding box center [349, 62] width 4 height 6
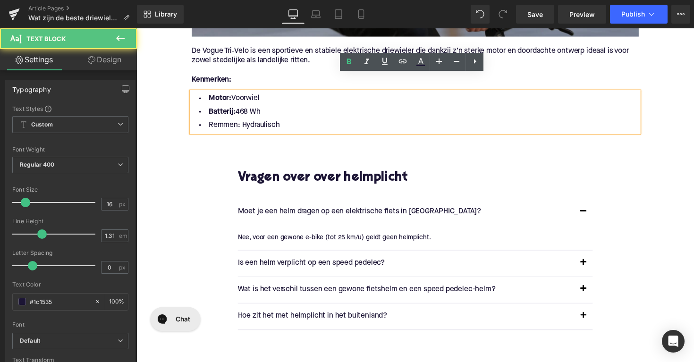
click at [234, 121] on li "Remmen: Hydraulisch" at bounding box center [422, 128] width 458 height 14
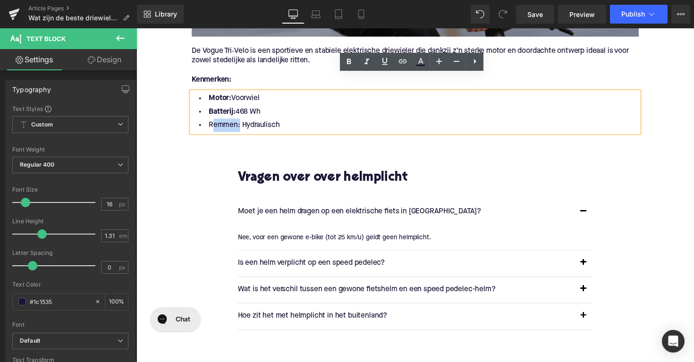
drag, startPoint x: 238, startPoint y: 111, endPoint x: 209, endPoint y: 111, distance: 28.8
click at [209, 121] on li "Remmen: Hydraulisch" at bounding box center [422, 128] width 458 height 14
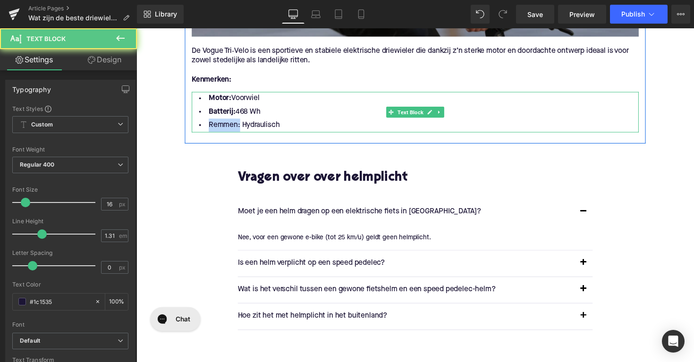
drag, startPoint x: 238, startPoint y: 109, endPoint x: 201, endPoint y: 109, distance: 37.3
click at [201, 121] on li "Remmen: Hydraulisch" at bounding box center [422, 128] width 458 height 14
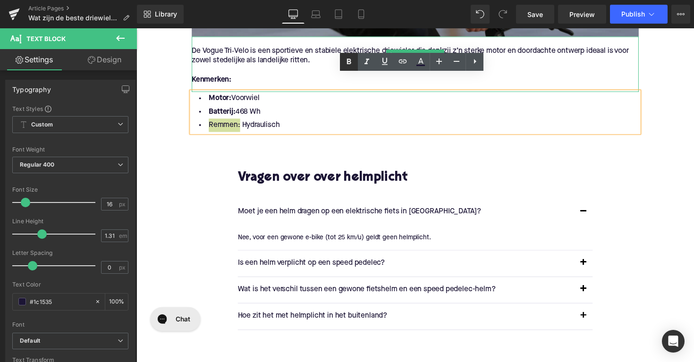
click at [345, 60] on icon at bounding box center [348, 61] width 11 height 11
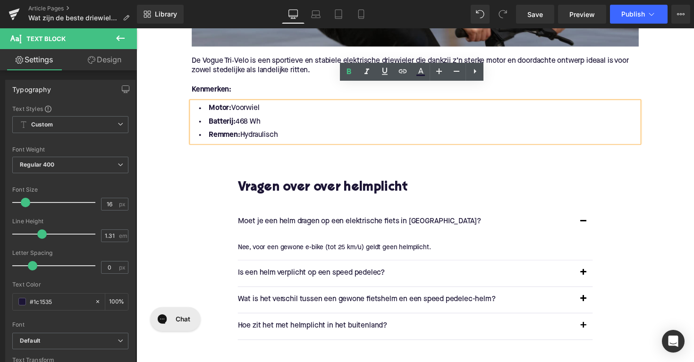
scroll to position [1427, 0]
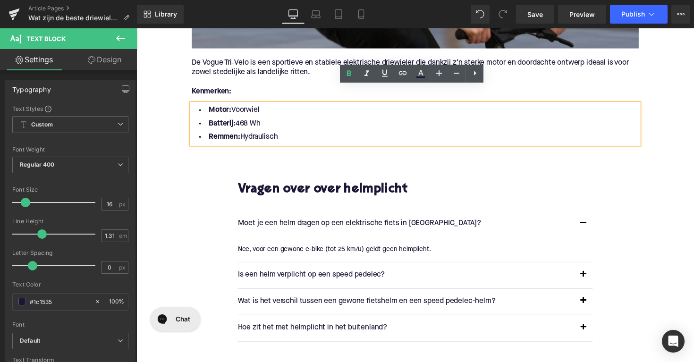
click at [294, 133] on li "Remmen: Hydraulisch" at bounding box center [422, 140] width 458 height 14
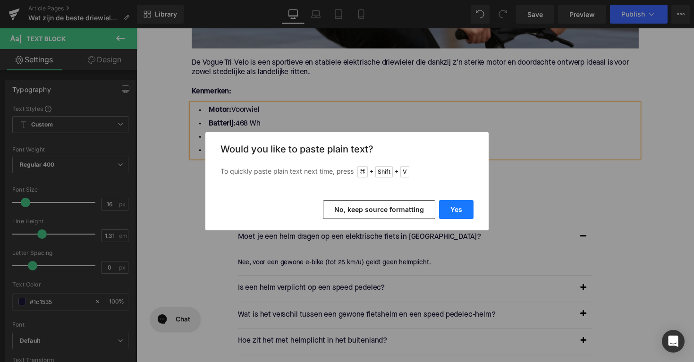
click at [457, 208] on button "Yes" at bounding box center [456, 209] width 34 height 19
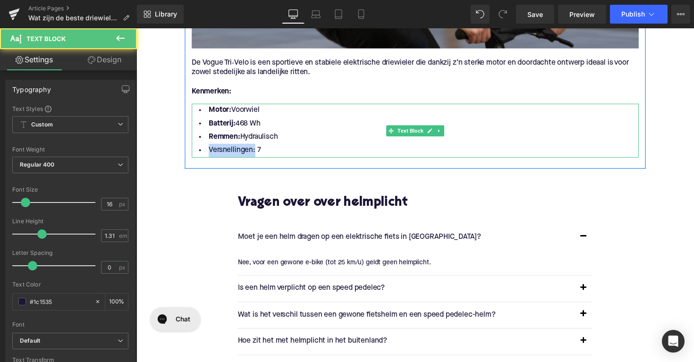
drag, startPoint x: 254, startPoint y: 137, endPoint x: 195, endPoint y: 137, distance: 59.1
click at [195, 147] on li "Versnellingen: 7" at bounding box center [422, 154] width 458 height 14
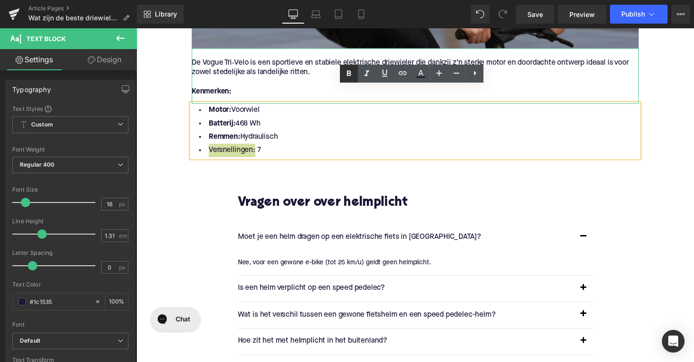
click at [345, 69] on icon at bounding box center [348, 73] width 11 height 11
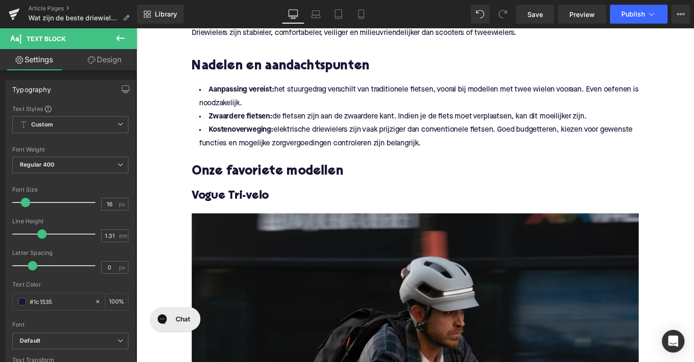
scroll to position [894, 0]
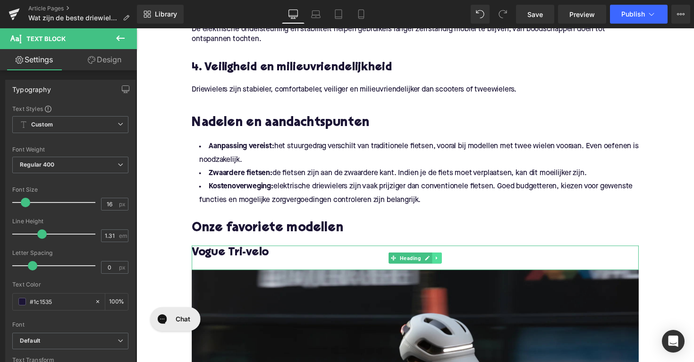
click at [444, 262] on icon at bounding box center [444, 263] width 1 height 3
click at [437, 261] on icon at bounding box center [439, 263] width 5 height 5
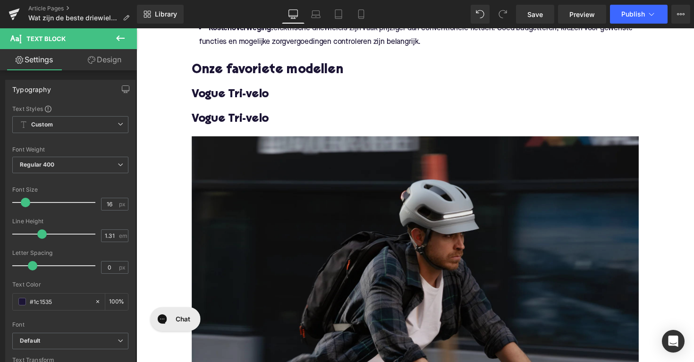
scroll to position [1025, 0]
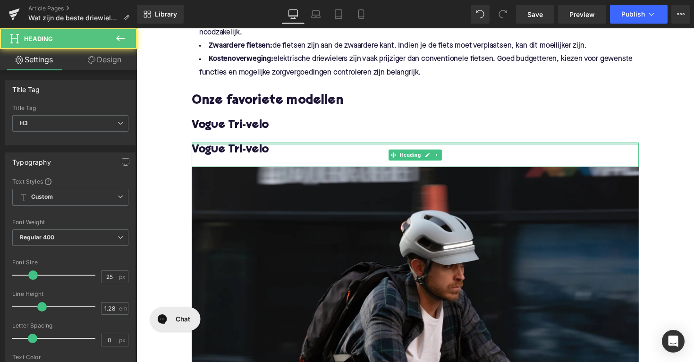
click at [389, 146] on div at bounding box center [422, 147] width 458 height 2
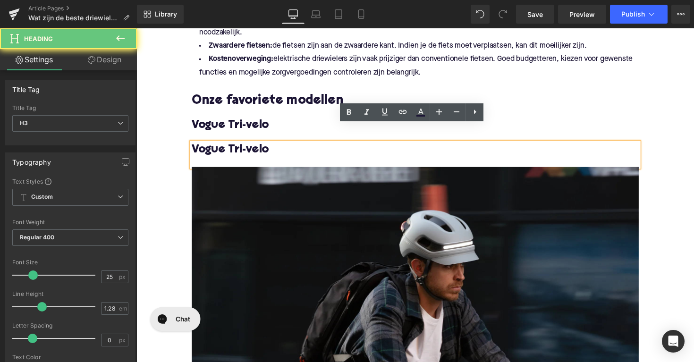
click at [396, 146] on h3 "Vogue Tri-velo" at bounding box center [422, 153] width 458 height 15
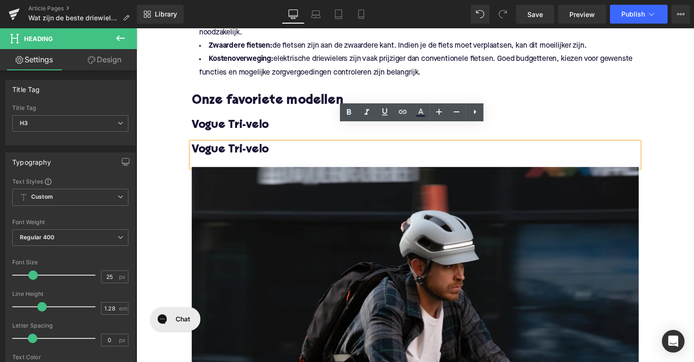
click at [327, 120] on h3 "Vogue Tri-velo" at bounding box center [422, 127] width 458 height 15
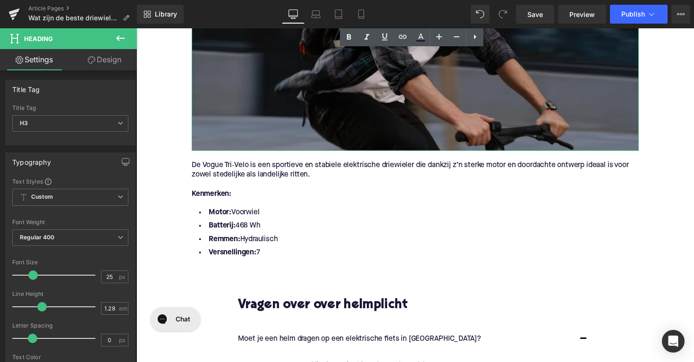
scroll to position [1438, 0]
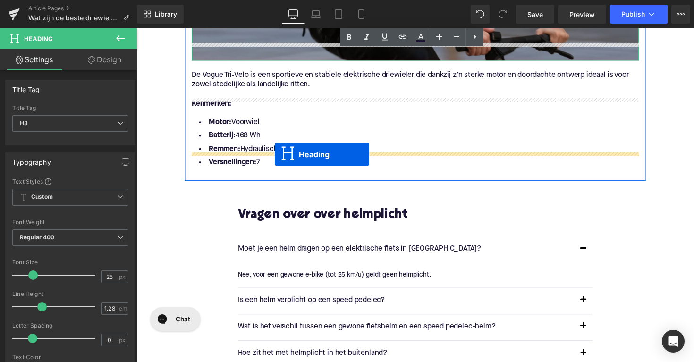
drag, startPoint x: 399, startPoint y: 138, endPoint x: 278, endPoint y: 158, distance: 122.5
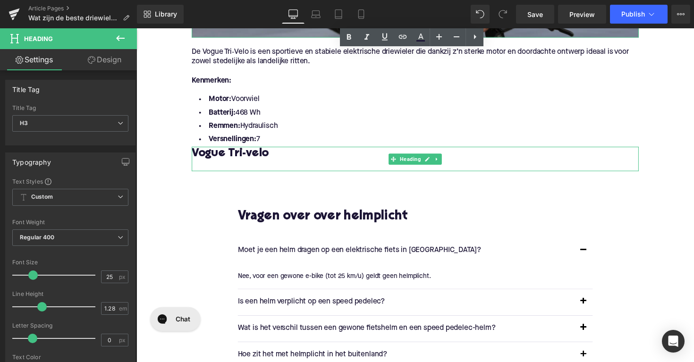
click at [252, 151] on span "Vogue Tri-velo" at bounding box center [232, 157] width 79 height 12
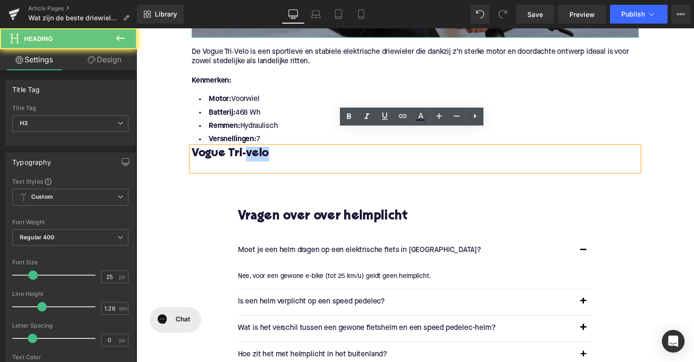
click at [252, 151] on span "Vogue Tri-velo" at bounding box center [232, 157] width 79 height 12
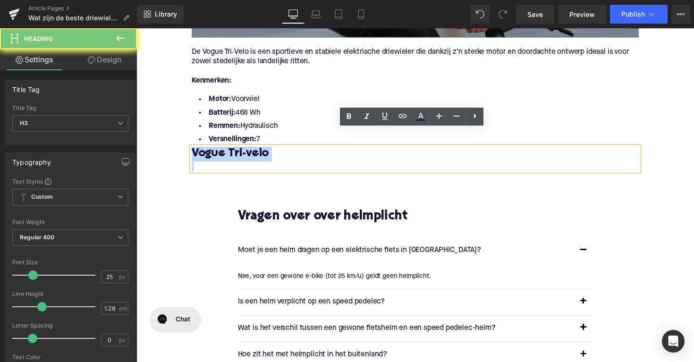
paste div
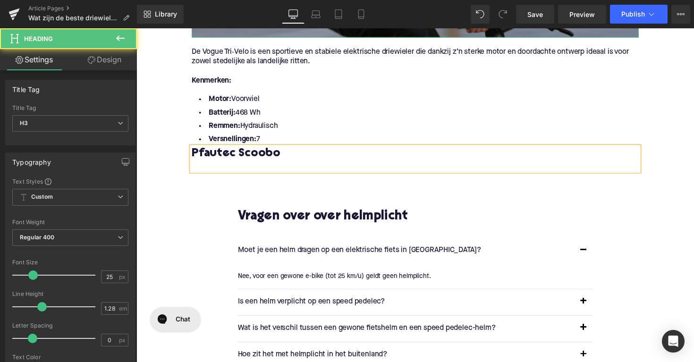
click at [194, 150] on h3 "Pfautec Scoobo" at bounding box center [422, 157] width 458 height 15
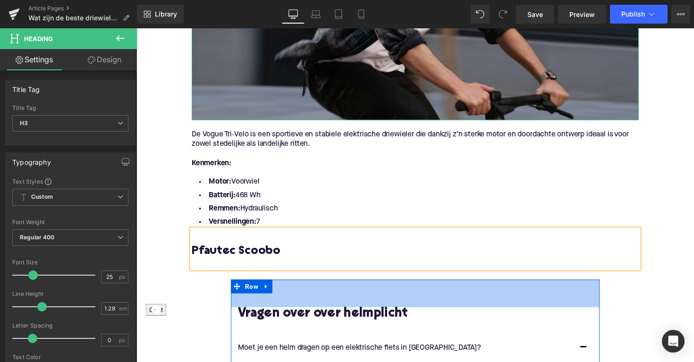
scroll to position [1348, 0]
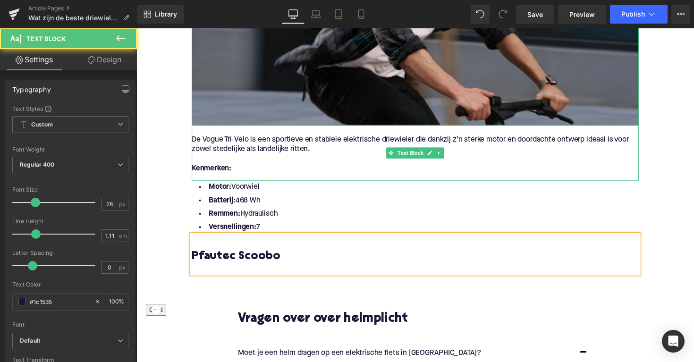
click at [356, 138] on p "De Vogue Tri‑Velo is een sportieve en stabiele elektrische driewieler die dankz…" at bounding box center [422, 148] width 458 height 20
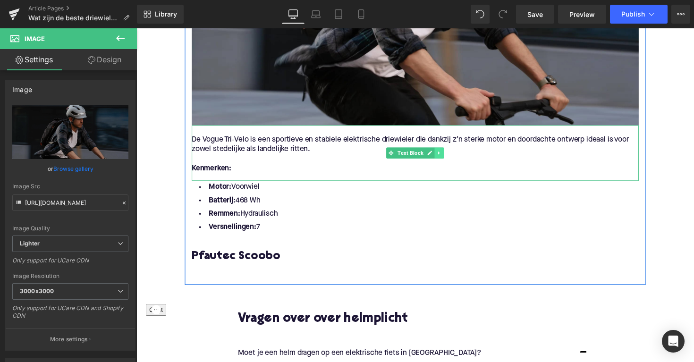
click at [445, 151] on link at bounding box center [447, 156] width 10 height 11
click at [439, 154] on icon at bounding box center [441, 157] width 5 height 6
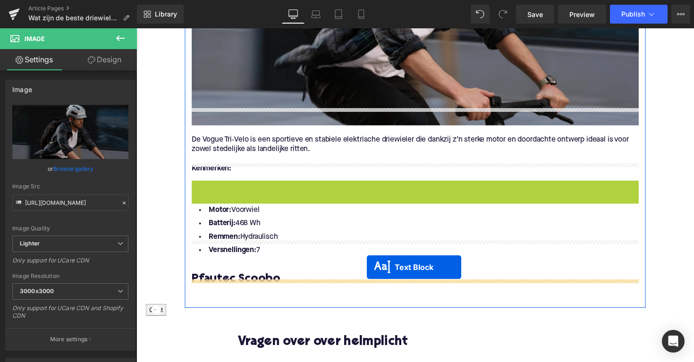
drag, startPoint x: 395, startPoint y: 194, endPoint x: 371, endPoint y: 277, distance: 86.6
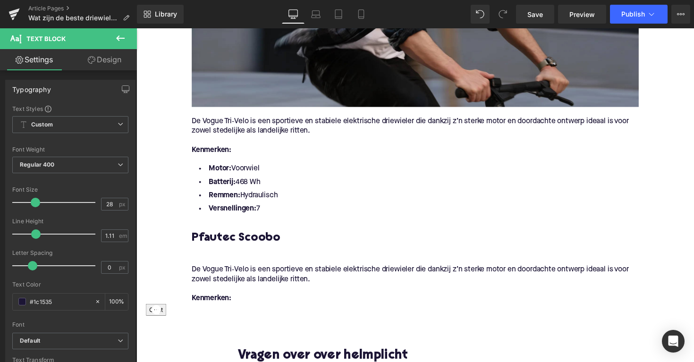
scroll to position [1381, 0]
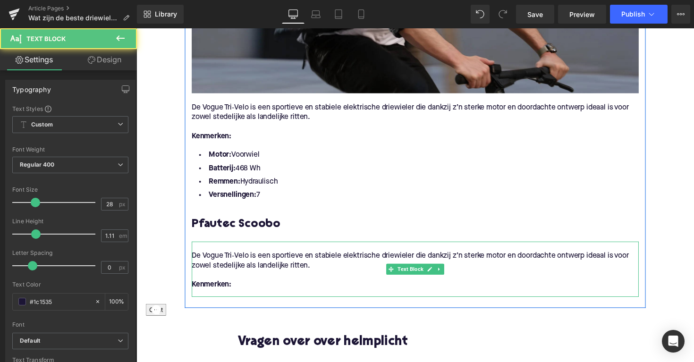
click at [243, 287] on p "Kenmerken:" at bounding box center [422, 292] width 458 height 10
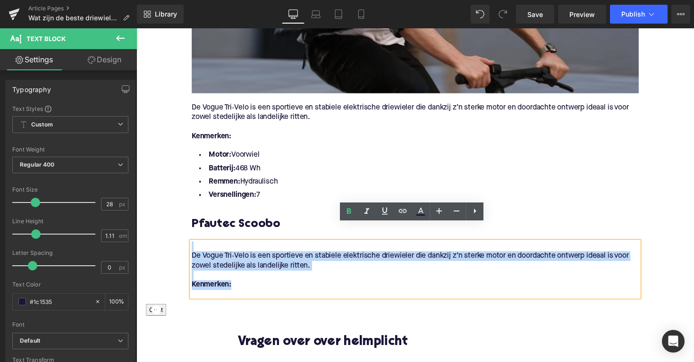
drag, startPoint x: 236, startPoint y: 275, endPoint x: 180, endPoint y: 232, distance: 70.8
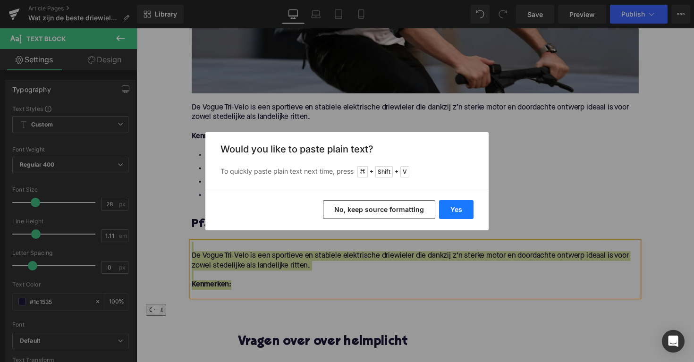
click at [450, 214] on button "Yes" at bounding box center [456, 209] width 34 height 19
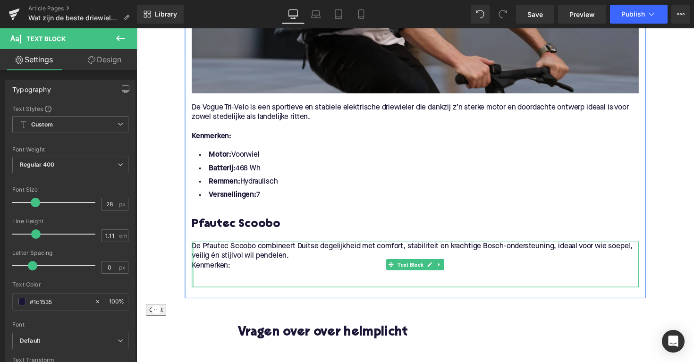
click at [193, 254] on div at bounding box center [194, 270] width 2 height 47
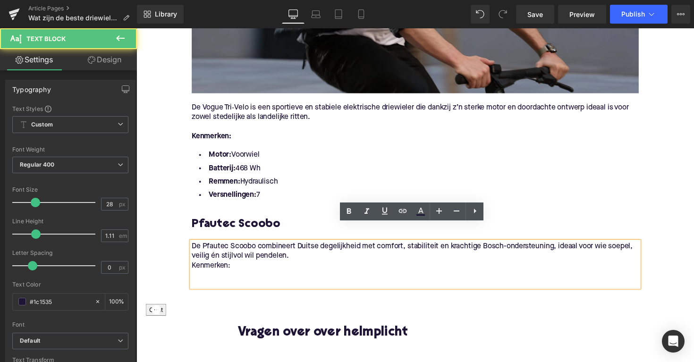
click at [193, 267] on p "Kenmerken:" at bounding box center [422, 272] width 458 height 10
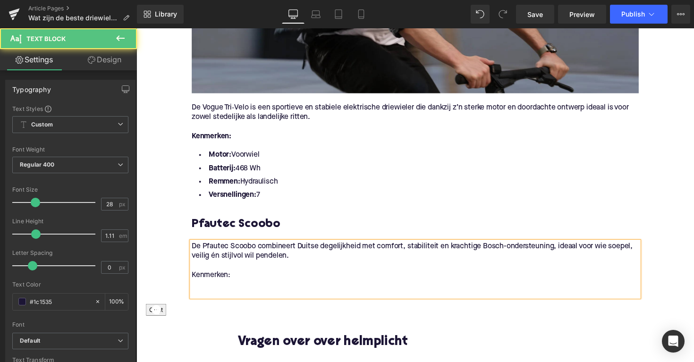
click at [208, 277] on p "Kenmerken:" at bounding box center [422, 282] width 458 height 10
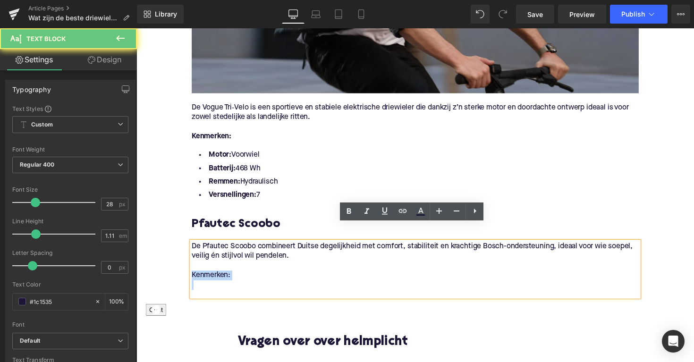
click at [208, 277] on p "Kenmerken:" at bounding box center [422, 282] width 458 height 10
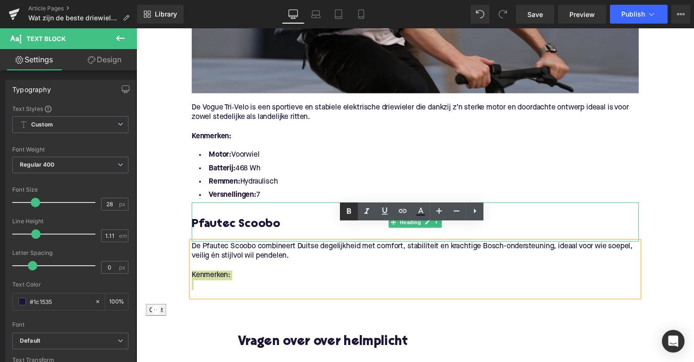
click at [352, 208] on icon at bounding box center [348, 211] width 11 height 11
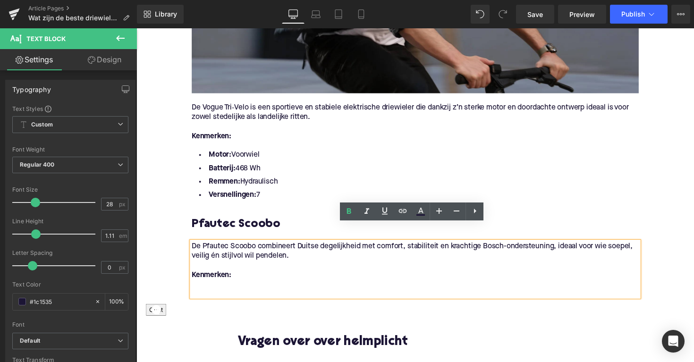
click at [305, 281] on div "De Pfautec Scoobo combineert Duitse degelijkheid met comfort, stabiliteit en kr…" at bounding box center [422, 275] width 458 height 57
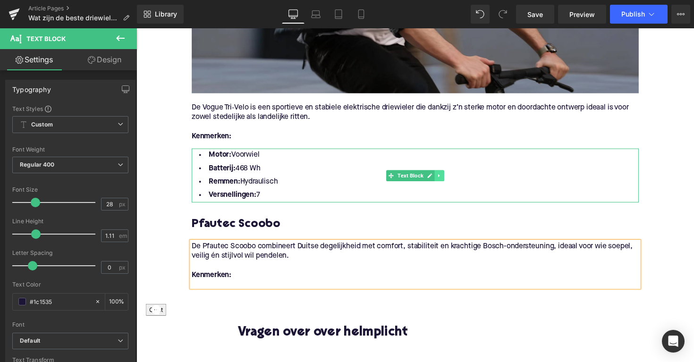
click at [443, 174] on link at bounding box center [447, 179] width 10 height 11
click at [442, 177] on icon at bounding box center [441, 179] width 5 height 5
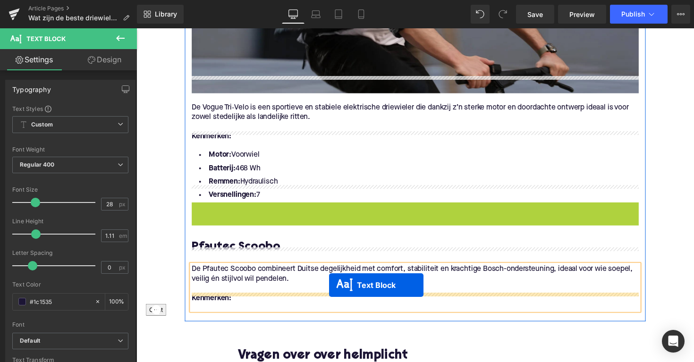
drag, startPoint x: 395, startPoint y: 219, endPoint x: 334, endPoint y: 291, distance: 94.9
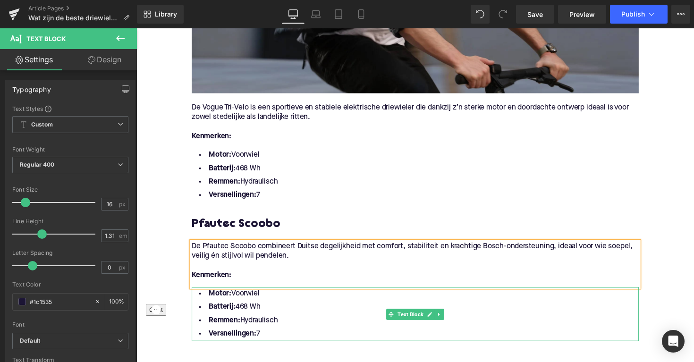
click at [264, 335] on li "Versnellingen: 7" at bounding box center [422, 342] width 458 height 14
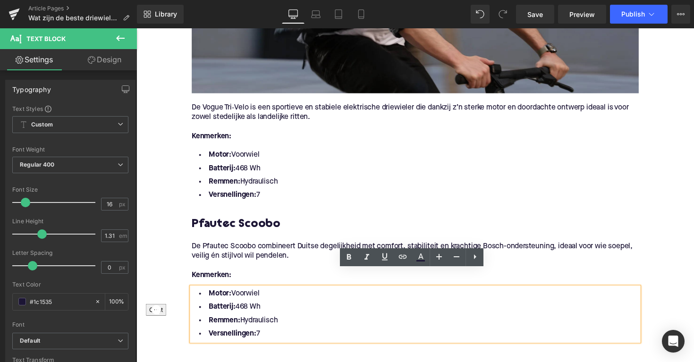
drag, startPoint x: 268, startPoint y: 322, endPoint x: 205, endPoint y: 282, distance: 75.0
click at [205, 294] on ul "Motor: Voorwiel Batterij: 468 Wh Remmen: Hydraulisch Versnellingen: 7" at bounding box center [422, 321] width 458 height 55
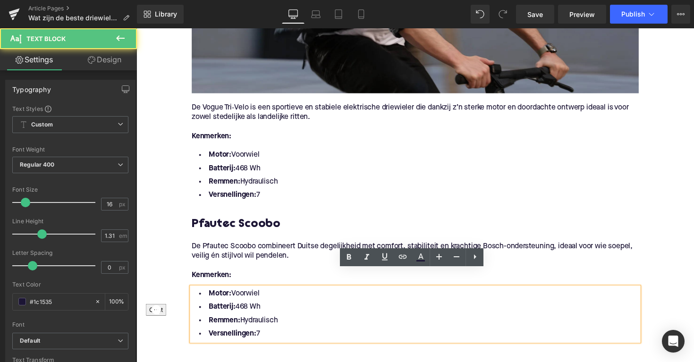
click at [283, 335] on li "Versnellingen: 7" at bounding box center [422, 342] width 458 height 14
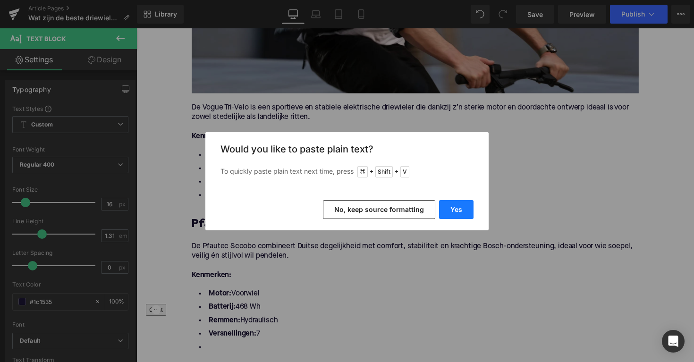
click at [465, 206] on button "Yes" at bounding box center [456, 209] width 34 height 19
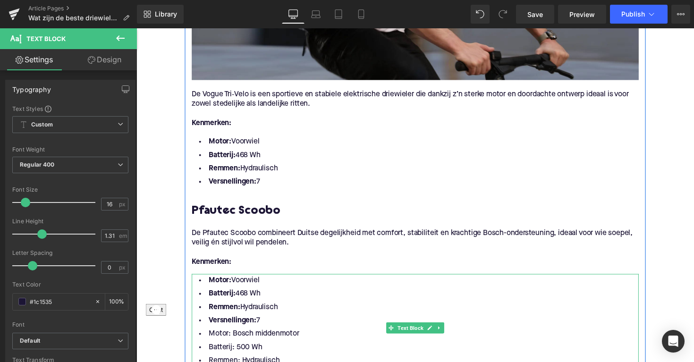
scroll to position [1403, 0]
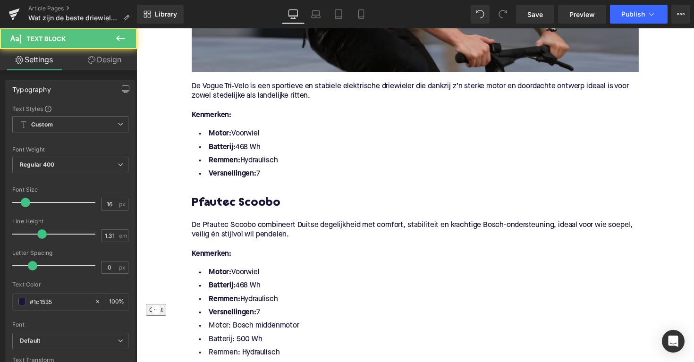
drag, startPoint x: 266, startPoint y: 304, endPoint x: 181, endPoint y: 261, distance: 94.9
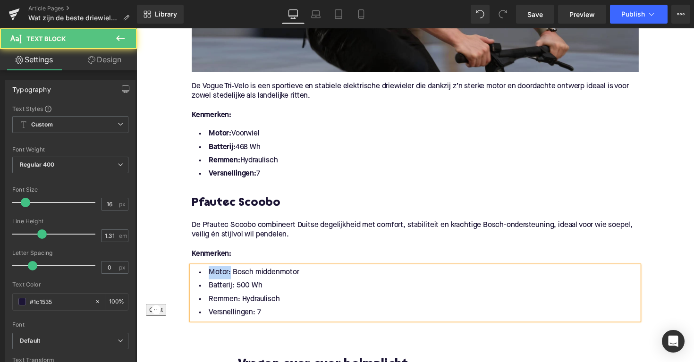
drag, startPoint x: 226, startPoint y: 263, endPoint x: 206, endPoint y: 263, distance: 20.3
click at [206, 272] on li "Motor: Bosch middenmotor" at bounding box center [422, 279] width 458 height 14
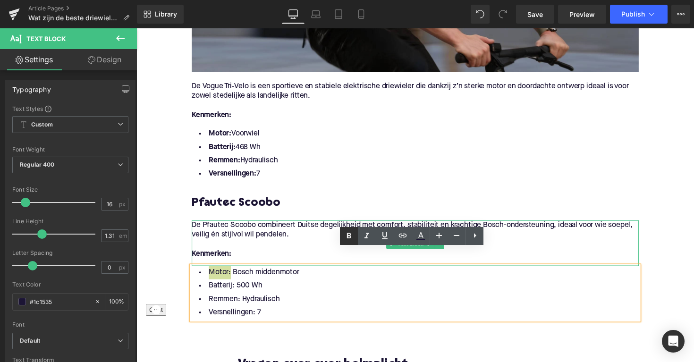
click at [350, 242] on link at bounding box center [349, 236] width 18 height 18
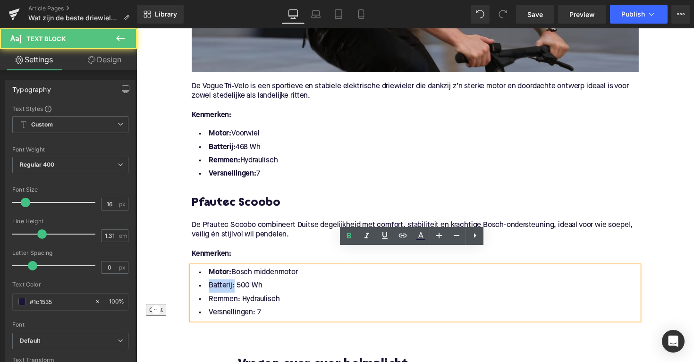
drag, startPoint x: 232, startPoint y: 275, endPoint x: 208, endPoint y: 275, distance: 23.6
click at [208, 286] on li "Batterij: 500 Wh" at bounding box center [422, 293] width 458 height 14
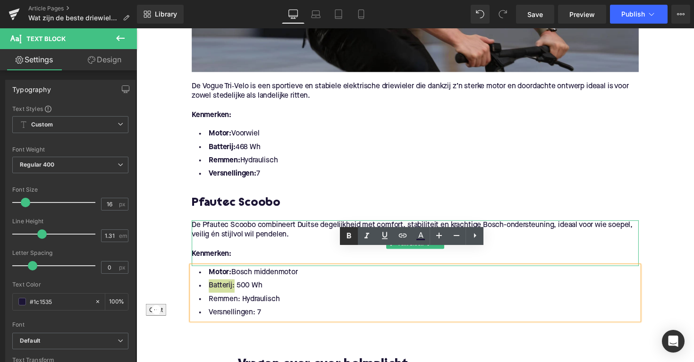
click at [348, 237] on icon at bounding box center [349, 236] width 4 height 6
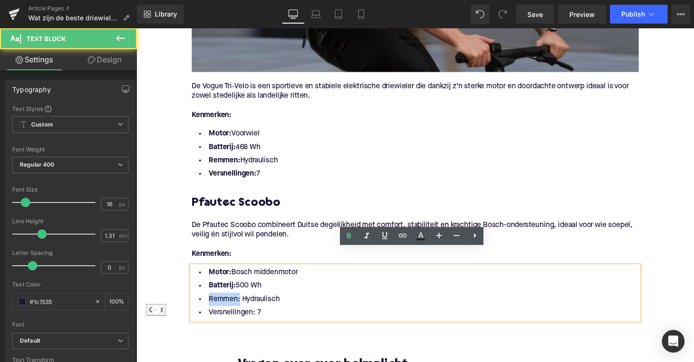
drag, startPoint x: 239, startPoint y: 290, endPoint x: 203, endPoint y: 291, distance: 35.9
click at [203, 300] on li "Remmen: Hydraulisch" at bounding box center [422, 307] width 458 height 14
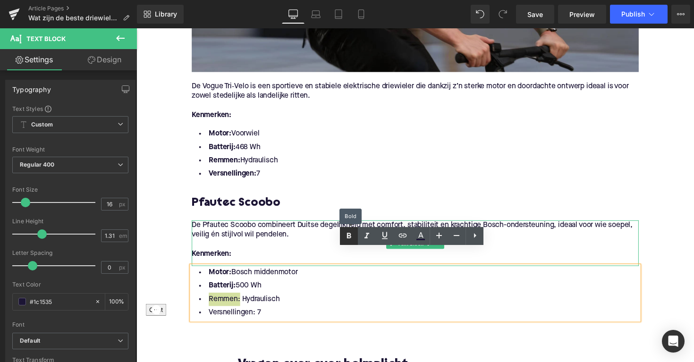
click at [345, 239] on icon at bounding box center [348, 236] width 11 height 11
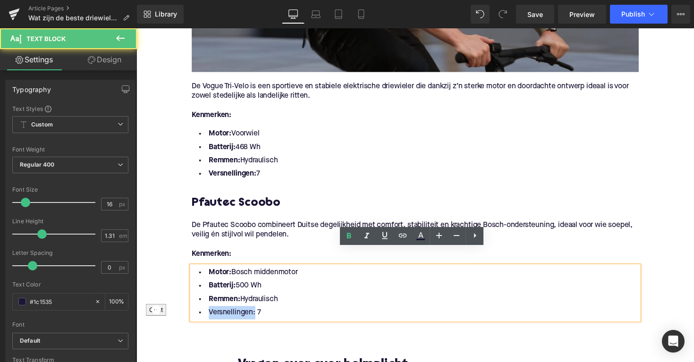
drag, startPoint x: 254, startPoint y: 304, endPoint x: 191, endPoint y: 304, distance: 63.3
click at [193, 304] on div "Motor: Bosch middenmotor Batterij: 500 Wh Remmen: Hydraulisch Versnellingen: 7" at bounding box center [422, 299] width 458 height 55
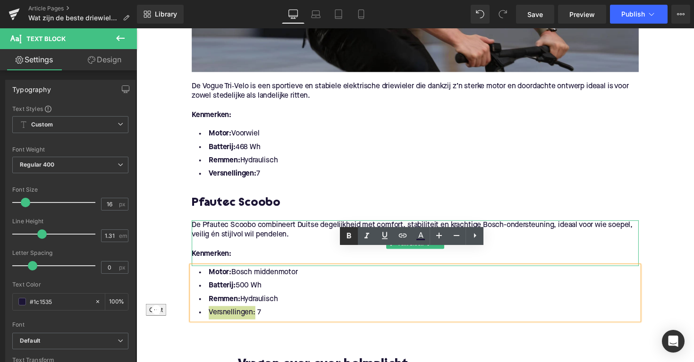
click at [344, 234] on icon at bounding box center [348, 236] width 11 height 11
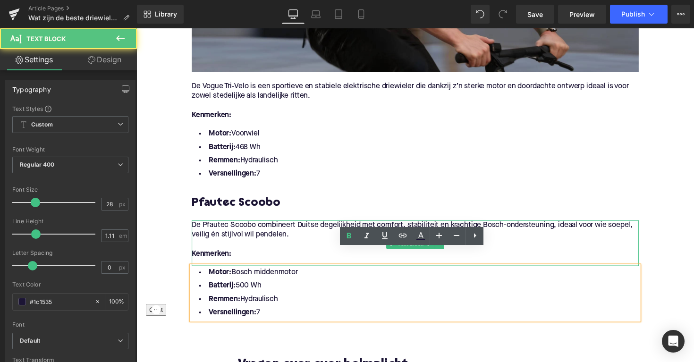
click at [267, 255] on p "Kenmerken:" at bounding box center [422, 260] width 458 height 10
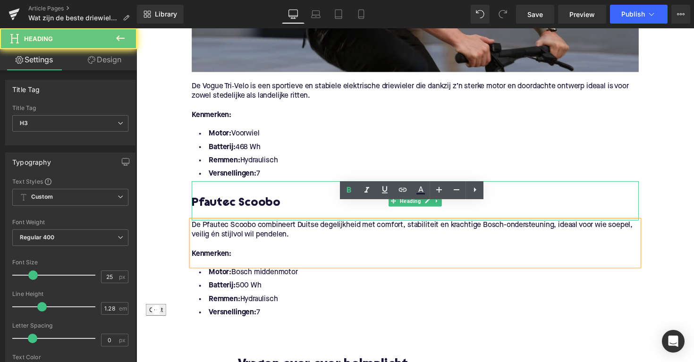
click at [255, 200] on h3 "Pfautec Scoobo" at bounding box center [422, 207] width 458 height 15
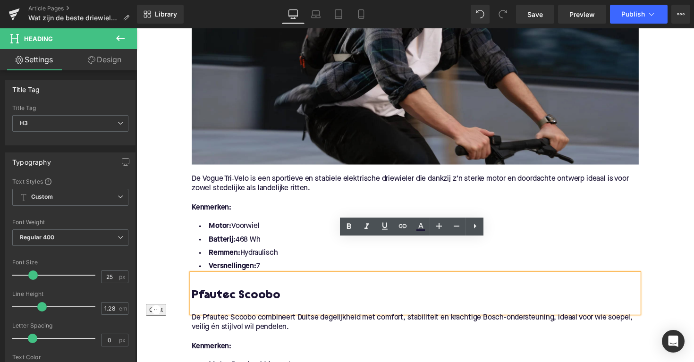
scroll to position [1397, 0]
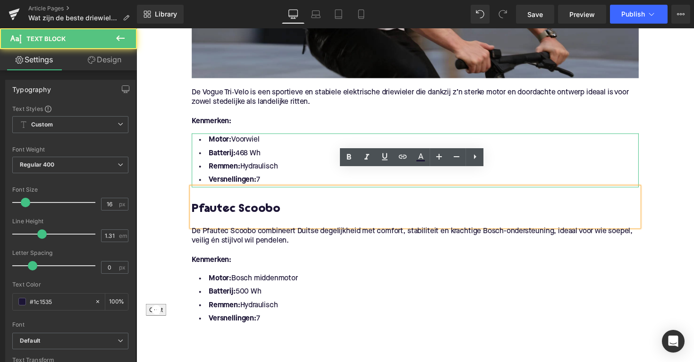
click at [326, 136] on li "Motor: Voorwiel" at bounding box center [422, 143] width 458 height 14
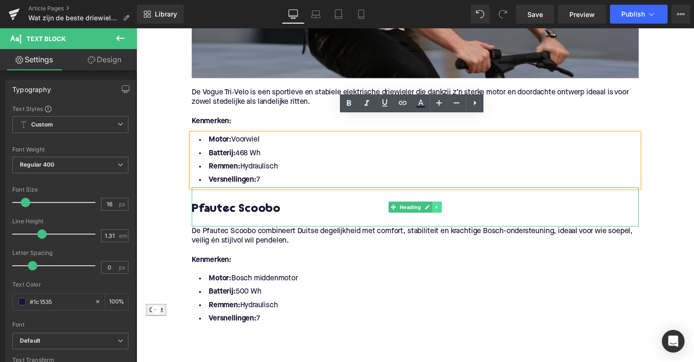
click at [445, 209] on icon at bounding box center [444, 212] width 5 height 6
click at [438, 209] on icon at bounding box center [439, 212] width 5 height 6
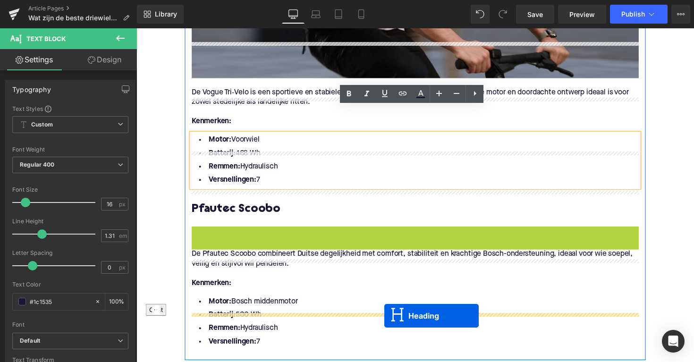
scroll to position [1444, 0]
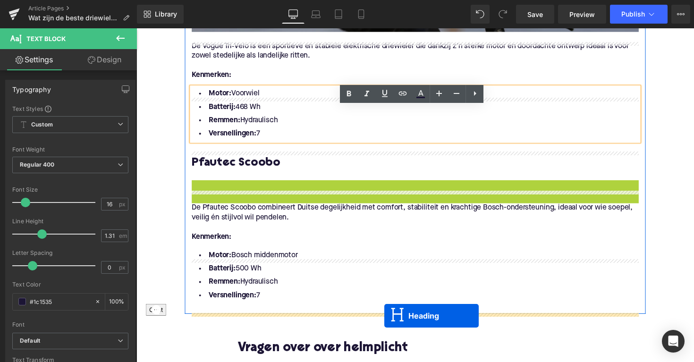
drag, startPoint x: 396, startPoint y: 235, endPoint x: 391, endPoint y: 333, distance: 97.9
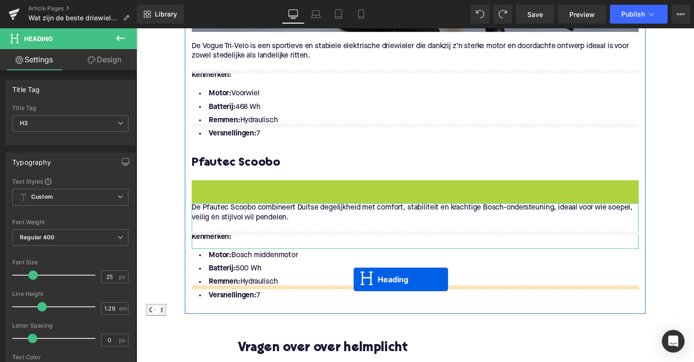
drag, startPoint x: 399, startPoint y: 185, endPoint x: 359, endPoint y: 286, distance: 108.6
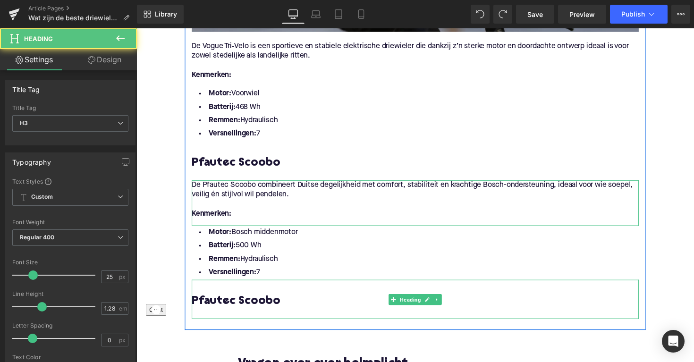
click at [259, 301] on h3 "Pfautec Scoobo" at bounding box center [422, 308] width 458 height 15
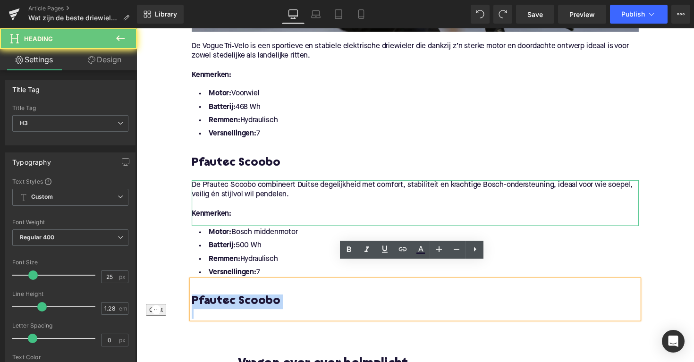
click at [259, 301] on h3 "Pfautec Scoobo" at bounding box center [422, 308] width 458 height 15
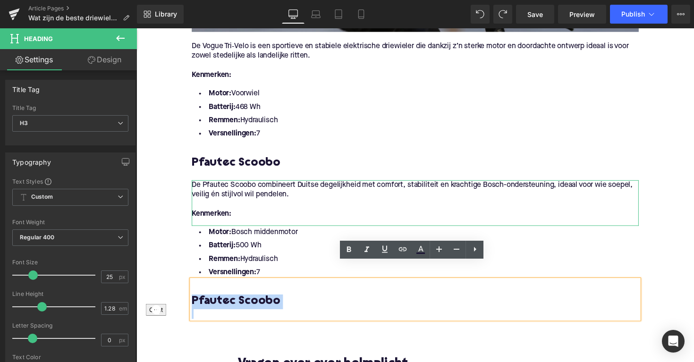
paste div
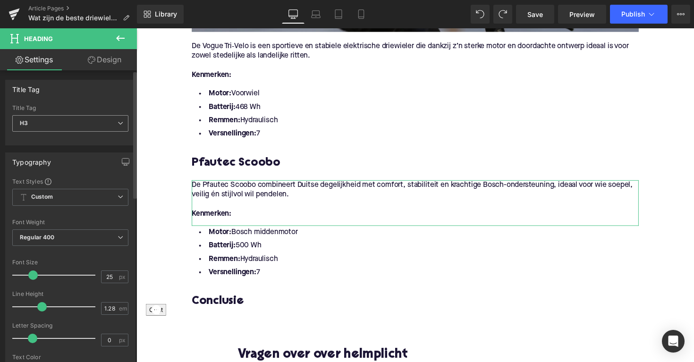
click at [43, 123] on span "H3" at bounding box center [70, 123] width 116 height 17
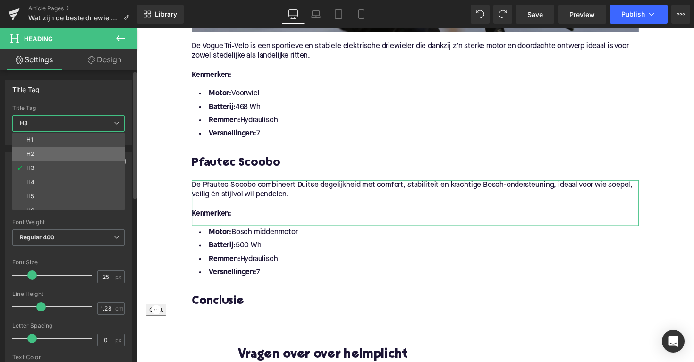
click at [49, 155] on li "H2" at bounding box center [70, 154] width 117 height 14
type input "28"
type input "1.11"
type input "100"
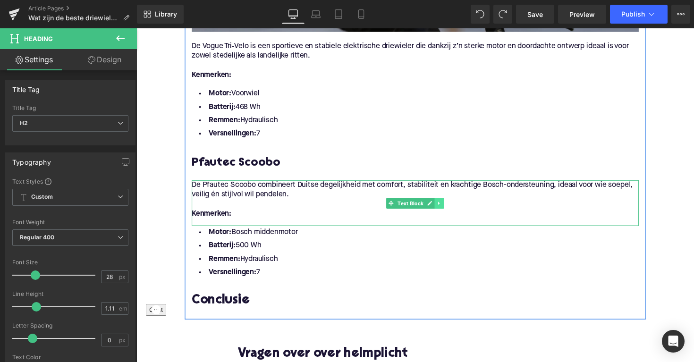
click at [445, 205] on icon at bounding box center [447, 208] width 5 height 6
click at [440, 205] on icon at bounding box center [441, 207] width 5 height 5
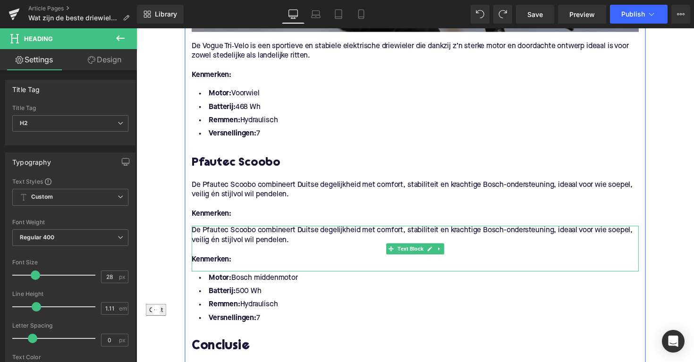
scroll to position [1477, 0]
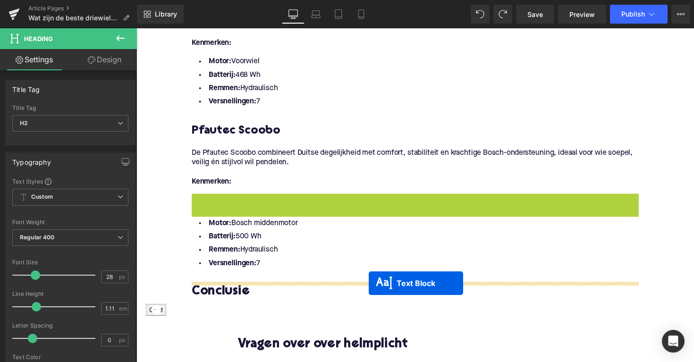
drag, startPoint x: 394, startPoint y: 206, endPoint x: 375, endPoint y: 290, distance: 85.7
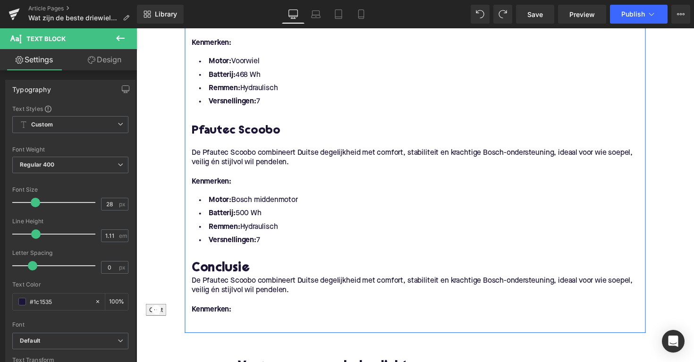
click at [261, 312] on p "Kenmerken:" at bounding box center [422, 317] width 458 height 10
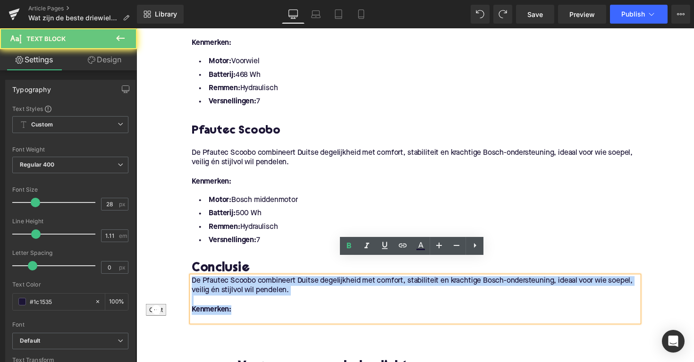
drag, startPoint x: 248, startPoint y: 299, endPoint x: 187, endPoint y: 267, distance: 68.3
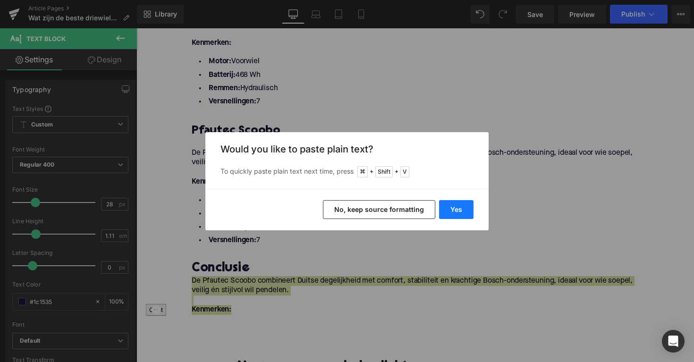
click at [467, 208] on button "Yes" at bounding box center [456, 209] width 34 height 19
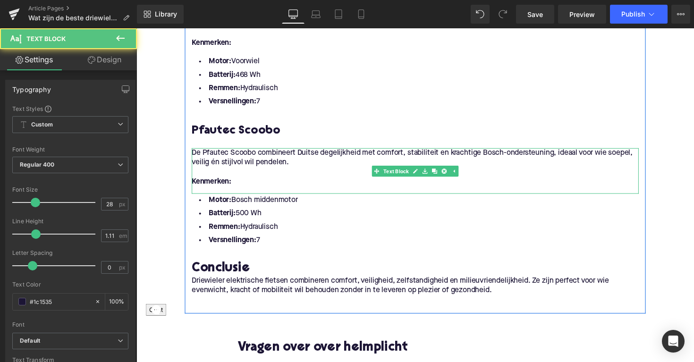
click at [217, 151] on p "De Pfautec Scoobo combineert Duitse degelijkheid met comfort, stabiliteit en kr…" at bounding box center [422, 161] width 458 height 20
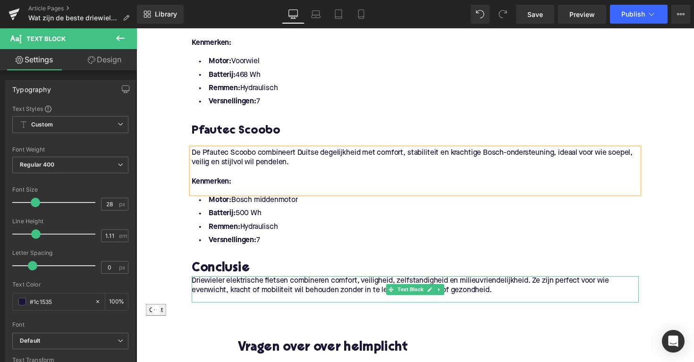
click at [194, 283] on p "Driewieler elektrische fietsen combineren comfort, veiligheid, zelfstandigheid …" at bounding box center [422, 293] width 458 height 20
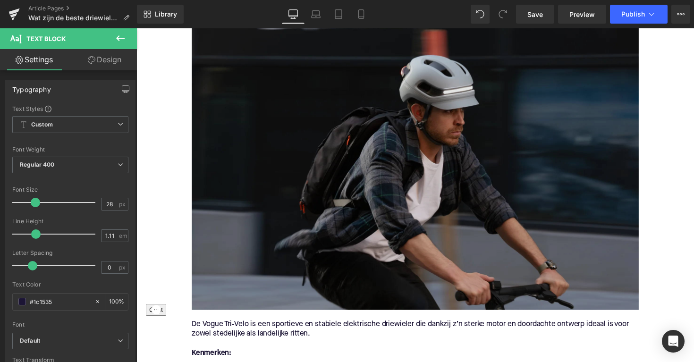
scroll to position [1137, 0]
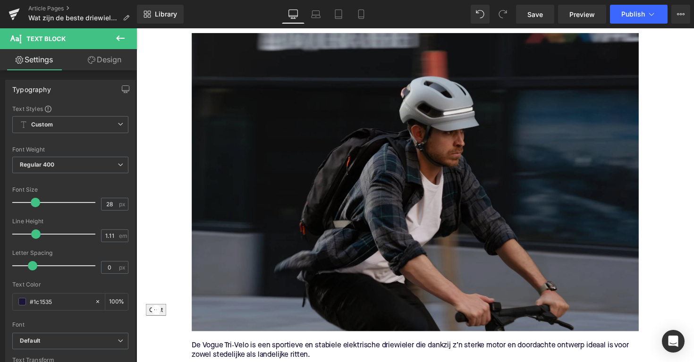
click at [322, 200] on img at bounding box center [422, 186] width 458 height 306
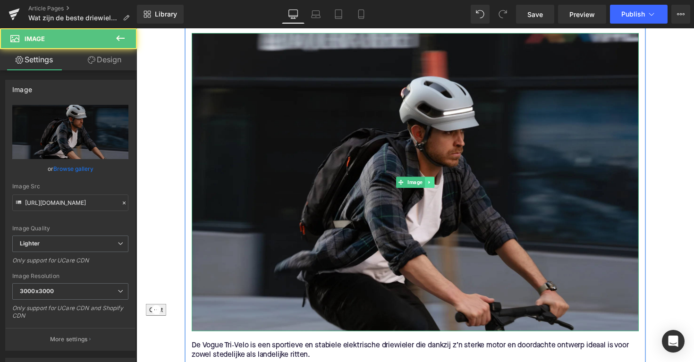
click at [434, 183] on icon at bounding box center [436, 186] width 5 height 6
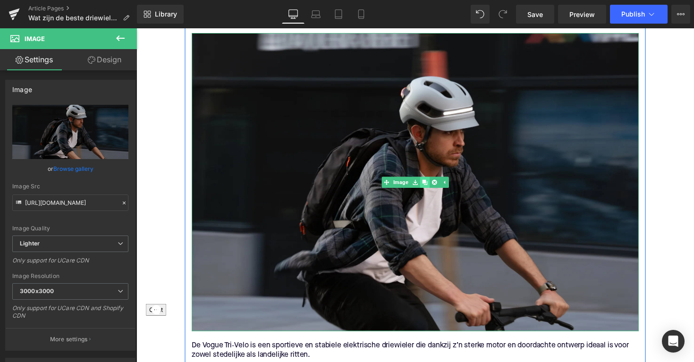
click at [429, 183] on icon at bounding box center [431, 185] width 5 height 5
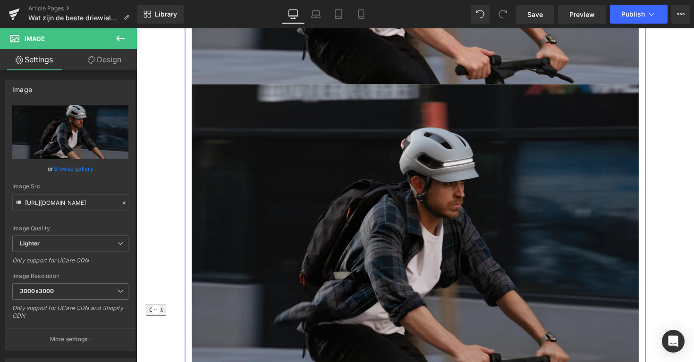
scroll to position [1392, 0]
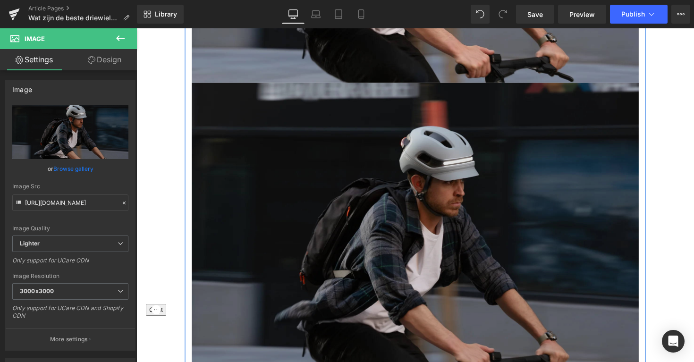
click at [440, 199] on img at bounding box center [422, 237] width 458 height 306
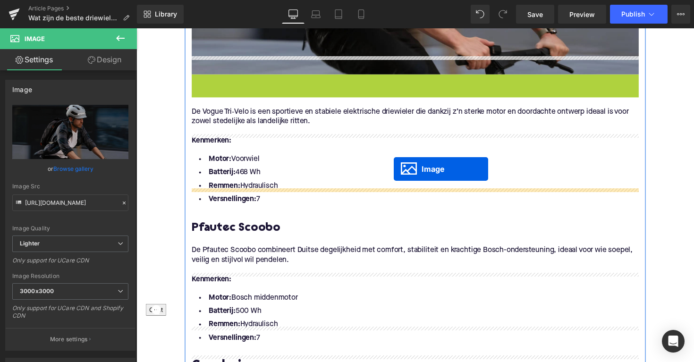
scroll to position [1401, 0]
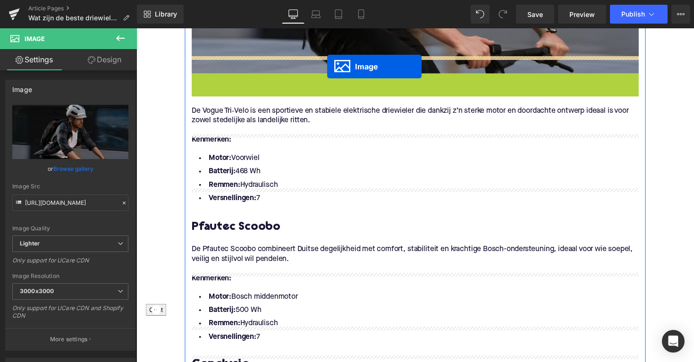
drag, startPoint x: 403, startPoint y: 219, endPoint x: 332, endPoint y: 68, distance: 167.0
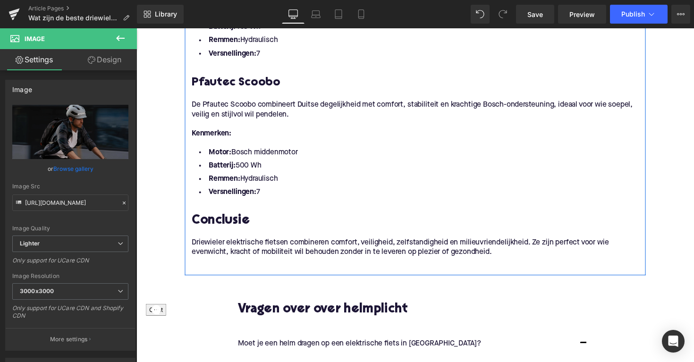
scroll to position [1714, 0]
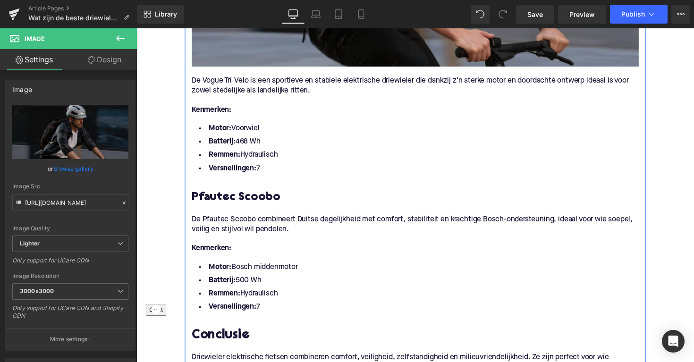
click at [247, 180] on h3 at bounding box center [422, 187] width 458 height 15
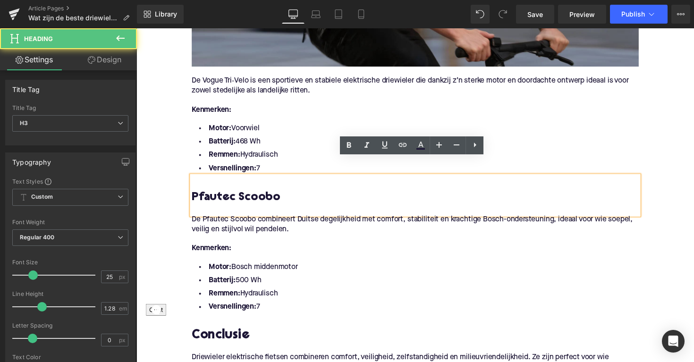
click at [237, 210] on div at bounding box center [422, 215] width 458 height 10
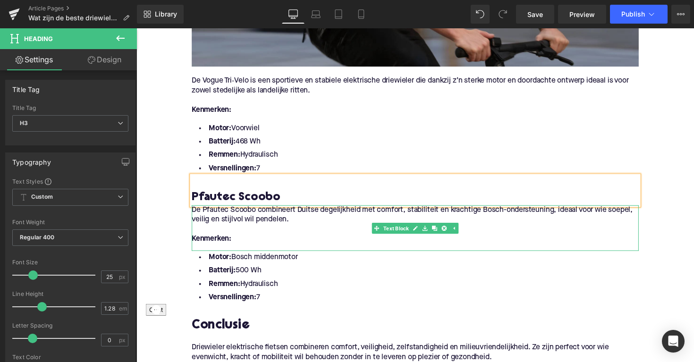
drag, startPoint x: 233, startPoint y: 203, endPoint x: 194, endPoint y: 193, distance: 40.4
click at [194, 210] on div "De Pfautec Scoobo combineert Duitse degelijkheid met comfort, stabiliteit en kr…" at bounding box center [422, 233] width 458 height 47
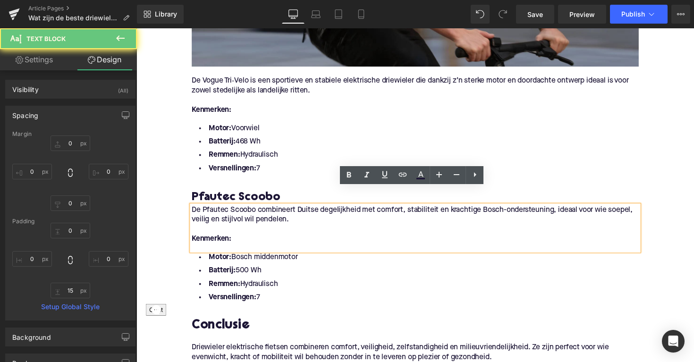
click at [194, 210] on p "De Pfautec Scoobo combineert Duitse degelijkheid met comfort, stabiliteit en kr…" at bounding box center [422, 220] width 458 height 20
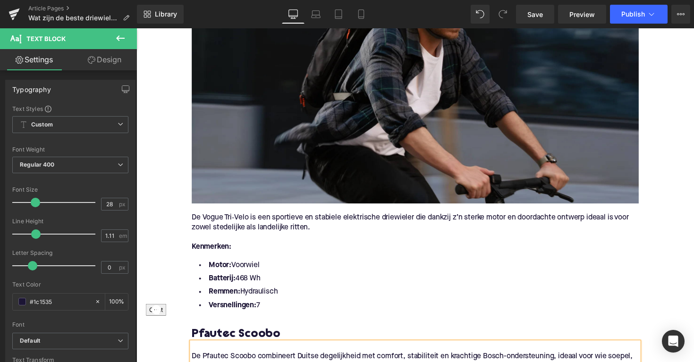
scroll to position [1532, 0]
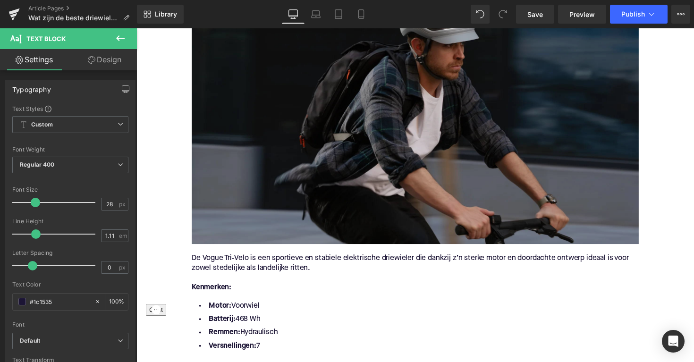
click at [304, 137] on img at bounding box center [422, 97] width 458 height 306
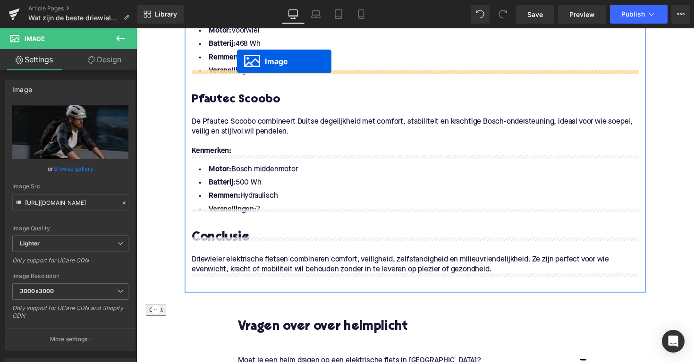
scroll to position [1513, 0]
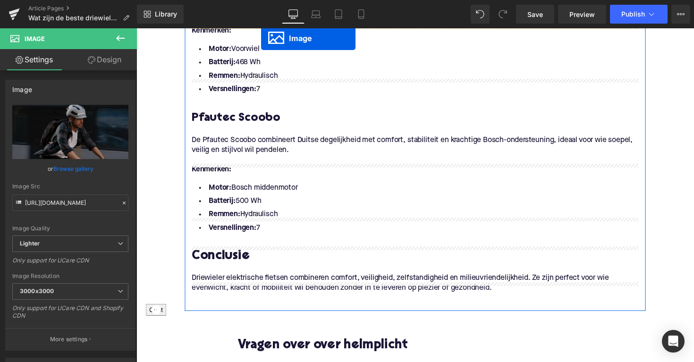
drag, startPoint x: 407, startPoint y: 75, endPoint x: 452, endPoint y: 45, distance: 54.0
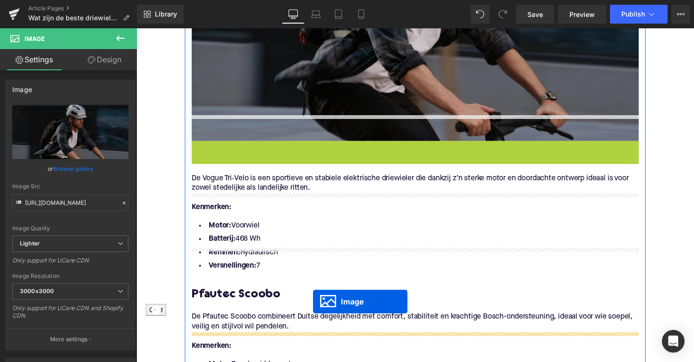
scroll to position [1325, 0]
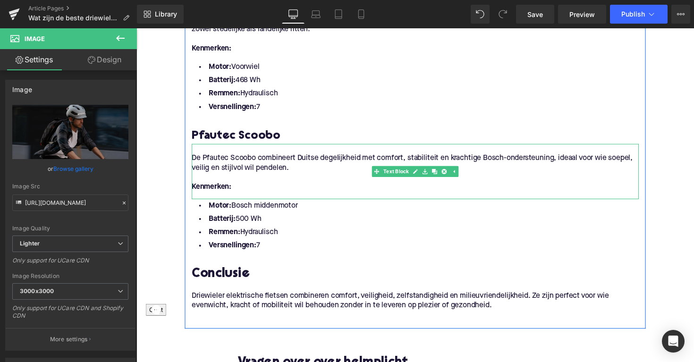
scroll to position [1768, 0]
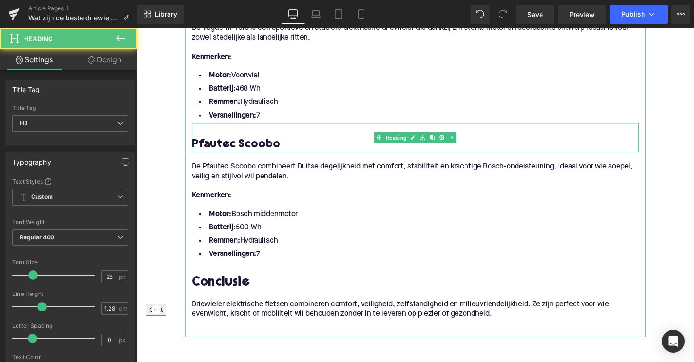
click at [248, 140] on h3 "Pfautec Scoobo" at bounding box center [422, 147] width 458 height 15
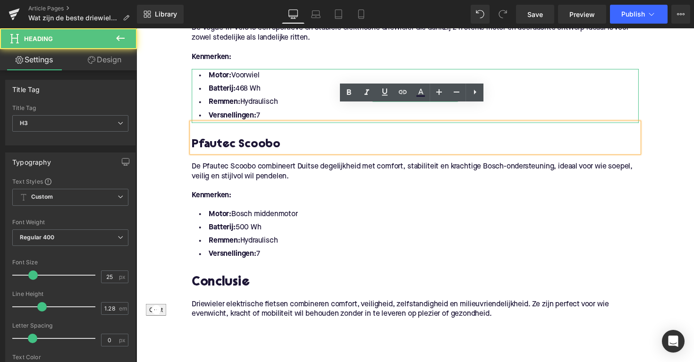
click at [285, 84] on li "Batterij: 468 Wh" at bounding box center [422, 91] width 458 height 14
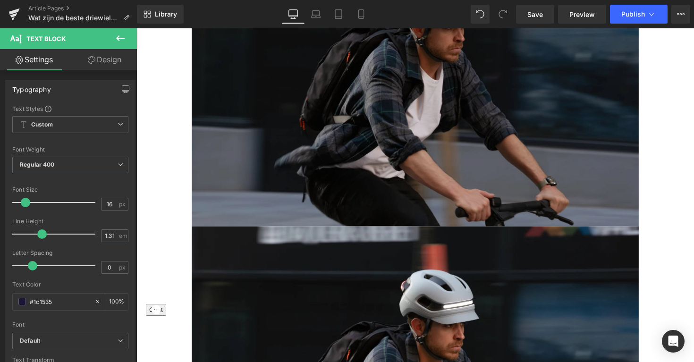
scroll to position [1378, 0]
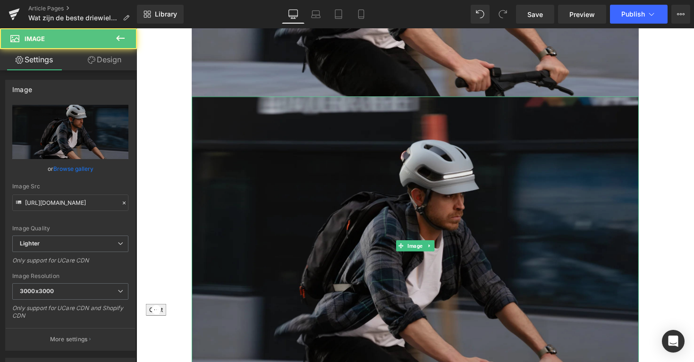
click at [376, 166] on img at bounding box center [422, 251] width 458 height 306
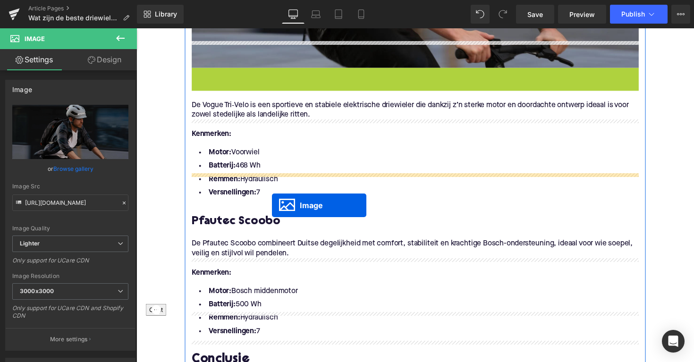
scroll to position [1379, 0]
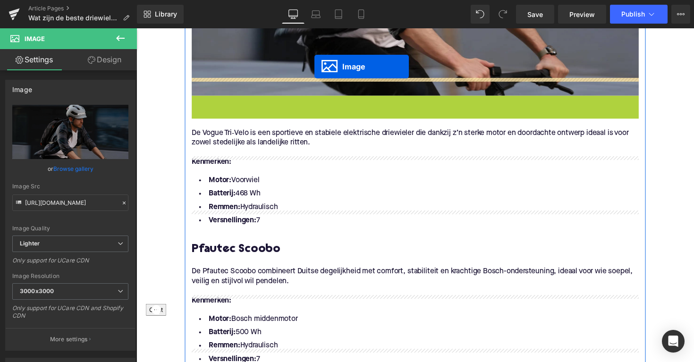
drag, startPoint x: 404, startPoint y: 234, endPoint x: 314, endPoint y: 85, distance: 174.2
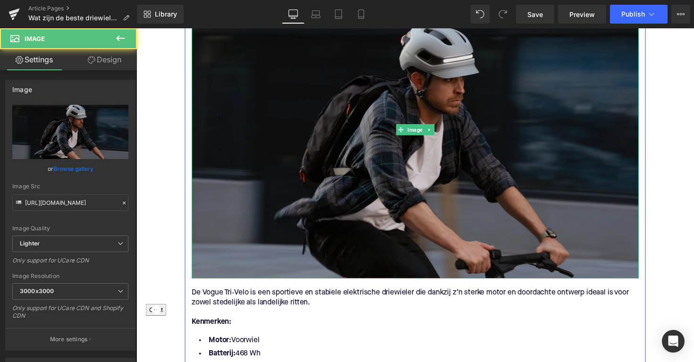
scroll to position [1739, 0]
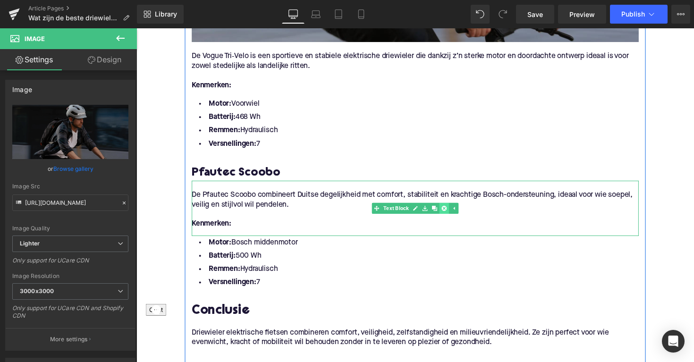
click at [453, 207] on link at bounding box center [452, 212] width 10 height 11
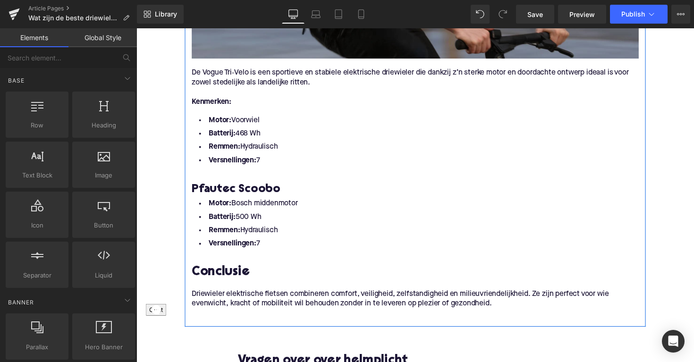
scroll to position [1699, 0]
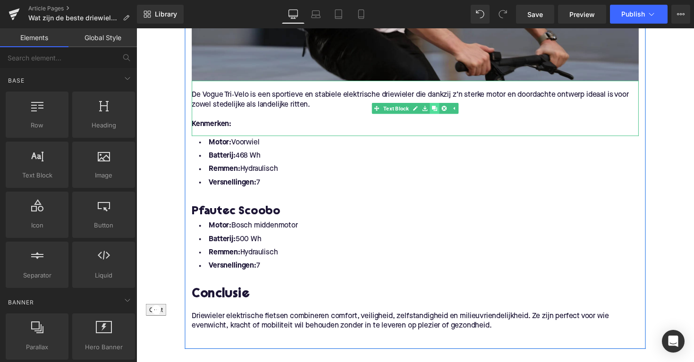
click at [445, 105] on link at bounding box center [442, 110] width 10 height 11
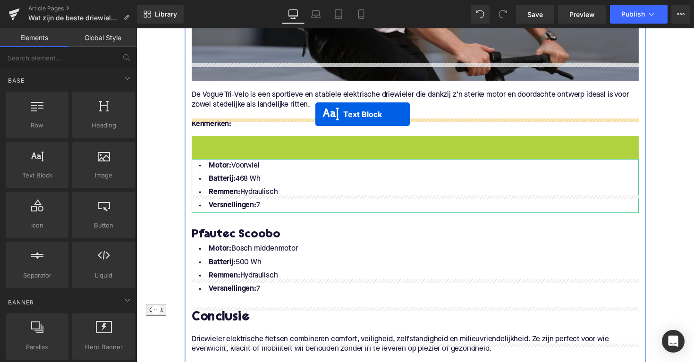
drag, startPoint x: 392, startPoint y: 151, endPoint x: 320, endPoint y: 116, distance: 80.3
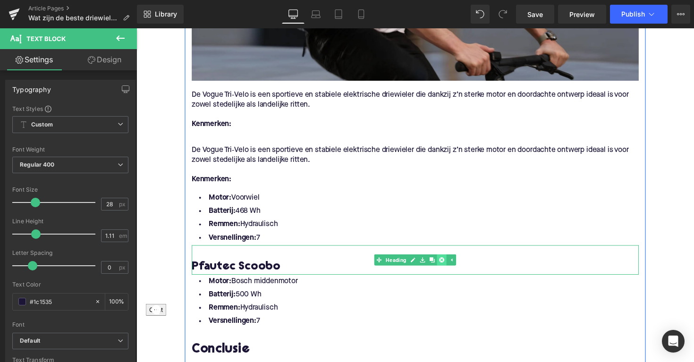
click at [448, 263] on icon at bounding box center [449, 265] width 5 height 5
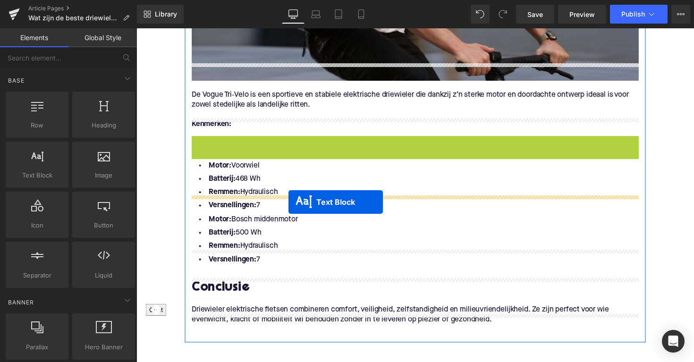
drag, startPoint x: 396, startPoint y: 146, endPoint x: 292, endPoint y: 206, distance: 119.8
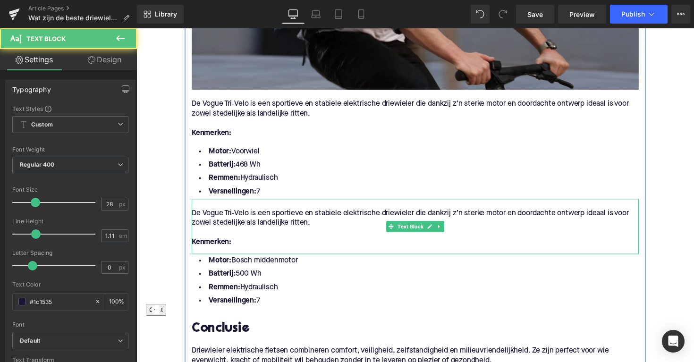
scroll to position [1690, 0]
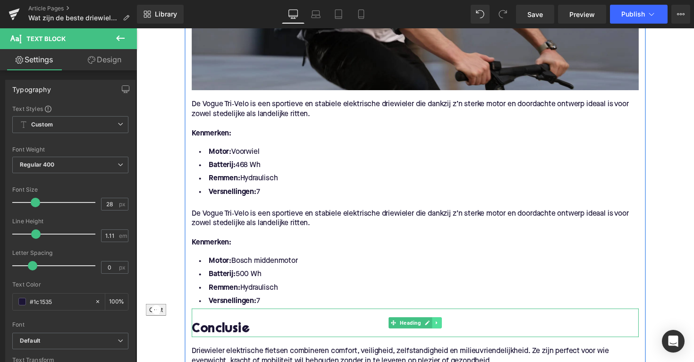
click at [443, 325] on link at bounding box center [445, 330] width 10 height 11
click at [439, 328] on icon at bounding box center [439, 330] width 5 height 5
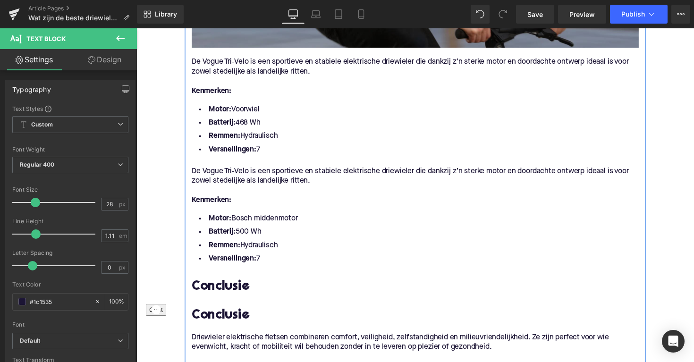
scroll to position [1682, 0]
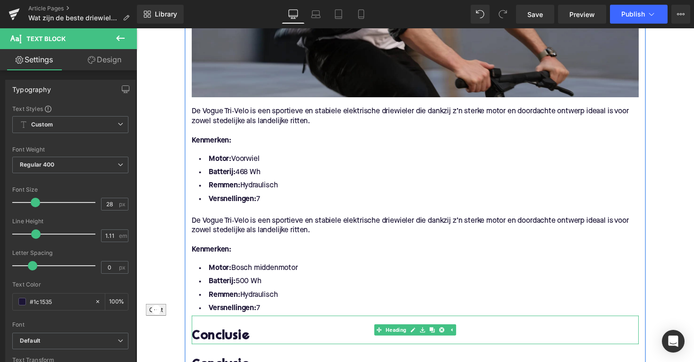
click at [355, 322] on div "Rendering Content" at bounding box center [347, 325] width 58 height 10
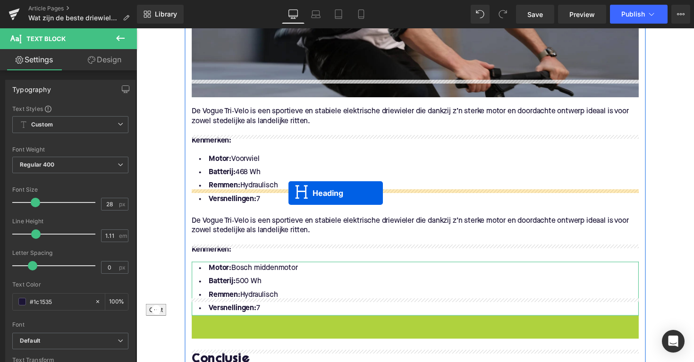
drag, startPoint x: 384, startPoint y: 322, endPoint x: 292, endPoint y: 197, distance: 154.5
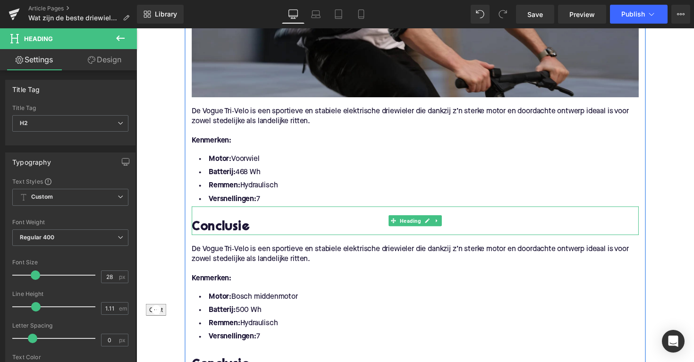
click at [227, 226] on h2 "Conclusie" at bounding box center [422, 233] width 458 height 15
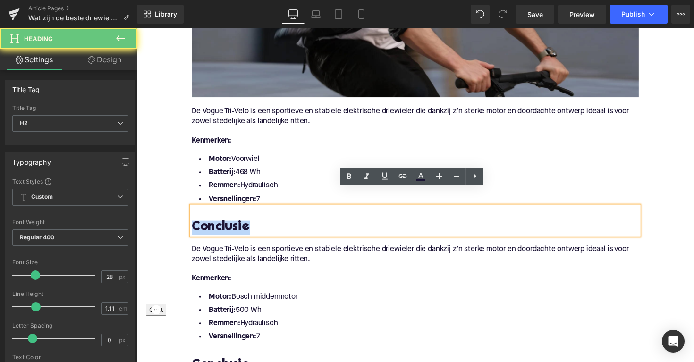
click at [227, 226] on h2 "Conclusie" at bounding box center [422, 233] width 458 height 15
paste div
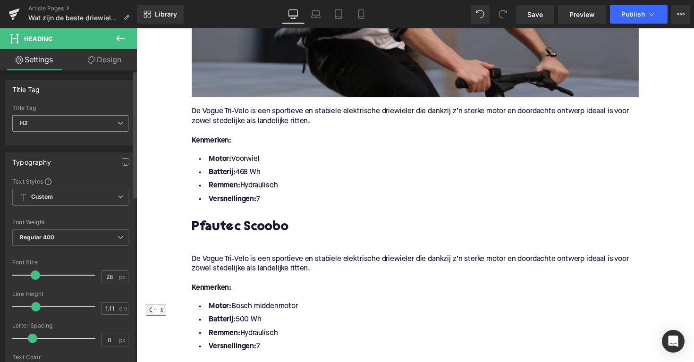
click at [77, 121] on span "H2" at bounding box center [70, 123] width 116 height 17
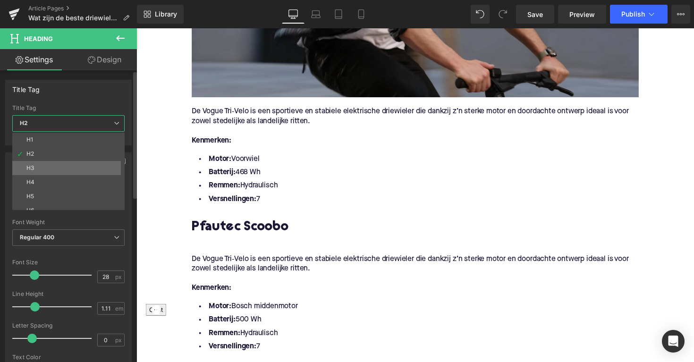
click at [74, 161] on li "H3" at bounding box center [70, 168] width 117 height 14
type input "25"
type input "1.28"
type input "100"
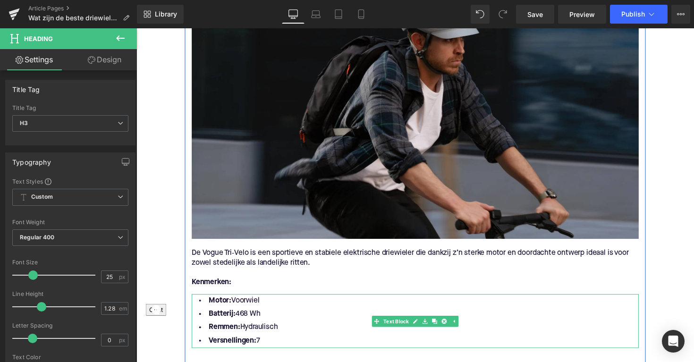
scroll to position [1514, 0]
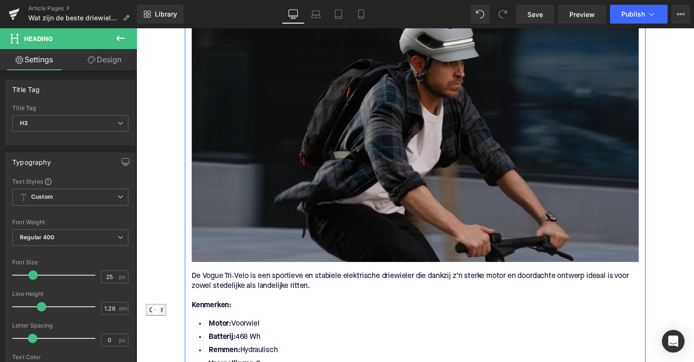
click at [358, 132] on img at bounding box center [422, 115] width 458 height 306
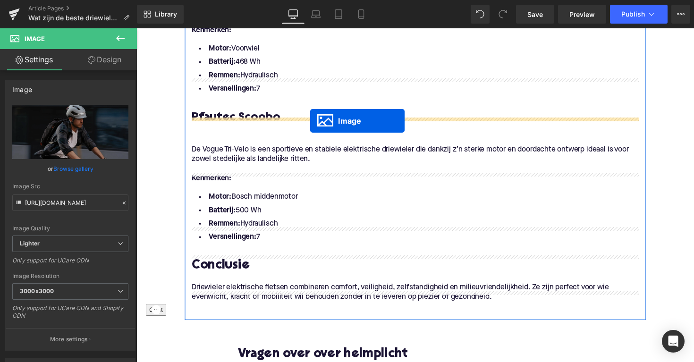
drag, startPoint x: 408, startPoint y: 93, endPoint x: 315, endPoint y: 123, distance: 98.5
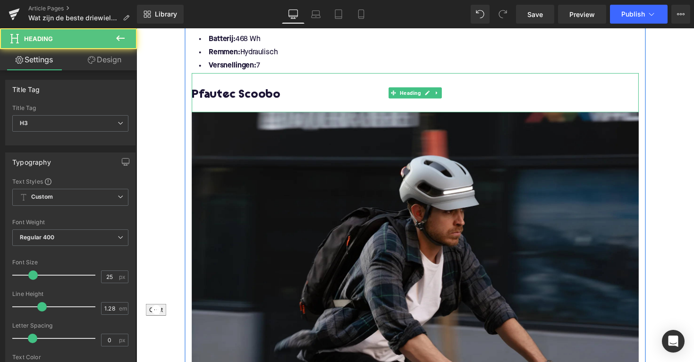
click at [215, 89] on h3 "Pfautec Scoobo" at bounding box center [422, 96] width 458 height 15
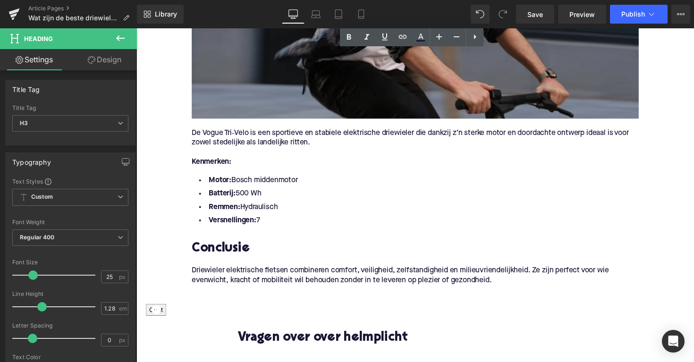
scroll to position [1756, 0]
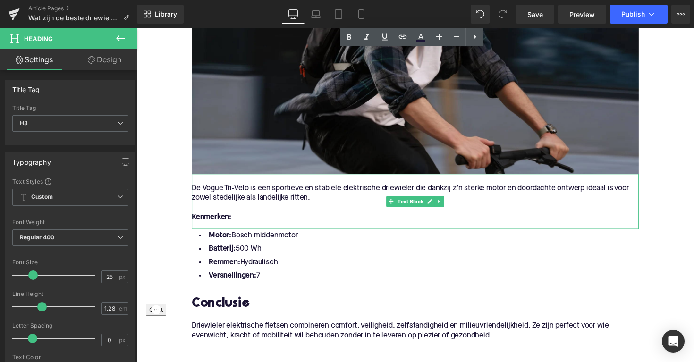
drag, startPoint x: 256, startPoint y: 203, endPoint x: 229, endPoint y: 203, distance: 27.4
click at [256, 217] on p "Kenmerken:" at bounding box center [422, 222] width 458 height 10
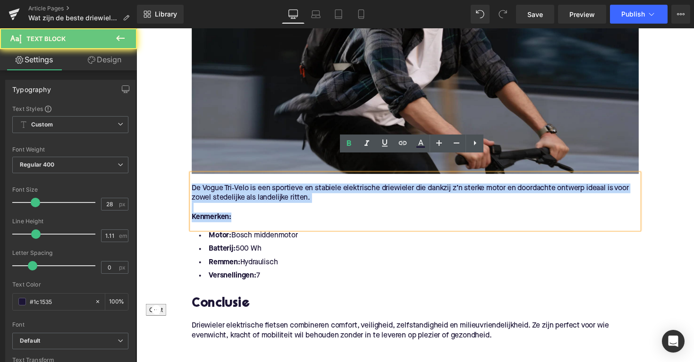
drag, startPoint x: 240, startPoint y: 207, endPoint x: 182, endPoint y: 171, distance: 68.6
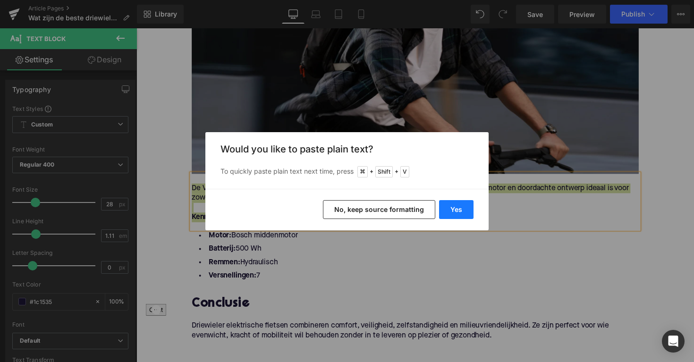
click at [453, 210] on button "Yes" at bounding box center [456, 209] width 34 height 19
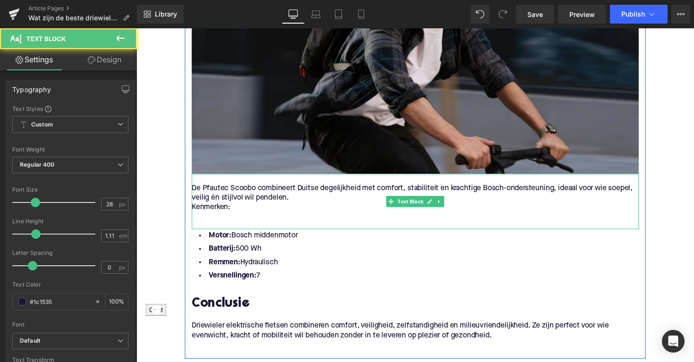
click at [209, 207] on p "Kenmerken:" at bounding box center [422, 212] width 458 height 10
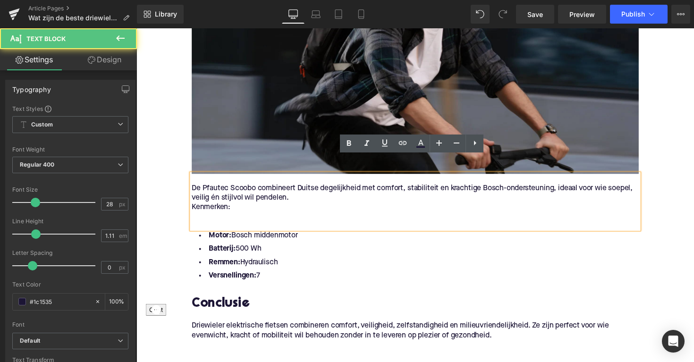
click at [215, 188] on p "De Pfautec Scoobo combineert Duitse degelijkheid met comfort, stabiliteit en kr…" at bounding box center [422, 198] width 458 height 20
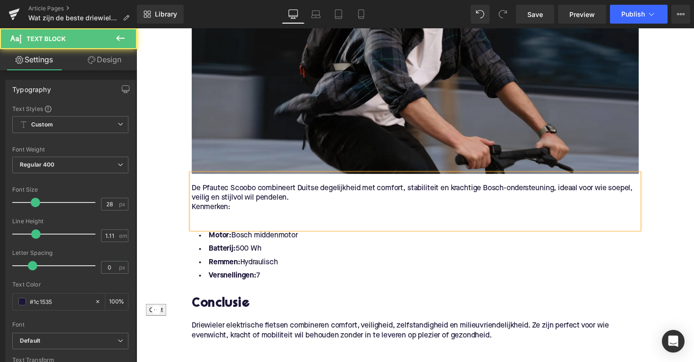
click at [193, 207] on p "Kenmerken:" at bounding box center [422, 212] width 458 height 10
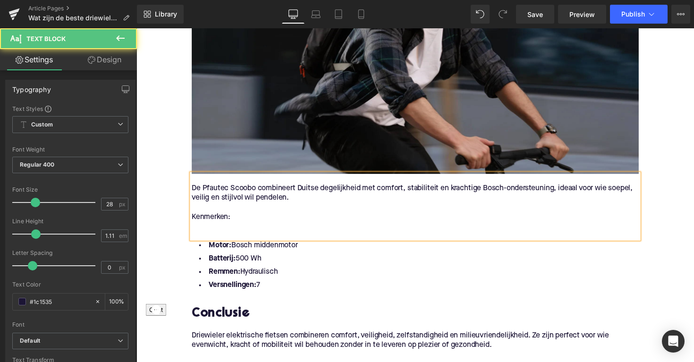
click at [193, 220] on div "De Pfautec Scoobo combineert Duitse degelijkheid met comfort, stabiliteit en kr…" at bounding box center [422, 211] width 458 height 67
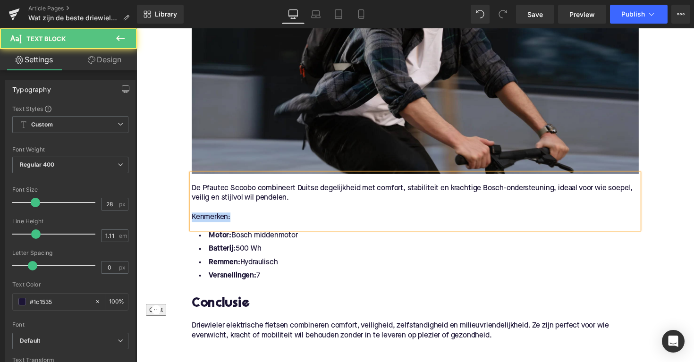
drag, startPoint x: 238, startPoint y: 206, endPoint x: 142, endPoint y: 204, distance: 95.9
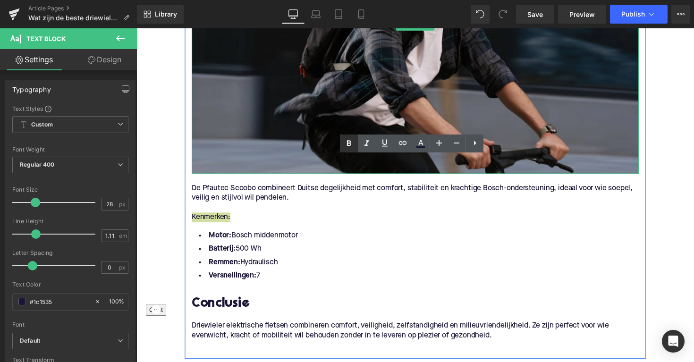
click at [348, 143] on icon at bounding box center [349, 144] width 4 height 6
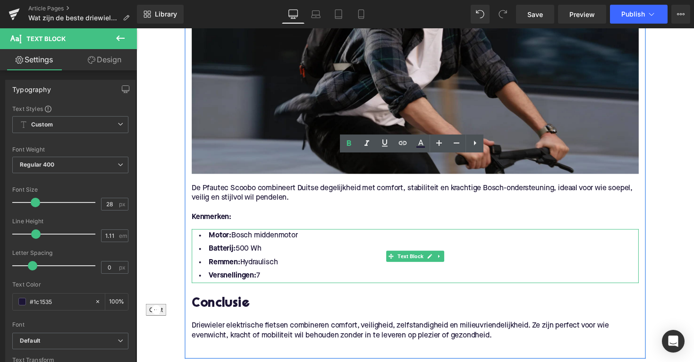
click at [400, 262] on li "Remmen: Hydraulisch" at bounding box center [422, 269] width 458 height 14
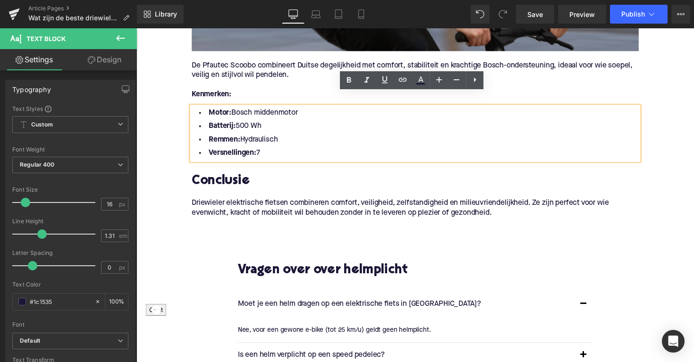
scroll to position [1882, 0]
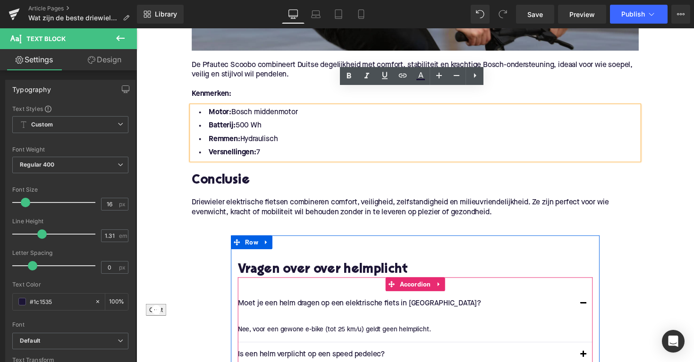
click at [137, 28] on div at bounding box center [137, 28] width 0 height 0
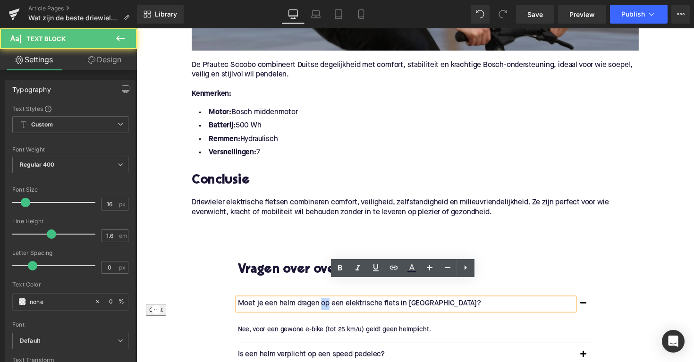
click at [332, 305] on p "Moet je een helm dragen op een elektrische fiets in [GEOGRAPHIC_DATA]?" at bounding box center [412, 311] width 345 height 12
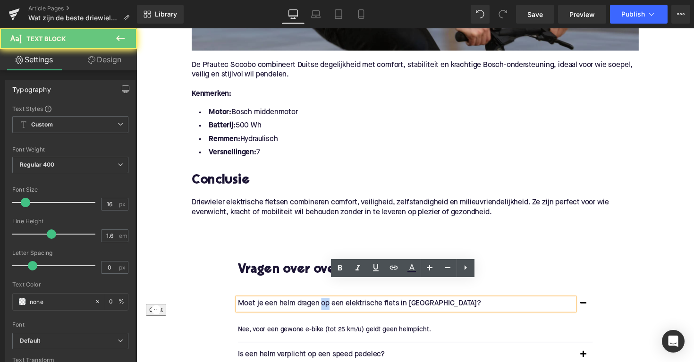
click at [332, 305] on p "Moet je een helm dragen op een elektrische fiets in [GEOGRAPHIC_DATA]?" at bounding box center [412, 311] width 345 height 12
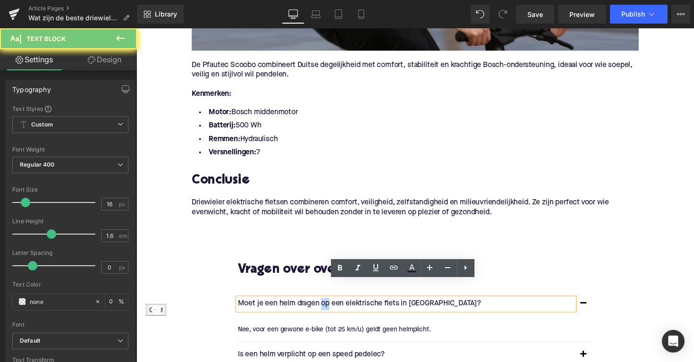
click at [332, 305] on p "Moet je een helm dragen op een elektrische fiets in [GEOGRAPHIC_DATA]?" at bounding box center [412, 311] width 345 height 12
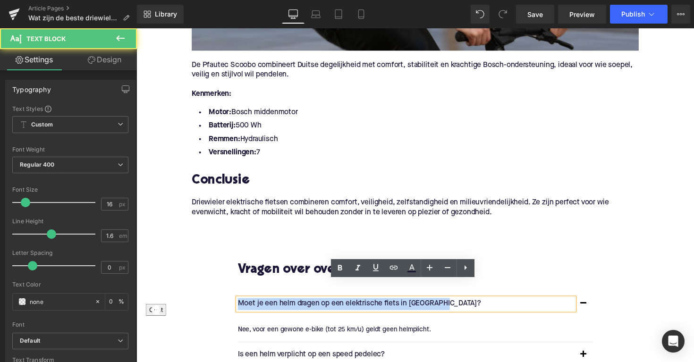
click at [332, 305] on p "Moet je een helm dragen op een elektrische fiets in [GEOGRAPHIC_DATA]?" at bounding box center [412, 311] width 345 height 12
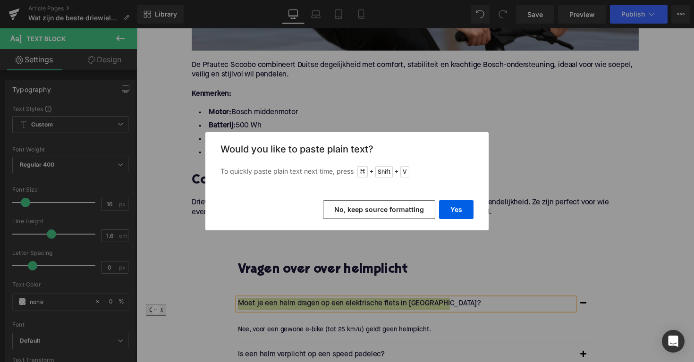
click at [454, 197] on div "Yes No, keep source formatting" at bounding box center [347, 210] width 283 height 42
click at [454, 206] on button "Yes" at bounding box center [456, 209] width 34 height 19
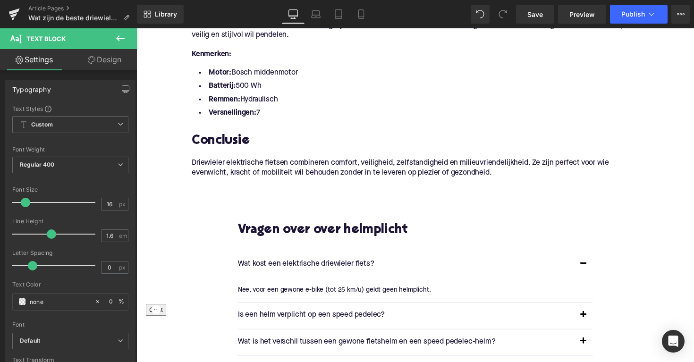
scroll to position [1949, 0]
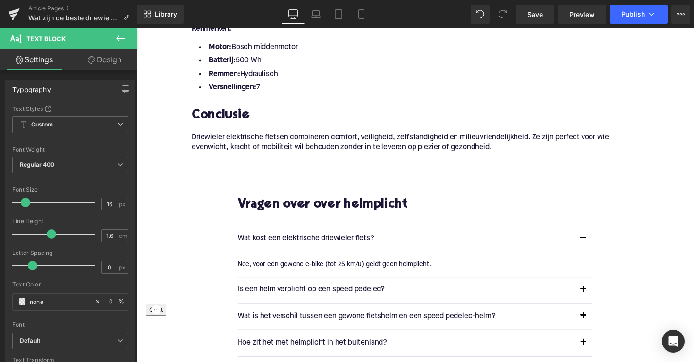
click at [137, 28] on div at bounding box center [137, 28] width 0 height 0
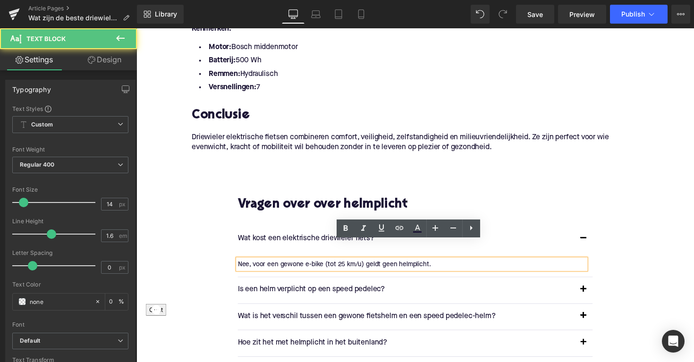
click at [340, 265] on p "Nee, voor een gewone e-bike (tot 25 km/u) geldt geen helmplicht." at bounding box center [418, 270] width 357 height 10
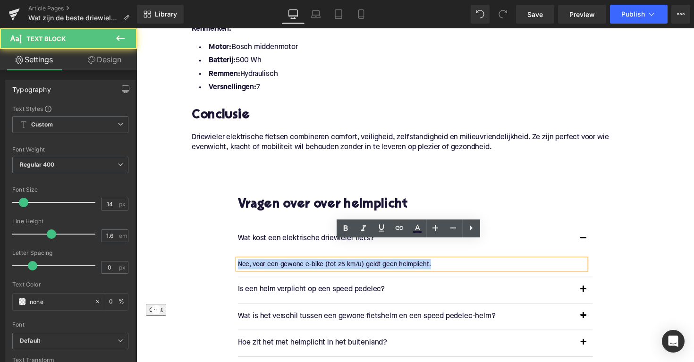
click at [340, 265] on p "Nee, voor een gewone e-bike (tot 25 km/u) geldt geen helmplicht." at bounding box center [418, 270] width 357 height 10
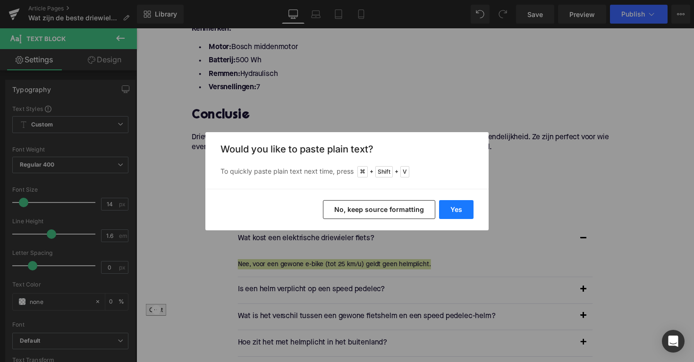
click at [461, 217] on button "Yes" at bounding box center [456, 209] width 34 height 19
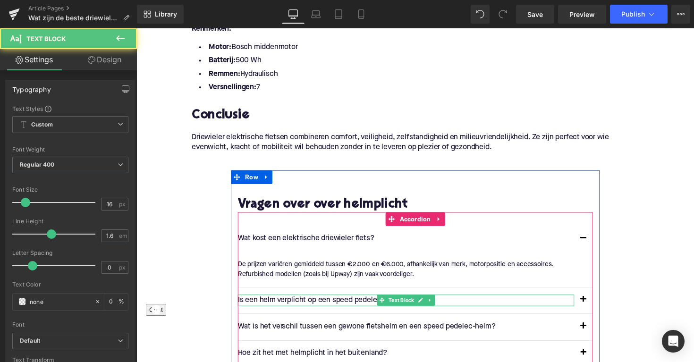
click at [345, 301] on p "Is een helm verplicht op een speed pedelec?" at bounding box center [412, 307] width 345 height 12
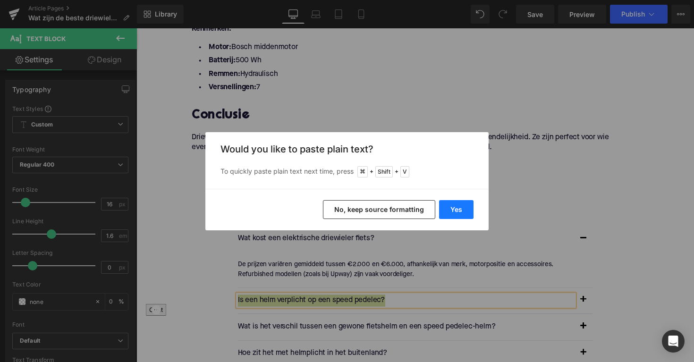
click at [454, 206] on button "Yes" at bounding box center [456, 209] width 34 height 19
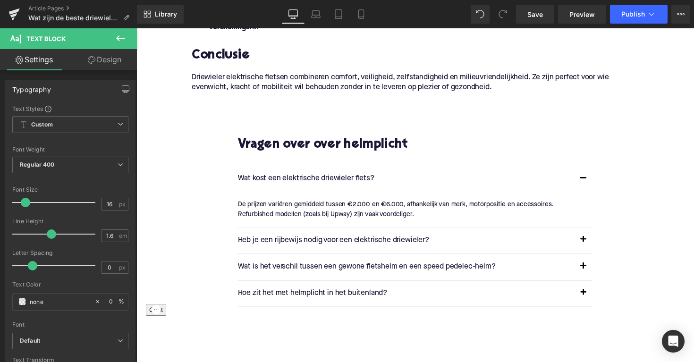
scroll to position [2017, 0]
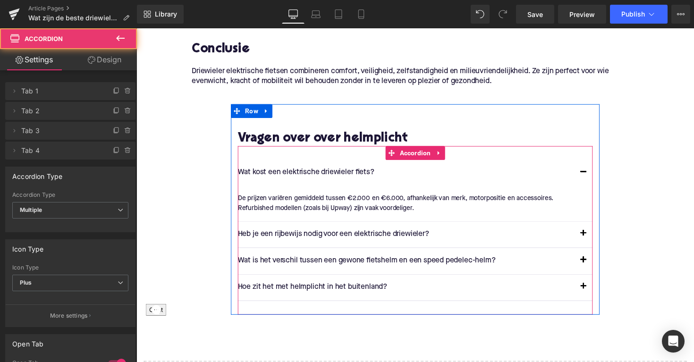
click at [595, 241] on span "button" at bounding box center [595, 241] width 0 height 0
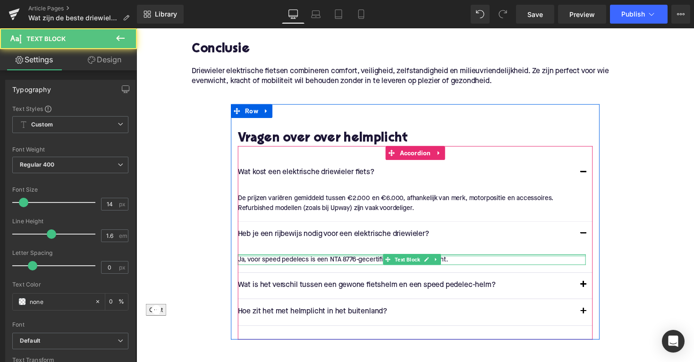
click at [382, 260] on div at bounding box center [418, 261] width 357 height 2
click at [382, 260] on div "Ja, voor speed pedelecs is een NTA 8776-gecertificeerde helm verplicht." at bounding box center [418, 265] width 357 height 10
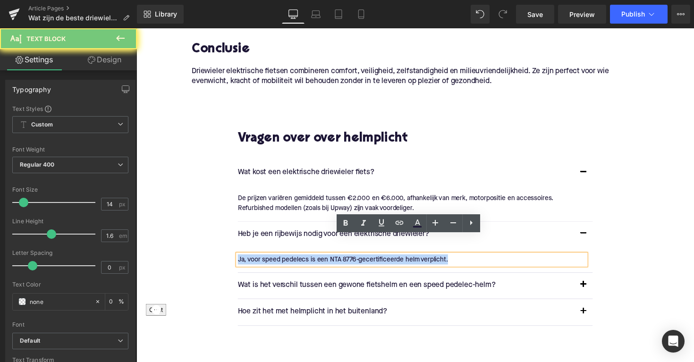
click at [382, 260] on div "Ja, voor speed pedelecs is een NTA 8776-gecertificeerde helm verplicht." at bounding box center [418, 265] width 357 height 10
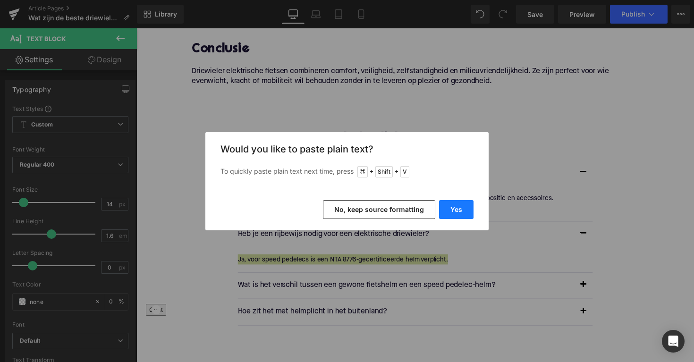
click at [462, 209] on button "Yes" at bounding box center [456, 209] width 34 height 19
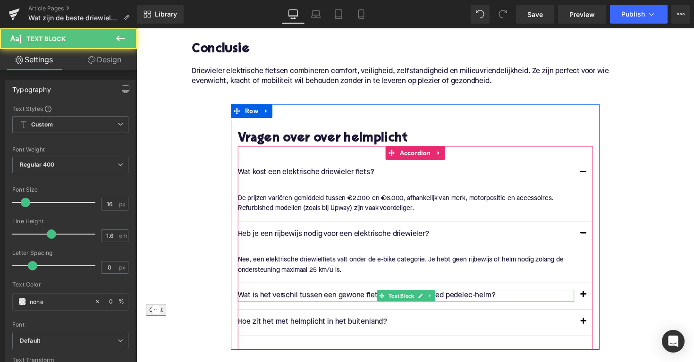
click at [315, 297] on p "Wat is het verschil tussen een gewone fietshelm en een speed pedelec-helm?" at bounding box center [412, 303] width 345 height 12
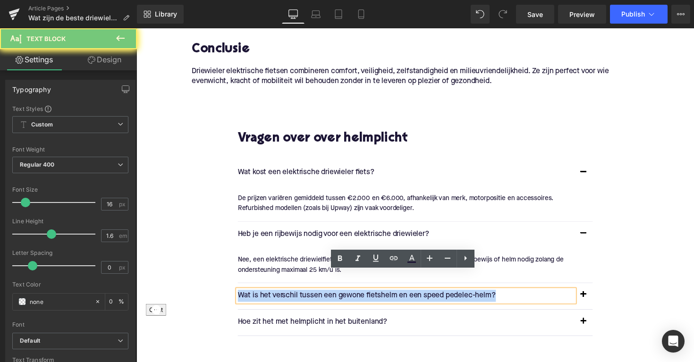
click at [315, 297] on p "Wat is het verschil tussen een gewone fietshelm en een speed pedelec-helm?" at bounding box center [412, 303] width 345 height 12
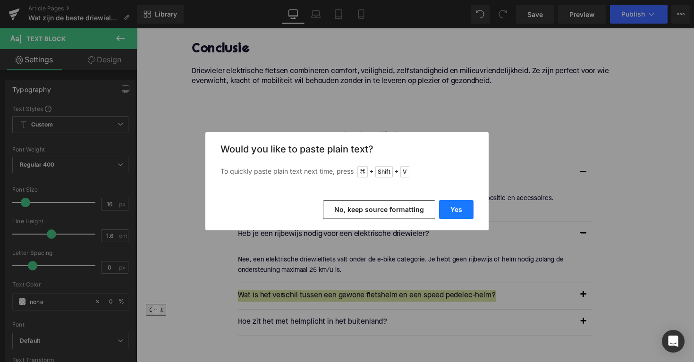
click at [466, 207] on button "Yes" at bounding box center [456, 209] width 34 height 19
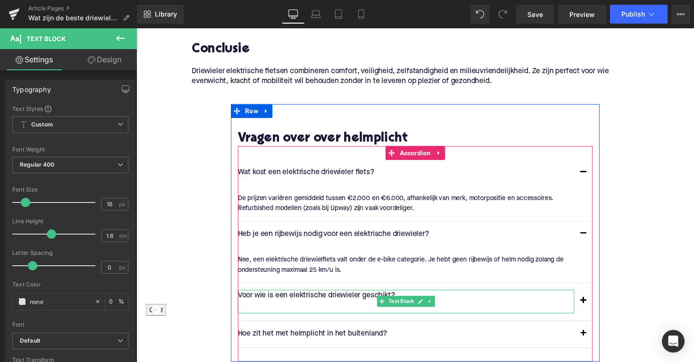
click at [317, 297] on p "Voor wie is een elektrische driewieler geschikt?" at bounding box center [412, 303] width 345 height 12
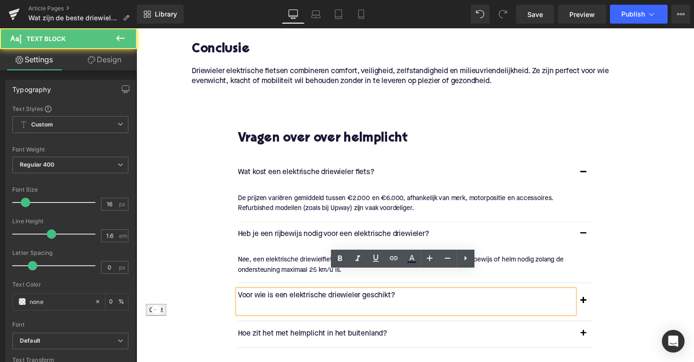
click at [307, 309] on p at bounding box center [412, 315] width 345 height 12
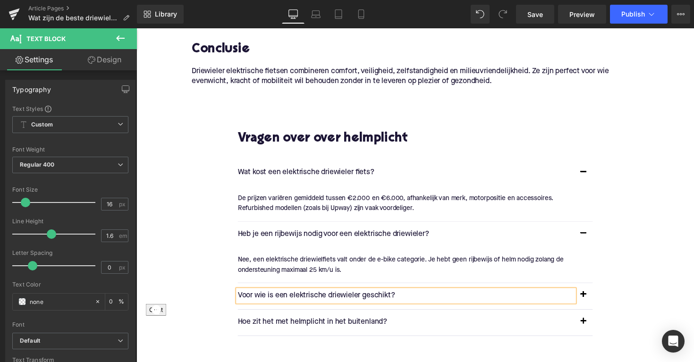
click at [594, 290] on button "button" at bounding box center [594, 303] width 19 height 26
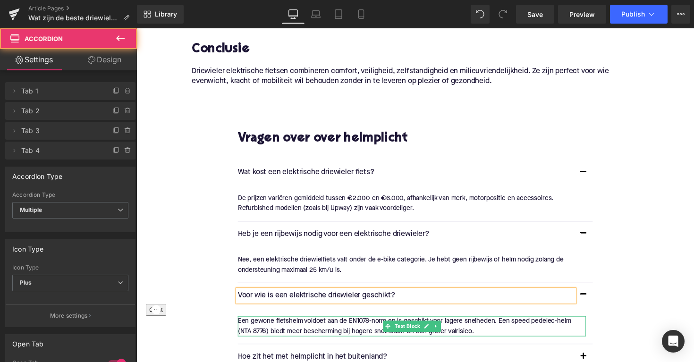
click at [333, 324] on p "Een gewone fietshelm voldoet aan de EN1078-norm en is geschikt voor lagere snel…" at bounding box center [418, 334] width 357 height 21
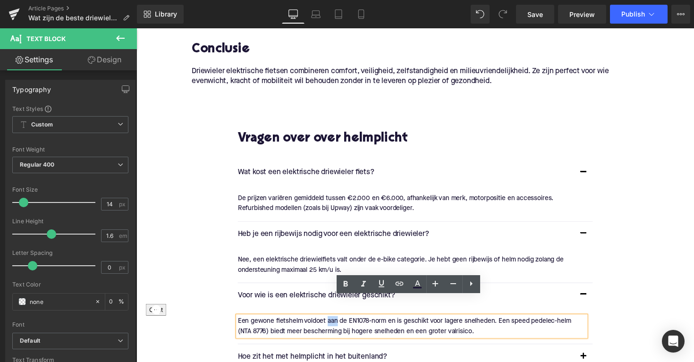
click at [333, 324] on p "Een gewone fietshelm voldoet aan de EN1078-norm en is geschikt voor lagere snel…" at bounding box center [418, 334] width 357 height 21
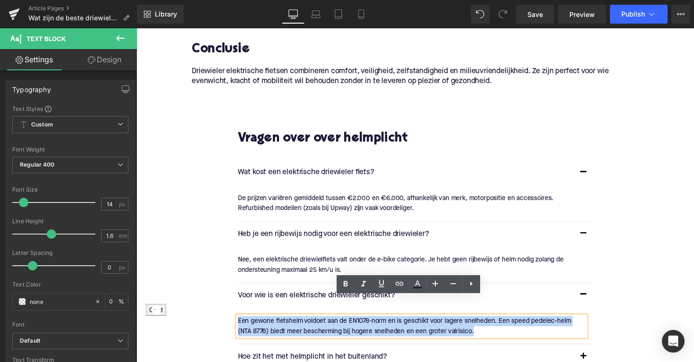
click at [333, 324] on p "Een gewone fietshelm voldoet aan de EN1078-norm en is geschikt voor lagere snel…" at bounding box center [418, 334] width 357 height 21
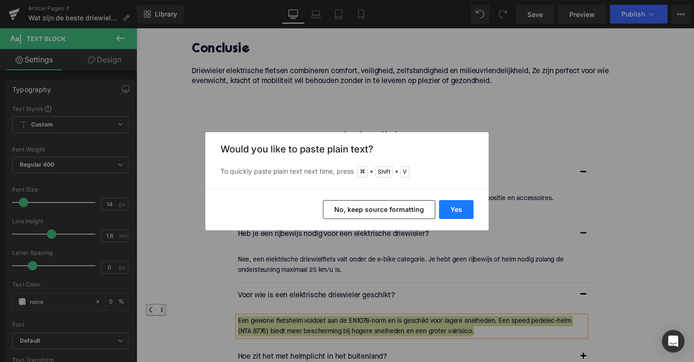
click at [463, 215] on button "Yes" at bounding box center [456, 209] width 34 height 19
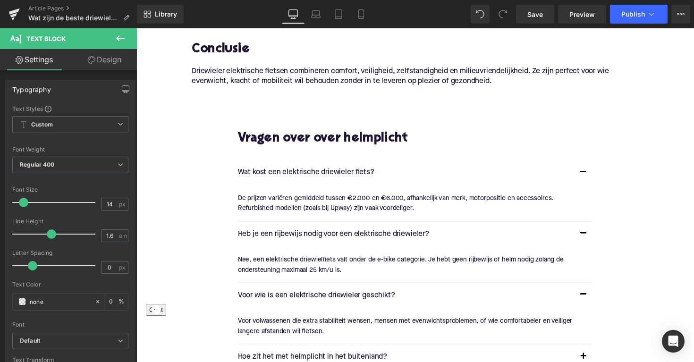
scroll to position [2112, 0]
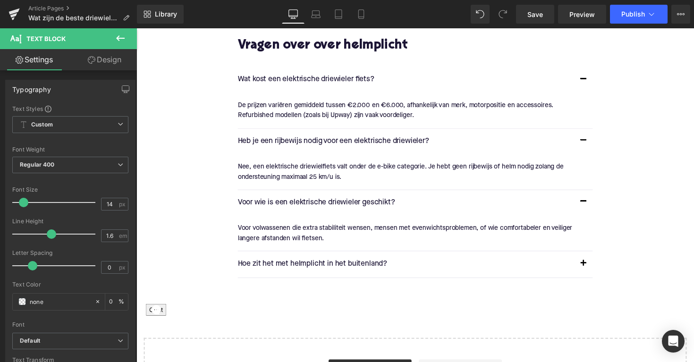
click at [353, 264] on p "Hoe zit het met helmplicht in het buitenland?" at bounding box center [412, 270] width 345 height 12
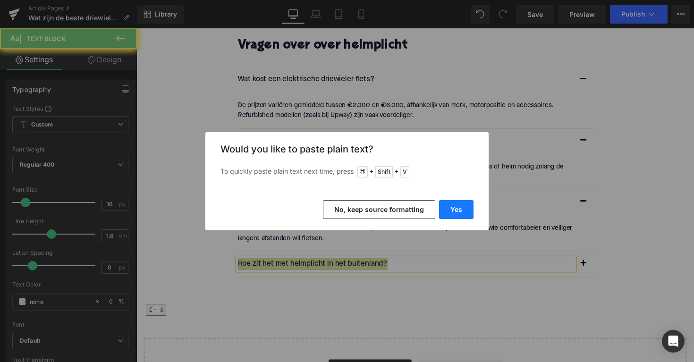
click at [457, 206] on button "Yes" at bounding box center [456, 209] width 34 height 19
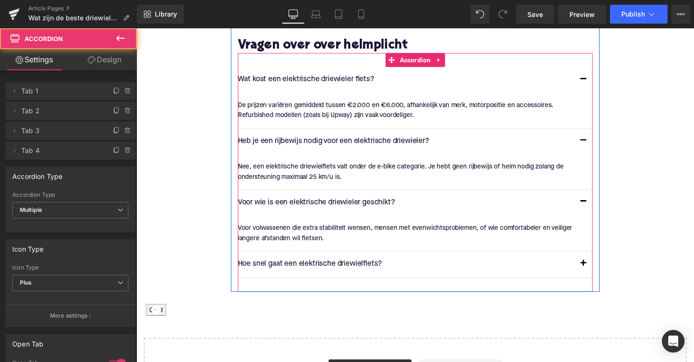
click at [592, 257] on button "button" at bounding box center [594, 270] width 19 height 26
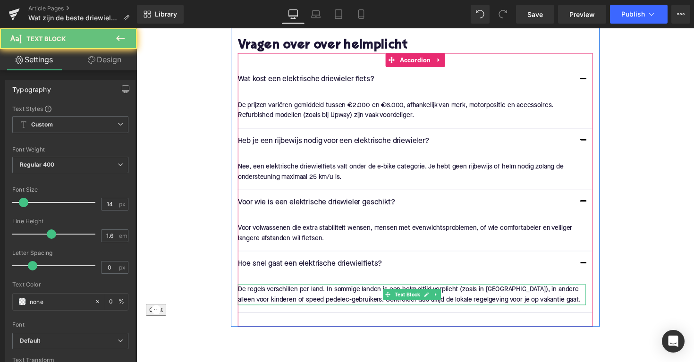
click at [331, 291] on p "De regels verschillen per land. In sommige landen is een helm altijd verplicht …" at bounding box center [418, 301] width 357 height 21
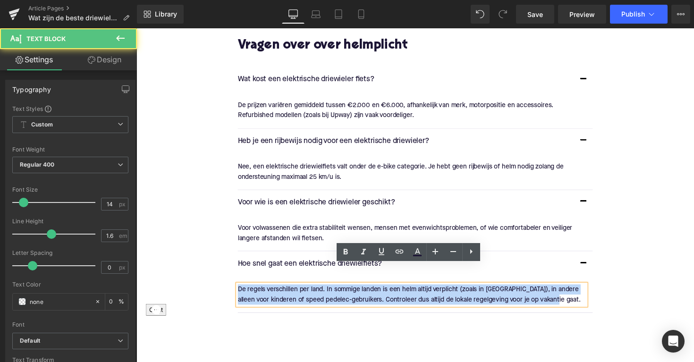
click at [331, 291] on p "De regels verschillen per land. In sommige landen is een helm altijd verplicht …" at bounding box center [418, 301] width 357 height 21
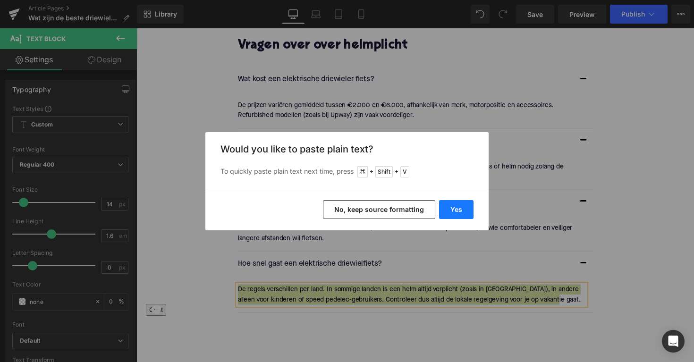
click at [453, 212] on button "Yes" at bounding box center [456, 209] width 34 height 19
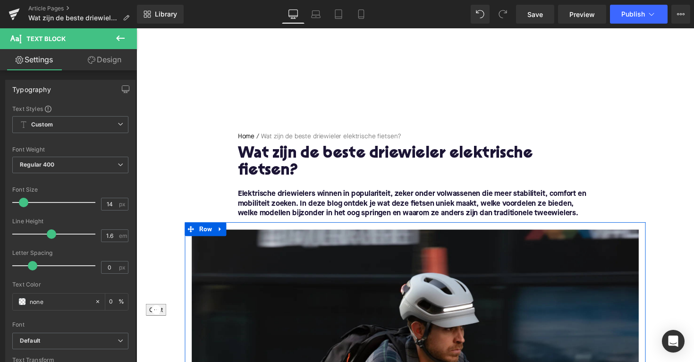
scroll to position [0, 0]
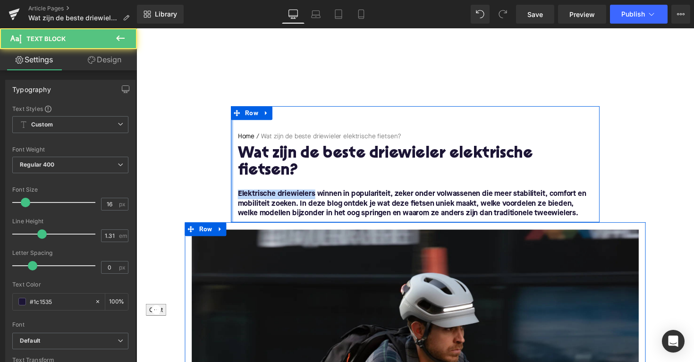
drag, startPoint x: 318, startPoint y: 181, endPoint x: 231, endPoint y: 182, distance: 86.5
click at [233, 182] on div "Home / Wat zijn de beste driewieler elektrische fietsen? Breadcrumbs Wat zijn d…" at bounding box center [422, 167] width 378 height 119
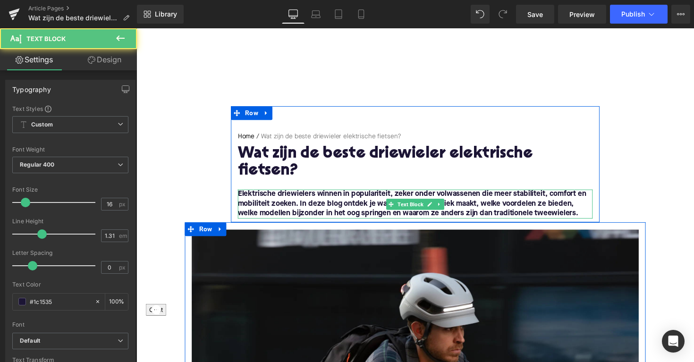
click at [373, 195] on font "Elektrische driewielers winnen in populariteit, zeker onder volwassenen die mee…" at bounding box center [418, 208] width 357 height 27
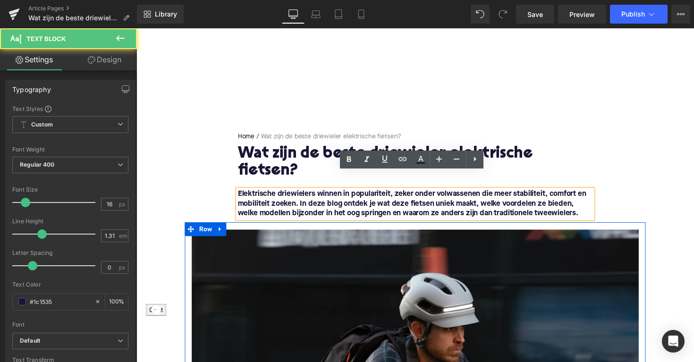
click at [317, 195] on font "Elektrische driewielers winnen in populariteit, zeker onder volwassenen die mee…" at bounding box center [418, 208] width 357 height 27
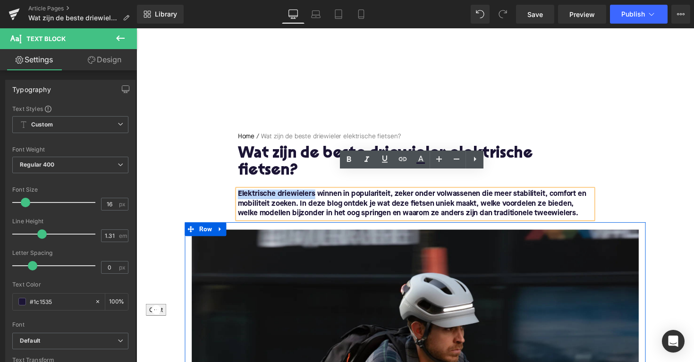
drag, startPoint x: 317, startPoint y: 182, endPoint x: 239, endPoint y: 180, distance: 78.4
click at [240, 195] on font "Elektrische driewielers winnen in populariteit, zeker onder volwassenen die mee…" at bounding box center [418, 208] width 357 height 27
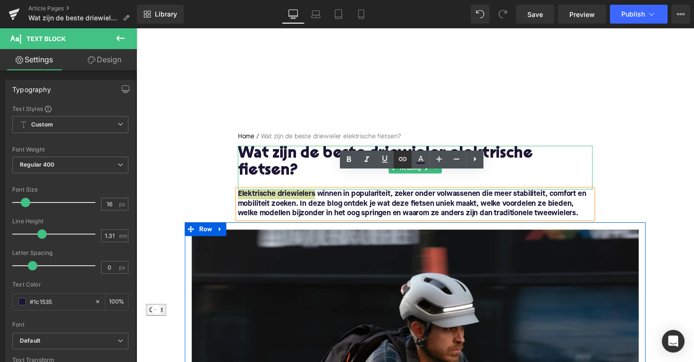
click at [404, 164] on icon at bounding box center [402, 159] width 11 height 11
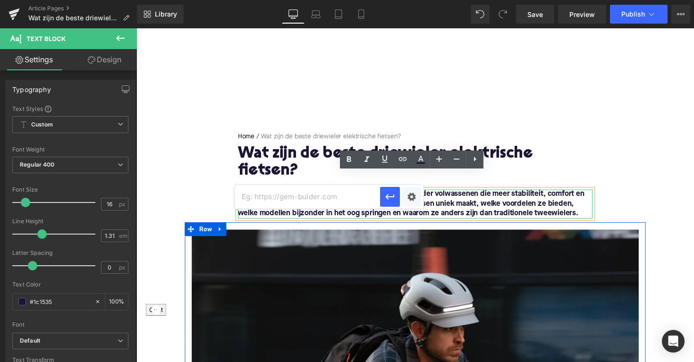
click at [335, 203] on input "text" at bounding box center [308, 197] width 146 height 24
paste input "[URL][DOMAIN_NAME]"
type input "[URL][DOMAIN_NAME]"
click at [390, 195] on icon "button" at bounding box center [390, 196] width 11 height 11
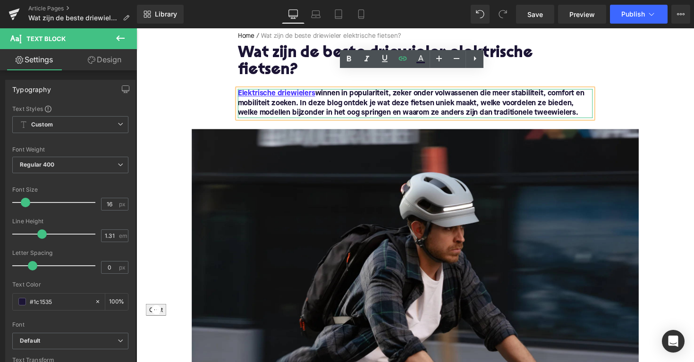
scroll to position [104, 0]
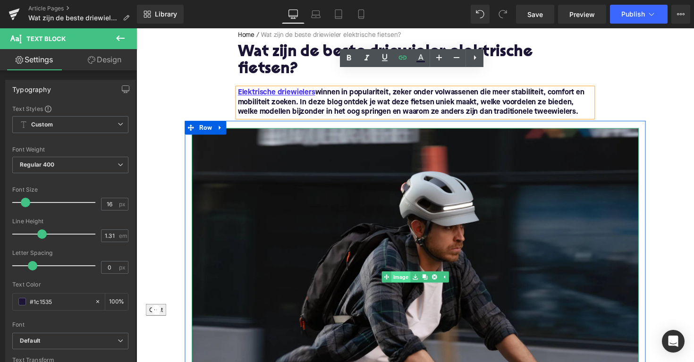
click at [415, 278] on span "Image" at bounding box center [407, 283] width 19 height 11
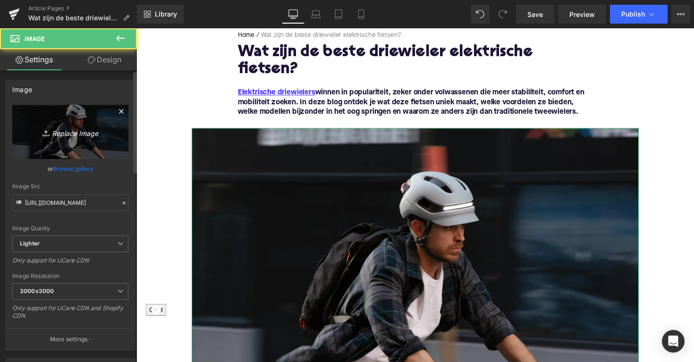
click at [64, 145] on link "Replace Image" at bounding box center [70, 132] width 116 height 54
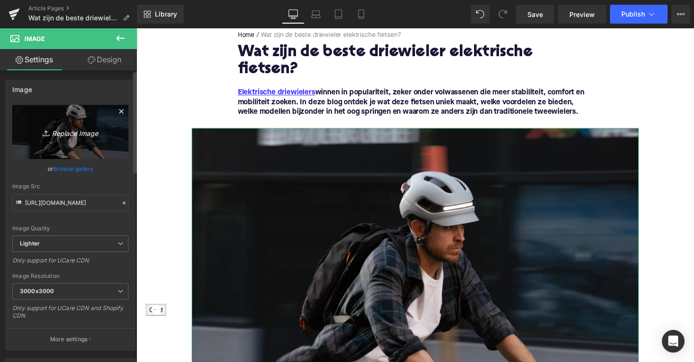
type input "C:\fakepath\1707989557-mobility-with-an-van-raam-electric-tricycle.jpg"
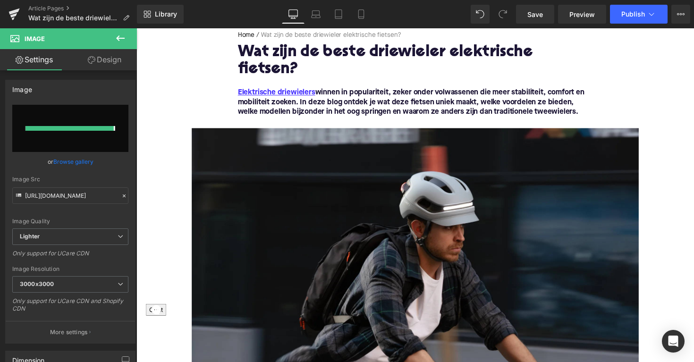
type input "[URL][DOMAIN_NAME]"
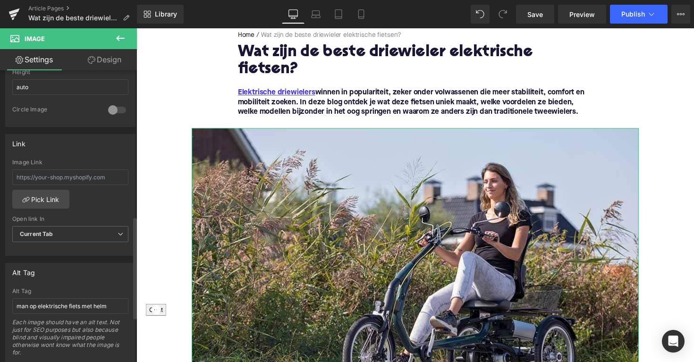
scroll to position [440, 0]
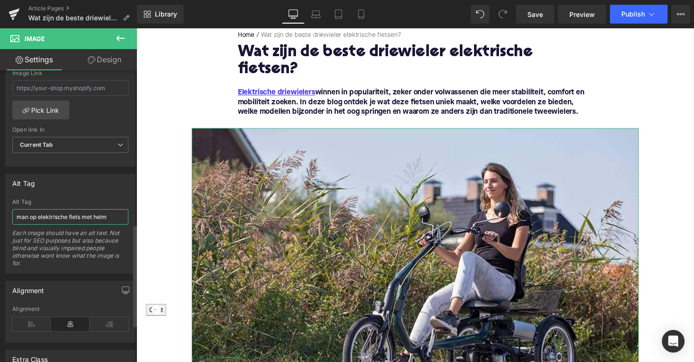
click at [67, 219] on input "man op elektrische fiets met helm" at bounding box center [70, 217] width 116 height 16
click at [76, 219] on input "man op elektrische fiets met helm" at bounding box center [70, 217] width 116 height 16
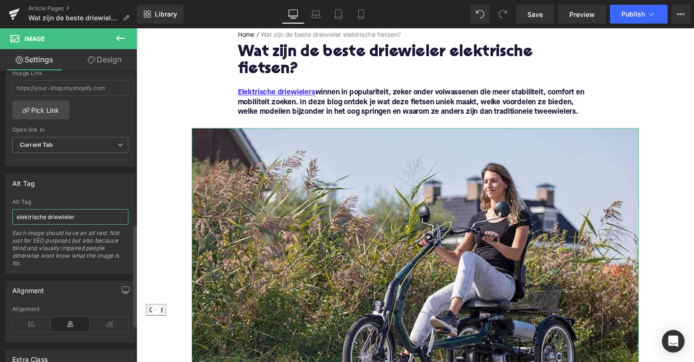
type input "elektrische driewieler"
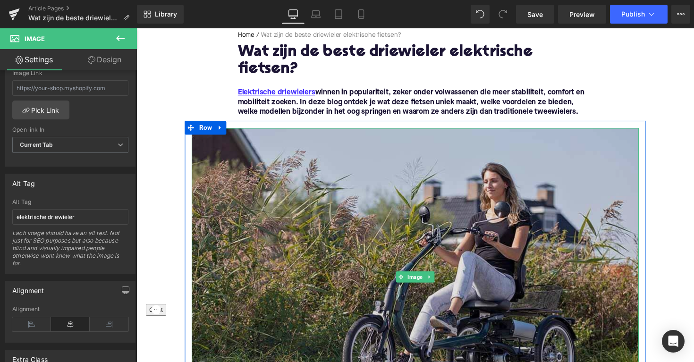
click at [274, 163] on img at bounding box center [422, 284] width 458 height 306
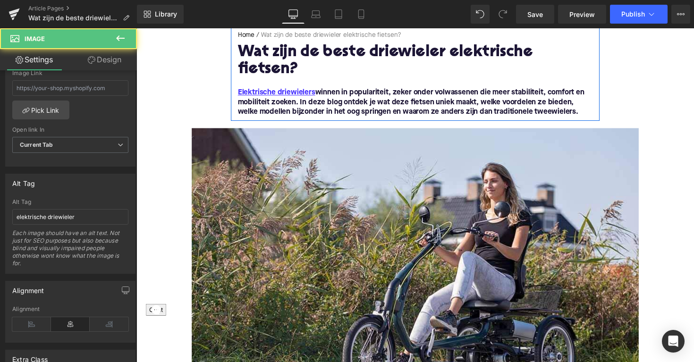
click at [353, 91] on font "Elektrische driewielers winnen in populariteit, zeker onder volwassenen die mee…" at bounding box center [417, 104] width 355 height 27
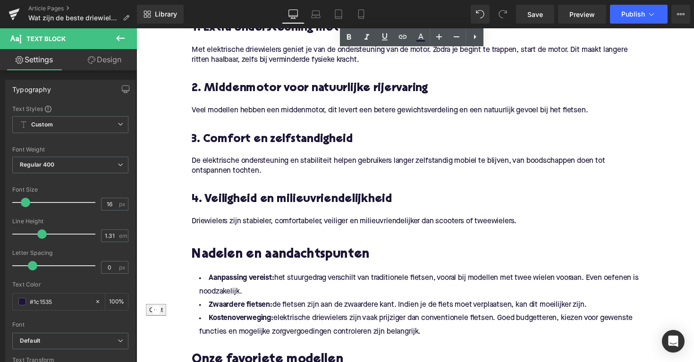
scroll to position [866, 0]
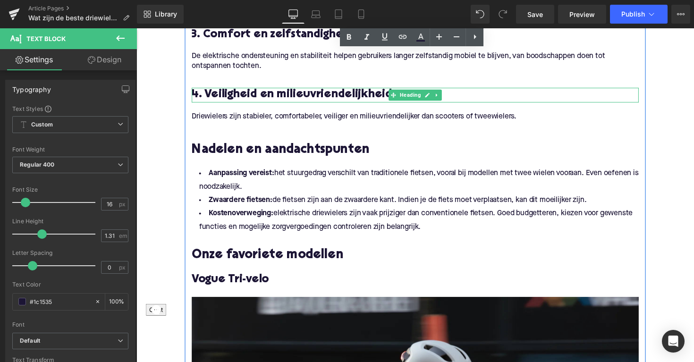
click at [269, 91] on span "4. Veiligheid en milieuvriendelijkheid" at bounding box center [296, 97] width 206 height 12
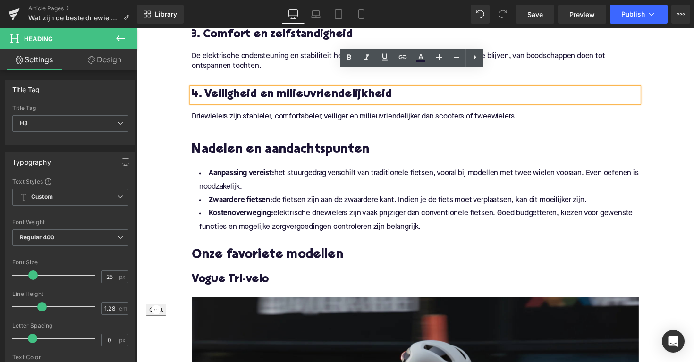
click at [210, 280] on span "Vogue Tri-velo" at bounding box center [232, 286] width 79 height 12
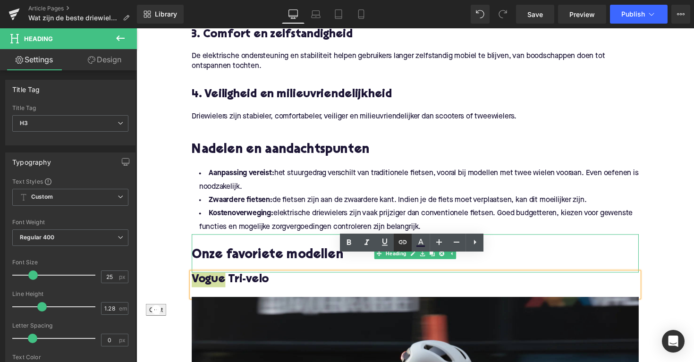
click at [403, 245] on icon at bounding box center [402, 242] width 11 height 11
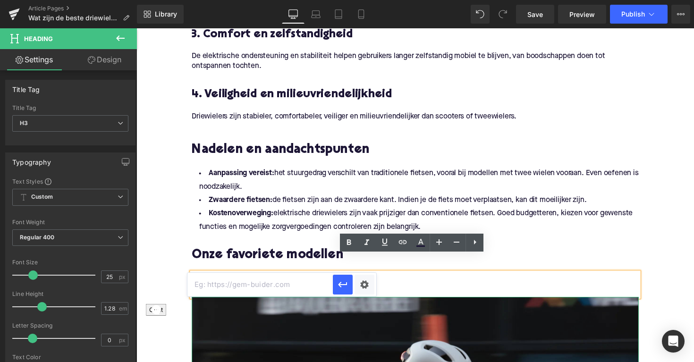
click at [266, 288] on input "text" at bounding box center [261, 285] width 146 height 24
paste input "[URL][DOMAIN_NAME]"
click at [347, 282] on icon "button" at bounding box center [342, 284] width 11 height 11
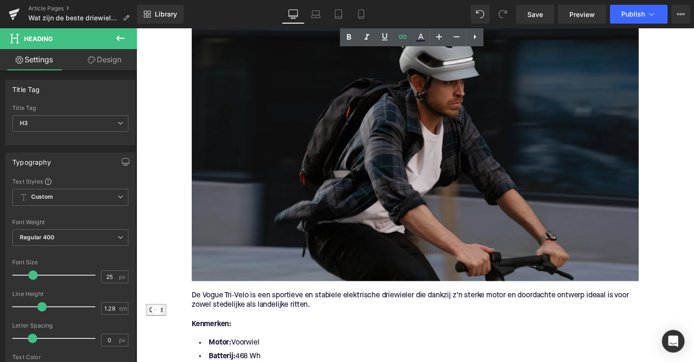
scroll to position [1293, 0]
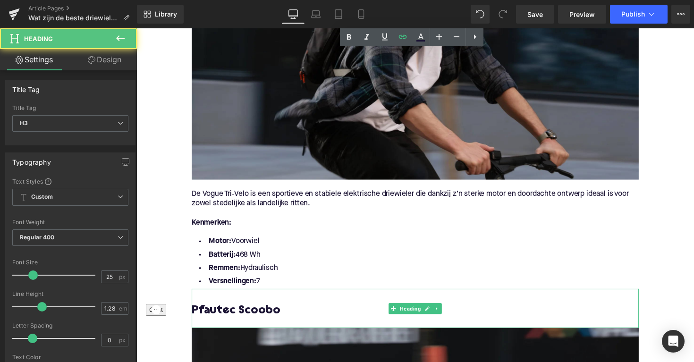
click at [217, 310] on h3 "Pfautec Scoobo" at bounding box center [422, 317] width 458 height 15
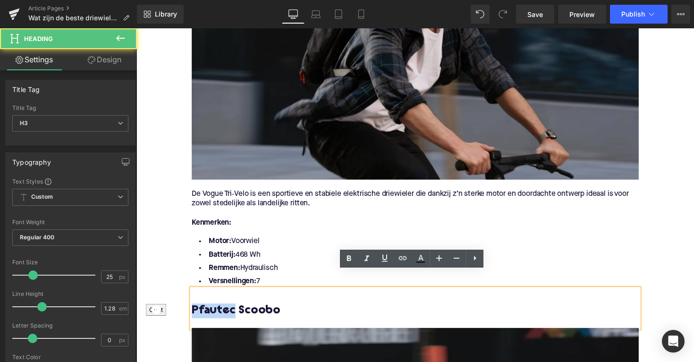
drag, startPoint x: 234, startPoint y: 301, endPoint x: 176, endPoint y: 301, distance: 58.1
click at [176, 301] on div "Home / Wat zijn de beste driewieler elektrische fietsen? Breadcrumbs Wat zijn d…" at bounding box center [423, 47] width 572 height 2463
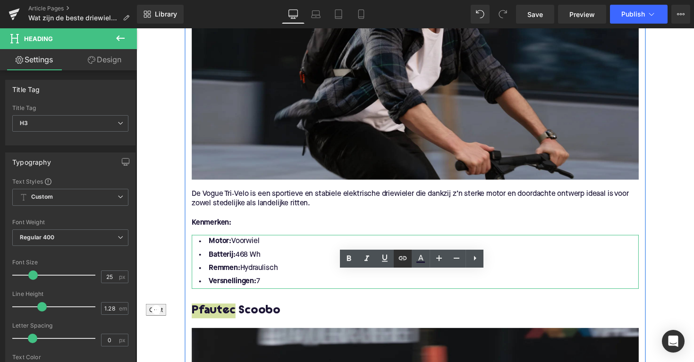
click at [401, 258] on icon at bounding box center [402, 258] width 11 height 11
click at [405, 258] on icon at bounding box center [402, 258] width 11 height 11
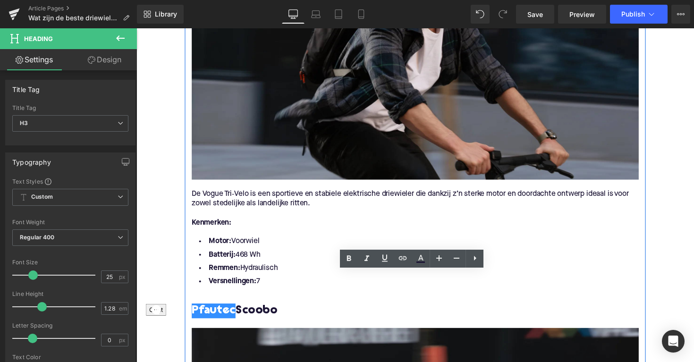
click at [309, 310] on h3 "Pfautec Scoobo" at bounding box center [422, 317] width 458 height 15
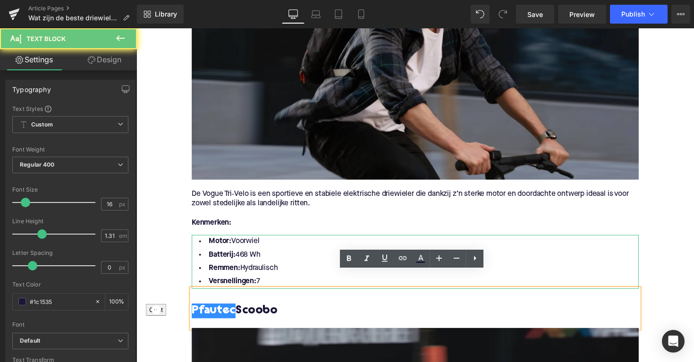
drag, startPoint x: 309, startPoint y: 301, endPoint x: 282, endPoint y: 262, distance: 46.9
click at [282, 267] on li "Remmen: Hydraulisch" at bounding box center [422, 274] width 458 height 14
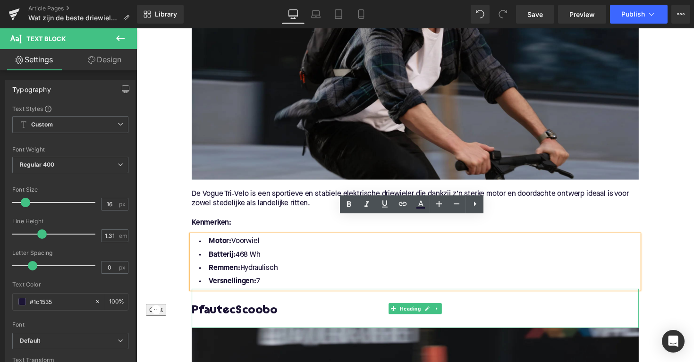
click at [231, 310] on h3 "Pfautec Scoobo" at bounding box center [422, 317] width 458 height 15
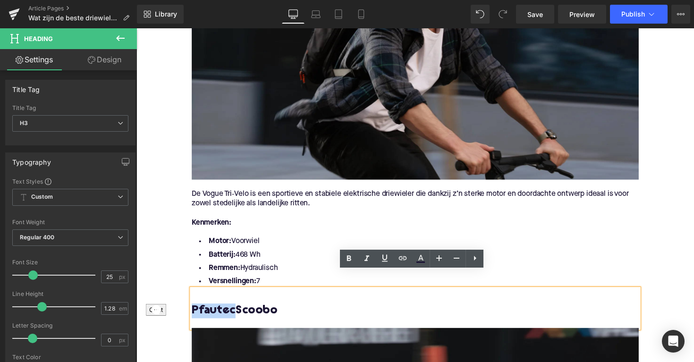
drag, startPoint x: 234, startPoint y: 301, endPoint x: 187, endPoint y: 301, distance: 47.7
click at [187, 301] on div "Wat zijn driewieler elektrische fietsen? Heading Een driewieler elektrische fie…" at bounding box center [422, 48] width 472 height 1541
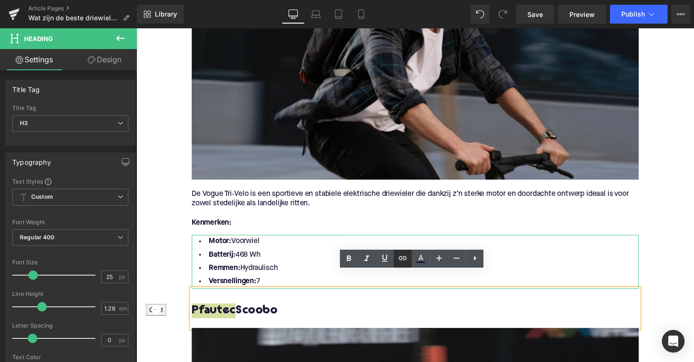
click at [401, 257] on icon at bounding box center [403, 258] width 8 height 4
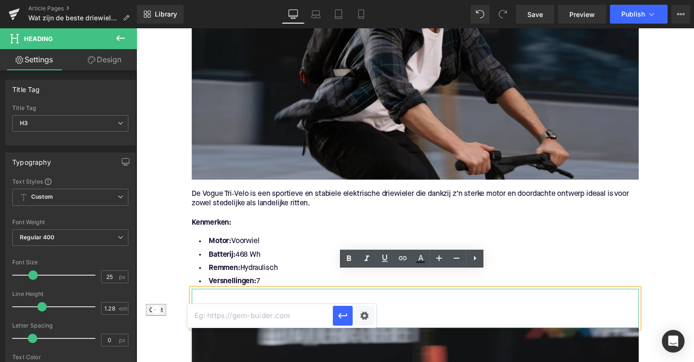
drag, startPoint x: 171, startPoint y: 282, endPoint x: 303, endPoint y: 304, distance: 133.6
click at [303, 304] on input "text" at bounding box center [261, 316] width 146 height 24
paste input "[URL][DOMAIN_NAME]"
type input "[URL][DOMAIN_NAME]"
click at [345, 313] on icon "button" at bounding box center [342, 315] width 11 height 11
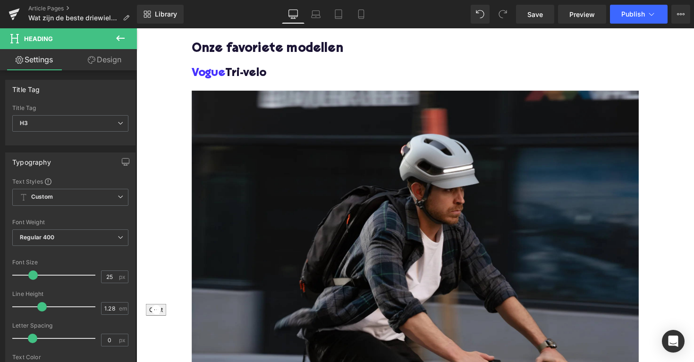
scroll to position [1070, 0]
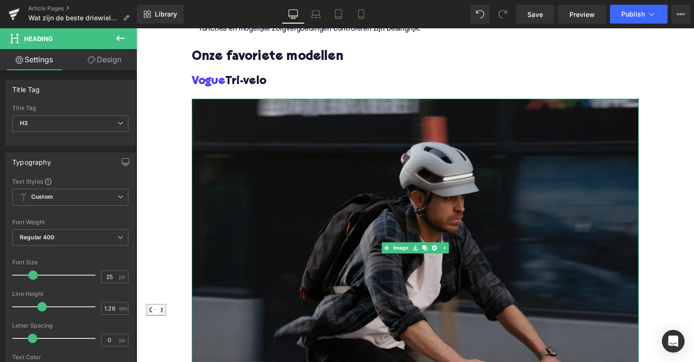
click at [390, 186] on img at bounding box center [422, 254] width 458 height 306
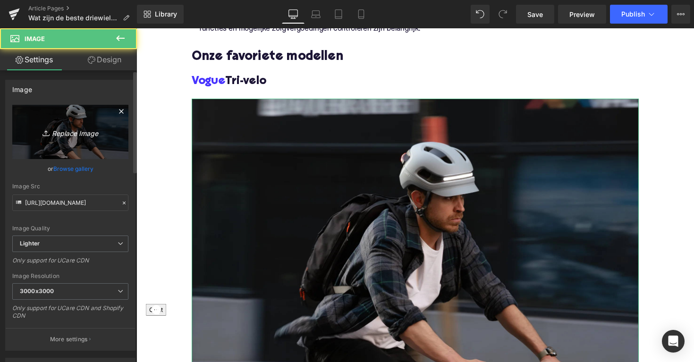
click at [80, 143] on link "Replace Image" at bounding box center [70, 132] width 116 height 54
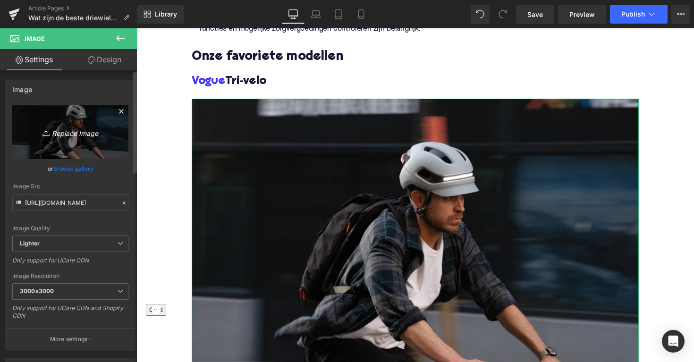
type input "C:\fakepath\DLM22-1.jpg"
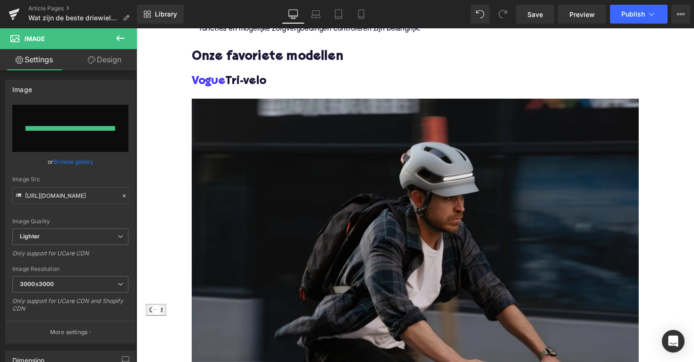
type input "[URL][DOMAIN_NAME]"
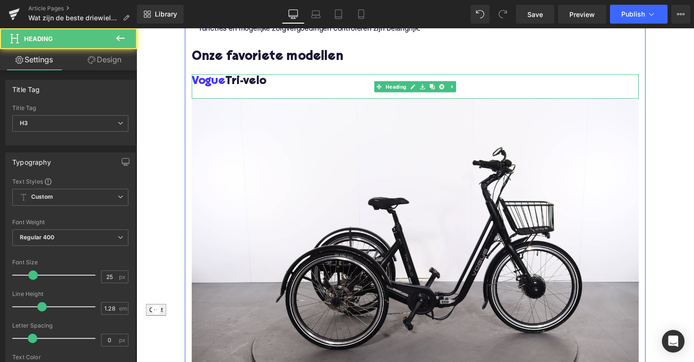
click at [273, 91] on div at bounding box center [422, 96] width 458 height 10
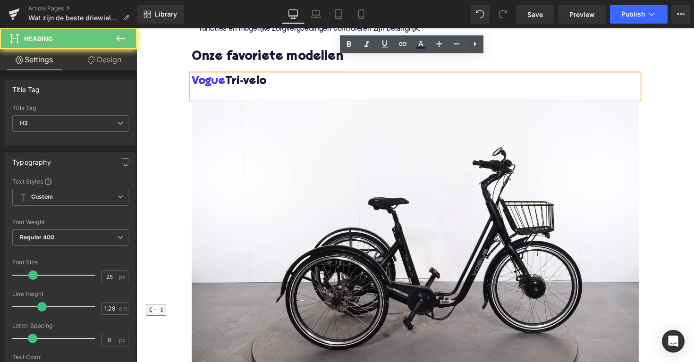
drag, startPoint x: 273, startPoint y: 67, endPoint x: 175, endPoint y: 65, distance: 97.3
click at [175, 65] on div "Home / Wat zijn de beste driewieler elektrische fietsen? Breadcrumbs Wat zijn d…" at bounding box center [423, 270] width 572 height 2463
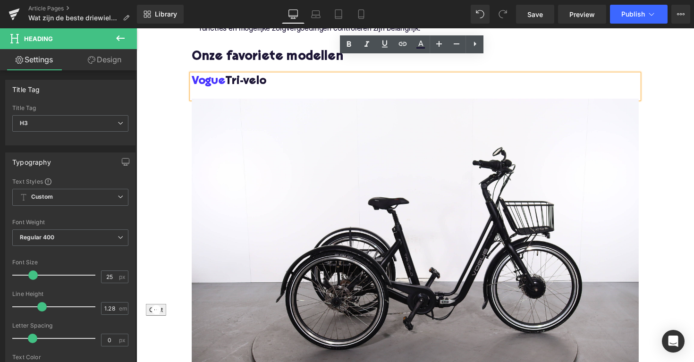
copy span "Vogue Tri-velo"
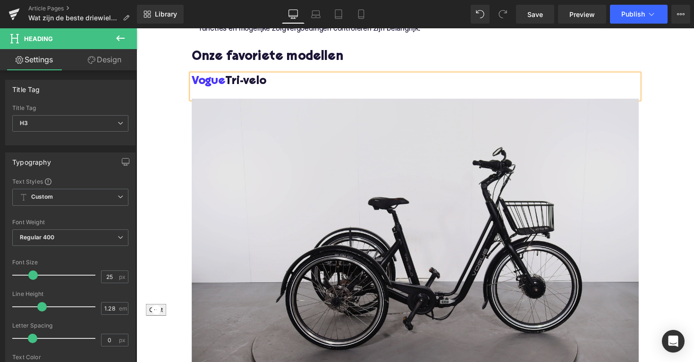
click at [286, 223] on img at bounding box center [422, 254] width 458 height 306
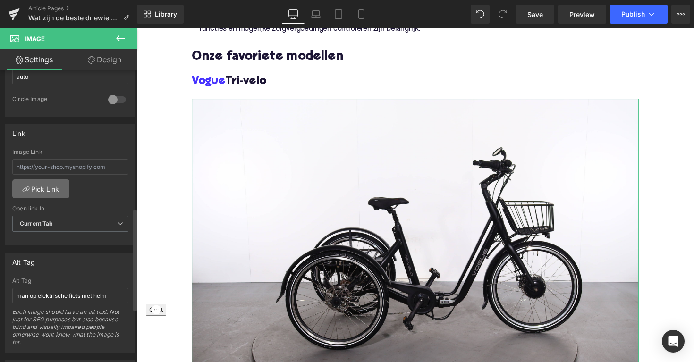
scroll to position [402, 0]
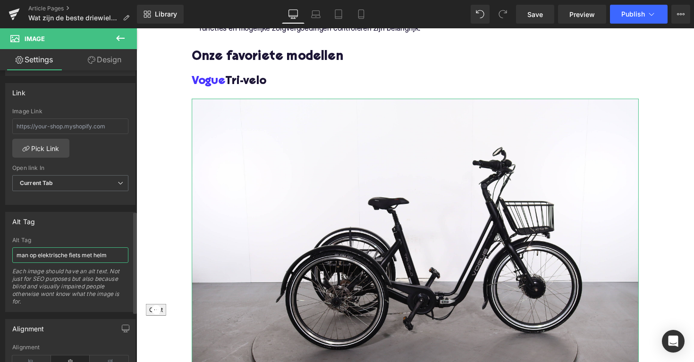
click at [64, 254] on input "man op elektrische fiets met helm" at bounding box center [70, 256] width 116 height 16
paste input "Vogue Tri-velo"
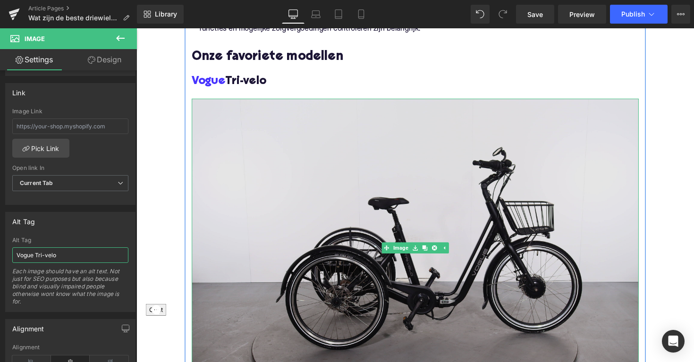
type input "Vogue Tri-velo"
click at [252, 199] on img at bounding box center [422, 254] width 458 height 306
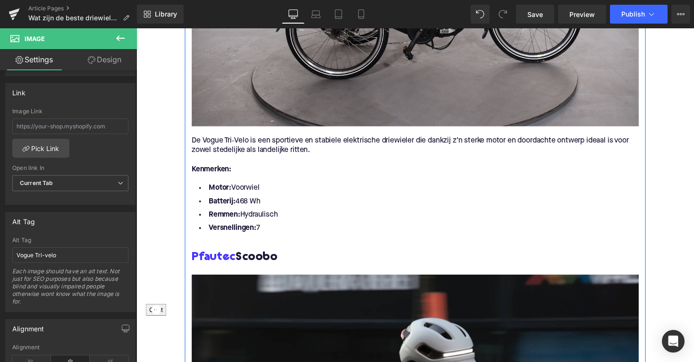
scroll to position [1517, 0]
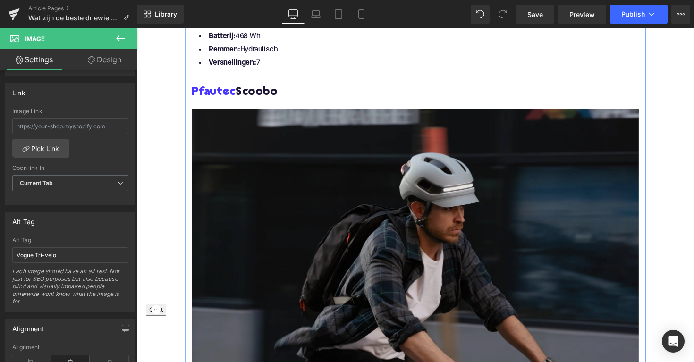
click at [316, 182] on img at bounding box center [422, 264] width 458 height 306
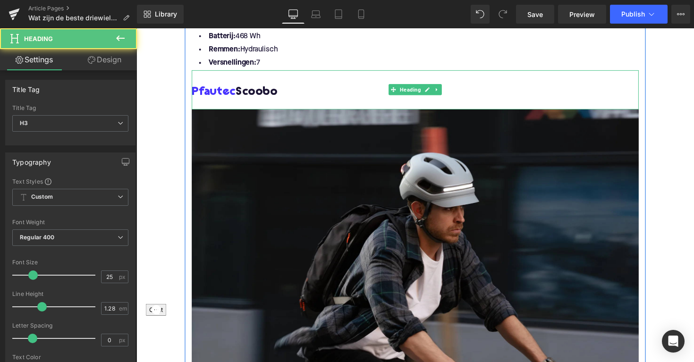
click at [275, 86] on h3 "Pfautec Scoobo" at bounding box center [422, 93] width 458 height 15
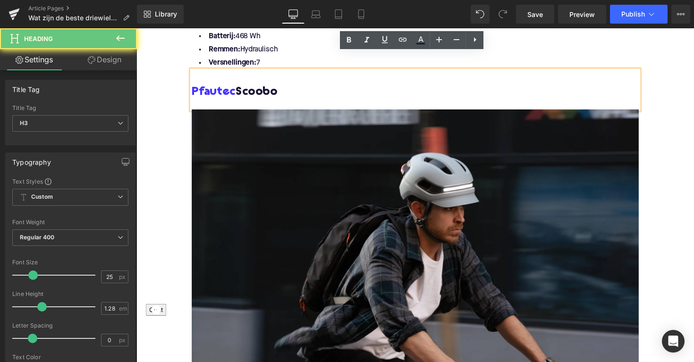
drag, startPoint x: 281, startPoint y: 76, endPoint x: 183, endPoint y: 70, distance: 98.4
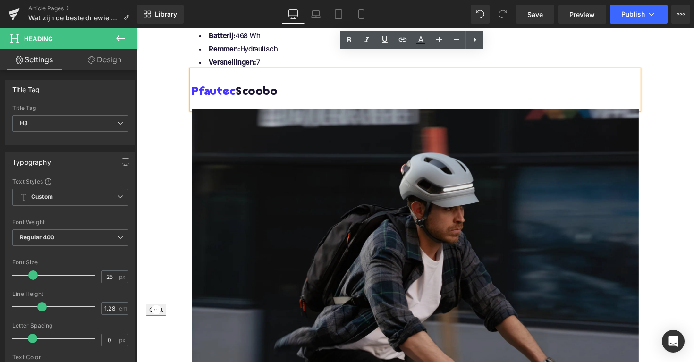
copy h3 "Pfautec Scoobo"
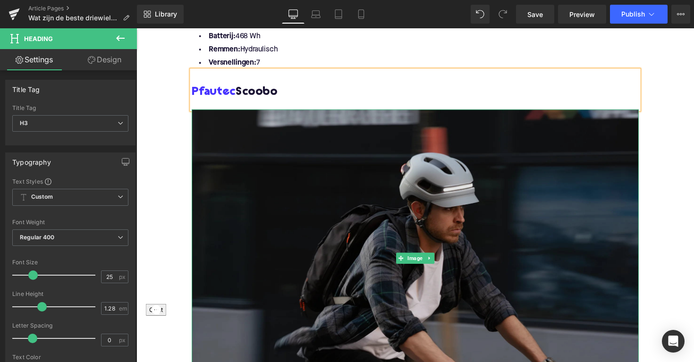
click at [409, 227] on img at bounding box center [422, 264] width 458 height 306
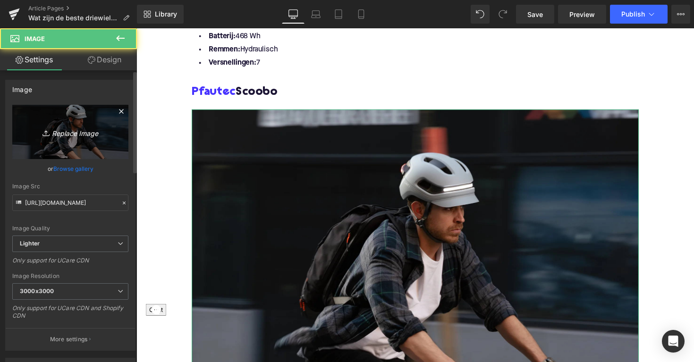
click at [61, 130] on icon "Replace Image" at bounding box center [71, 132] width 76 height 12
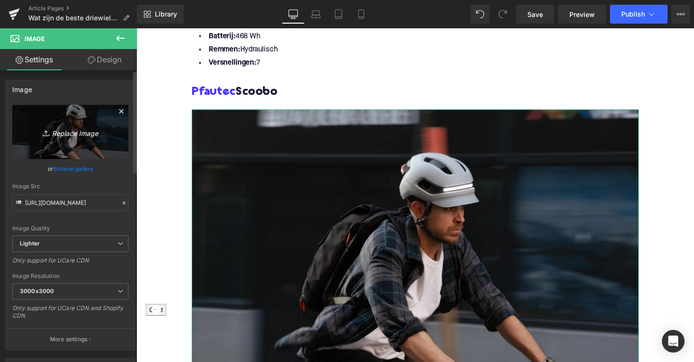
type input "C:\fakepath\Screenshot [DATE] 09.12.14.png"
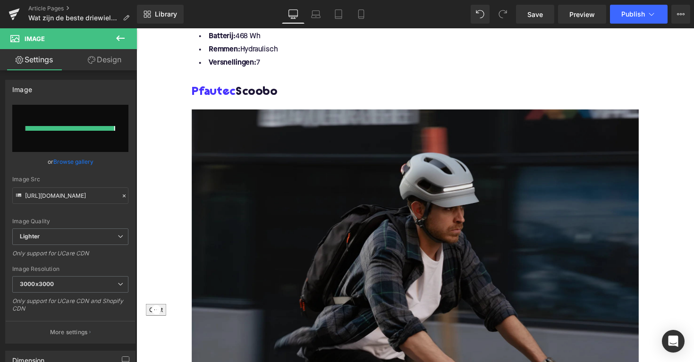
type input "[URL][DOMAIN_NAME][DATE]"
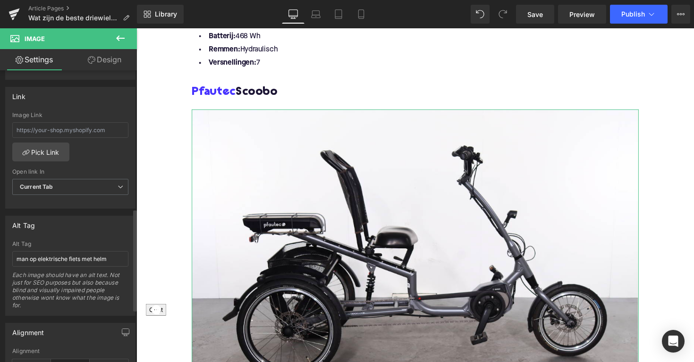
scroll to position [395, 0]
click at [73, 259] on input "man op elektrische fiets met helm" at bounding box center [70, 262] width 116 height 16
paste input "Pfautec Scoobo"
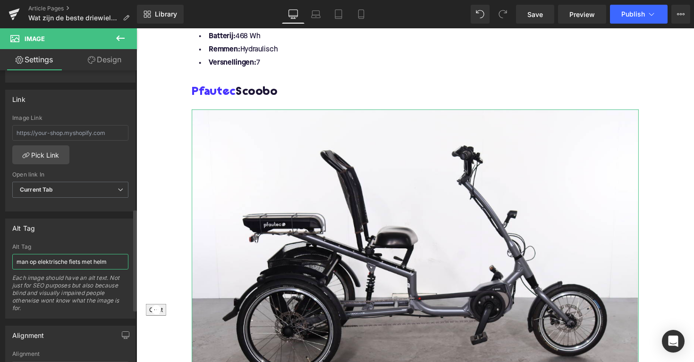
type input "Pfautec Scoobo"
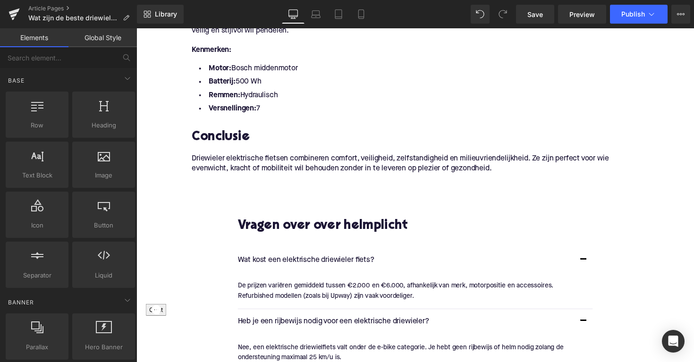
scroll to position [1970, 0]
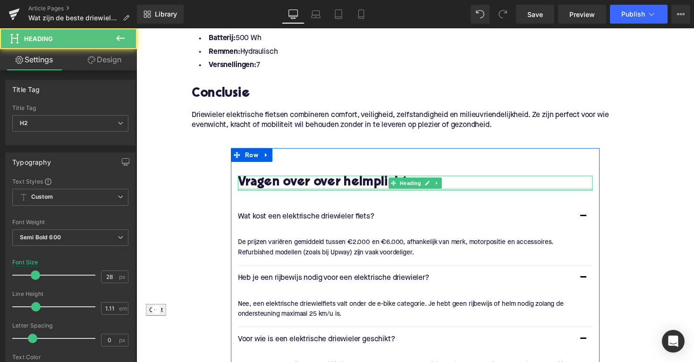
click at [348, 192] on div at bounding box center [422, 193] width 364 height 2
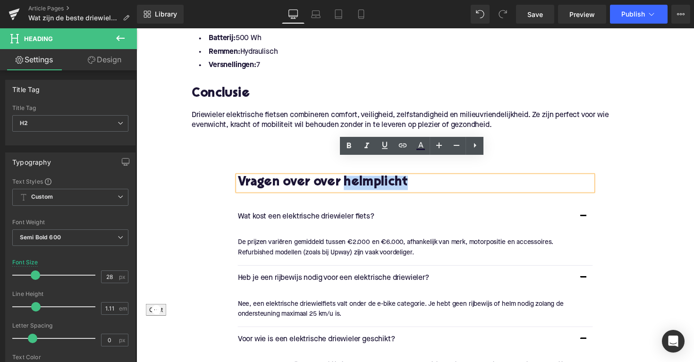
drag, startPoint x: 351, startPoint y: 170, endPoint x: 448, endPoint y: 173, distance: 97.4
click at [448, 180] on h2 "Vragen over over helmplicht" at bounding box center [422, 187] width 364 height 15
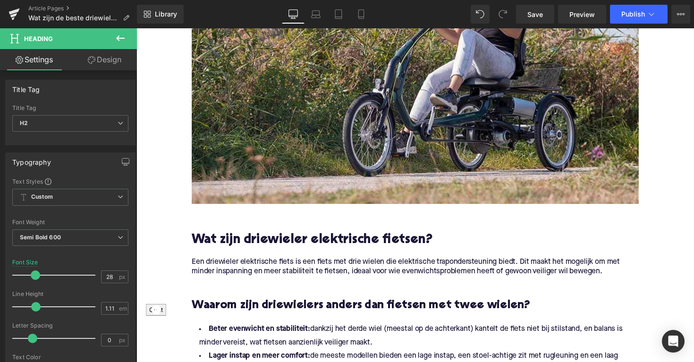
scroll to position [297, 0]
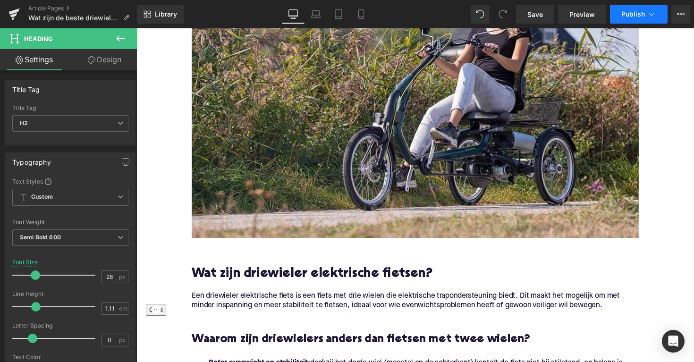
click at [637, 15] on span "Publish" at bounding box center [634, 14] width 24 height 8
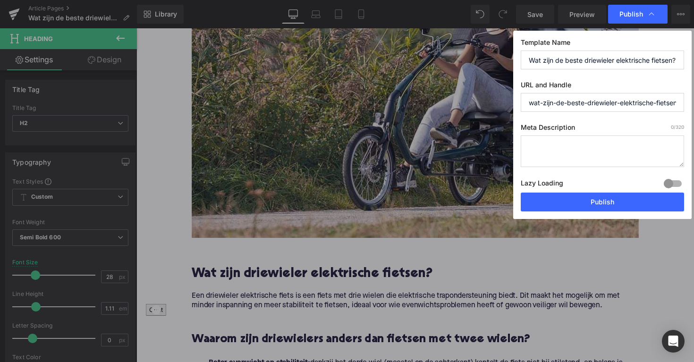
click at [557, 143] on textarea at bounding box center [602, 152] width 163 height 32
paste textarea "Ontdek de beste elektrische driewielers voor volwassenen: stabiel, comfortabel …"
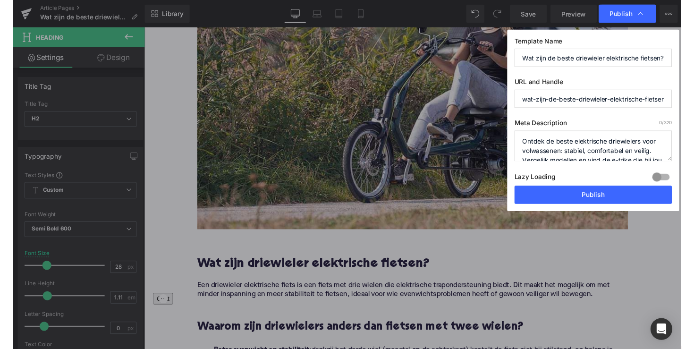
scroll to position [20, 0]
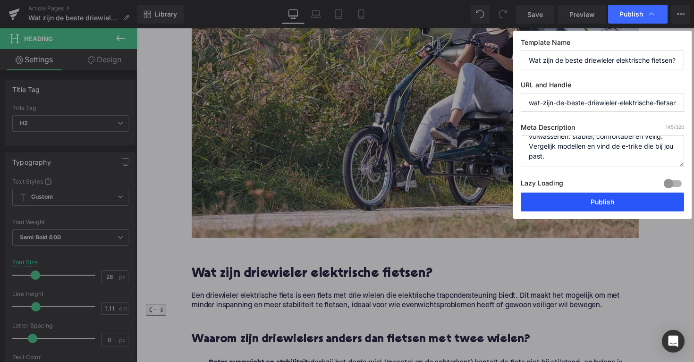
type textarea "Ontdek de beste elektrische driewielers voor volwassenen: stabiel, comfortabel …"
click at [597, 203] on button "Publish" at bounding box center [602, 202] width 163 height 19
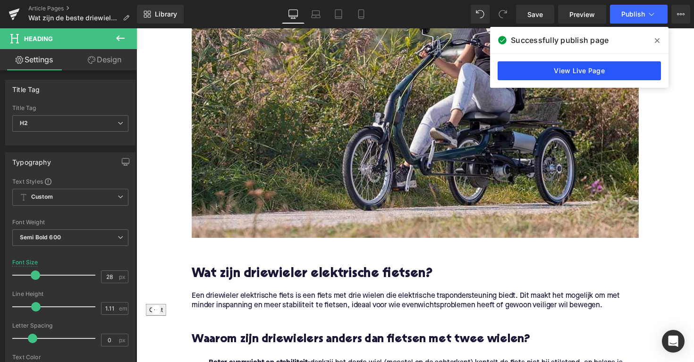
click at [633, 69] on link "View Live Page" at bounding box center [579, 70] width 163 height 19
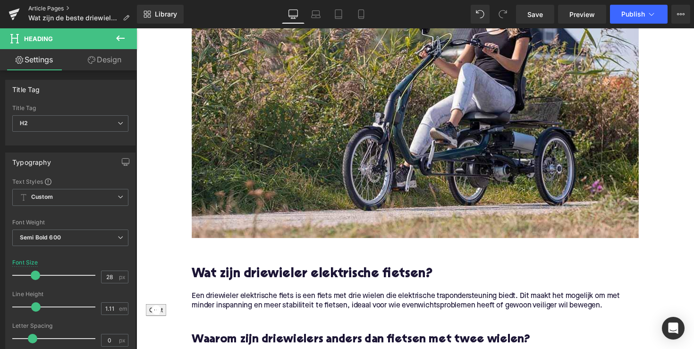
click at [48, 7] on link "Article Pages" at bounding box center [82, 9] width 109 height 8
